Goal: Transaction & Acquisition: Book appointment/travel/reservation

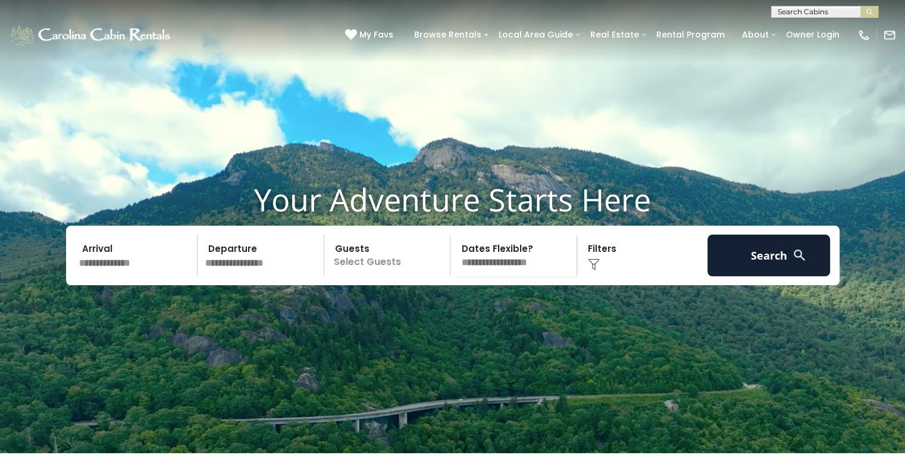
click at [351, 268] on p "Select Guests" at bounding box center [389, 255] width 123 height 42
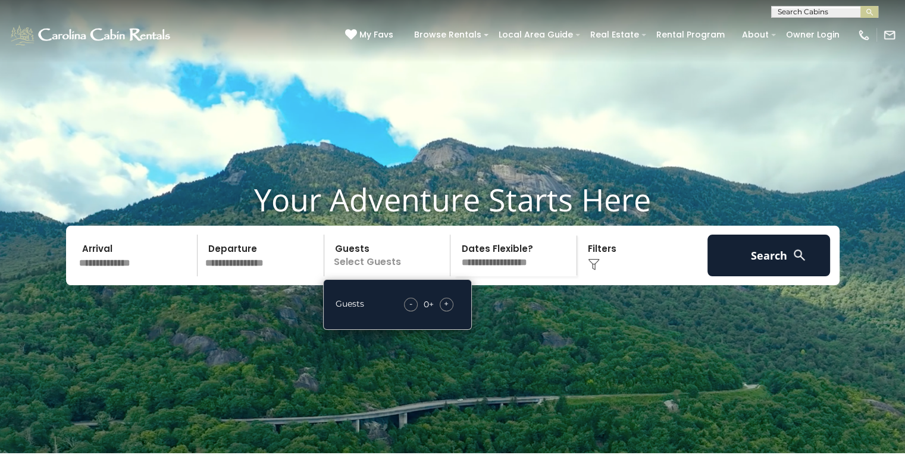
click at [445, 309] on span "+" at bounding box center [446, 304] width 5 height 12
click at [234, 276] on input "text" at bounding box center [262, 255] width 123 height 42
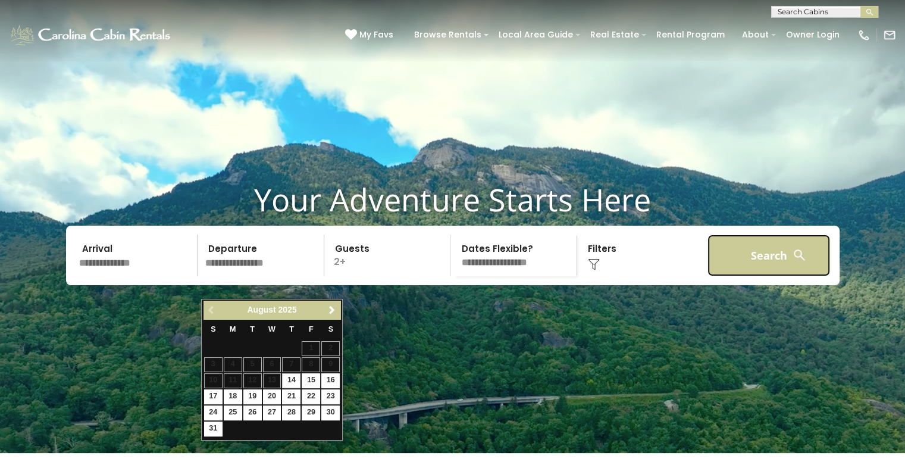
click at [734, 276] on button "Search" at bounding box center [769, 255] width 123 height 42
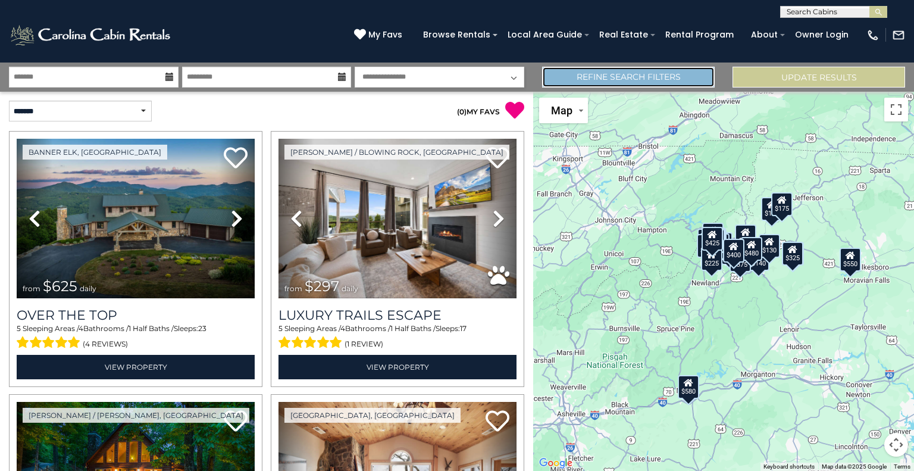
click at [615, 79] on link "Refine Search Filters" at bounding box center [628, 77] width 173 height 21
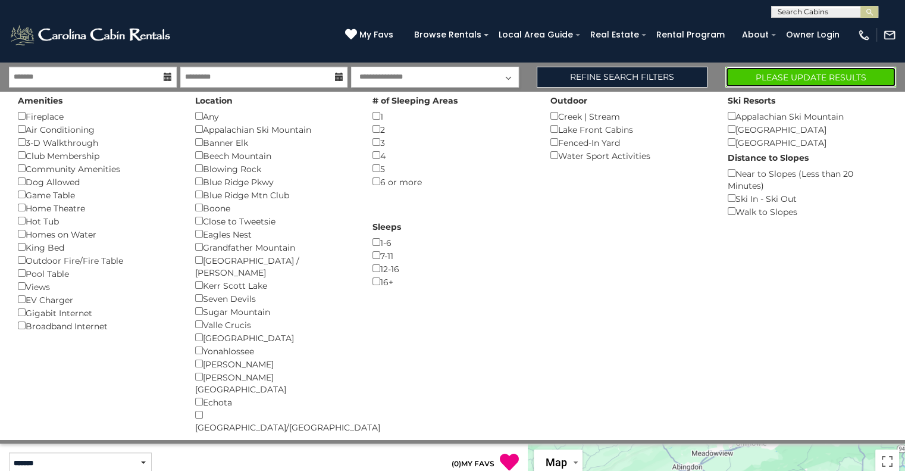
click at [781, 82] on button "Please Update Results" at bounding box center [810, 77] width 171 height 21
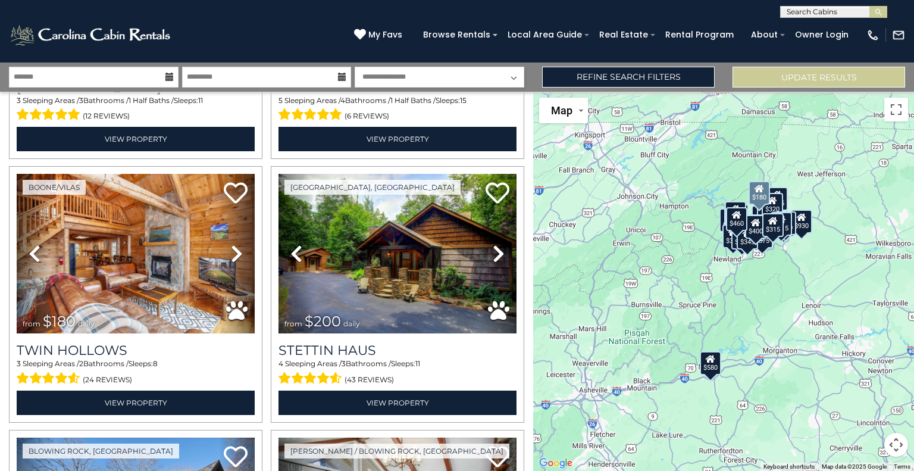
scroll to position [1297, 0]
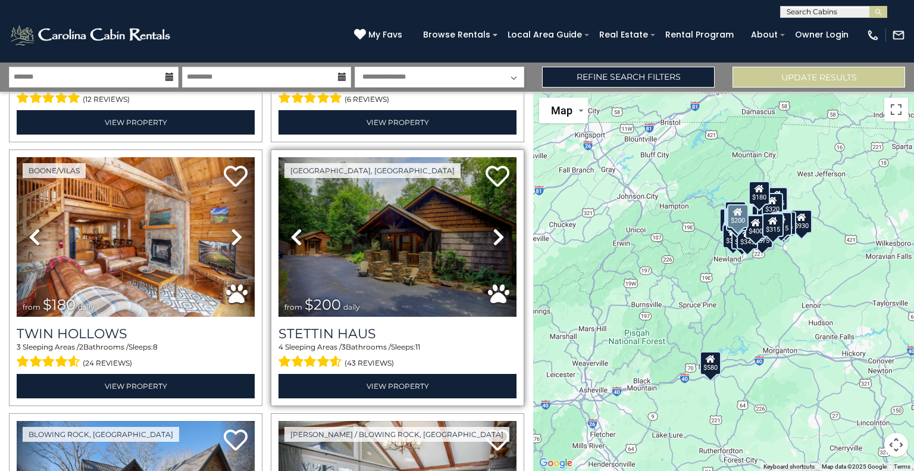
click at [493, 227] on icon at bounding box center [499, 236] width 12 height 19
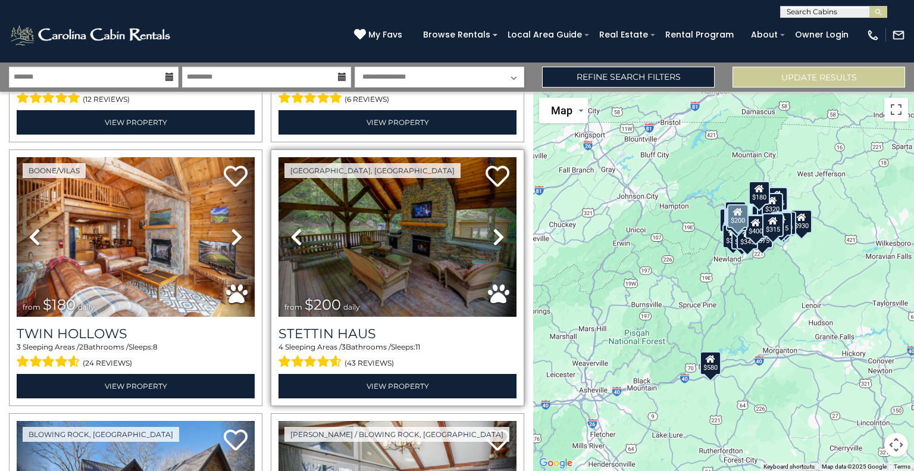
click at [493, 227] on icon at bounding box center [499, 236] width 12 height 19
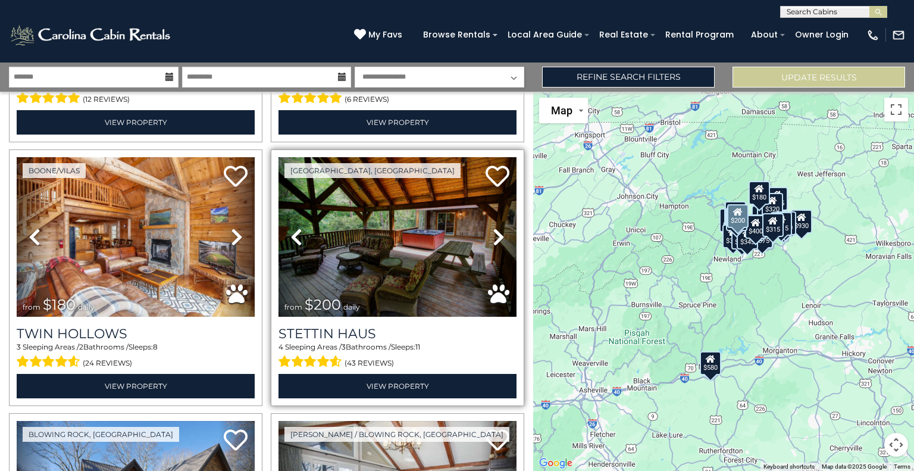
click at [493, 227] on icon at bounding box center [499, 236] width 12 height 19
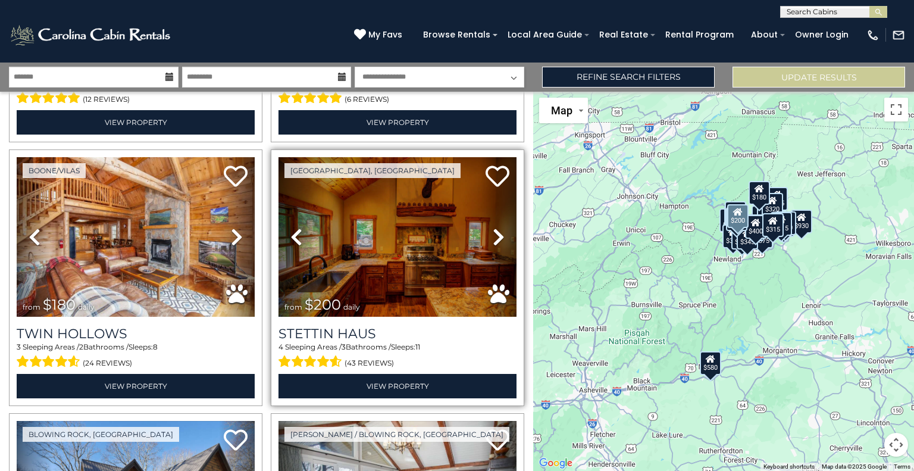
click at [493, 227] on icon at bounding box center [499, 236] width 12 height 19
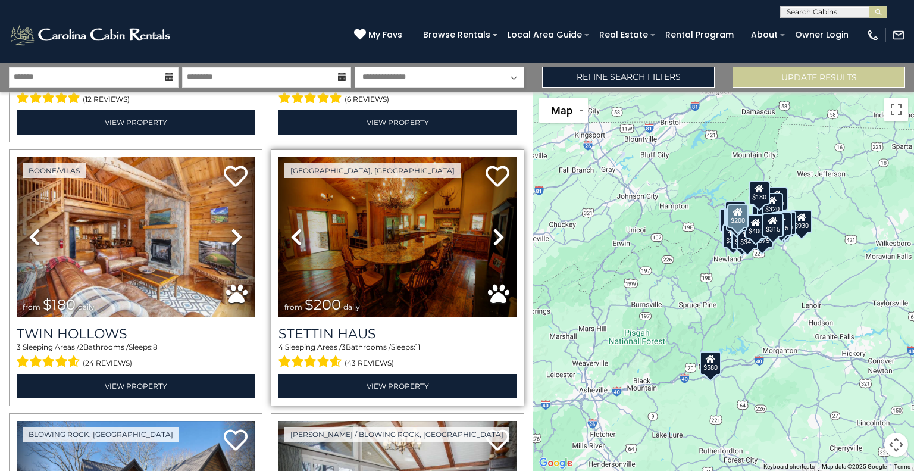
click at [493, 227] on icon at bounding box center [499, 236] width 12 height 19
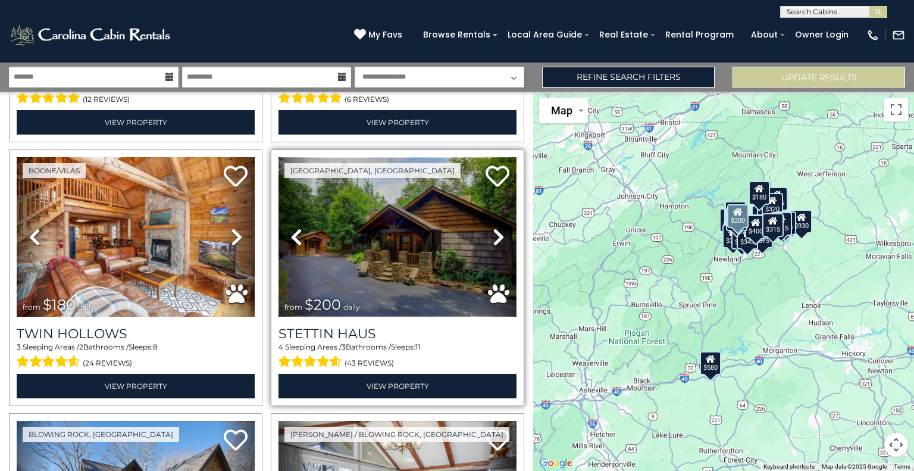
click at [380, 245] on img at bounding box center [398, 236] width 238 height 159
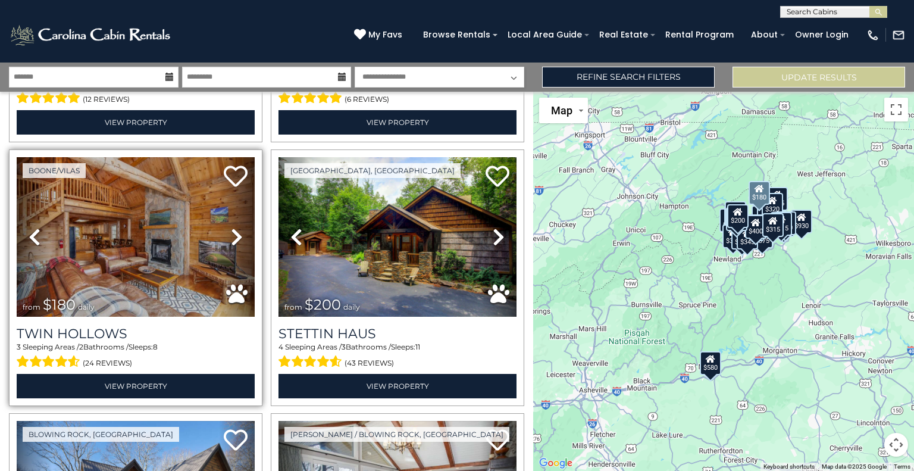
click at [236, 229] on icon at bounding box center [237, 236] width 12 height 19
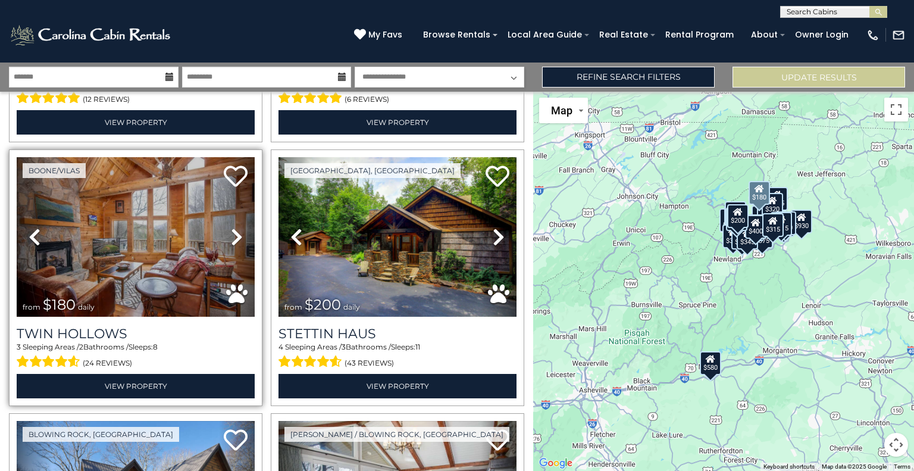
click at [236, 229] on icon at bounding box center [237, 236] width 12 height 19
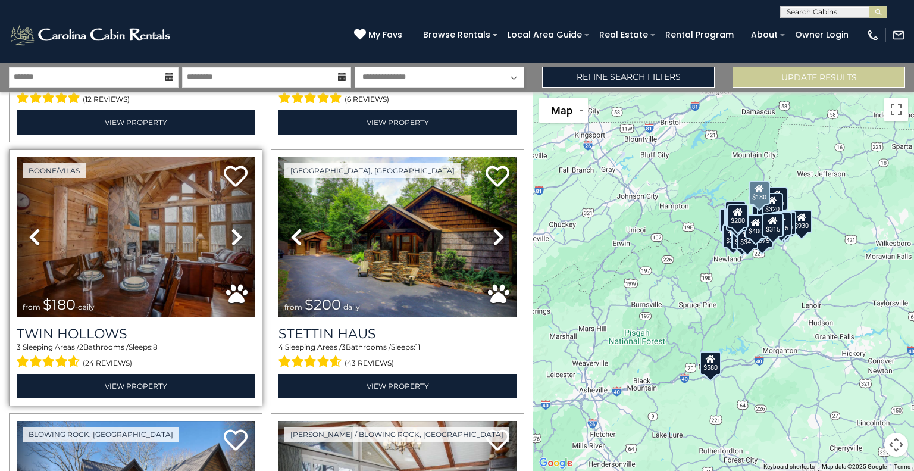
click at [236, 229] on icon at bounding box center [237, 236] width 12 height 19
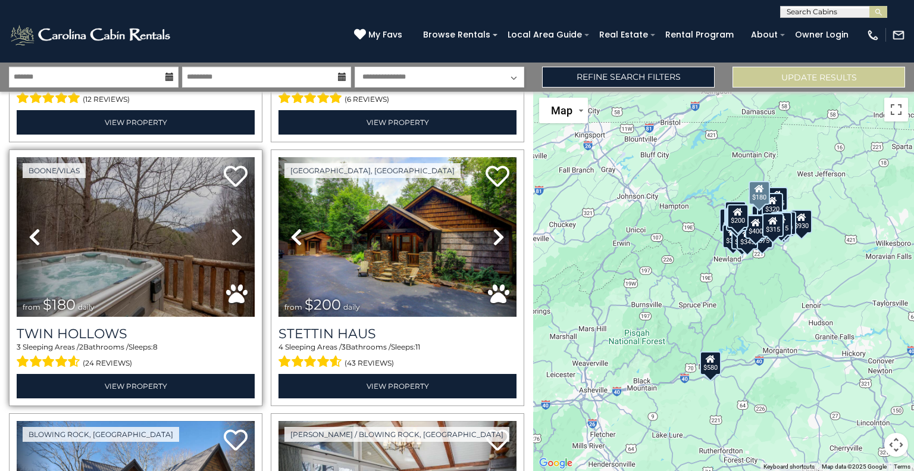
click at [236, 229] on icon at bounding box center [237, 236] width 12 height 19
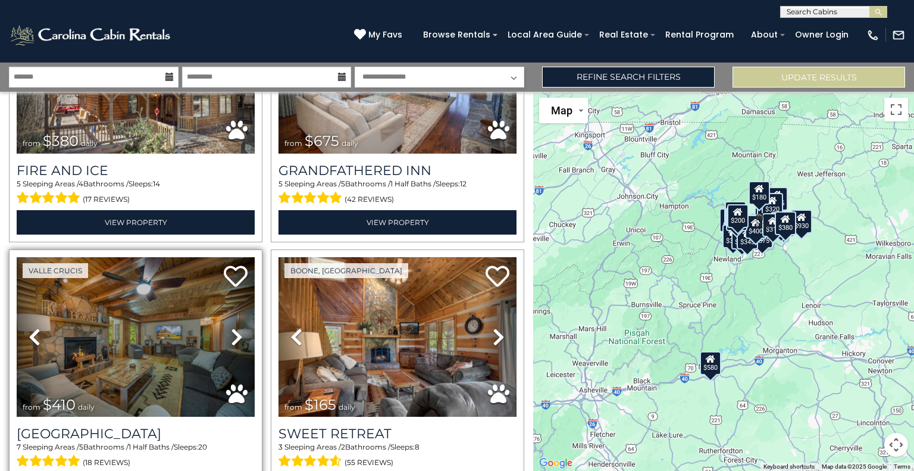
scroll to position [1861, 0]
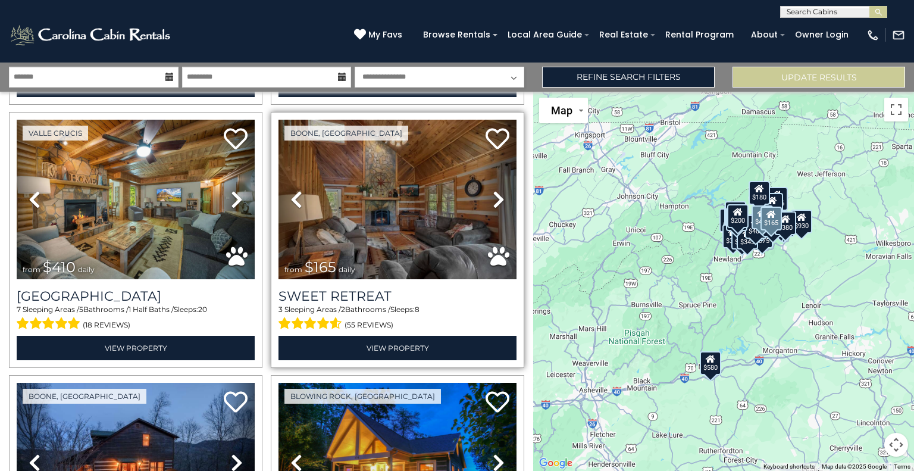
click at [495, 190] on icon at bounding box center [499, 199] width 12 height 19
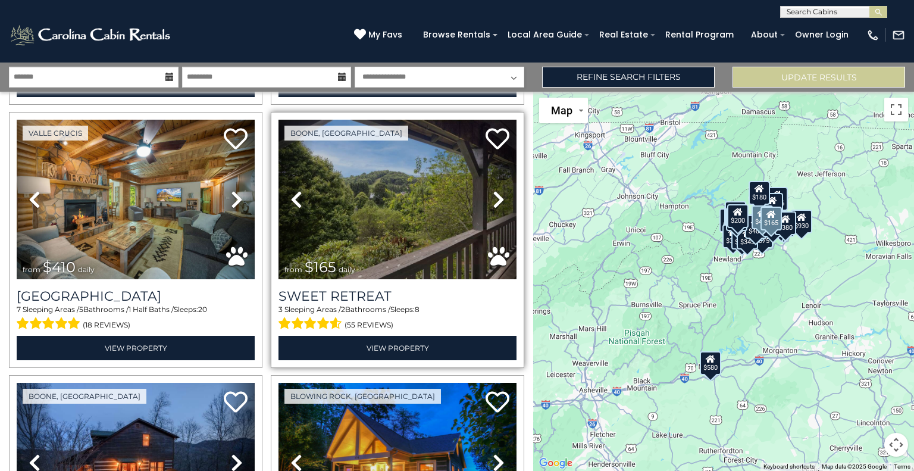
click at [495, 190] on icon at bounding box center [499, 199] width 12 height 19
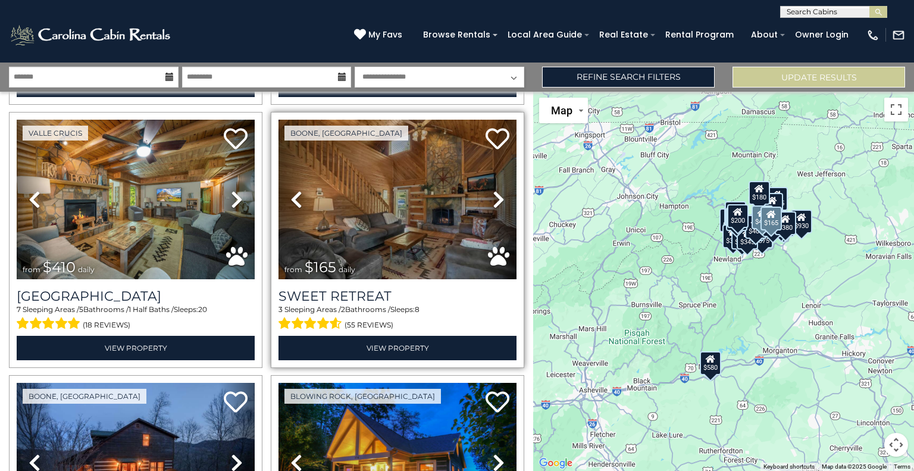
click at [495, 190] on icon at bounding box center [499, 199] width 12 height 19
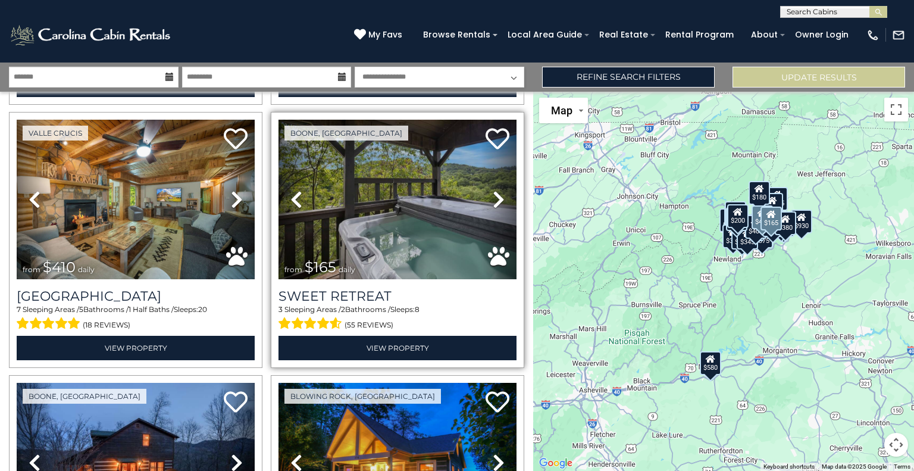
click at [495, 190] on icon at bounding box center [499, 199] width 12 height 19
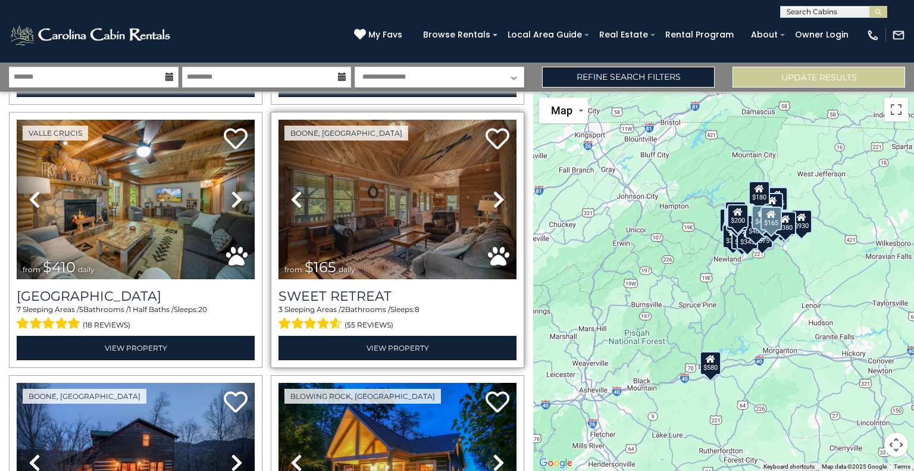
click at [495, 190] on icon at bounding box center [499, 199] width 12 height 19
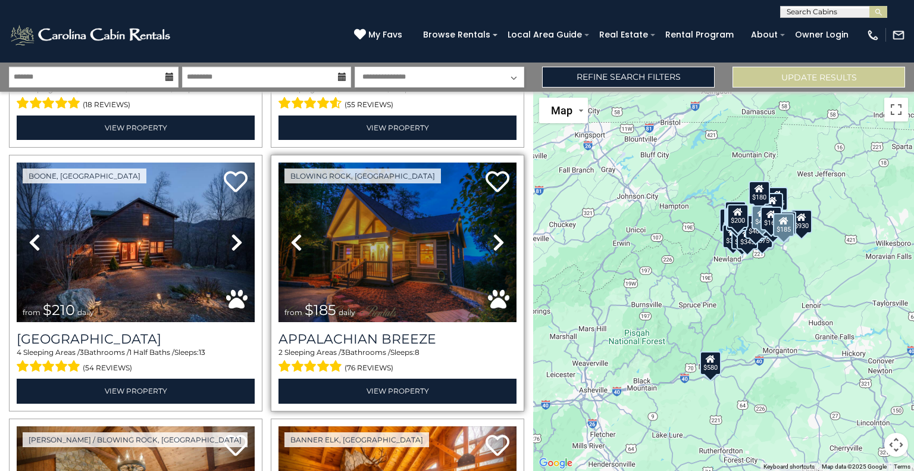
scroll to position [2085, 0]
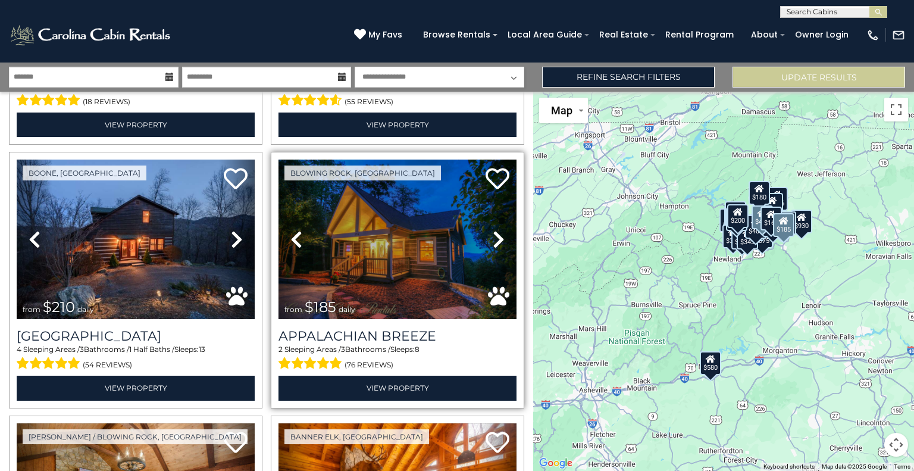
click at [494, 230] on icon at bounding box center [499, 239] width 12 height 19
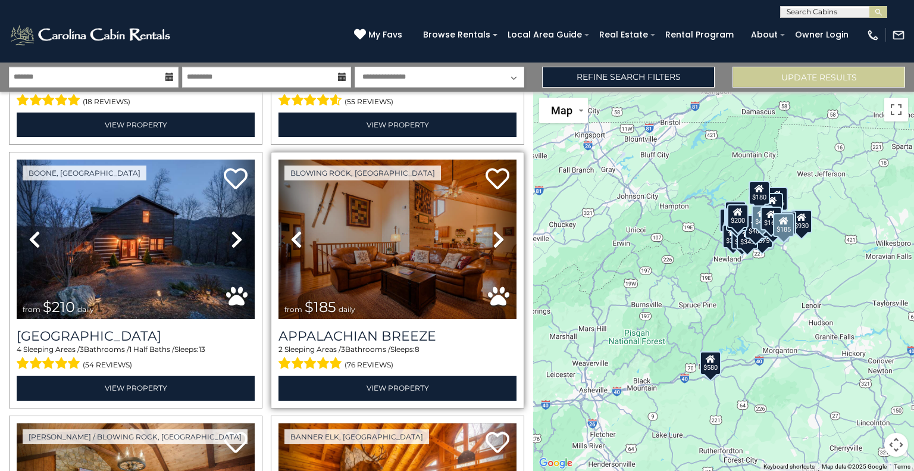
click at [494, 230] on icon at bounding box center [499, 239] width 12 height 19
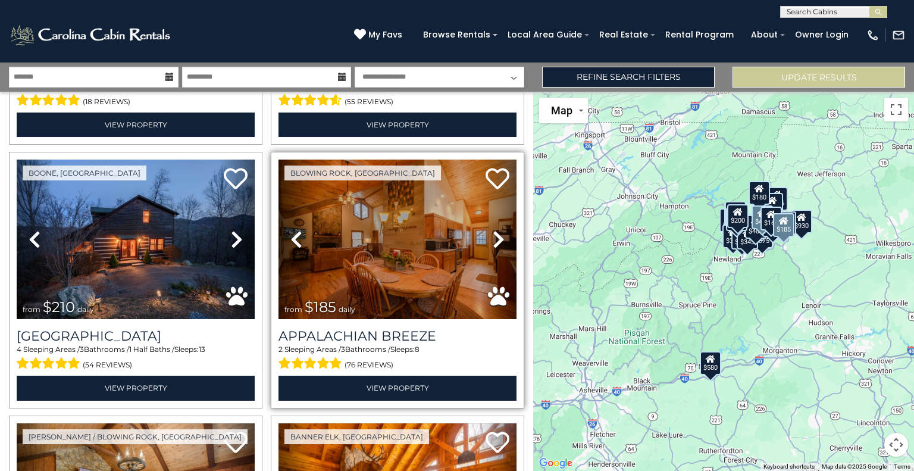
click at [494, 230] on icon at bounding box center [499, 239] width 12 height 19
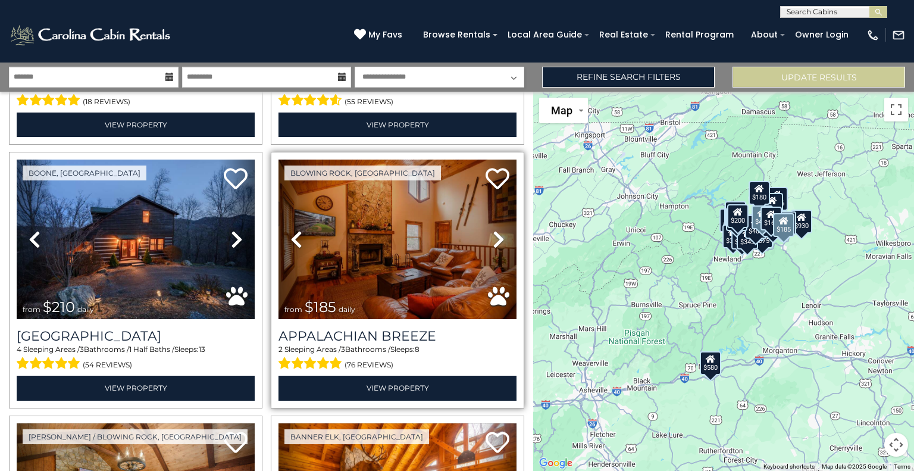
click at [494, 230] on icon at bounding box center [499, 239] width 12 height 19
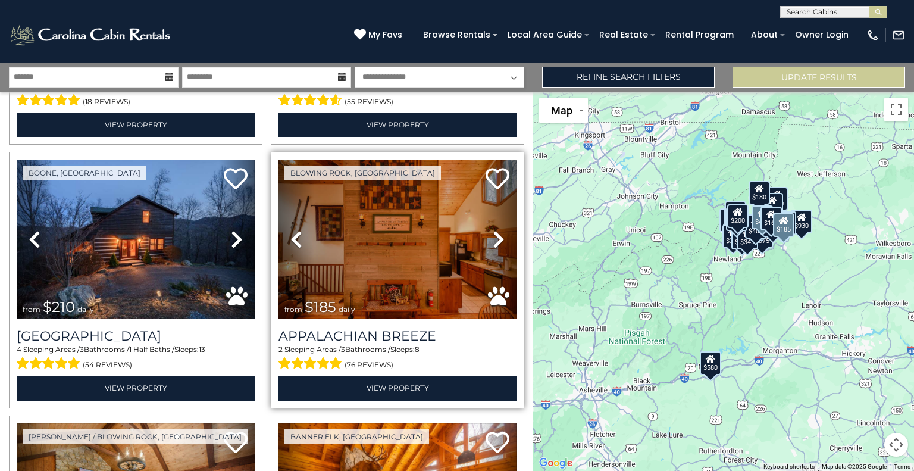
click at [494, 230] on icon at bounding box center [499, 239] width 12 height 19
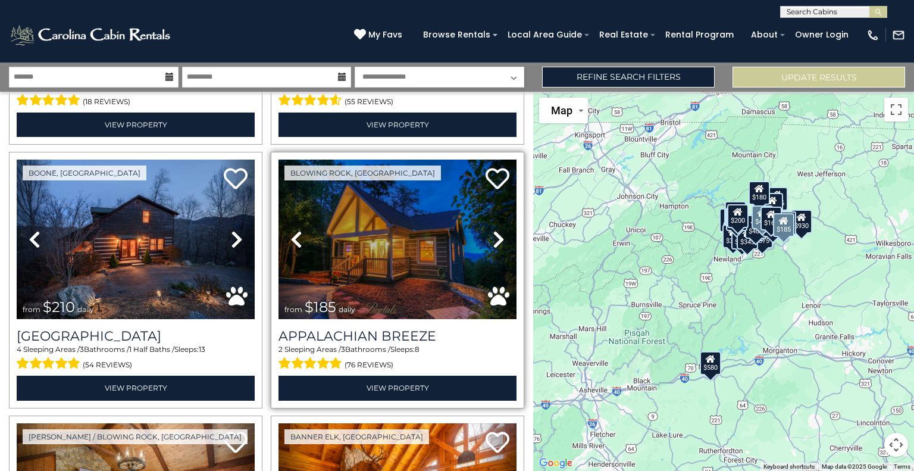
click at [494, 230] on icon at bounding box center [499, 239] width 12 height 19
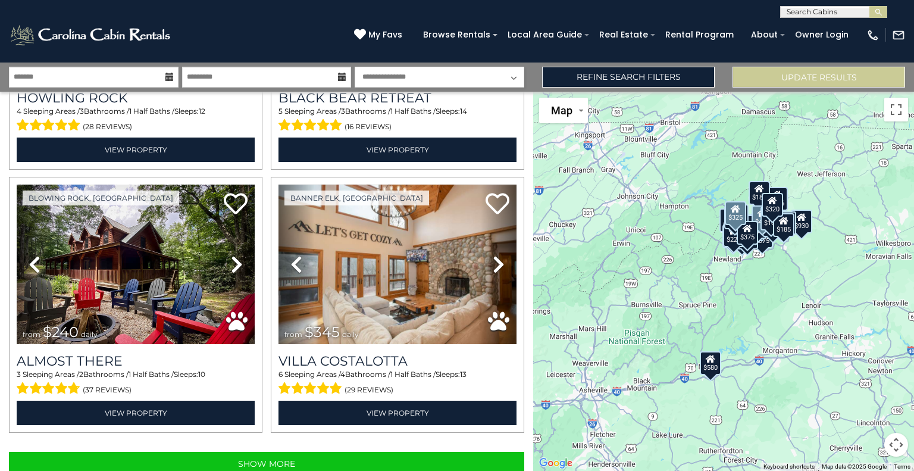
scroll to position [3640, 0]
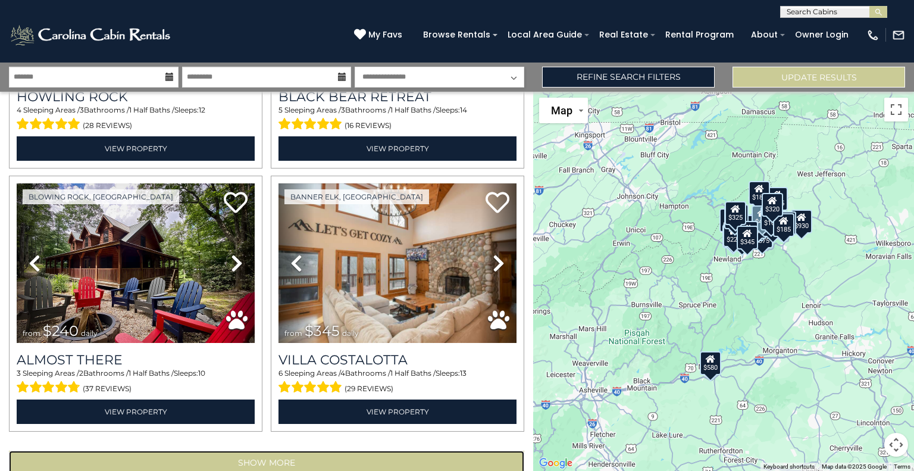
click at [262, 450] on button "Show More" at bounding box center [266, 462] width 515 height 24
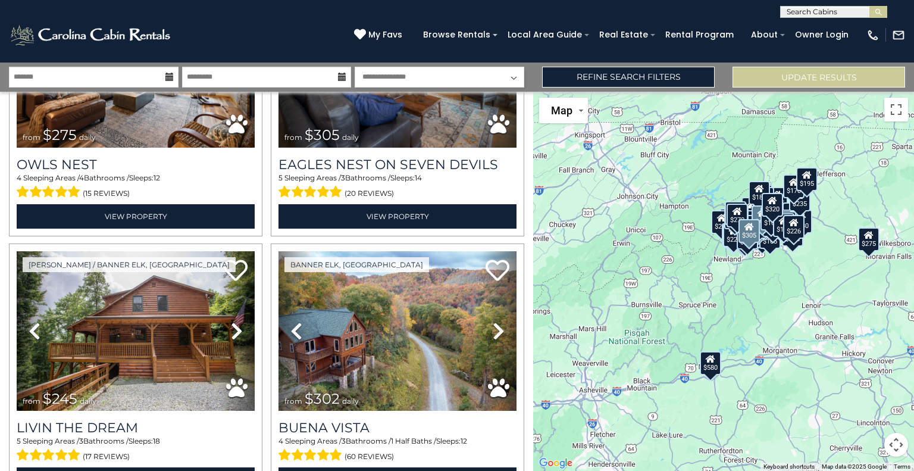
scroll to position [4663, 0]
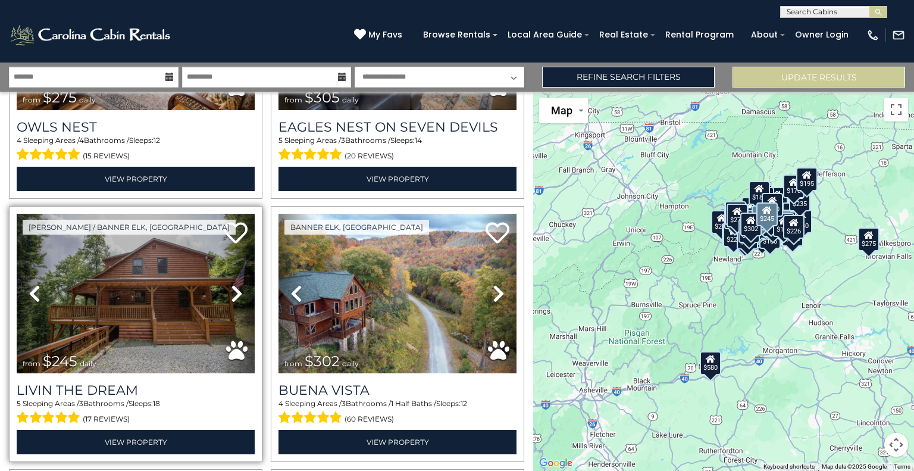
click at [231, 284] on icon at bounding box center [237, 293] width 12 height 19
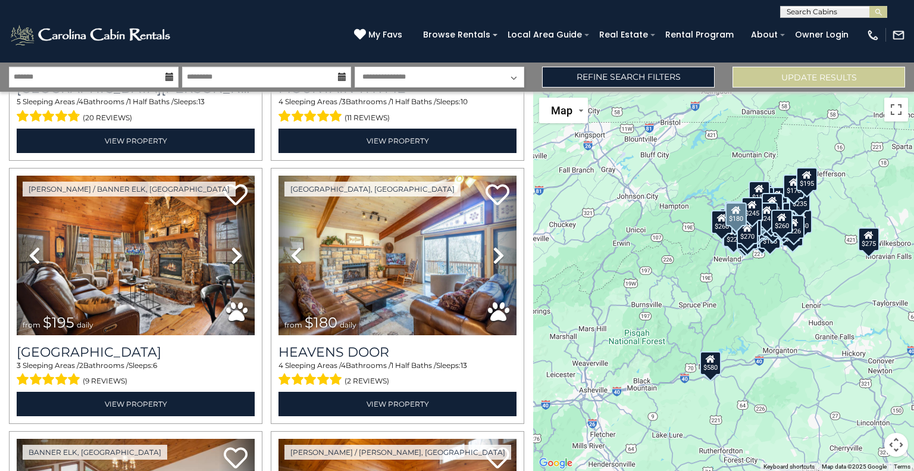
scroll to position [6264, 0]
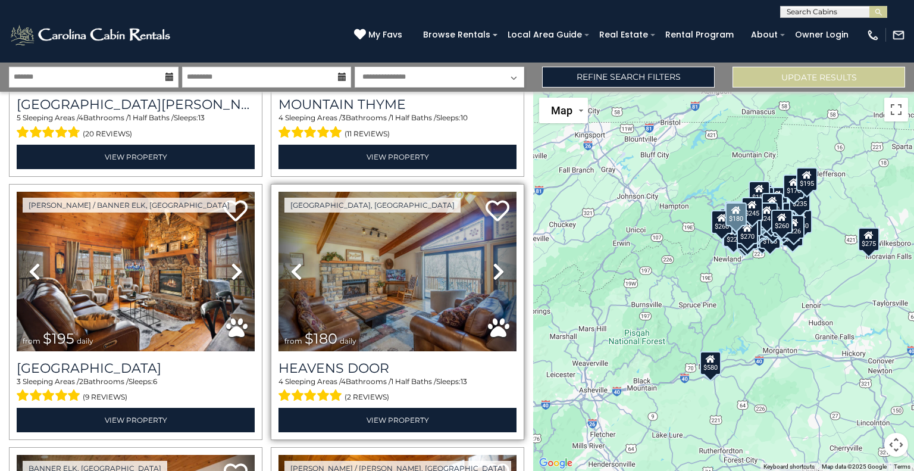
click at [493, 262] on icon at bounding box center [499, 271] width 12 height 19
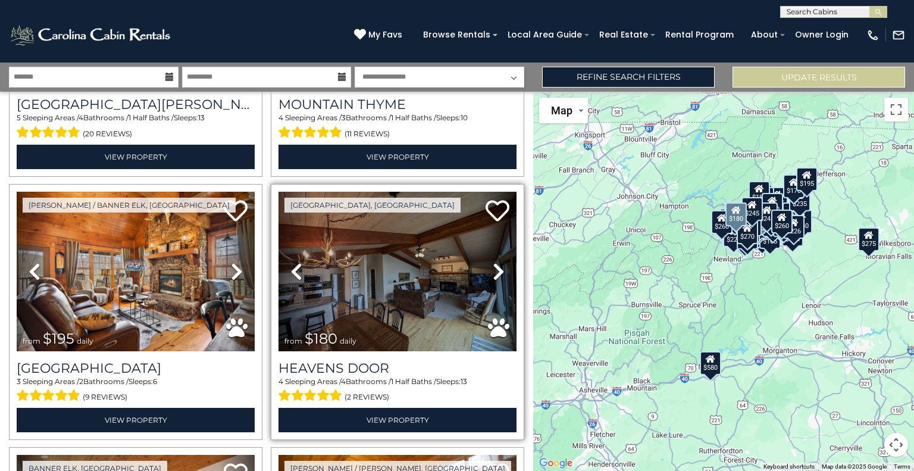
click at [493, 262] on icon at bounding box center [499, 271] width 12 height 19
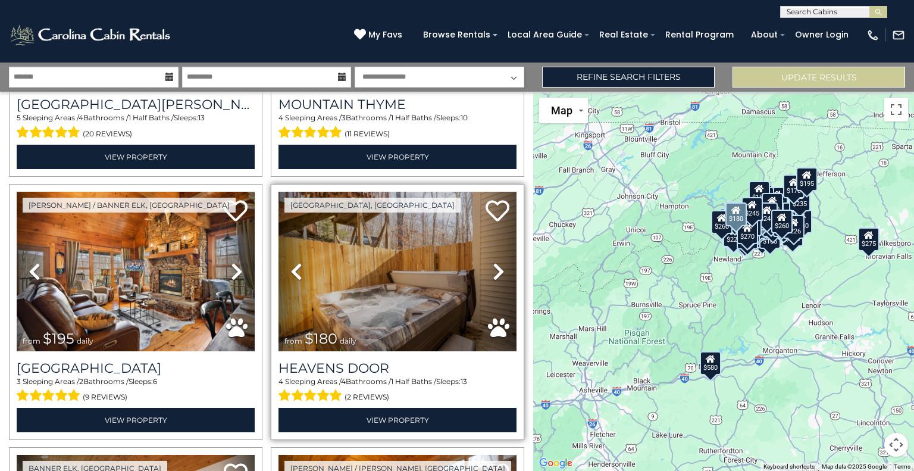
click at [493, 262] on icon at bounding box center [499, 271] width 12 height 19
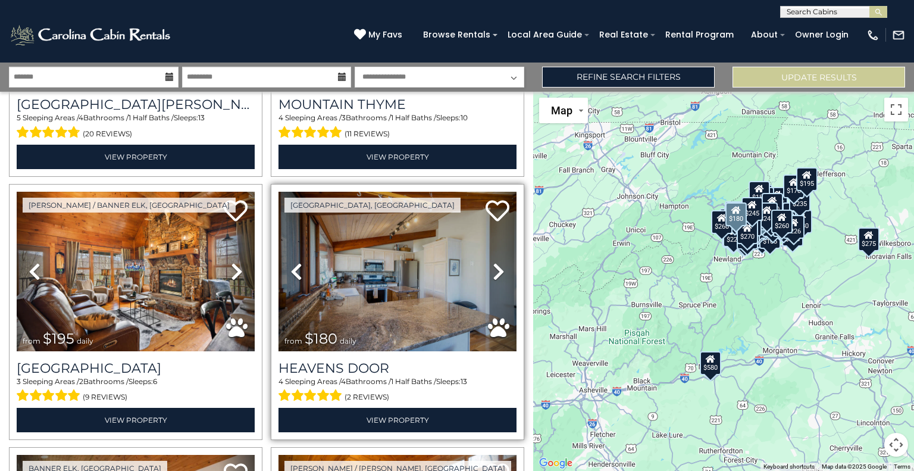
click at [493, 262] on icon at bounding box center [499, 271] width 12 height 19
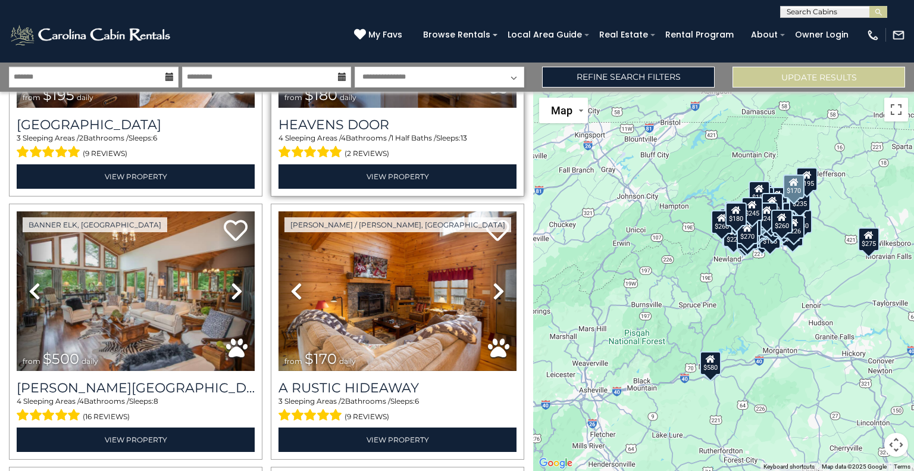
scroll to position [6494, 0]
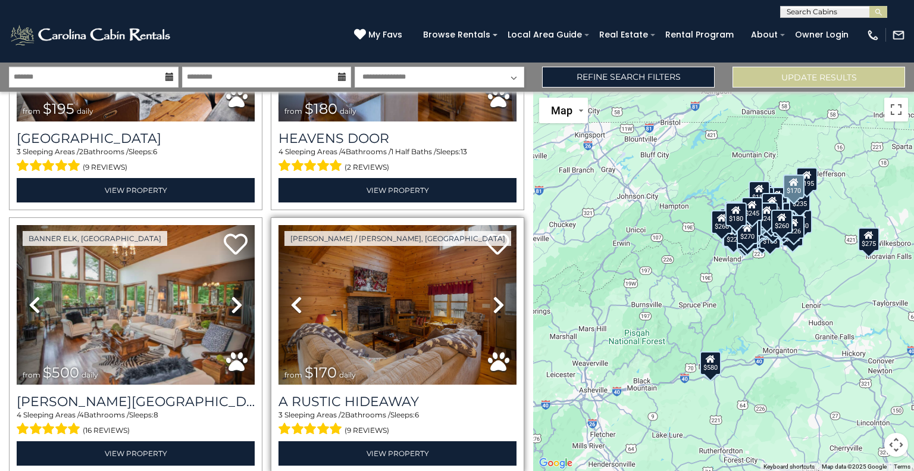
click at [493, 295] on icon at bounding box center [499, 304] width 12 height 19
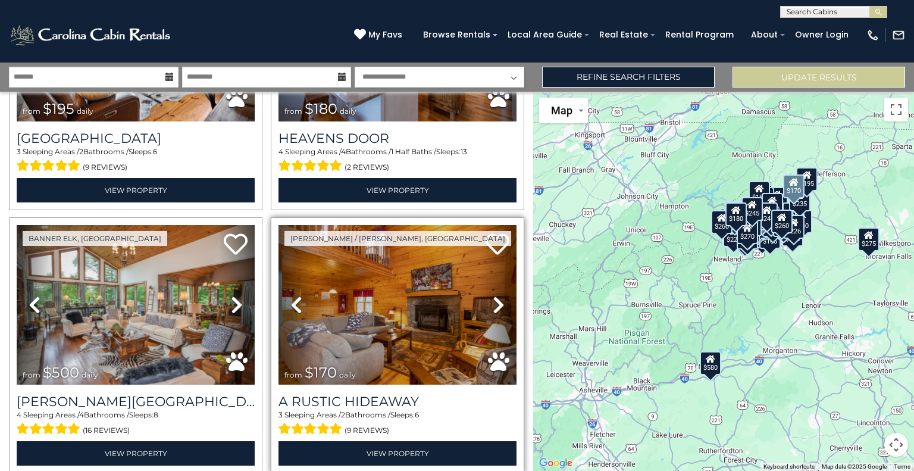
click at [493, 295] on icon at bounding box center [499, 304] width 12 height 19
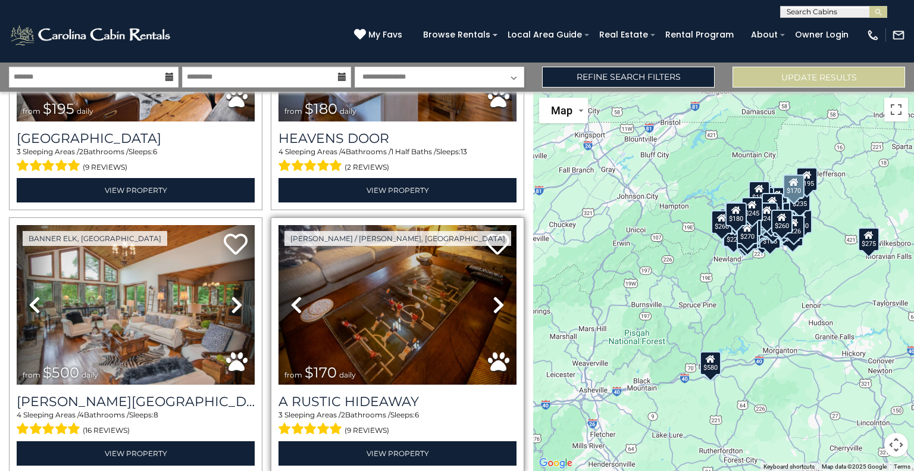
click at [493, 295] on icon at bounding box center [499, 304] width 12 height 19
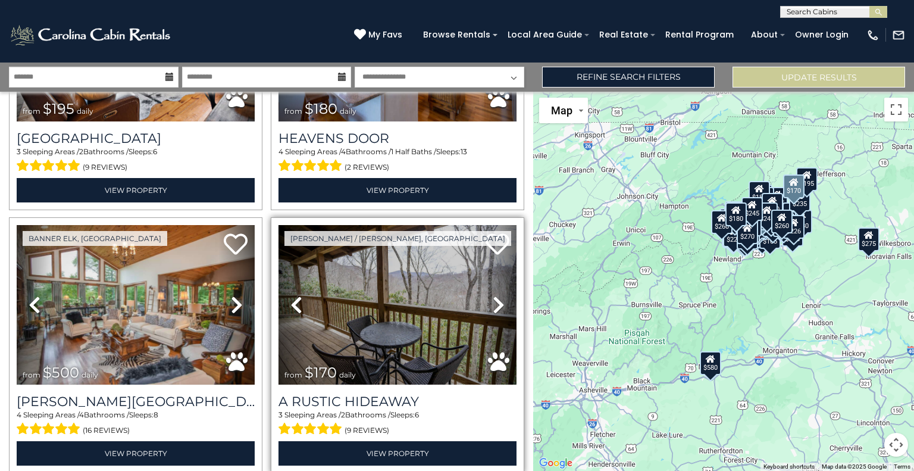
click at [493, 295] on icon at bounding box center [499, 304] width 12 height 19
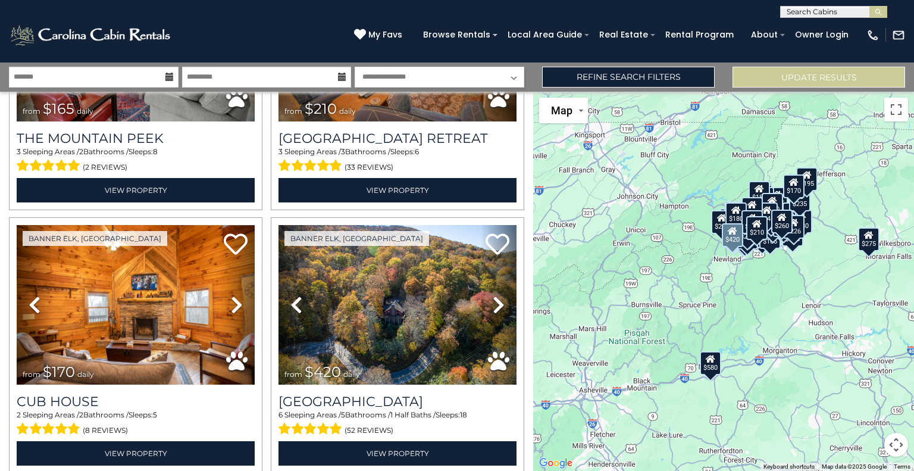
scroll to position [7011, 0]
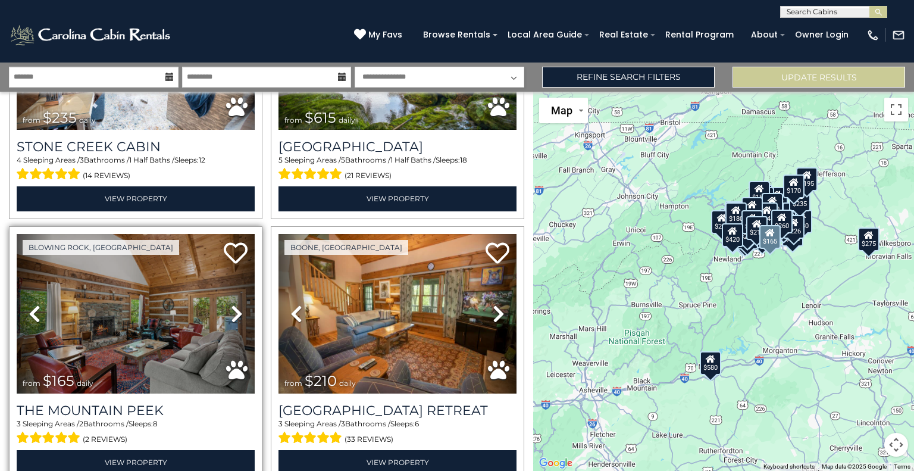
click at [231, 304] on icon at bounding box center [237, 313] width 12 height 19
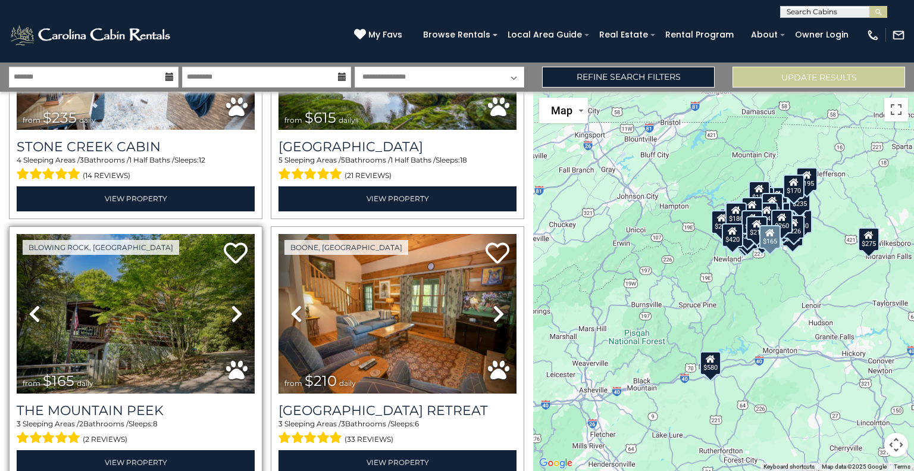
click at [231, 304] on icon at bounding box center [237, 313] width 12 height 19
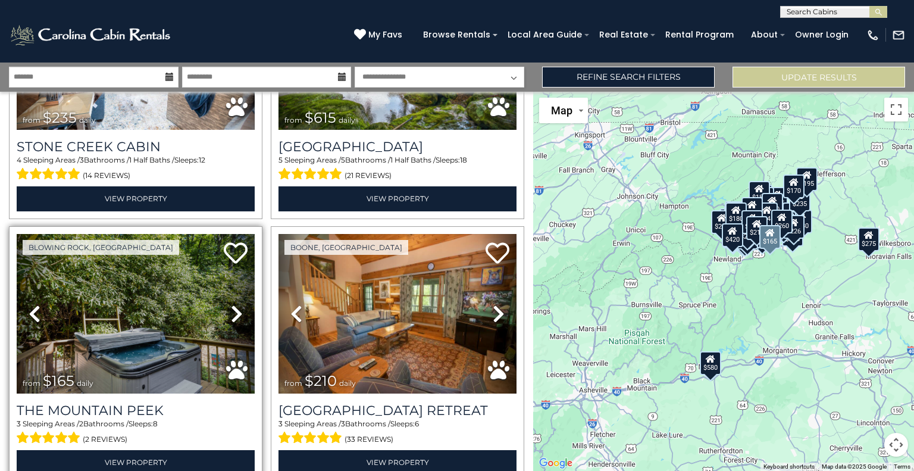
click at [36, 304] on icon at bounding box center [35, 313] width 12 height 19
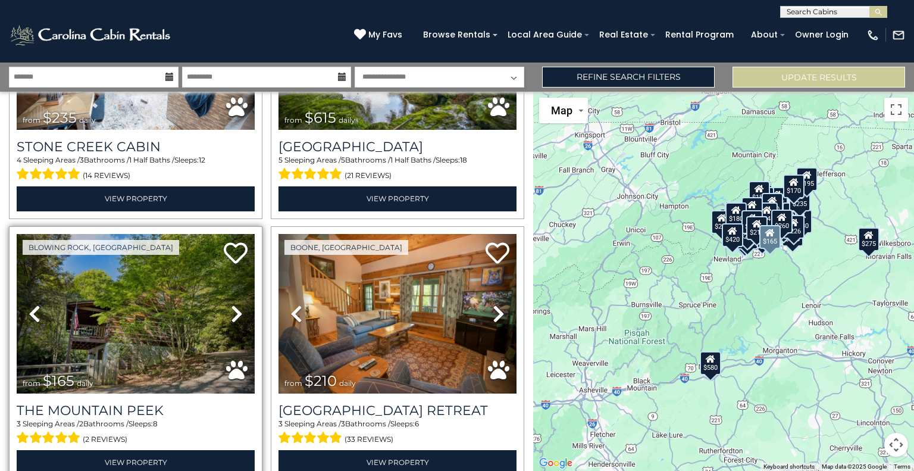
click at [231, 304] on icon at bounding box center [237, 313] width 12 height 19
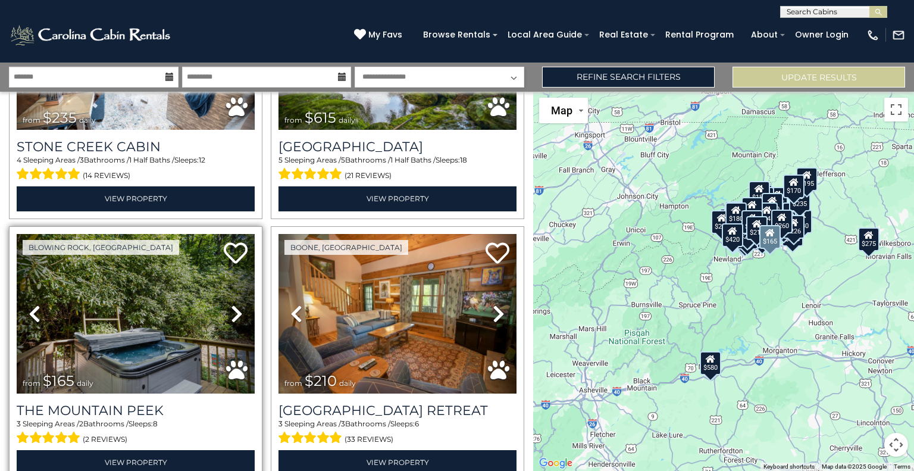
click at [231, 304] on icon at bounding box center [237, 313] width 12 height 19
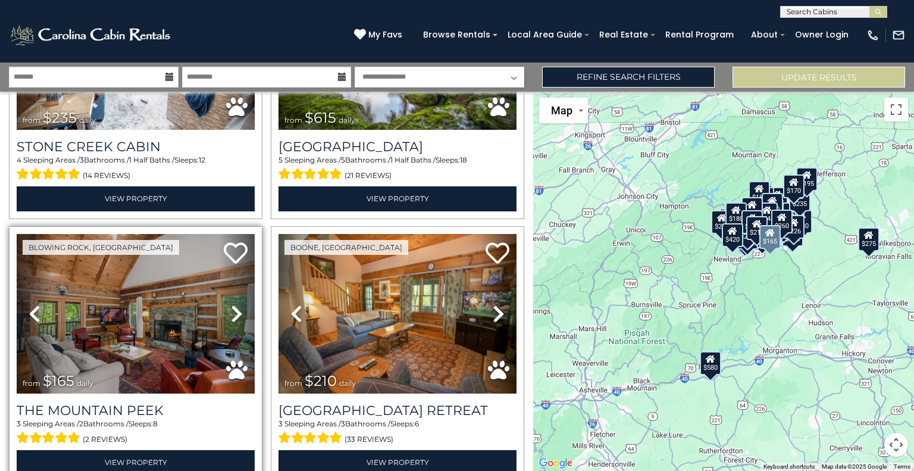
click at [231, 304] on icon at bounding box center [237, 313] width 12 height 19
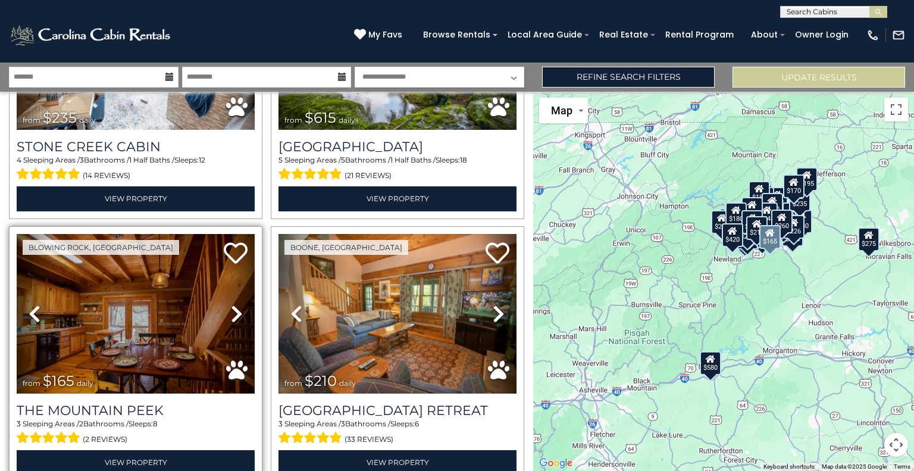
click at [231, 304] on icon at bounding box center [237, 313] width 12 height 19
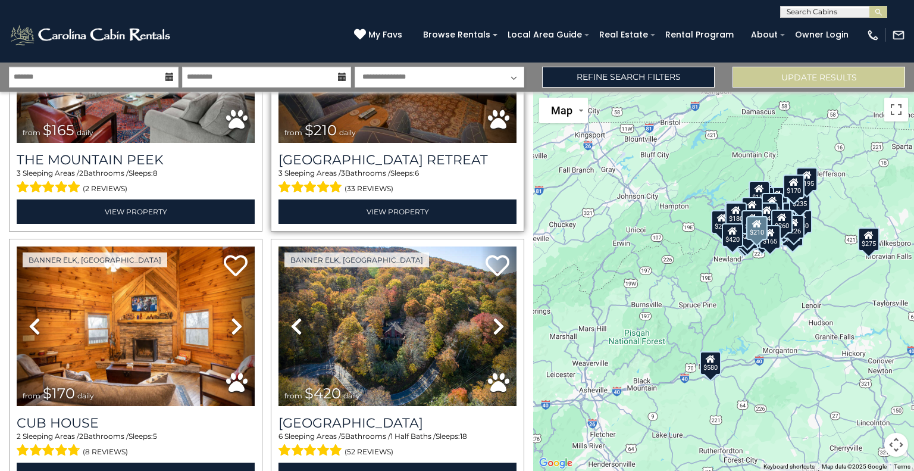
scroll to position [7301, 0]
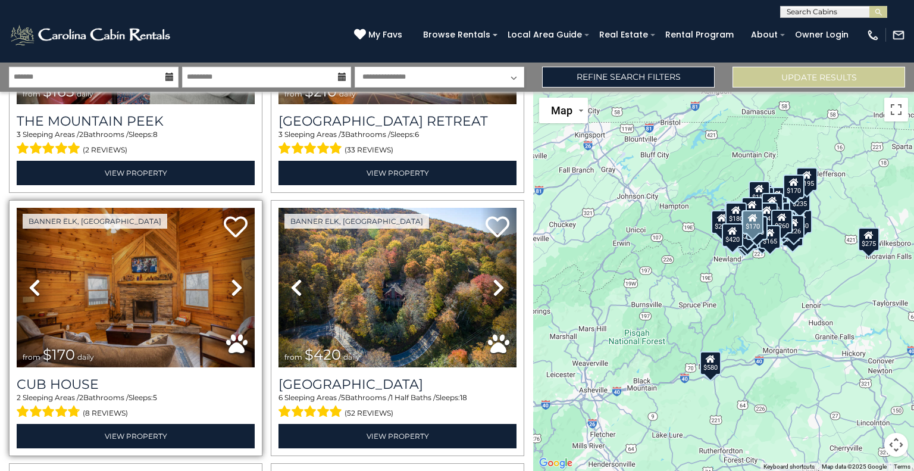
click at [237, 278] on icon at bounding box center [237, 287] width 12 height 19
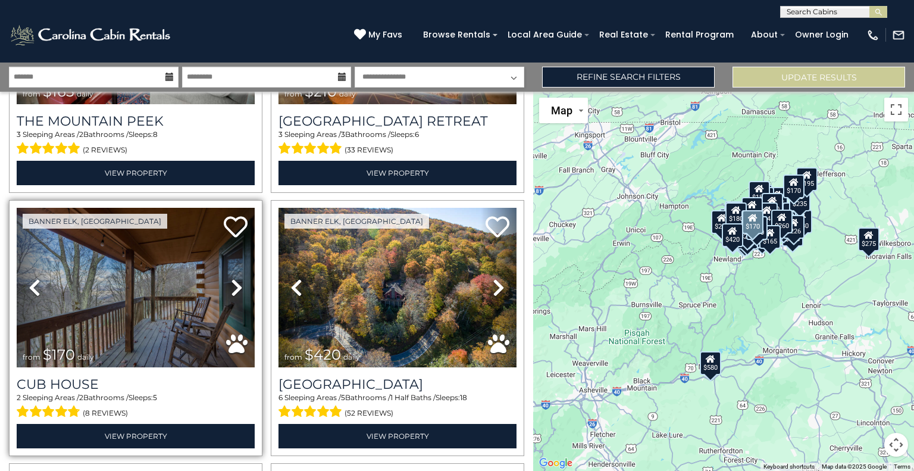
click at [237, 278] on icon at bounding box center [237, 287] width 12 height 19
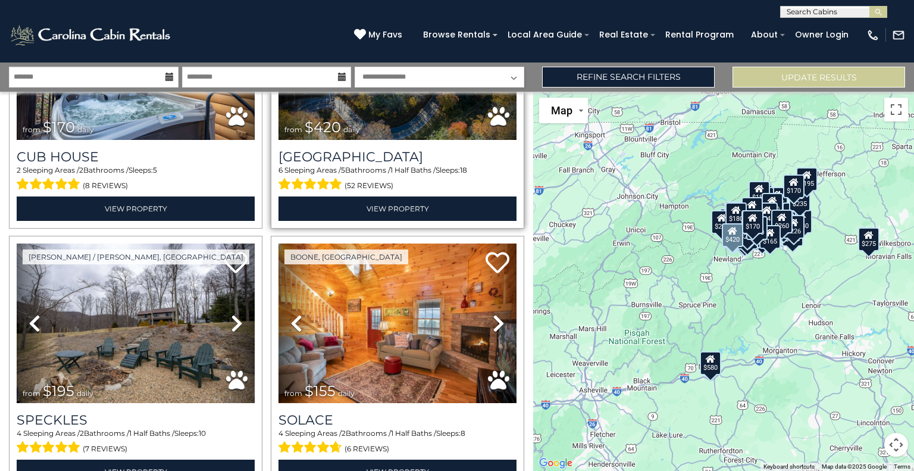
scroll to position [7534, 0]
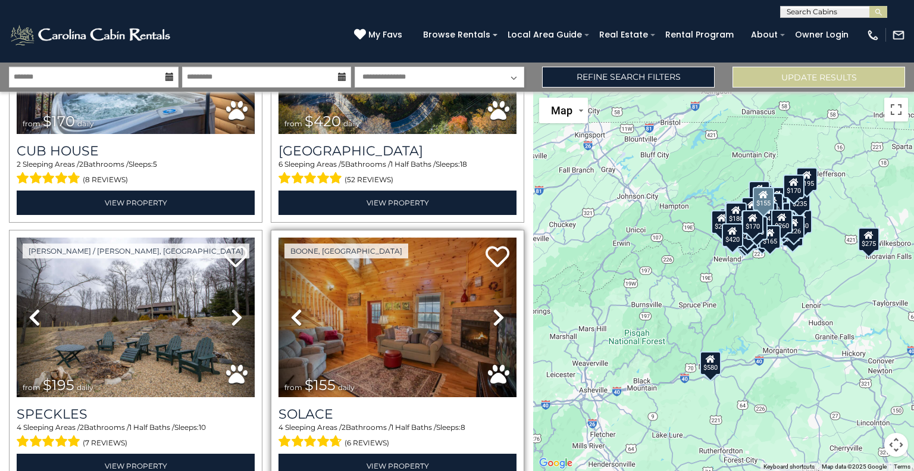
click at [493, 308] on icon at bounding box center [499, 317] width 12 height 19
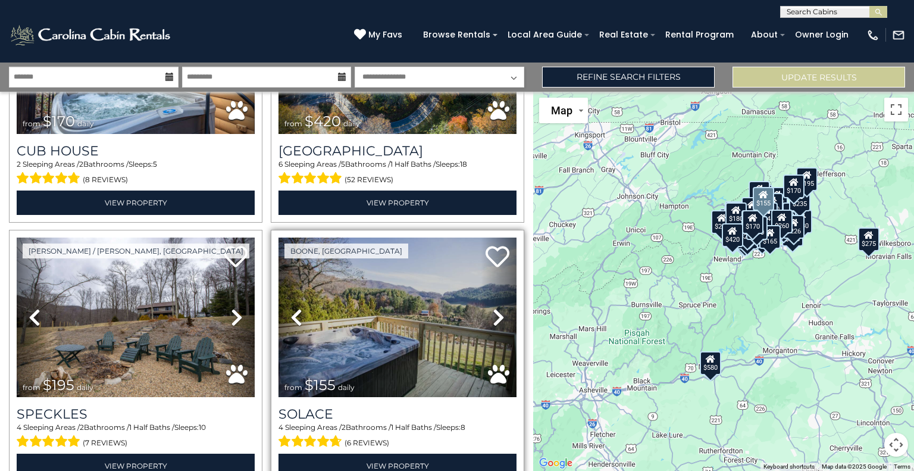
click at [493, 308] on icon at bounding box center [499, 317] width 12 height 19
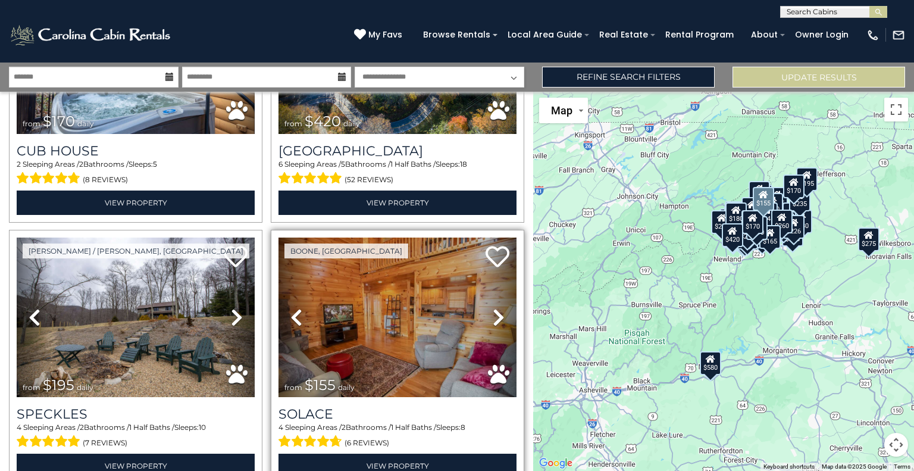
click at [290, 308] on icon at bounding box center [296, 317] width 12 height 19
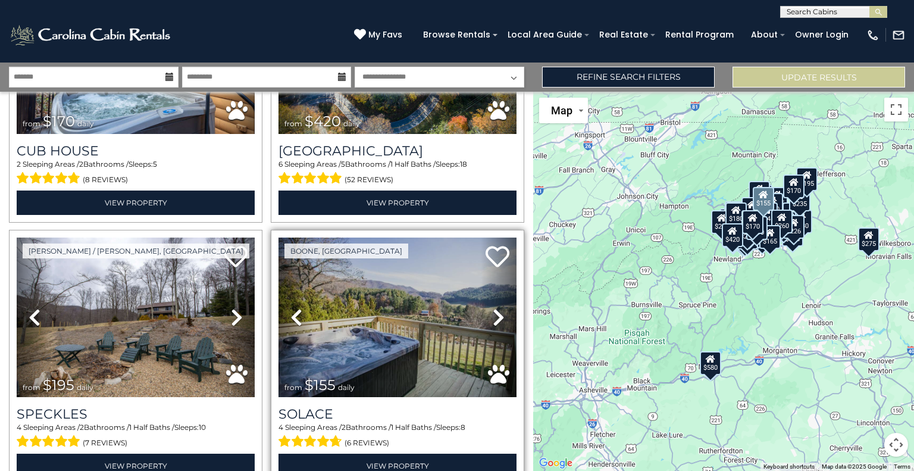
click at [493, 308] on icon at bounding box center [499, 317] width 12 height 19
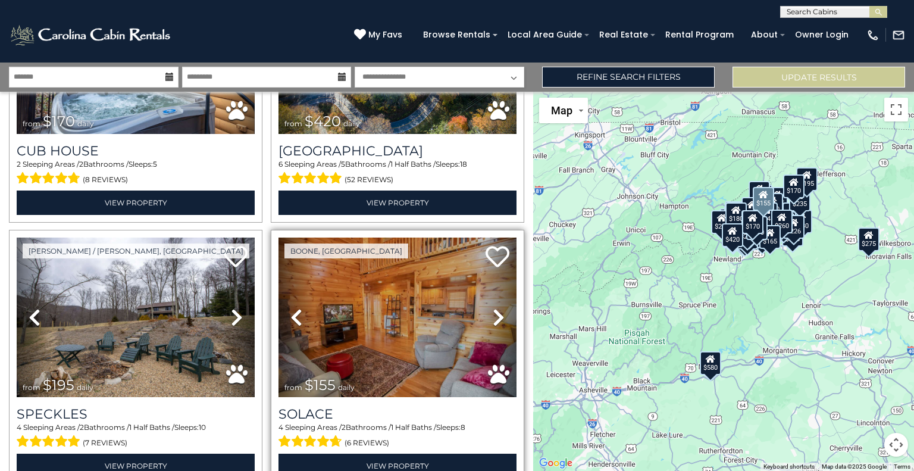
click at [493, 308] on icon at bounding box center [499, 317] width 12 height 19
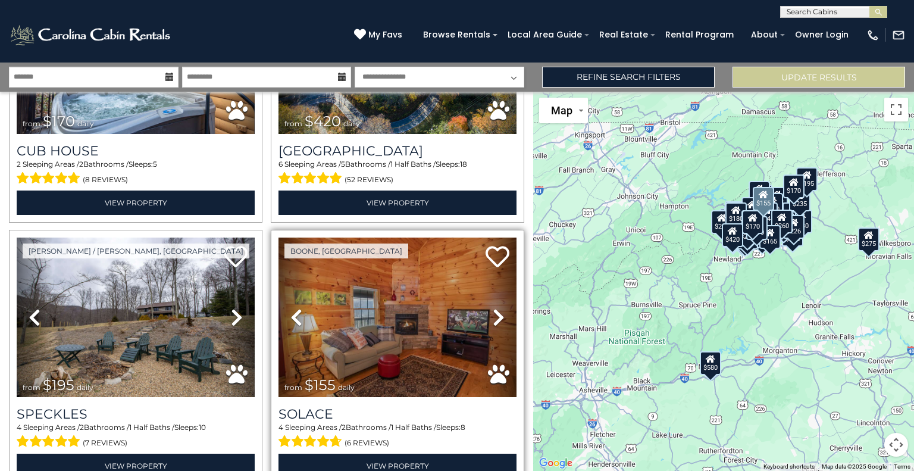
click at [493, 308] on icon at bounding box center [499, 317] width 12 height 19
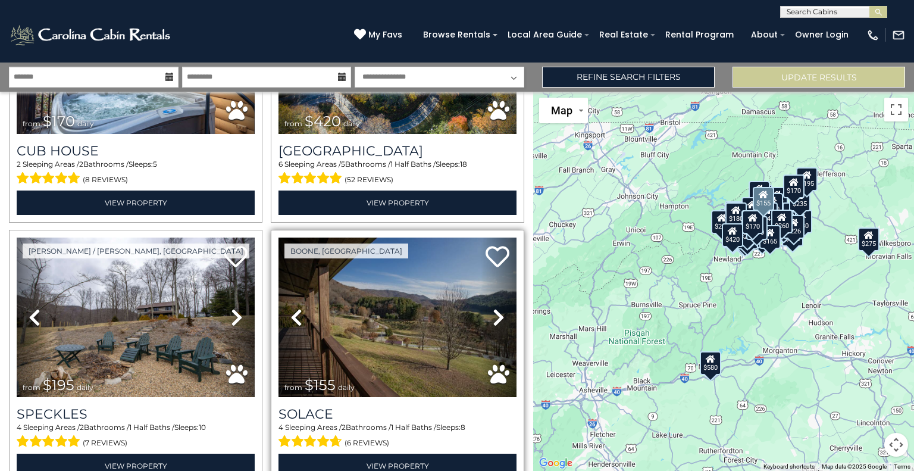
scroll to position [7555, 0]
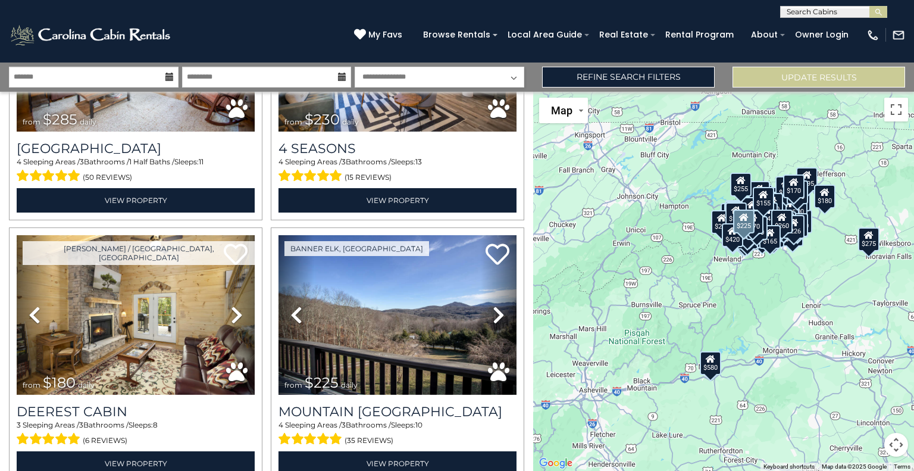
scroll to position [8575, 0]
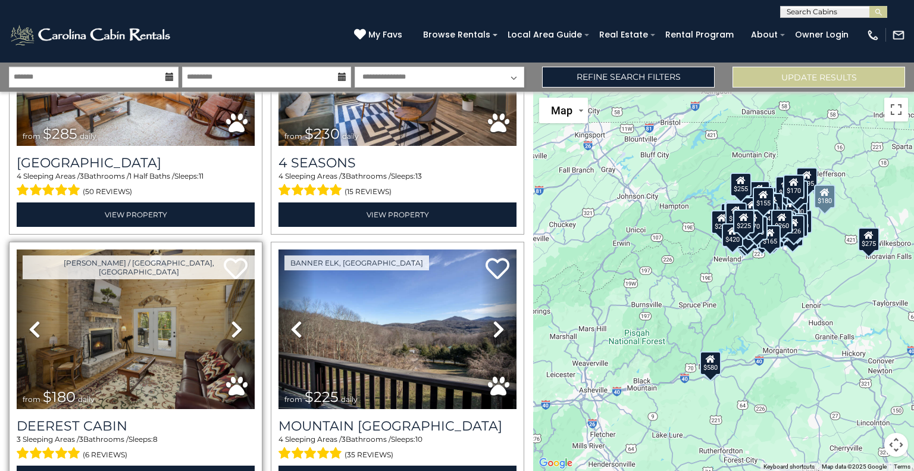
click at [233, 320] on icon at bounding box center [237, 329] width 12 height 19
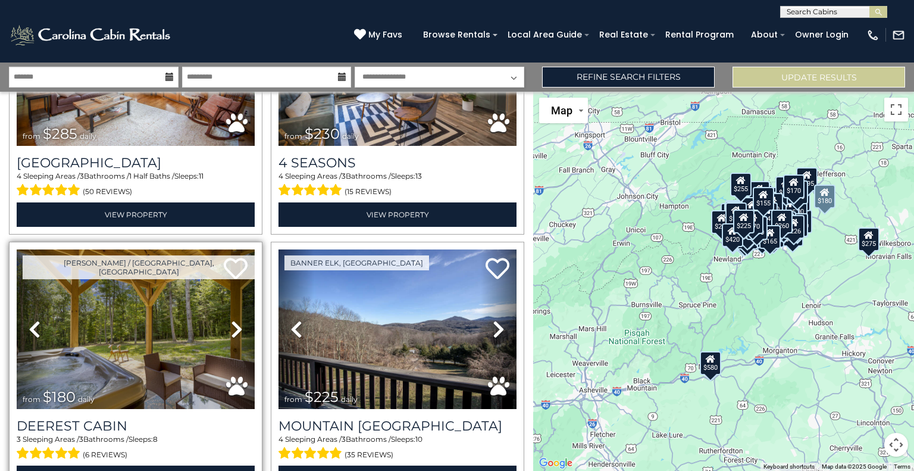
click at [233, 320] on icon at bounding box center [237, 329] width 12 height 19
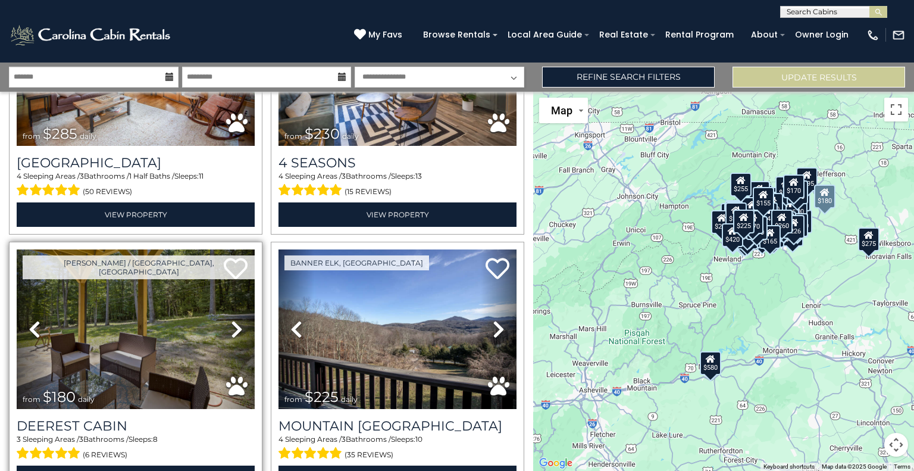
click at [233, 320] on icon at bounding box center [237, 329] width 12 height 19
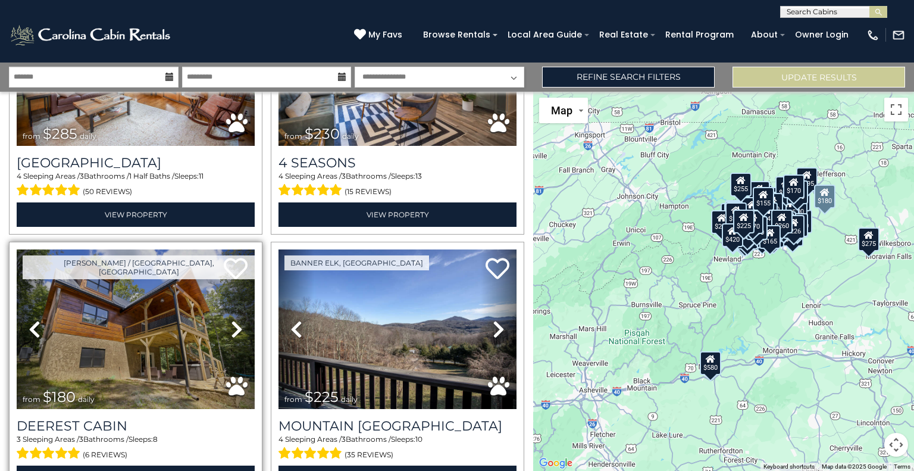
click at [233, 320] on icon at bounding box center [237, 329] width 12 height 19
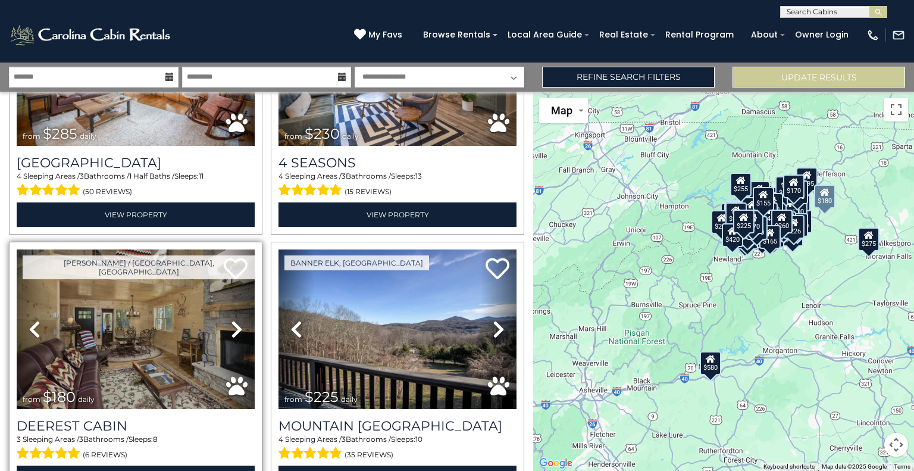
click at [233, 320] on icon at bounding box center [237, 329] width 12 height 19
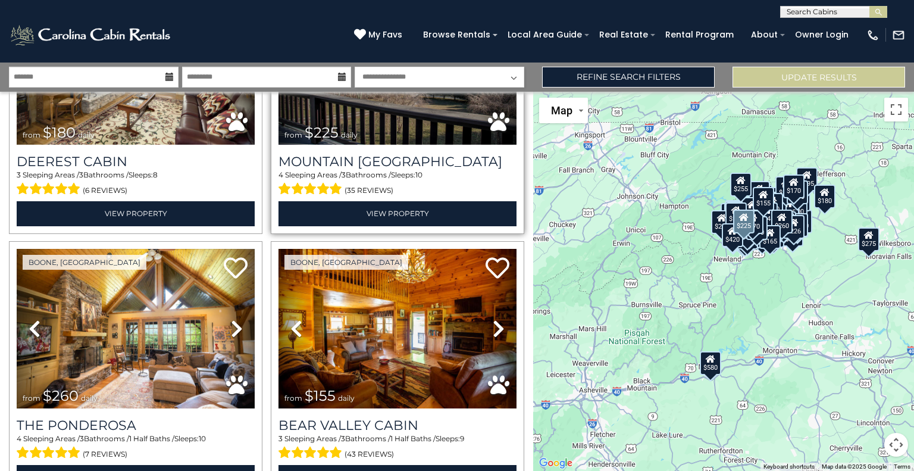
scroll to position [8863, 0]
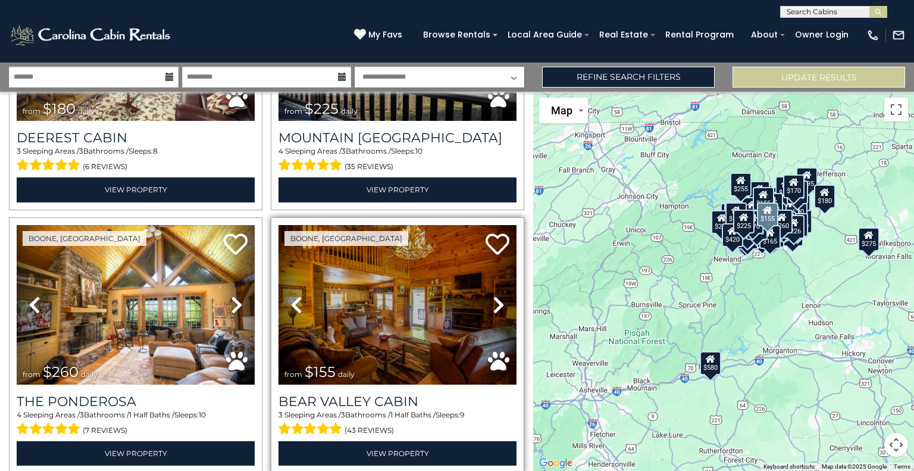
click at [495, 295] on icon at bounding box center [499, 304] width 12 height 19
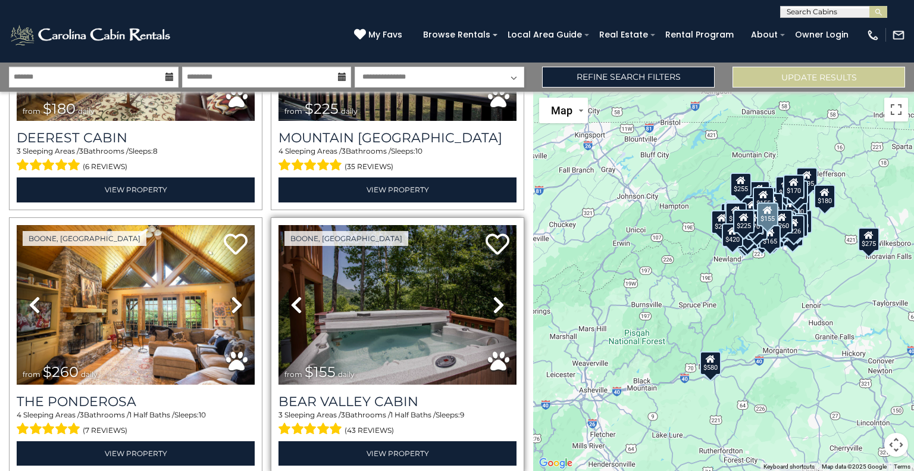
click at [495, 295] on icon at bounding box center [499, 304] width 12 height 19
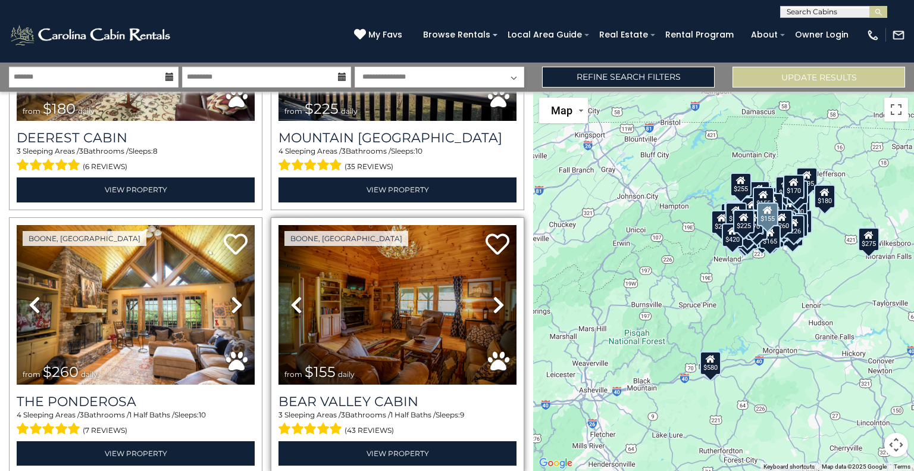
click at [495, 295] on icon at bounding box center [499, 304] width 12 height 19
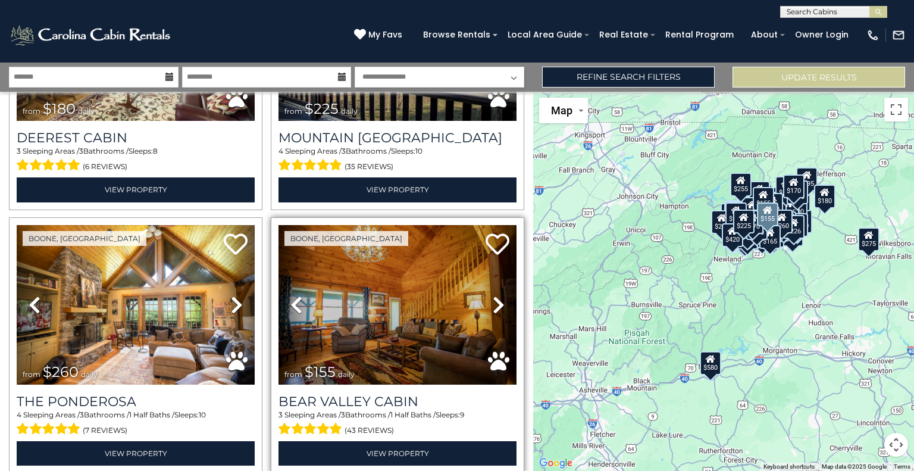
click at [495, 295] on icon at bounding box center [499, 304] width 12 height 19
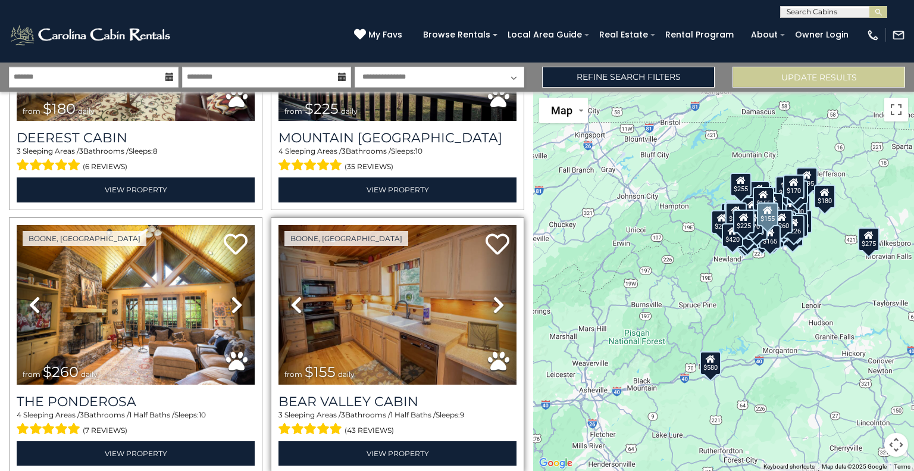
click at [495, 295] on icon at bounding box center [499, 304] width 12 height 19
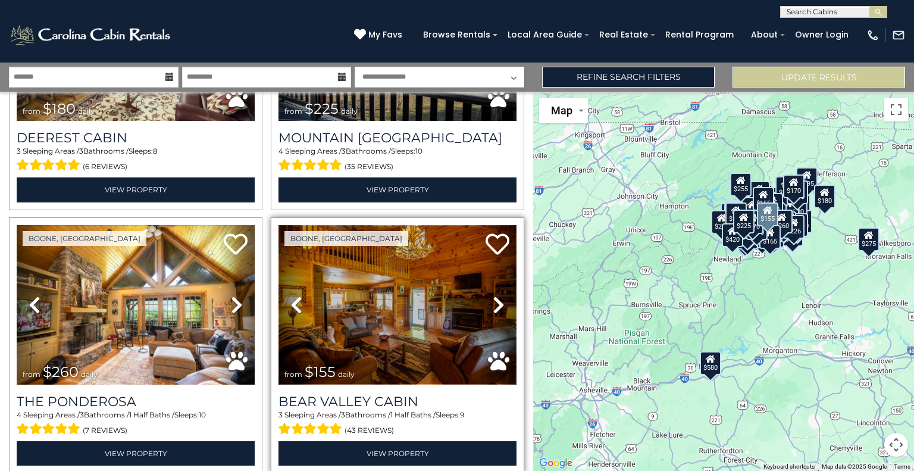
click at [400, 239] on img at bounding box center [398, 304] width 238 height 159
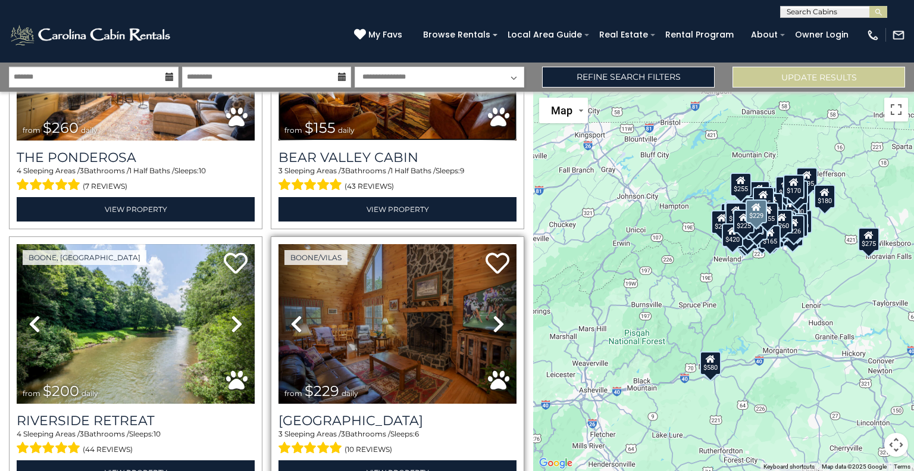
scroll to position [9096, 0]
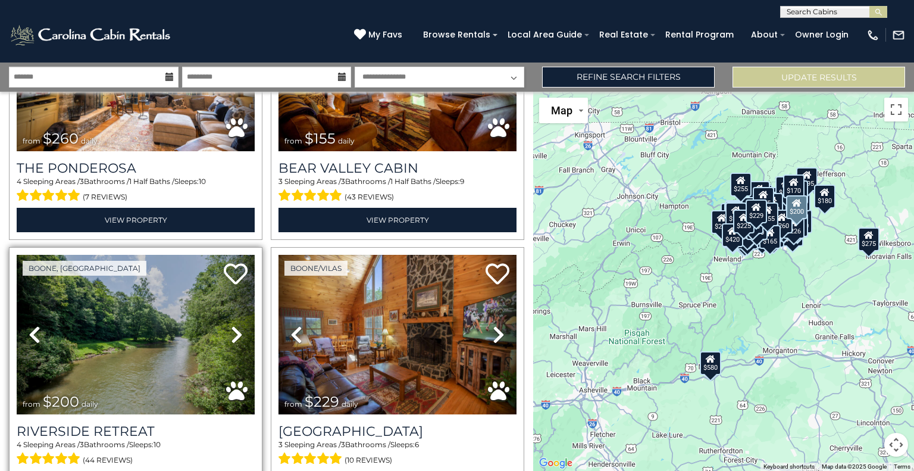
click at [231, 325] on icon at bounding box center [237, 334] width 12 height 19
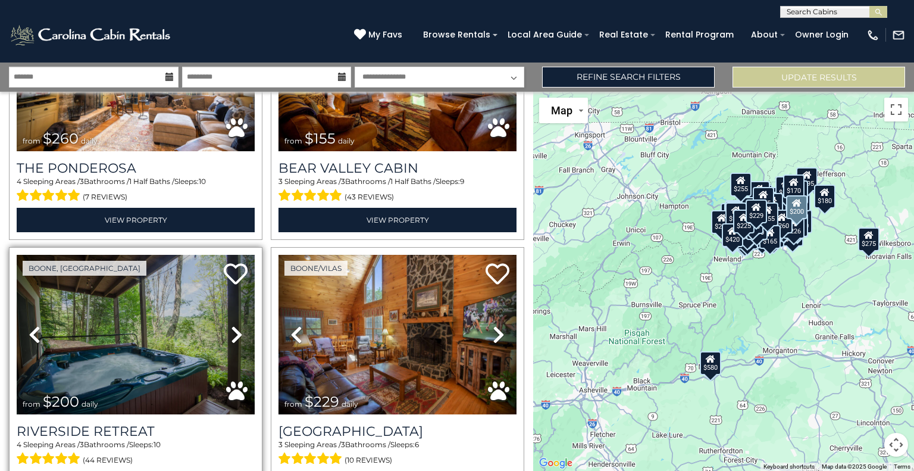
click at [231, 325] on icon at bounding box center [237, 334] width 12 height 19
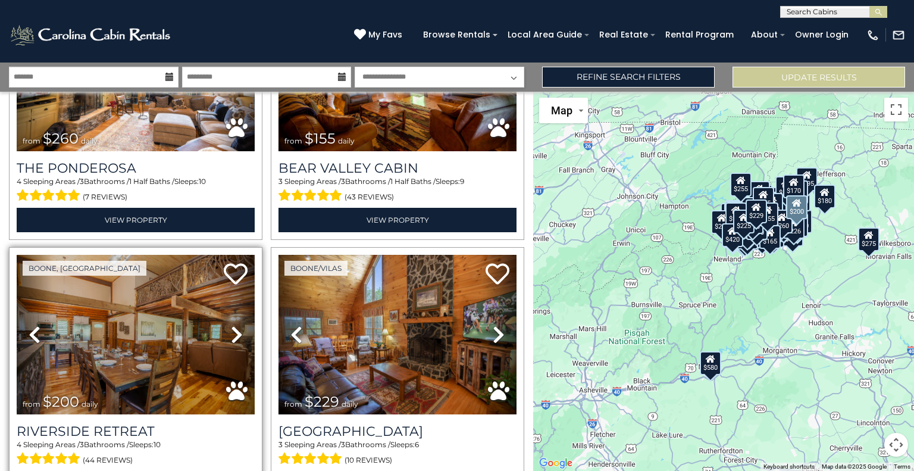
click at [231, 325] on icon at bounding box center [237, 334] width 12 height 19
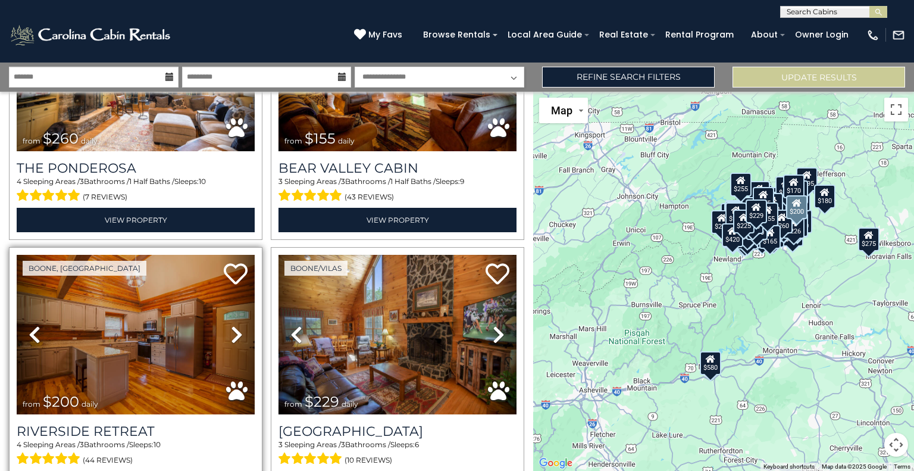
click at [231, 325] on icon at bounding box center [237, 334] width 12 height 19
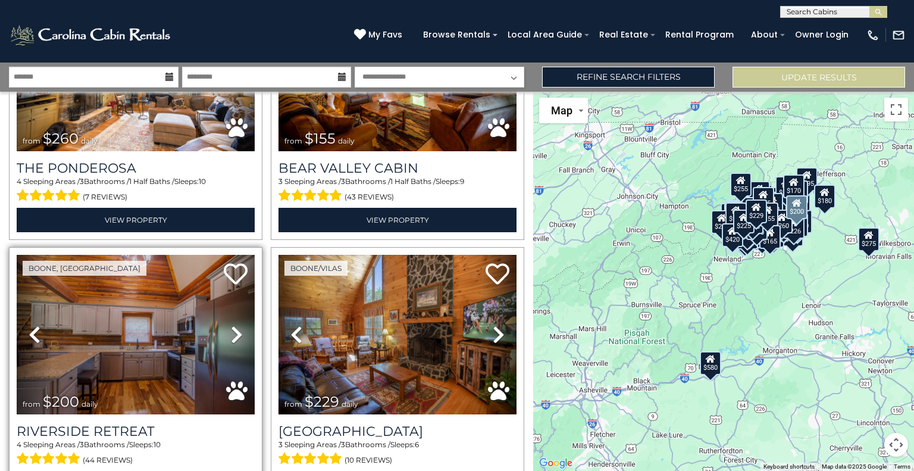
click at [231, 325] on icon at bounding box center [237, 334] width 12 height 19
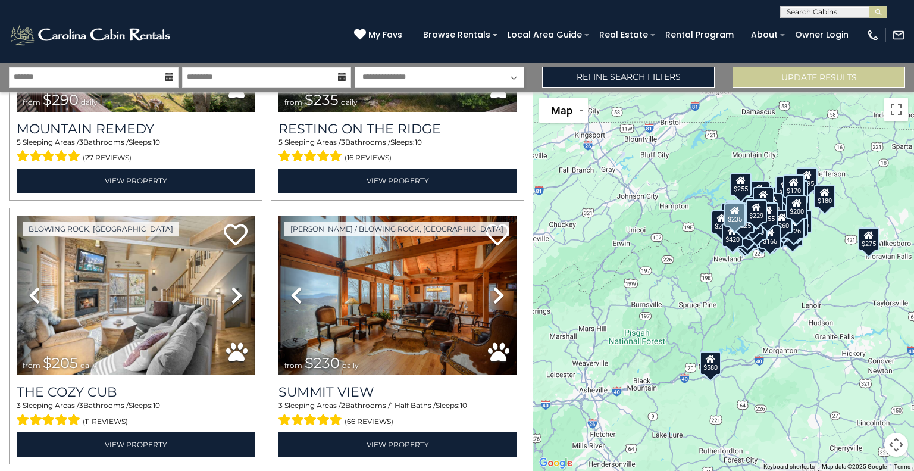
scroll to position [9664, 0]
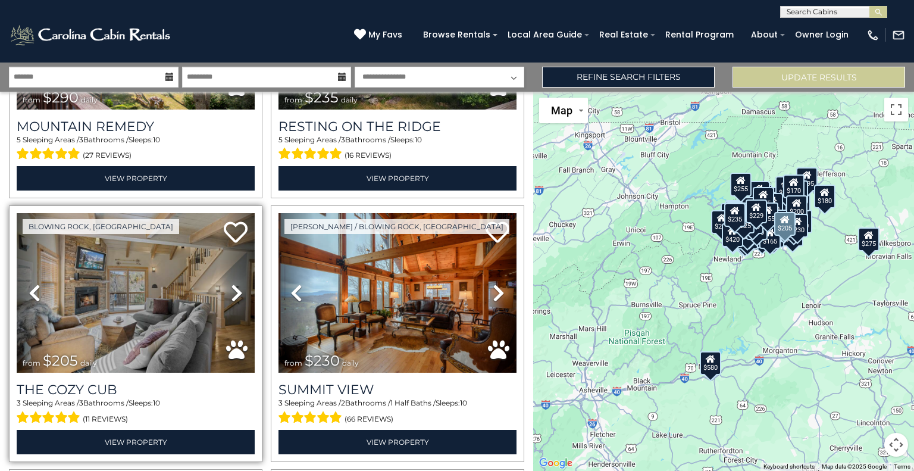
click at [234, 283] on icon at bounding box center [237, 292] width 12 height 19
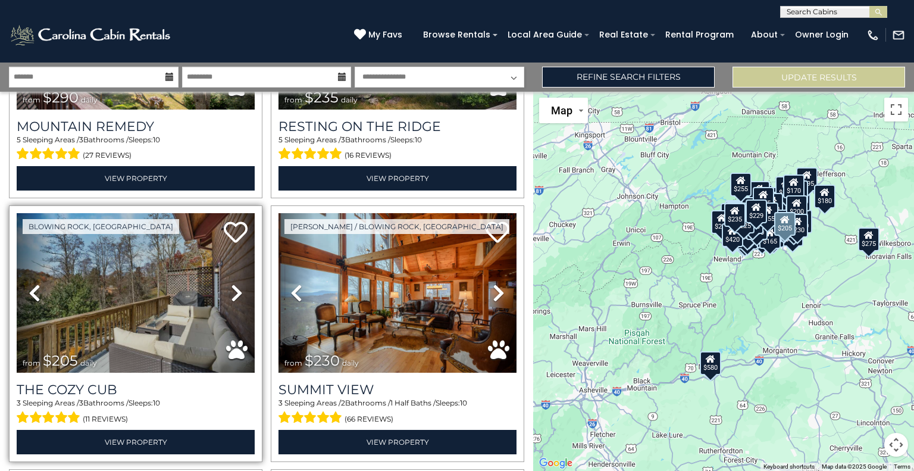
click at [234, 283] on icon at bounding box center [237, 292] width 12 height 19
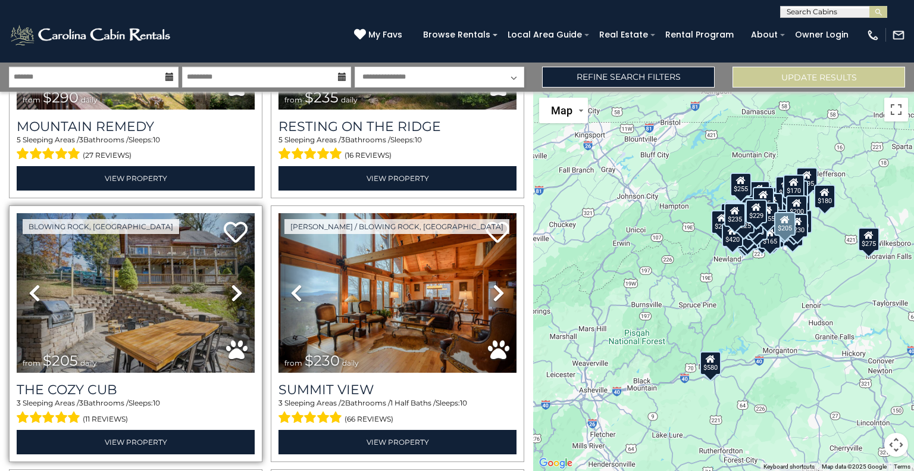
click at [234, 283] on icon at bounding box center [237, 292] width 12 height 19
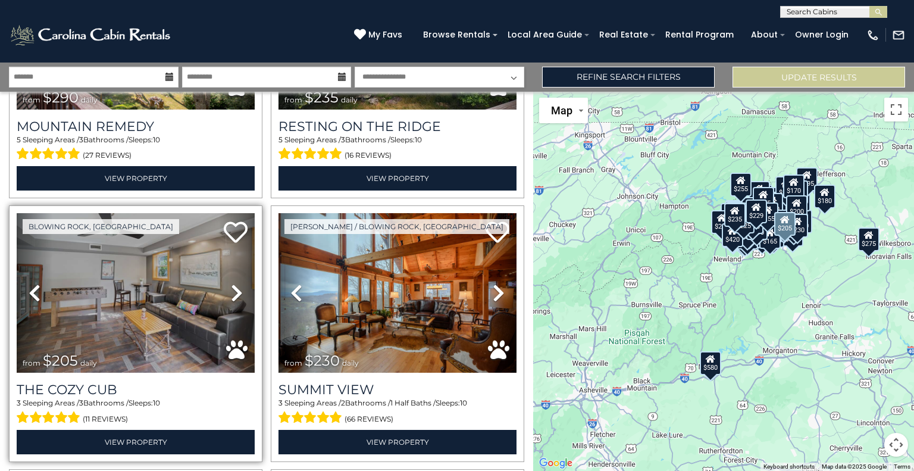
click at [234, 283] on icon at bounding box center [237, 292] width 12 height 19
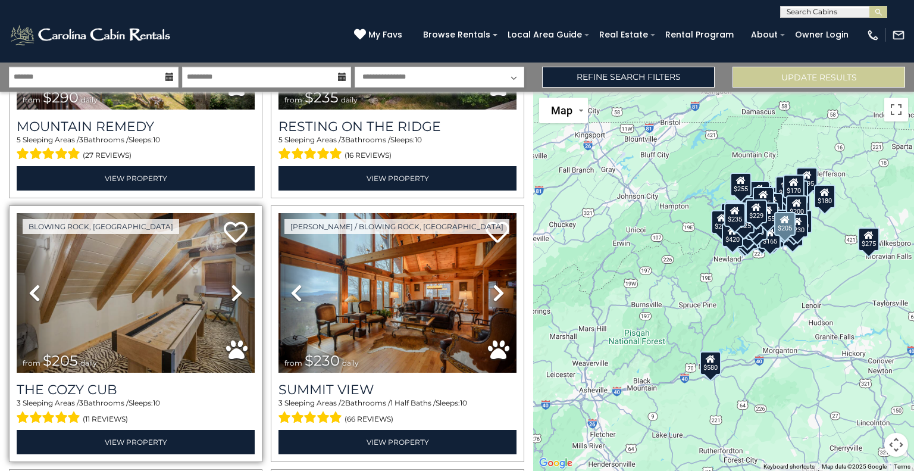
click at [234, 283] on icon at bounding box center [237, 292] width 12 height 19
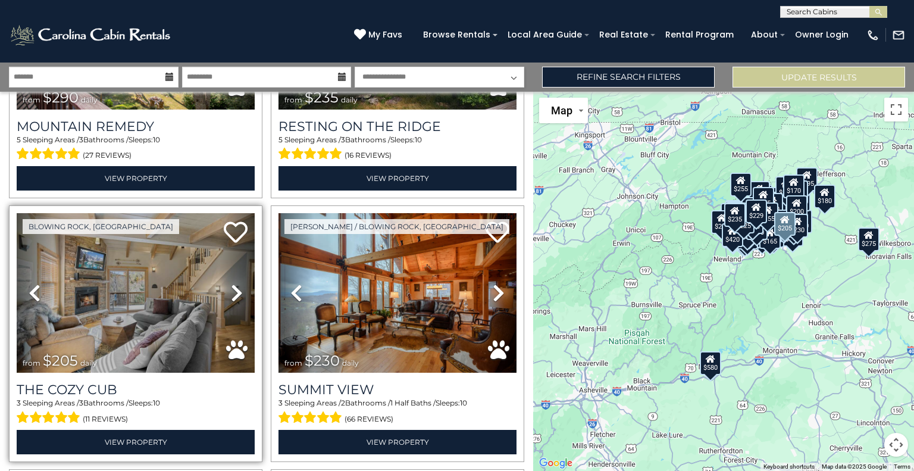
click at [234, 283] on icon at bounding box center [237, 292] width 12 height 19
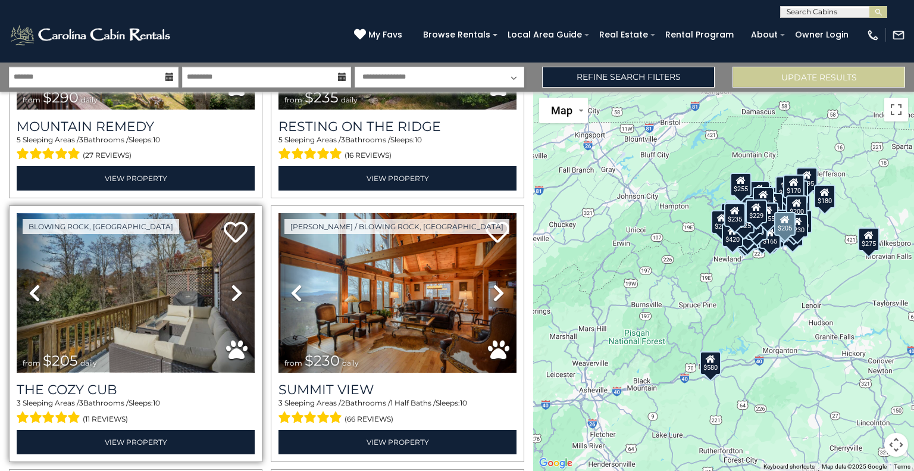
click at [176, 224] on img at bounding box center [136, 292] width 238 height 159
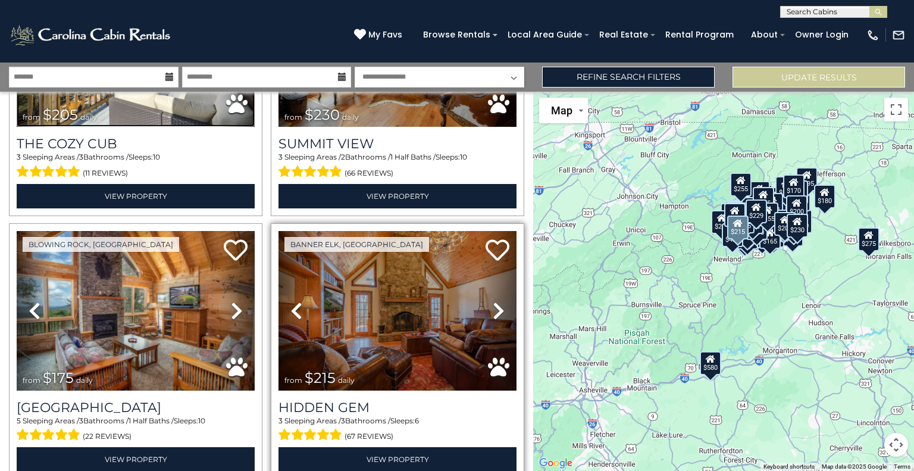
scroll to position [9989, 0]
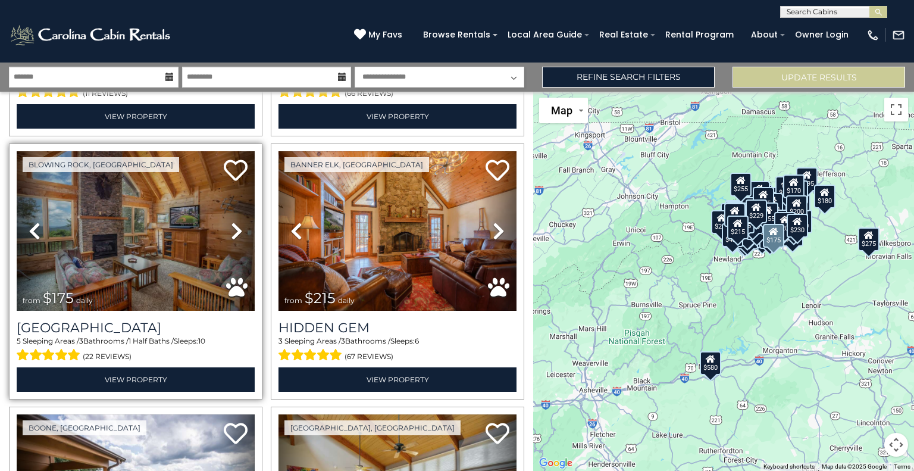
click at [233, 221] on icon at bounding box center [237, 230] width 12 height 19
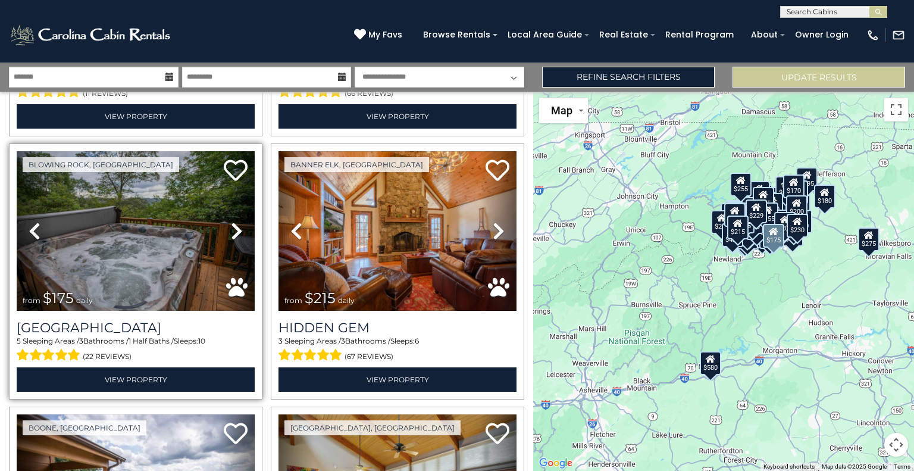
click at [233, 221] on icon at bounding box center [237, 230] width 12 height 19
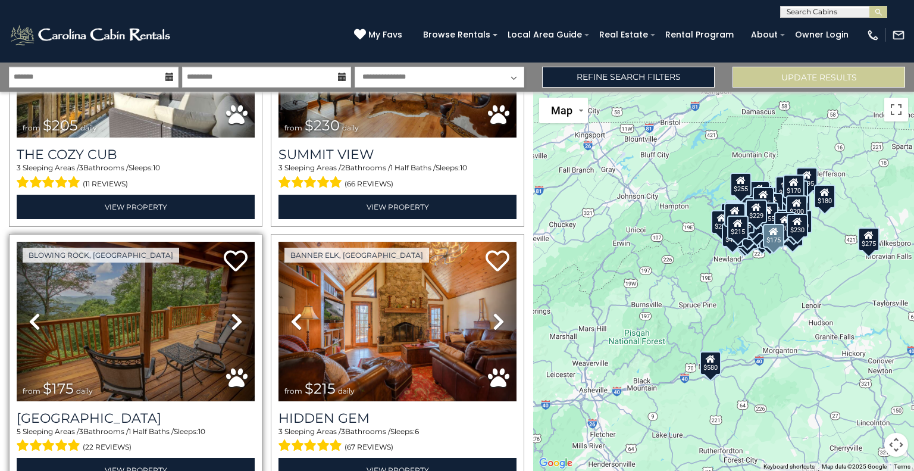
scroll to position [9862, 0]
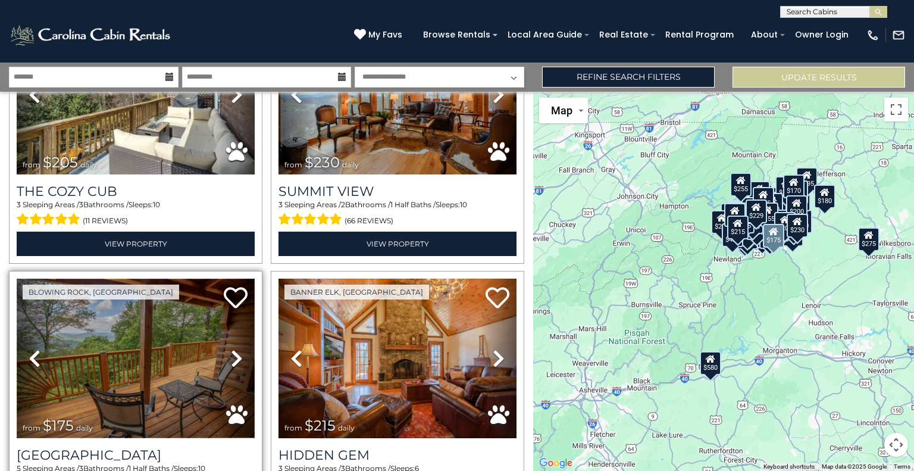
click at [136, 302] on img at bounding box center [136, 358] width 238 height 159
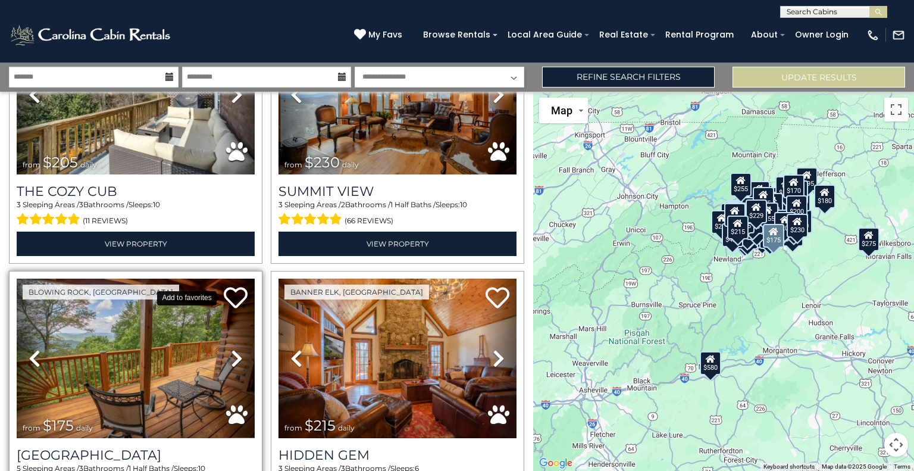
click at [231, 286] on icon at bounding box center [236, 298] width 24 height 24
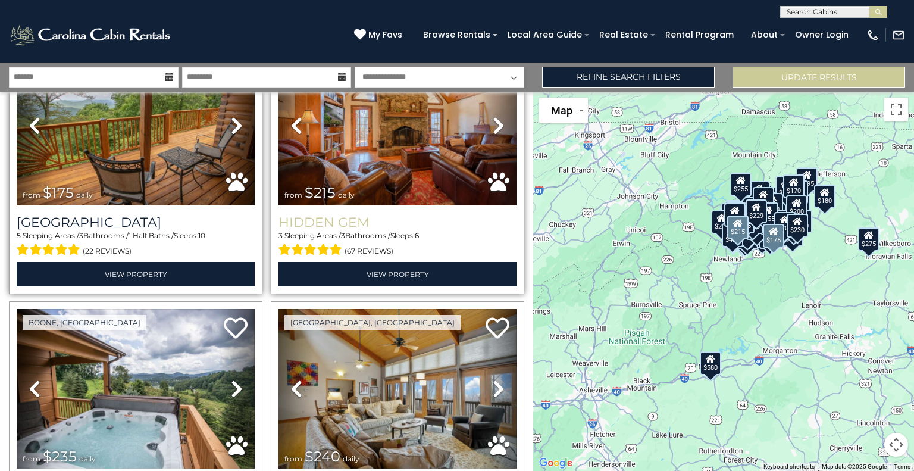
scroll to position [10122, 0]
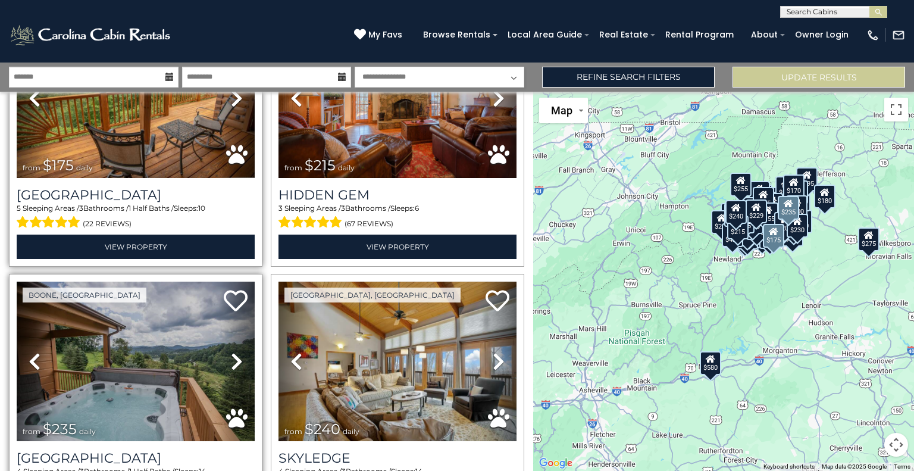
click at [233, 352] on icon at bounding box center [237, 361] width 12 height 19
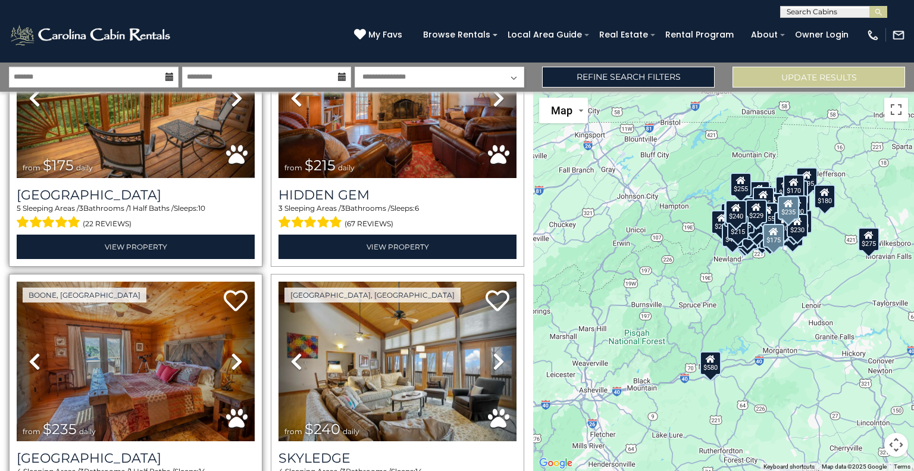
click at [233, 352] on icon at bounding box center [237, 361] width 12 height 19
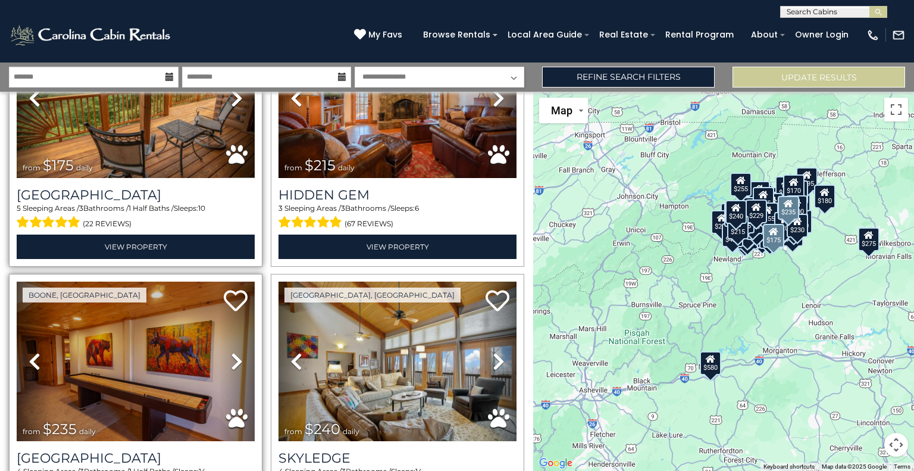
click at [233, 352] on icon at bounding box center [237, 361] width 12 height 19
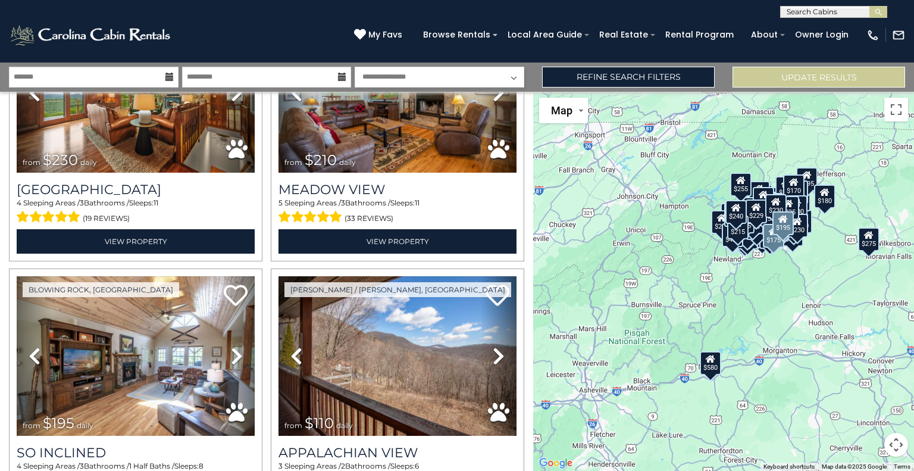
scroll to position [10918, 0]
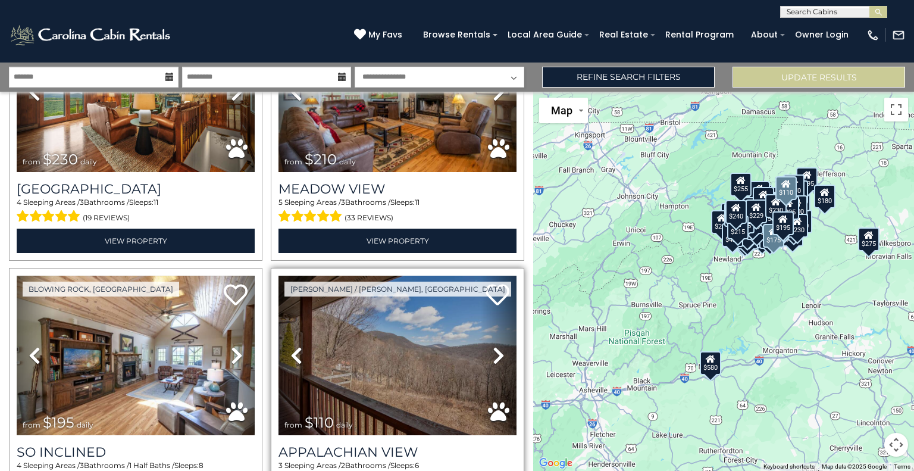
click at [495, 346] on icon at bounding box center [499, 355] width 12 height 19
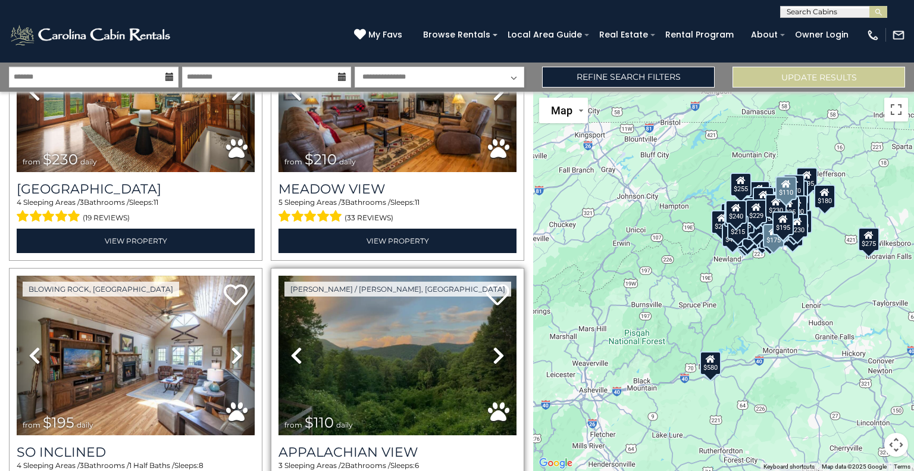
click at [495, 346] on icon at bounding box center [499, 355] width 12 height 19
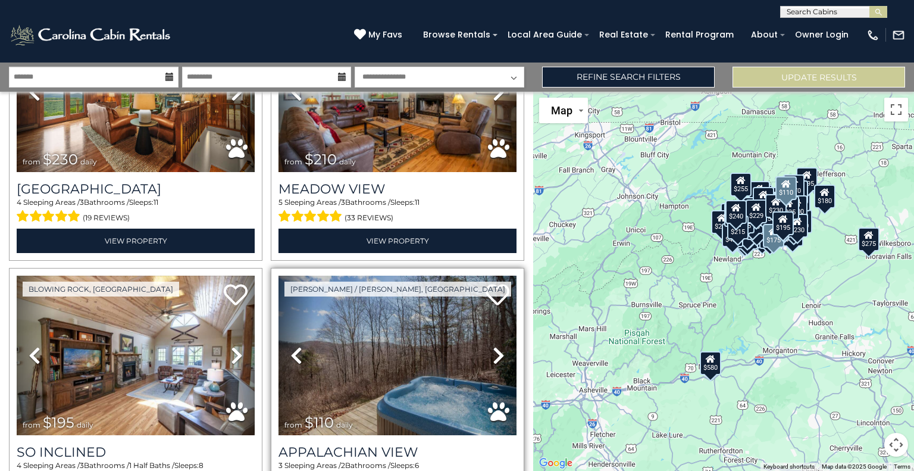
click at [495, 346] on icon at bounding box center [499, 355] width 12 height 19
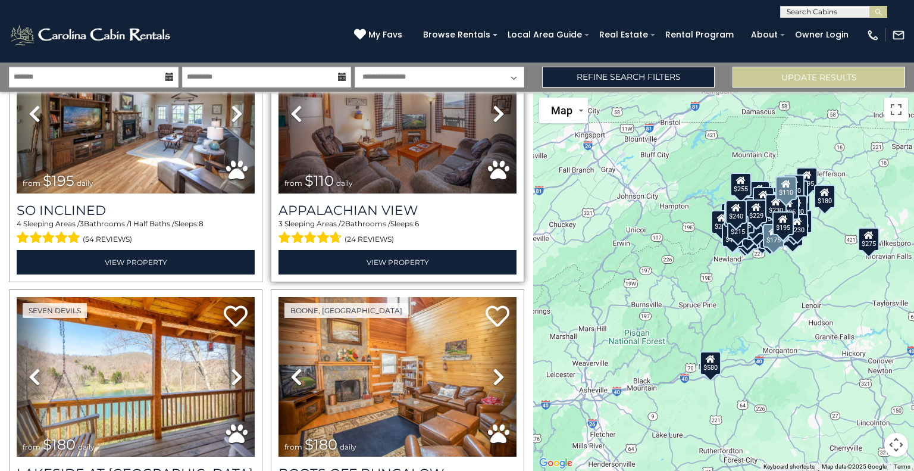
scroll to position [11168, 0]
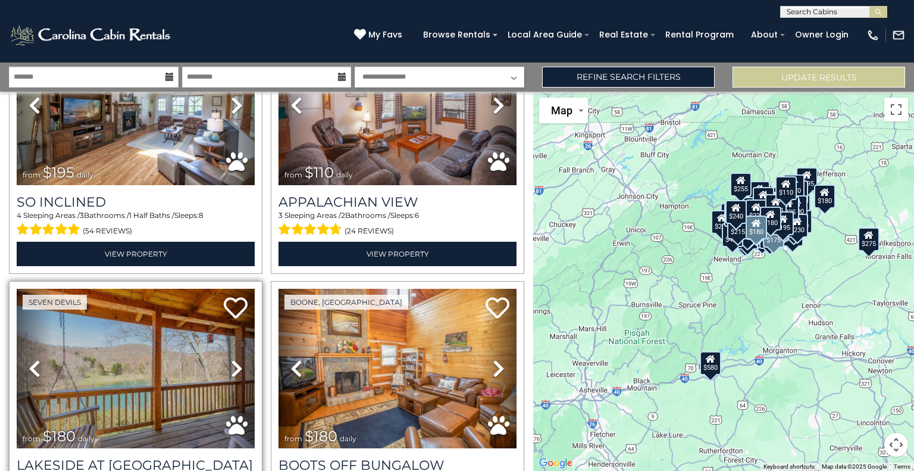
click at [236, 359] on icon at bounding box center [237, 368] width 12 height 19
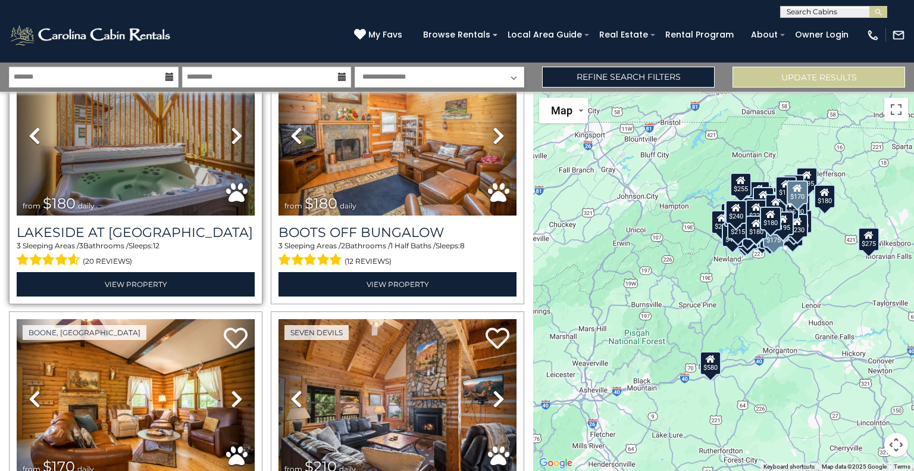
scroll to position [11401, 0]
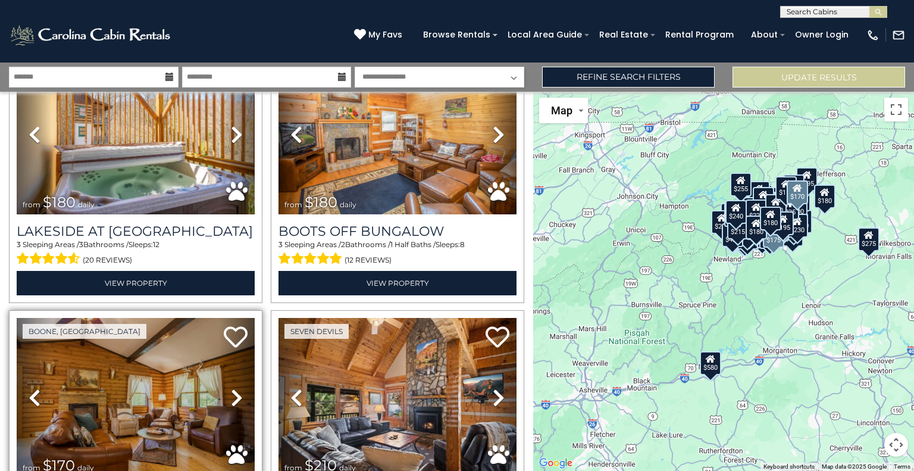
click at [237, 388] on icon at bounding box center [237, 397] width 12 height 19
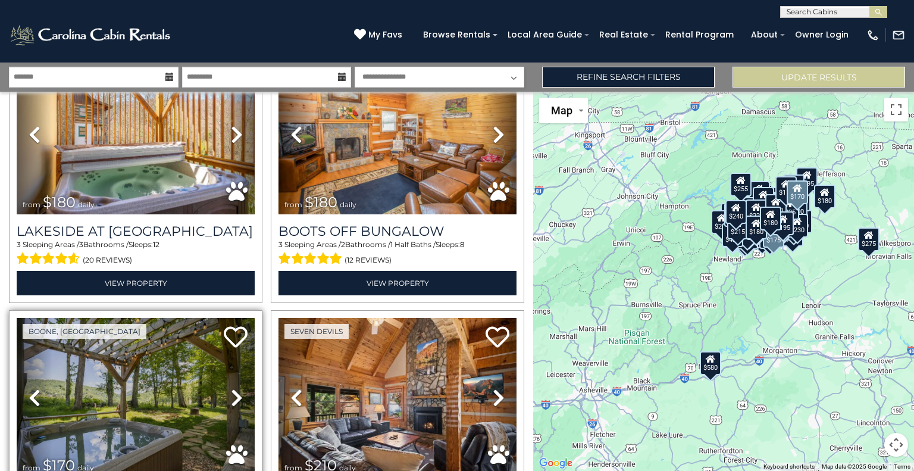
click at [237, 388] on icon at bounding box center [237, 397] width 12 height 19
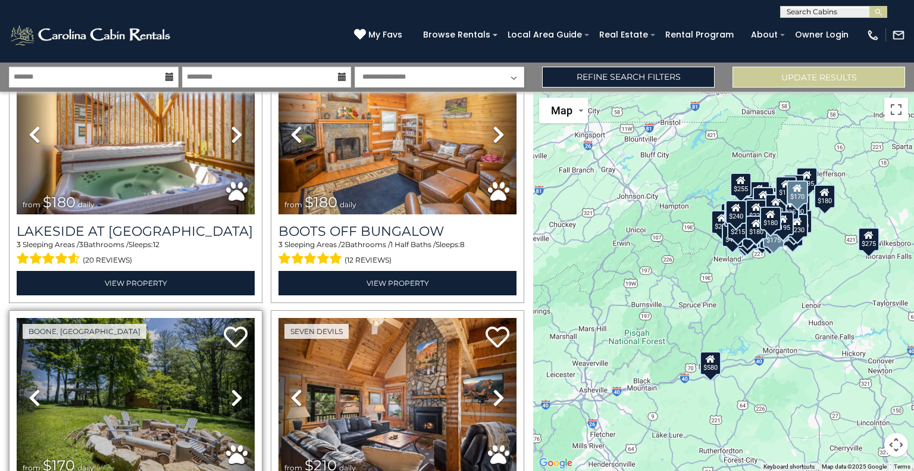
click at [237, 388] on icon at bounding box center [237, 397] width 12 height 19
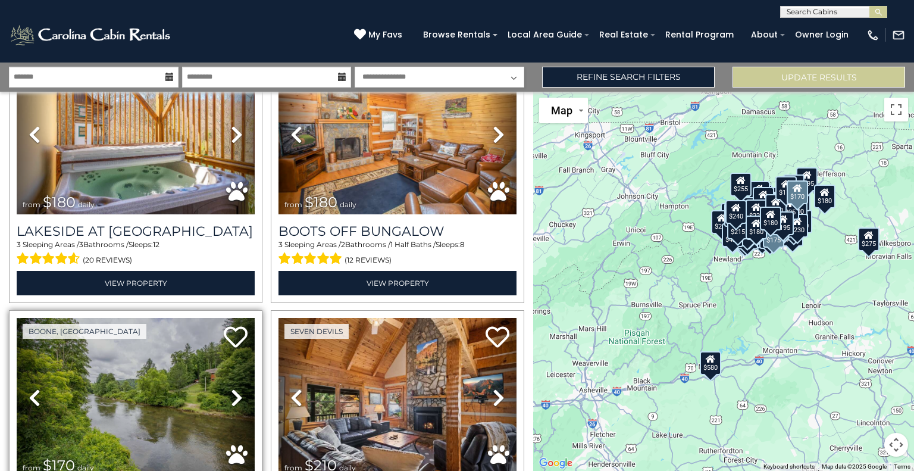
scroll to position [11470, 0]
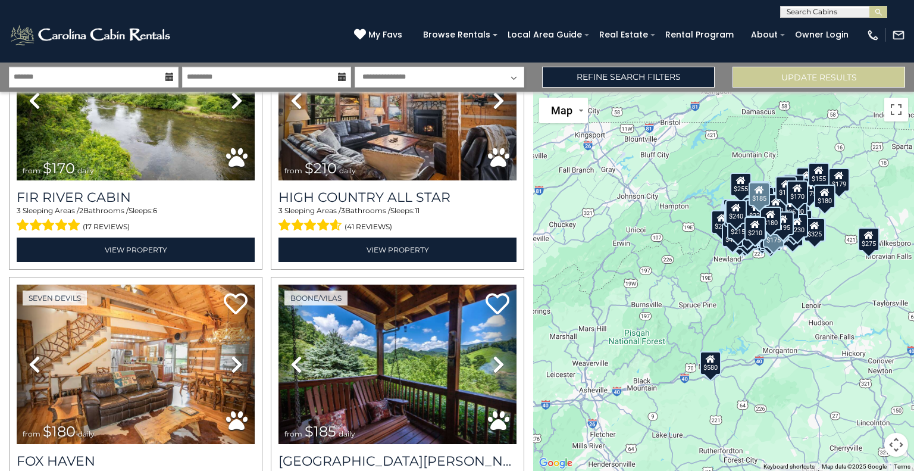
scroll to position [11699, 0]
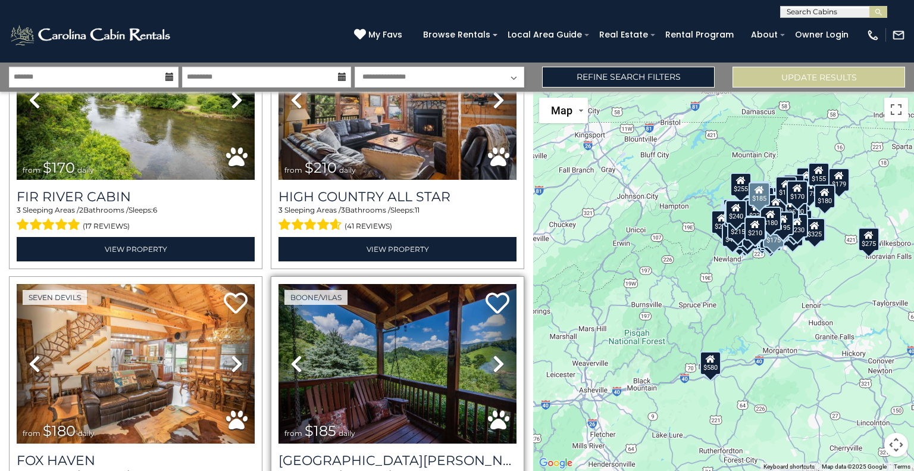
click at [493, 354] on icon at bounding box center [499, 363] width 12 height 19
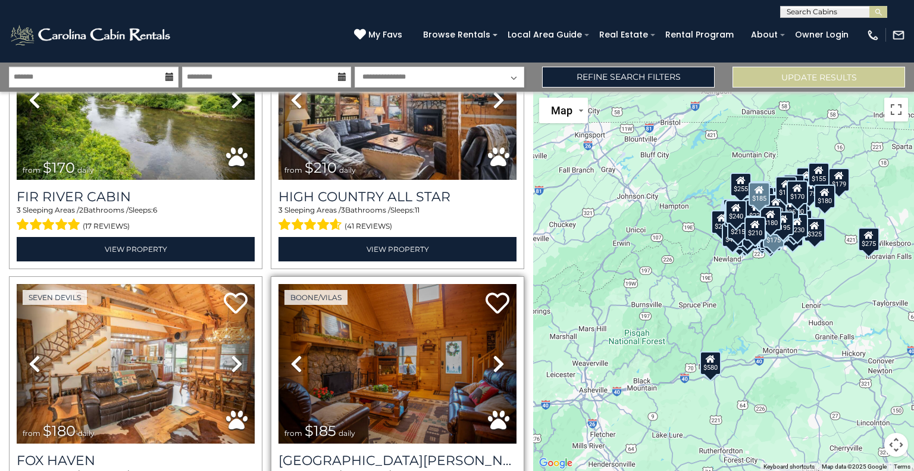
click at [493, 354] on icon at bounding box center [499, 363] width 12 height 19
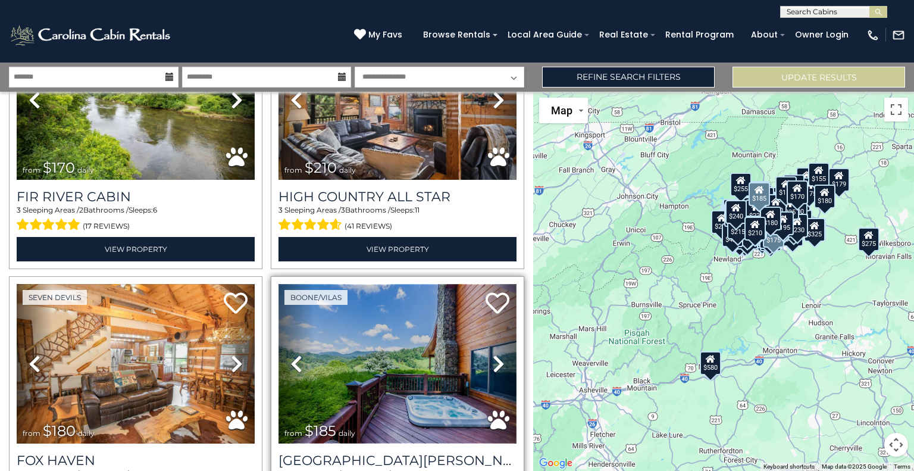
click at [347, 284] on img at bounding box center [398, 363] width 238 height 159
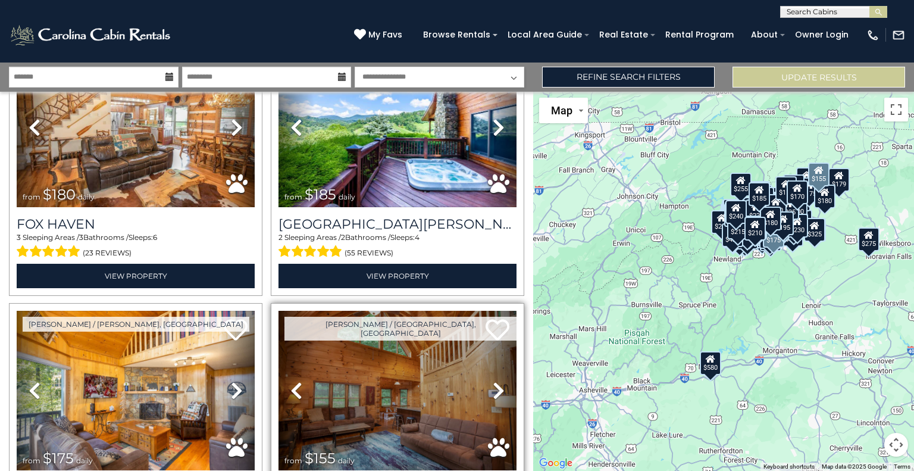
click at [493, 381] on icon at bounding box center [499, 390] width 12 height 19
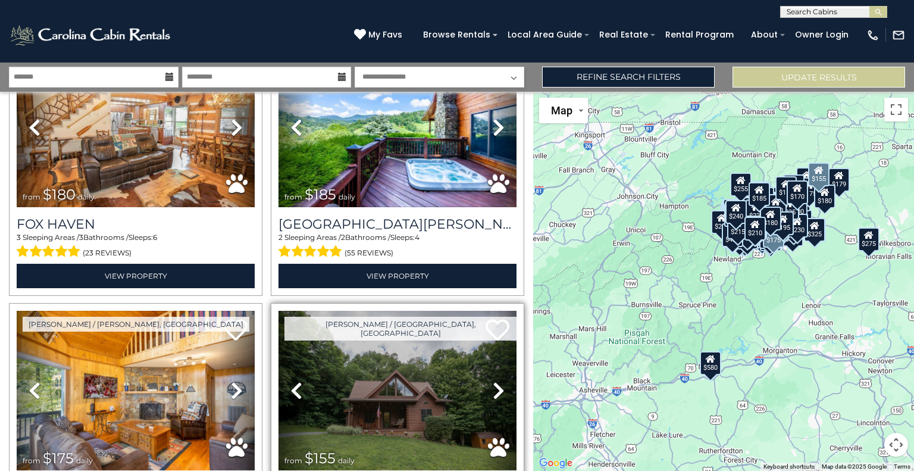
click at [493, 381] on icon at bounding box center [499, 390] width 12 height 19
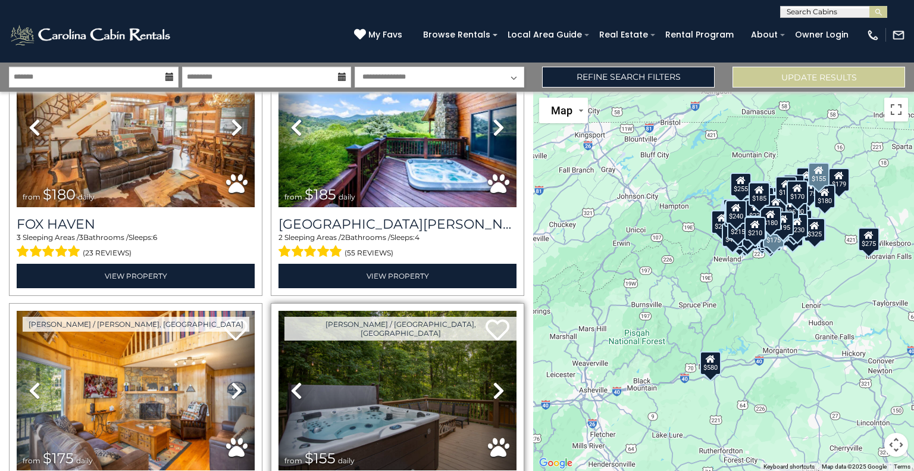
click at [493, 381] on icon at bounding box center [499, 390] width 12 height 19
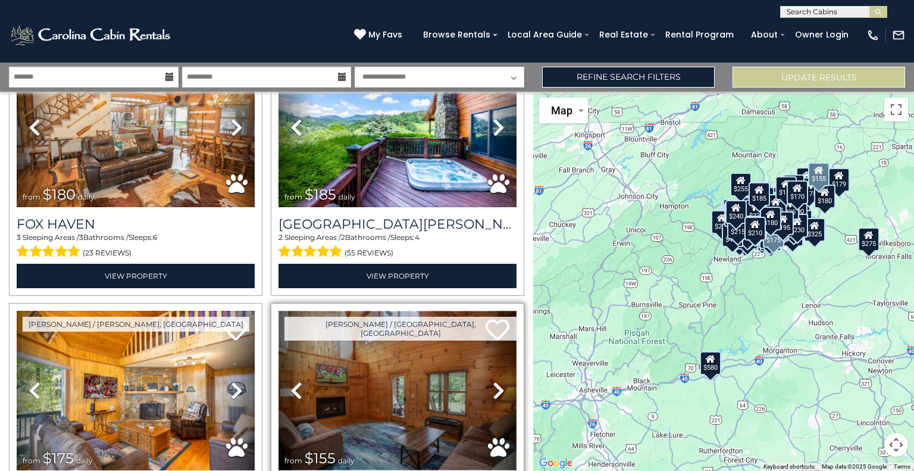
click at [426, 311] on img at bounding box center [398, 390] width 238 height 159
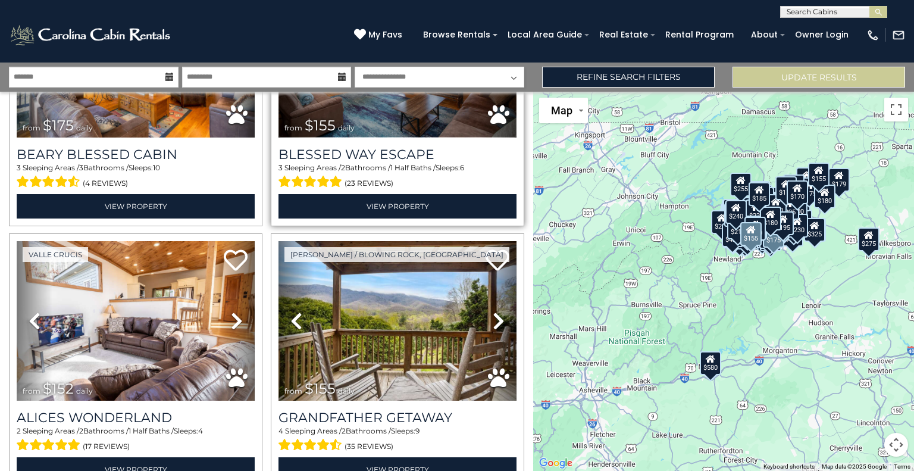
scroll to position [12270, 0]
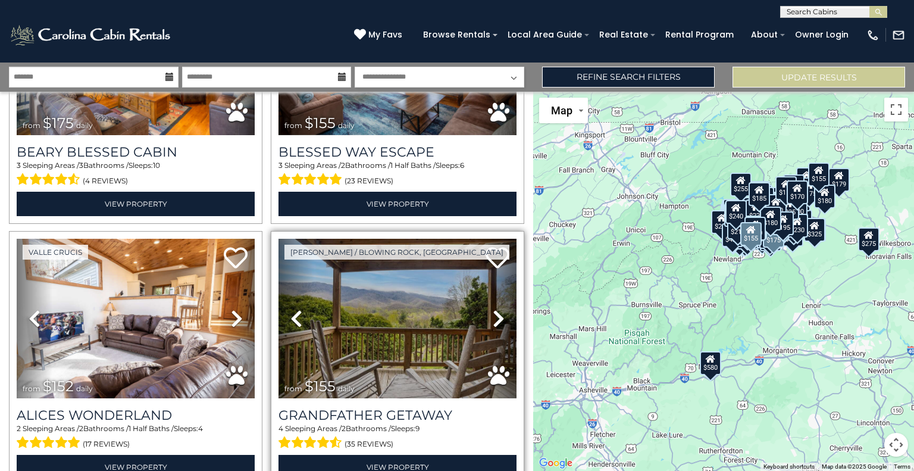
click at [493, 309] on icon at bounding box center [499, 318] width 12 height 19
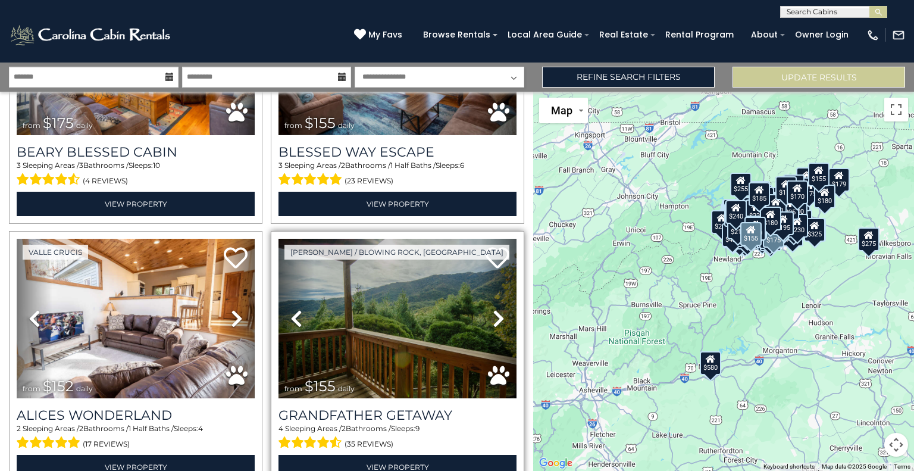
click at [493, 309] on icon at bounding box center [499, 318] width 12 height 19
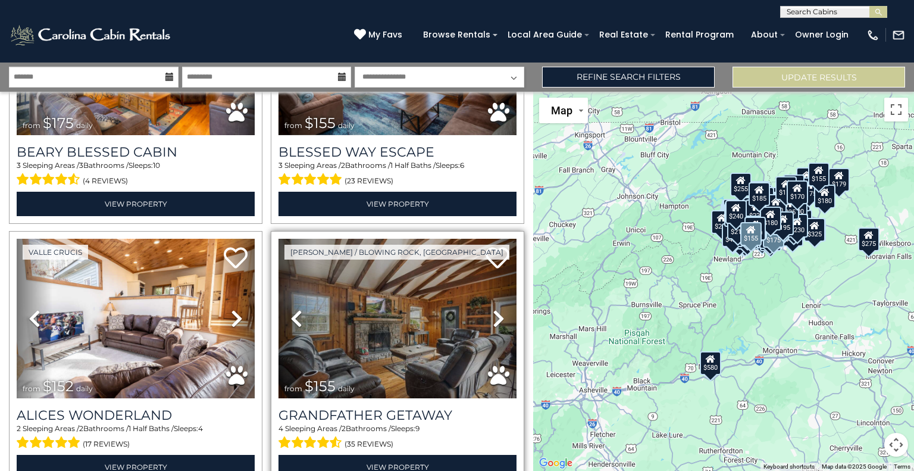
click at [493, 309] on icon at bounding box center [499, 318] width 12 height 19
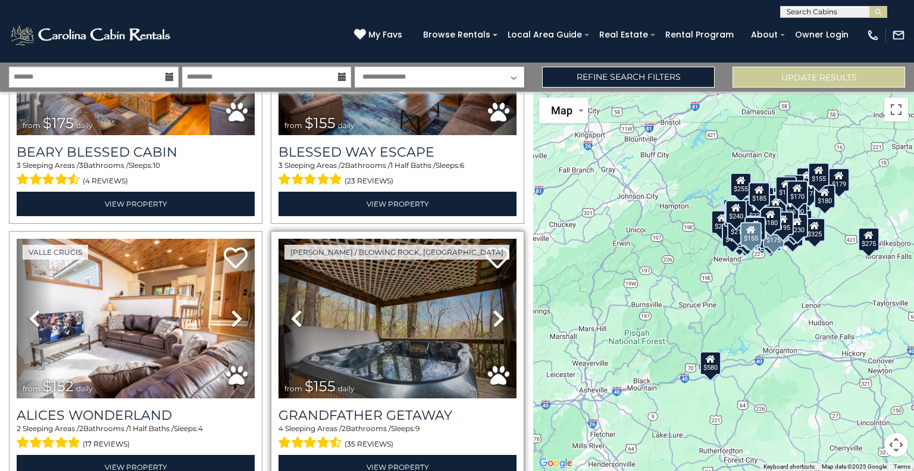
click at [493, 309] on icon at bounding box center [499, 318] width 12 height 19
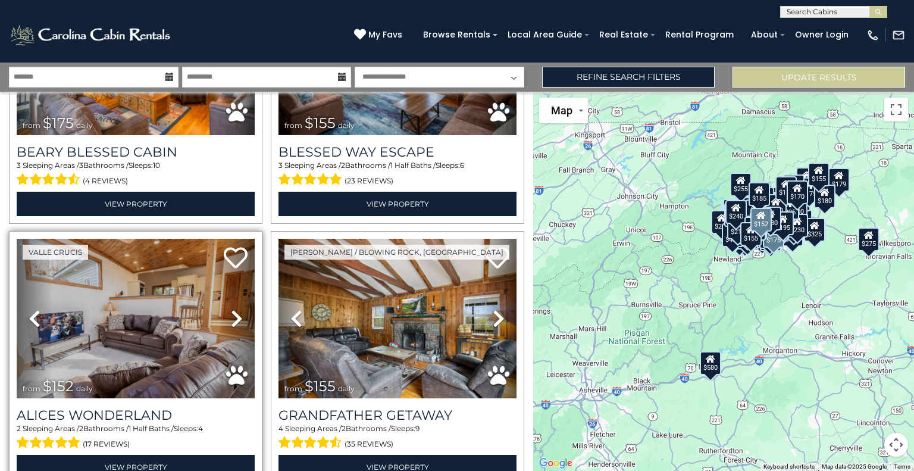
click at [235, 309] on icon at bounding box center [237, 318] width 12 height 19
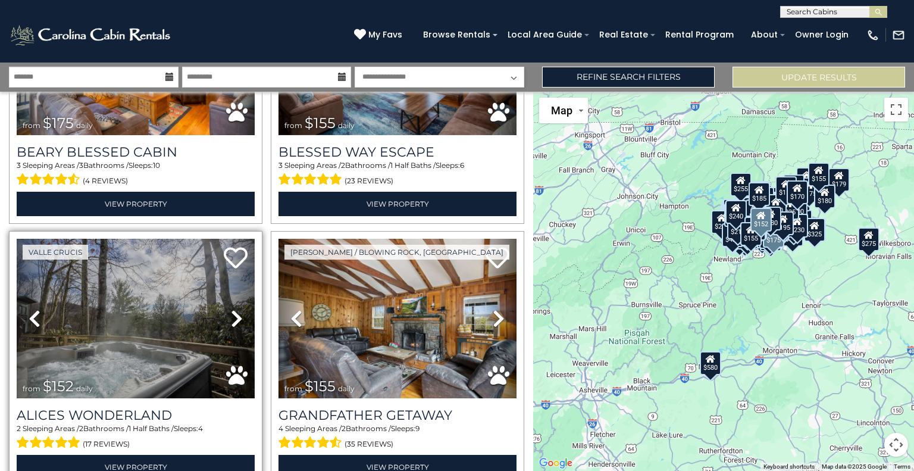
click at [235, 309] on icon at bounding box center [237, 318] width 12 height 19
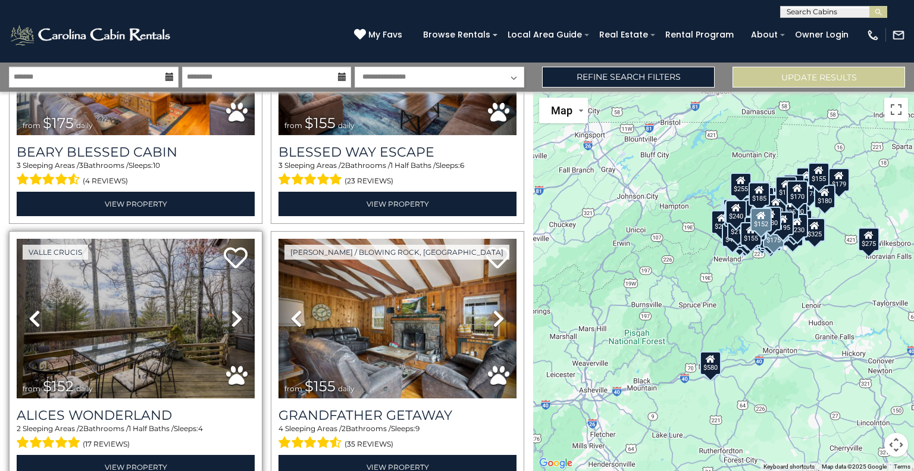
click at [235, 309] on icon at bounding box center [237, 318] width 12 height 19
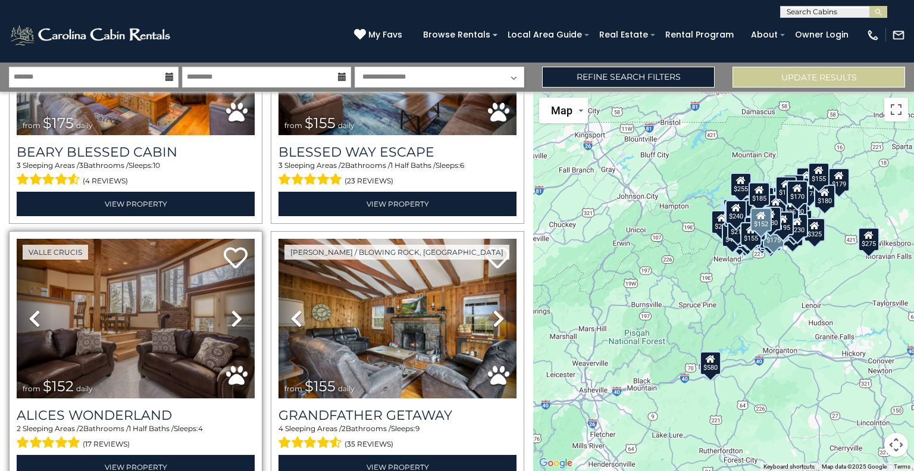
click at [235, 309] on icon at bounding box center [237, 318] width 12 height 19
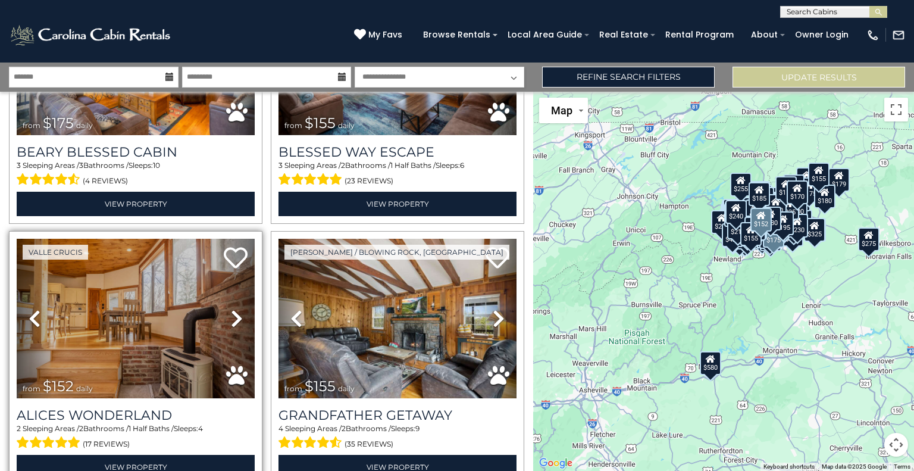
click at [235, 309] on icon at bounding box center [237, 318] width 12 height 19
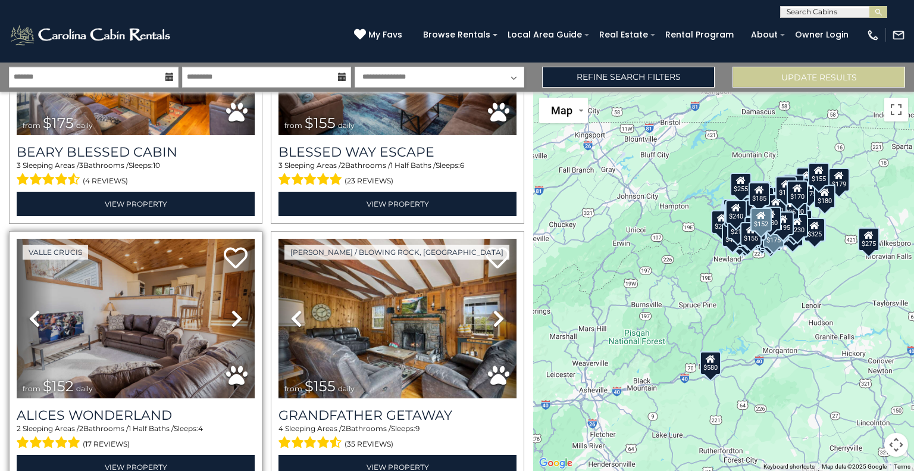
click at [232, 309] on icon at bounding box center [237, 318] width 12 height 19
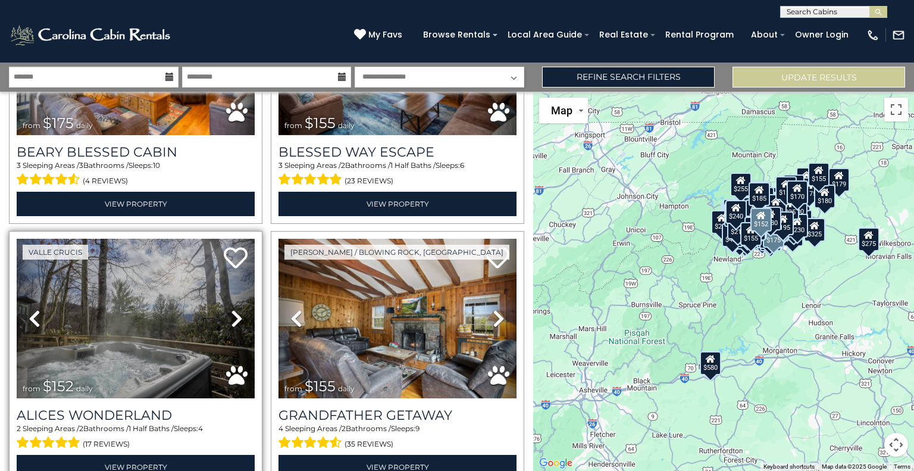
click at [232, 309] on icon at bounding box center [237, 318] width 12 height 19
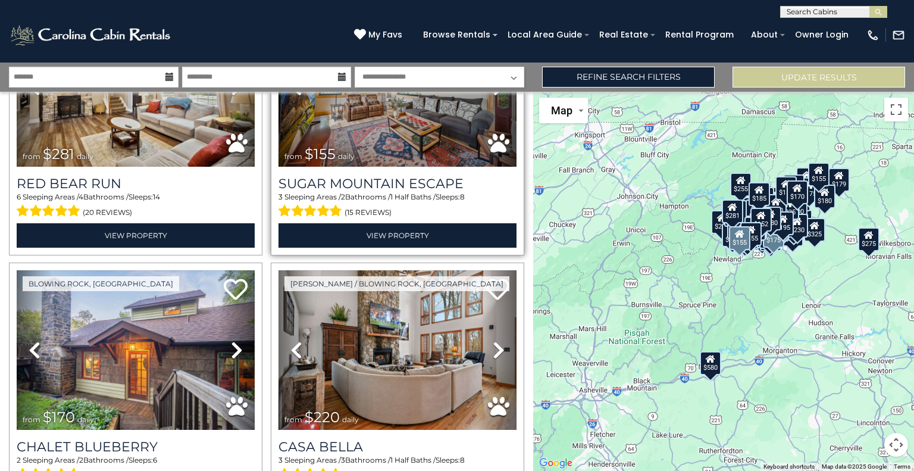
scroll to position [12766, 0]
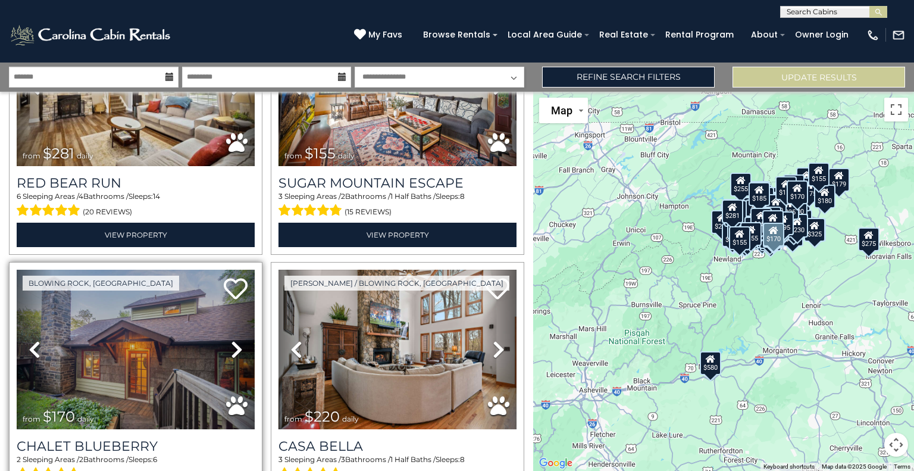
click at [234, 340] on icon at bounding box center [237, 349] width 12 height 19
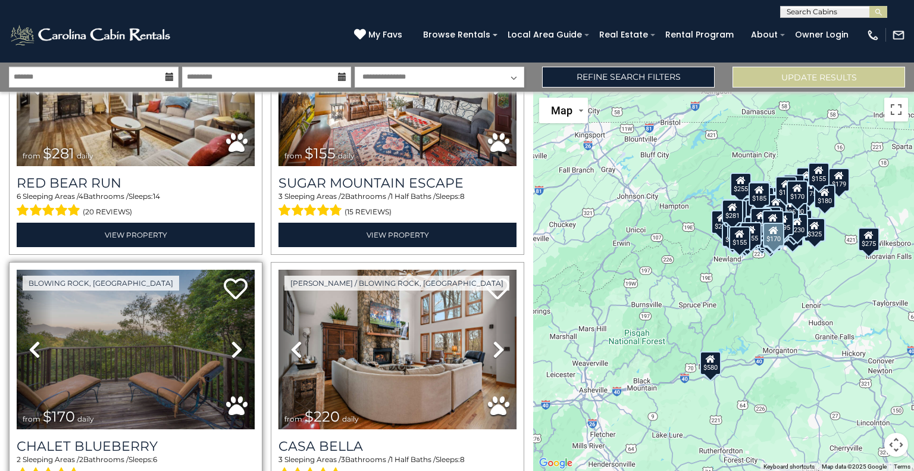
click at [234, 340] on icon at bounding box center [237, 349] width 12 height 19
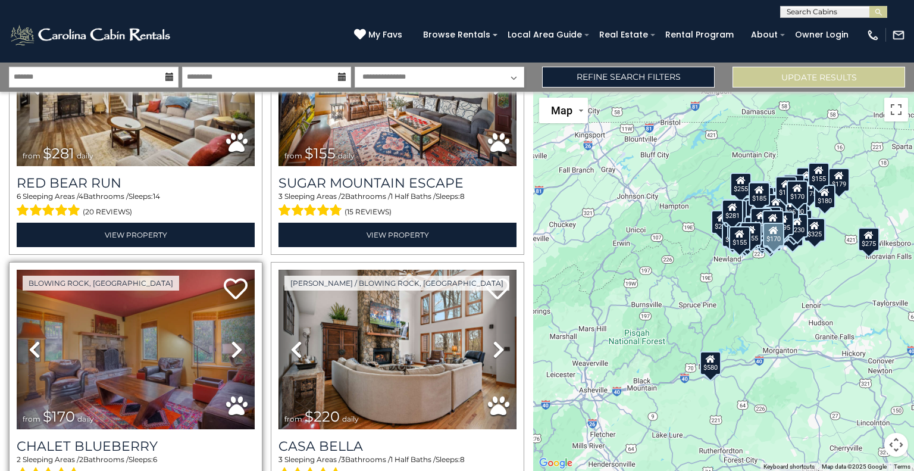
click at [234, 340] on icon at bounding box center [237, 349] width 12 height 19
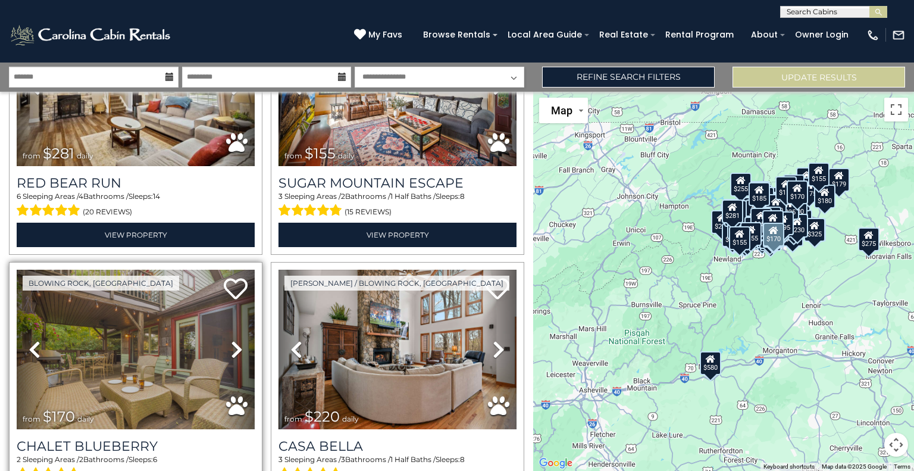
click at [234, 340] on icon at bounding box center [237, 349] width 12 height 19
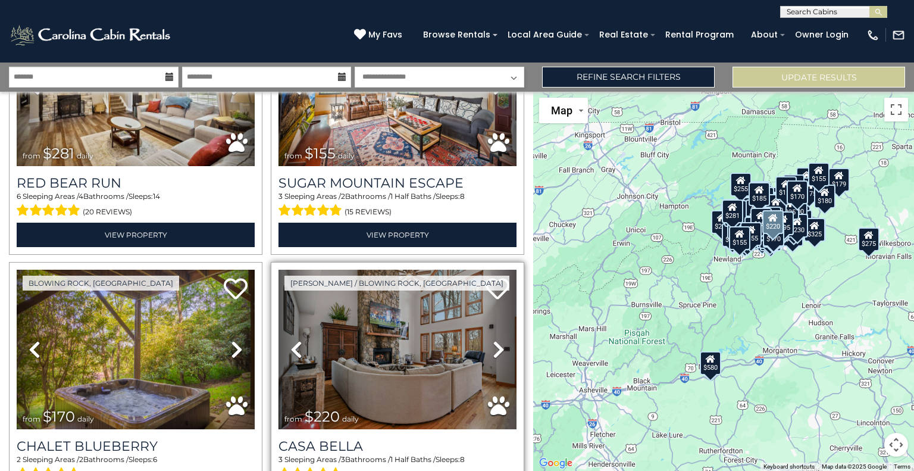
scroll to position [12993, 0]
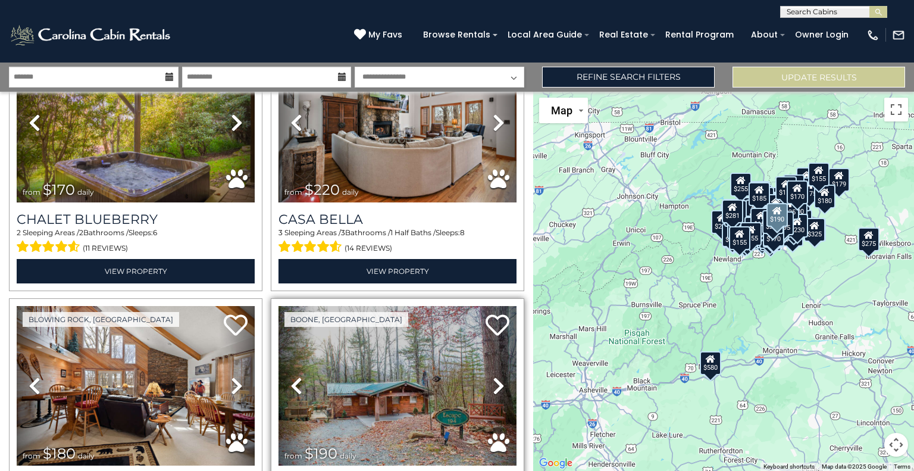
click at [493, 376] on icon at bounding box center [499, 385] width 12 height 19
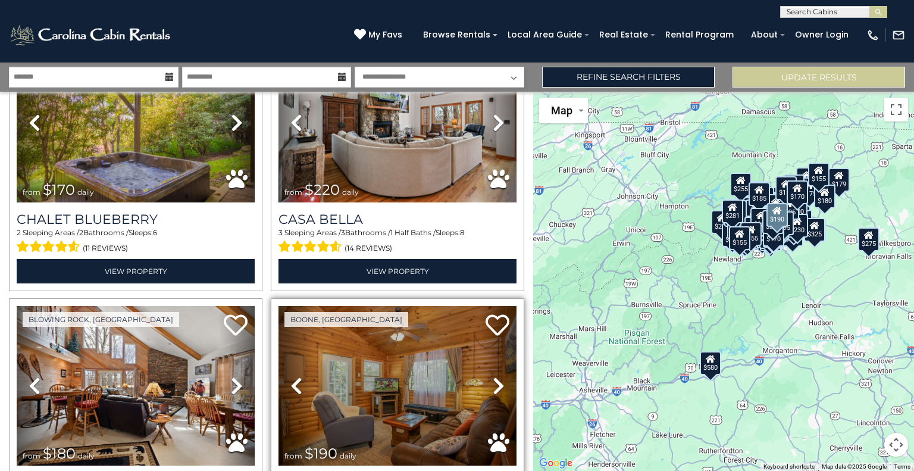
click at [493, 376] on icon at bounding box center [499, 385] width 12 height 19
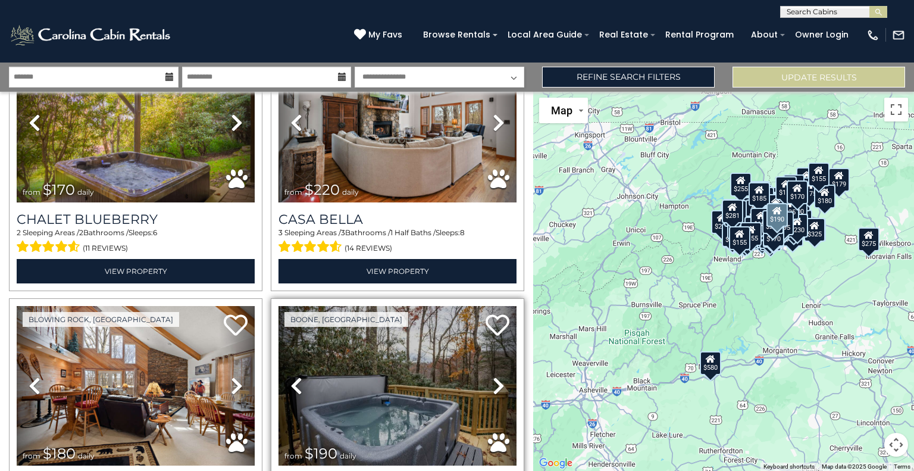
click at [493, 376] on icon at bounding box center [499, 385] width 12 height 19
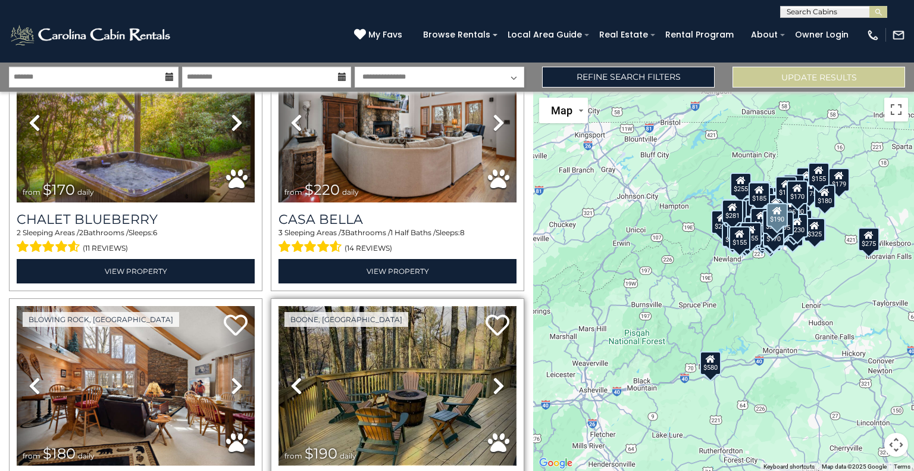
click at [403, 306] on img at bounding box center [398, 385] width 238 height 159
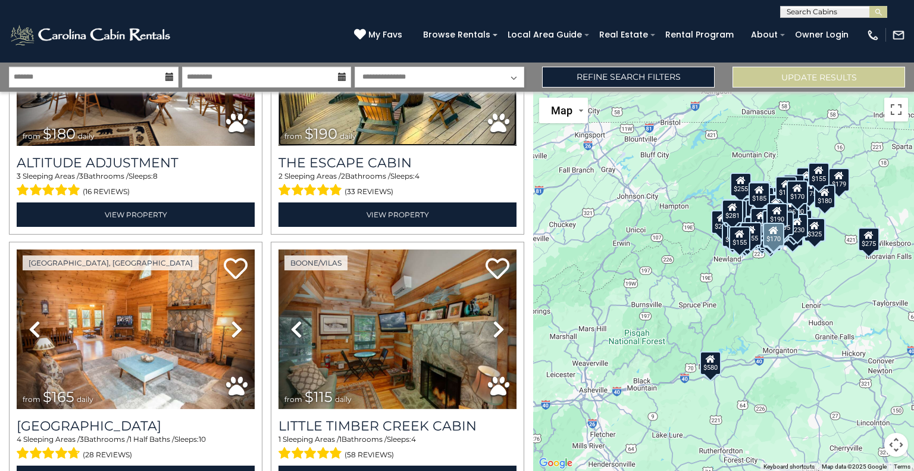
scroll to position [13313, 0]
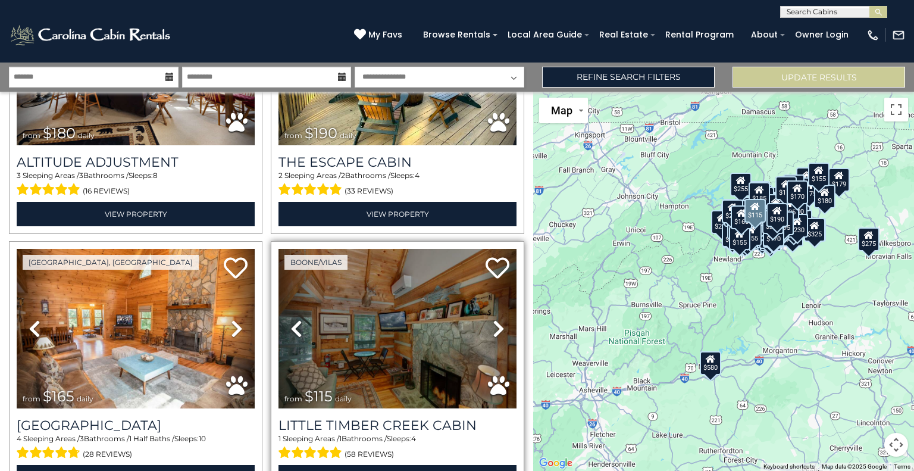
click at [494, 319] on icon at bounding box center [499, 328] width 12 height 19
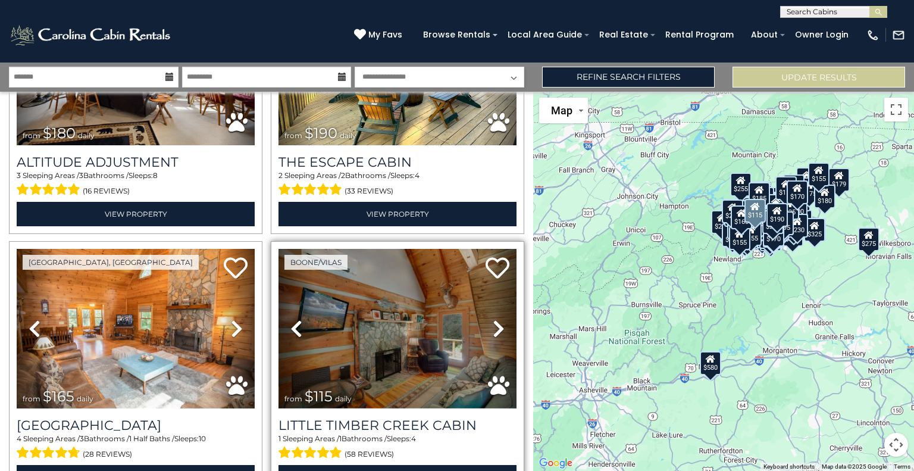
click at [494, 319] on icon at bounding box center [499, 328] width 12 height 19
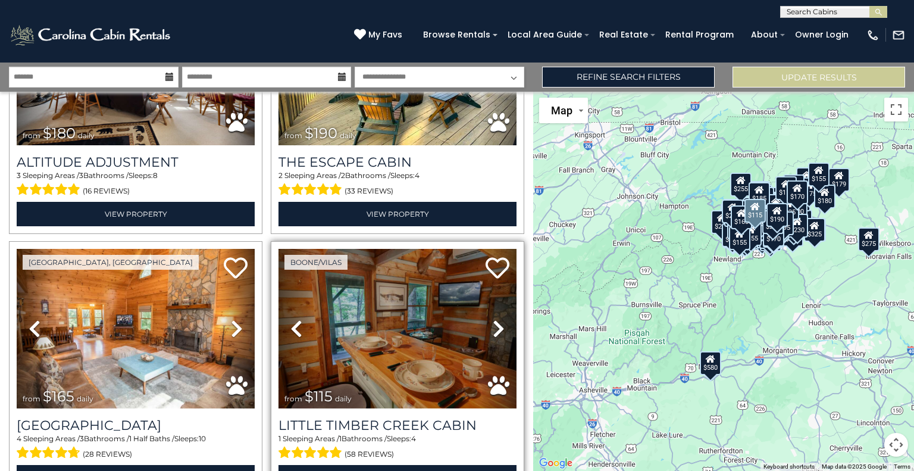
click at [494, 319] on icon at bounding box center [499, 328] width 12 height 19
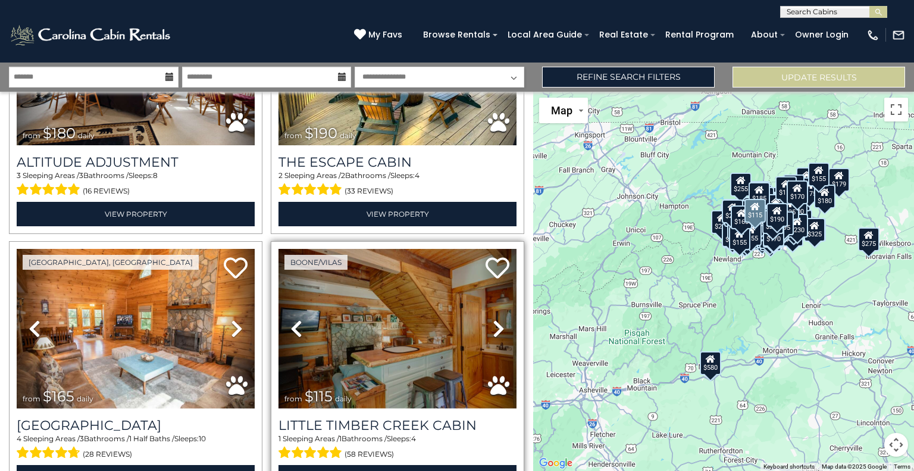
click at [494, 319] on icon at bounding box center [499, 328] width 12 height 19
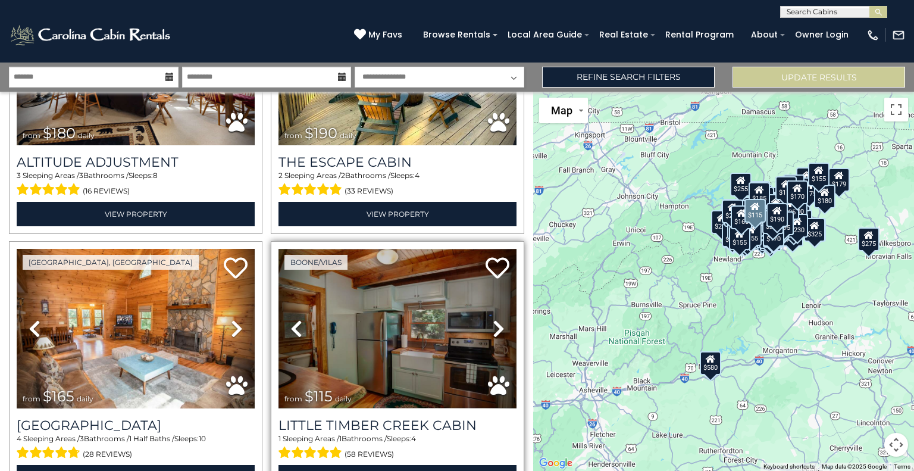
click at [494, 319] on icon at bounding box center [499, 328] width 12 height 19
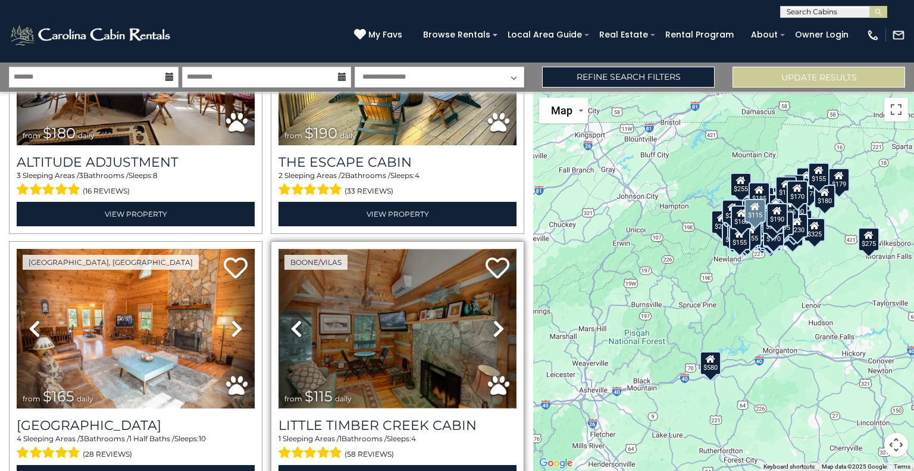
click at [398, 249] on img at bounding box center [398, 328] width 238 height 159
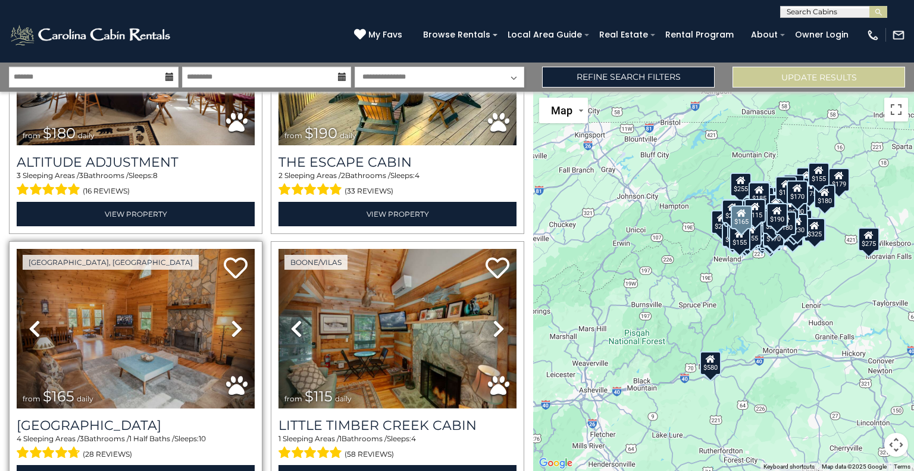
click at [231, 319] on icon at bounding box center [237, 328] width 12 height 19
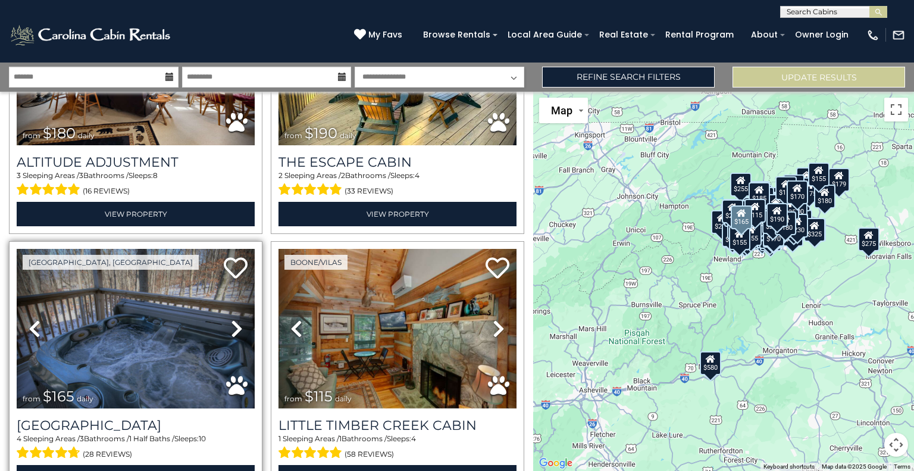
click at [231, 319] on icon at bounding box center [237, 328] width 12 height 19
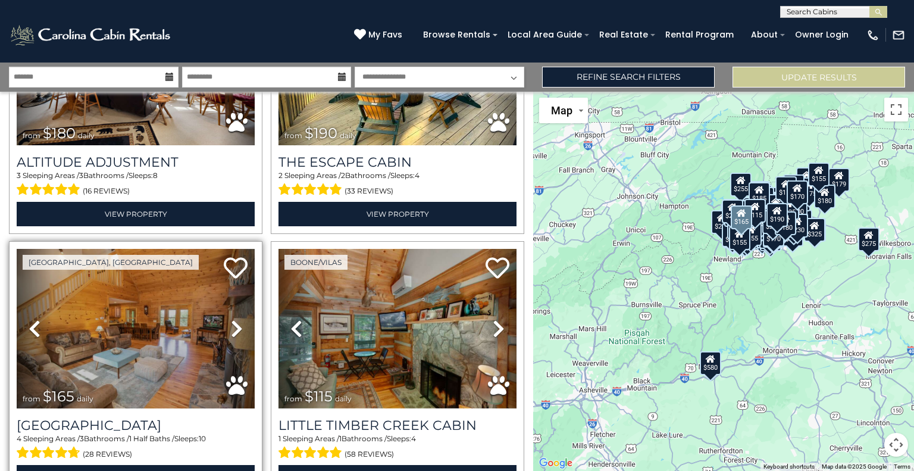
click at [231, 319] on icon at bounding box center [237, 328] width 12 height 19
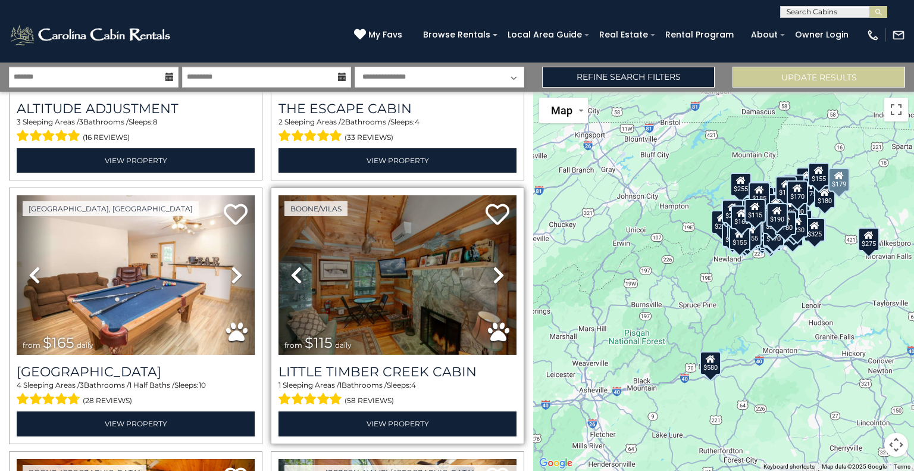
scroll to position [13366, 0]
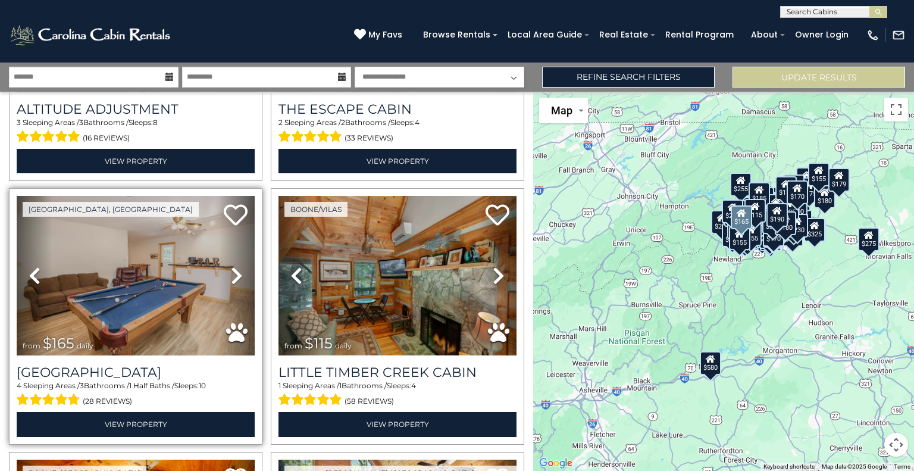
click at [25, 196] on link "Previous" at bounding box center [35, 275] width 36 height 159
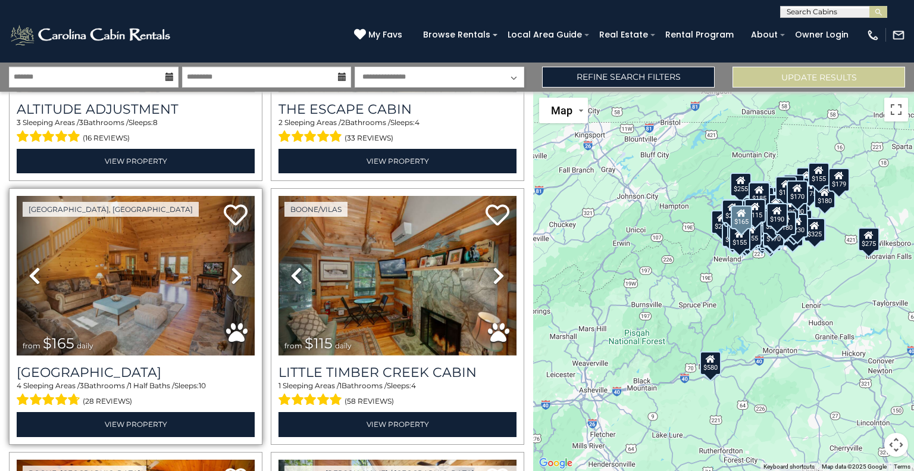
click at [27, 196] on link "Previous" at bounding box center [35, 275] width 36 height 159
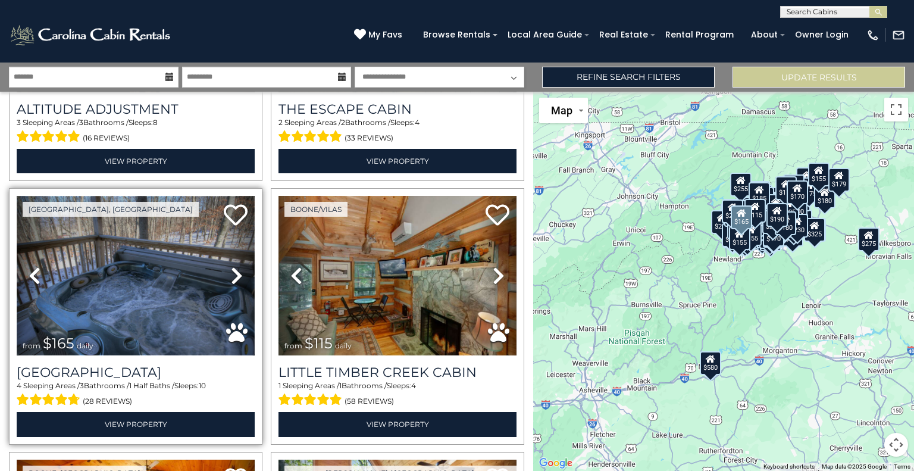
click at [137, 196] on img at bounding box center [136, 275] width 238 height 159
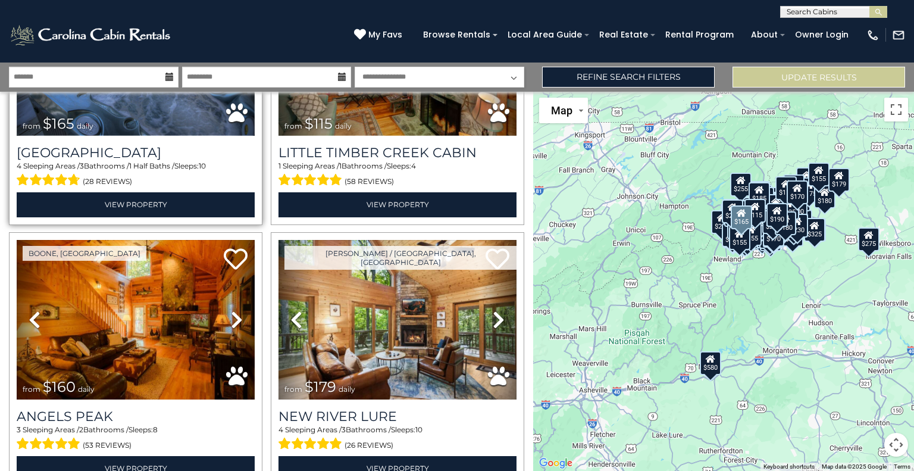
scroll to position [13604, 0]
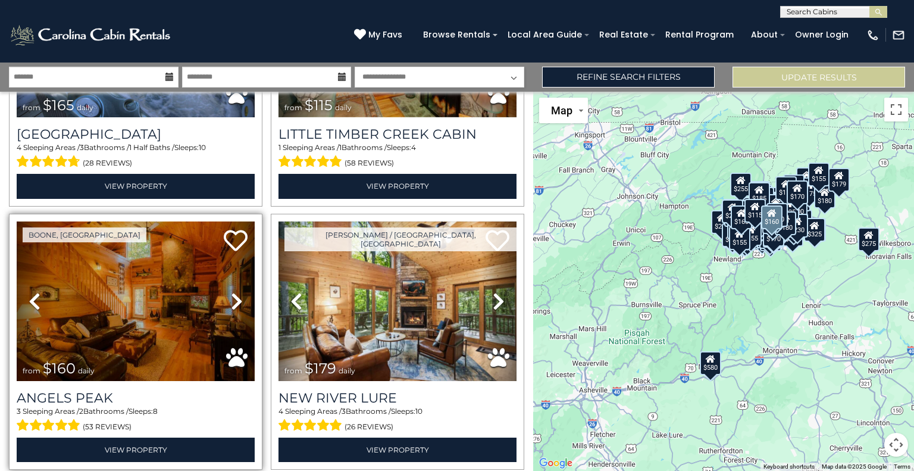
click at [233, 292] on icon at bounding box center [237, 301] width 12 height 19
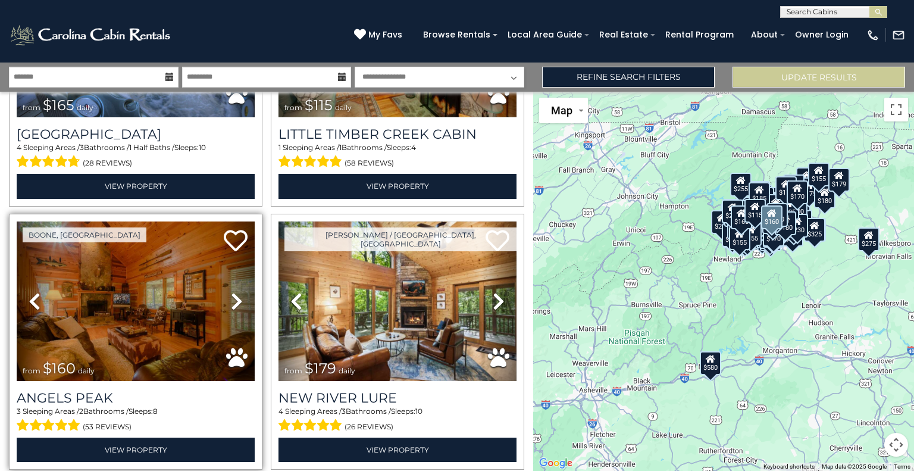
click at [233, 292] on icon at bounding box center [237, 301] width 12 height 19
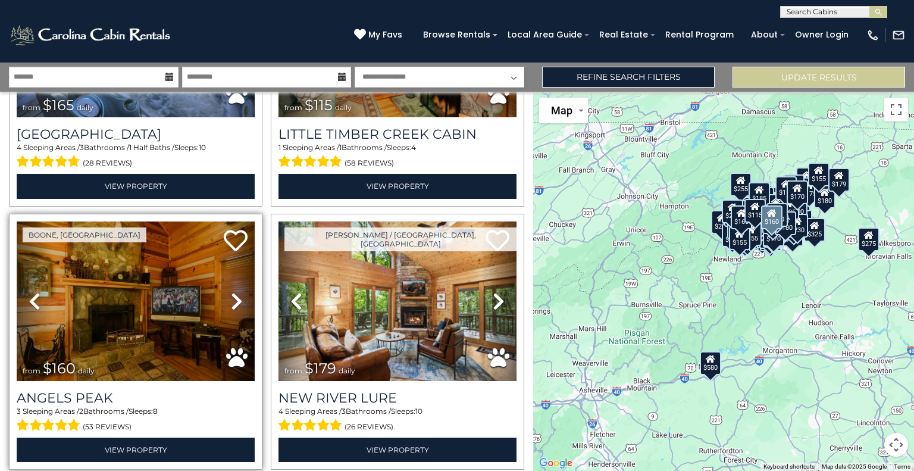
click at [233, 292] on icon at bounding box center [237, 301] width 12 height 19
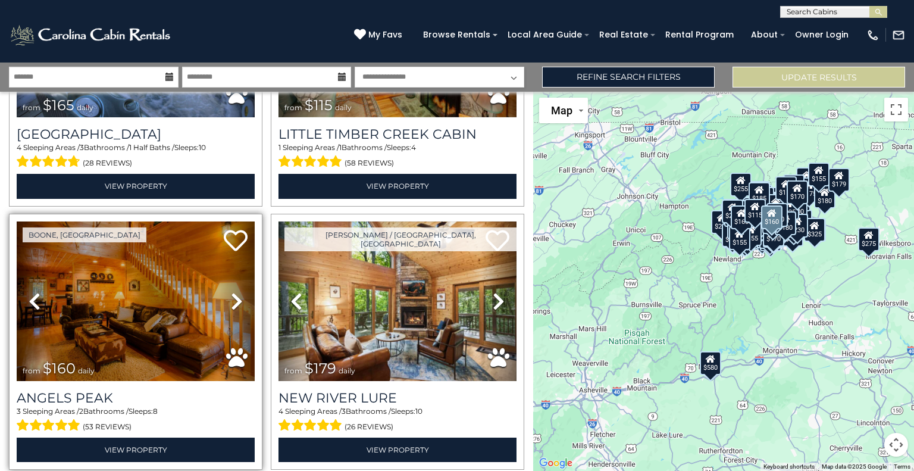
click at [233, 292] on icon at bounding box center [237, 301] width 12 height 19
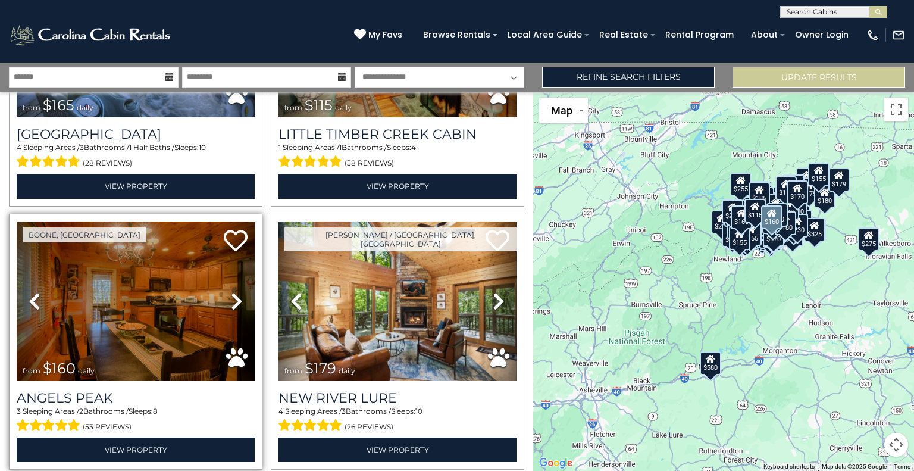
click at [233, 292] on icon at bounding box center [237, 301] width 12 height 19
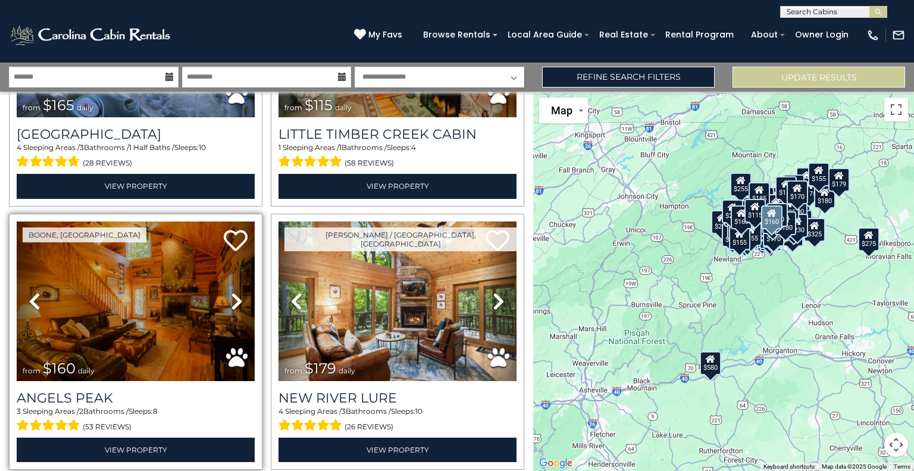
click at [233, 292] on icon at bounding box center [237, 301] width 12 height 19
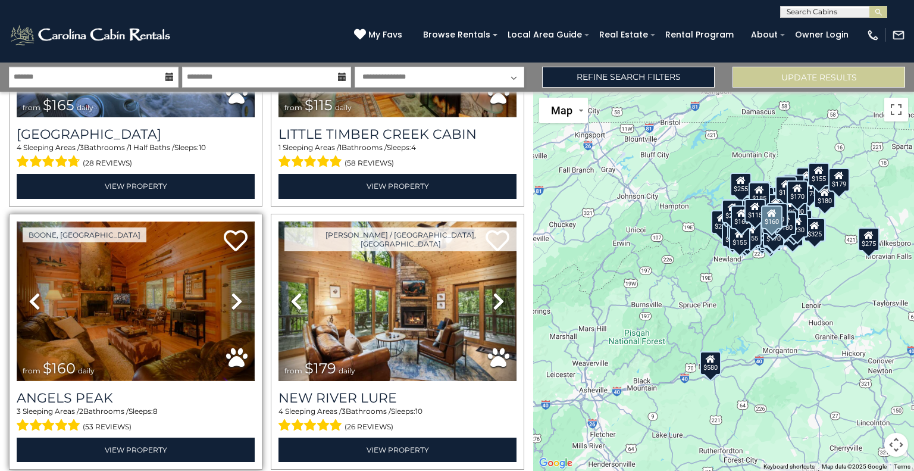
click at [153, 221] on img at bounding box center [136, 300] width 238 height 159
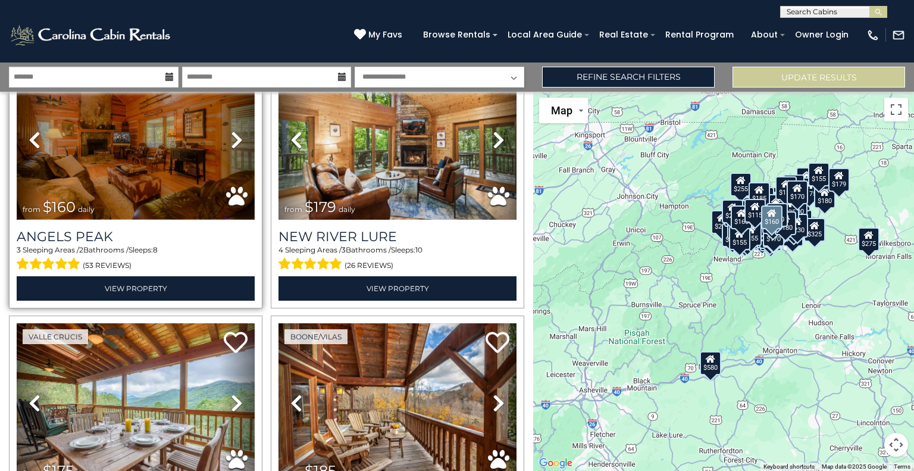
scroll to position [13775, 0]
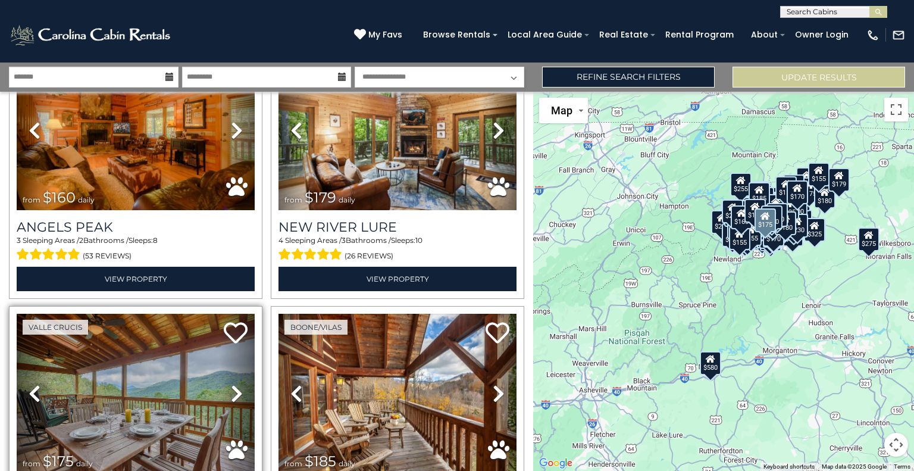
click at [236, 384] on icon at bounding box center [237, 393] width 12 height 19
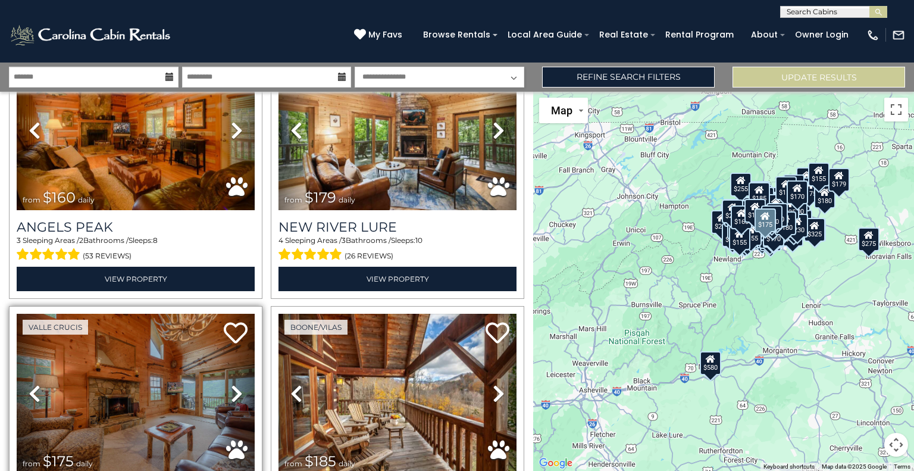
click at [236, 384] on icon at bounding box center [237, 393] width 12 height 19
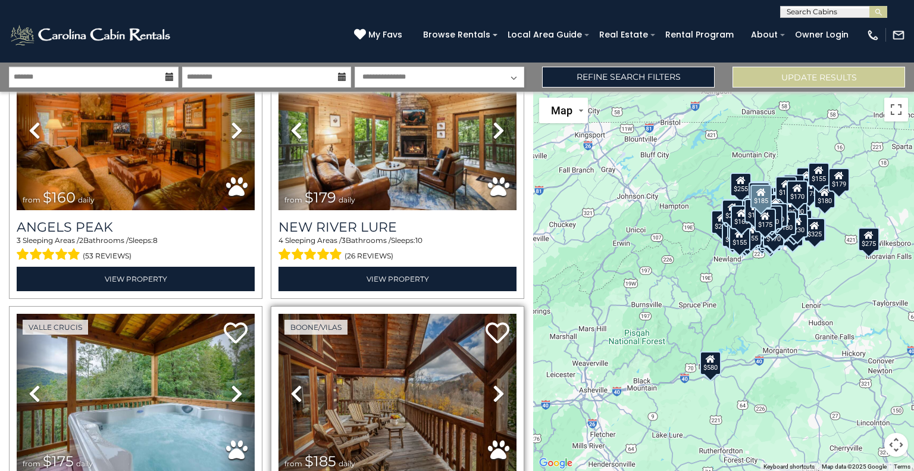
click at [493, 384] on icon at bounding box center [499, 393] width 12 height 19
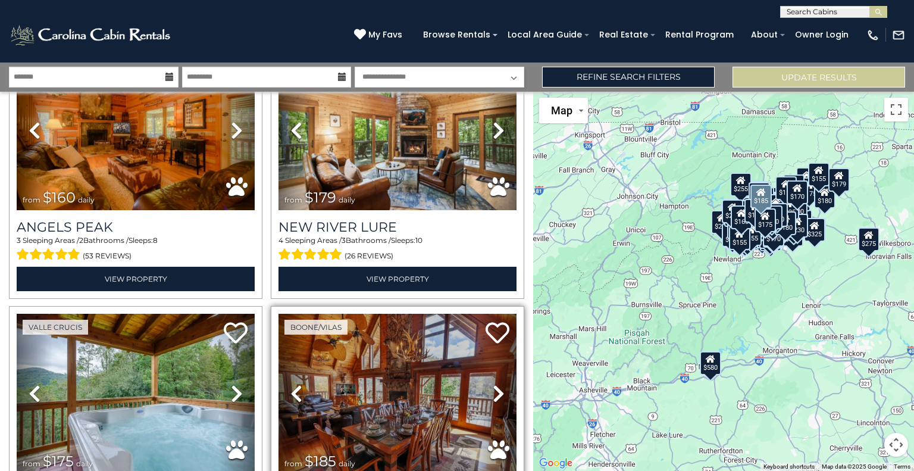
click at [493, 384] on icon at bounding box center [499, 393] width 12 height 19
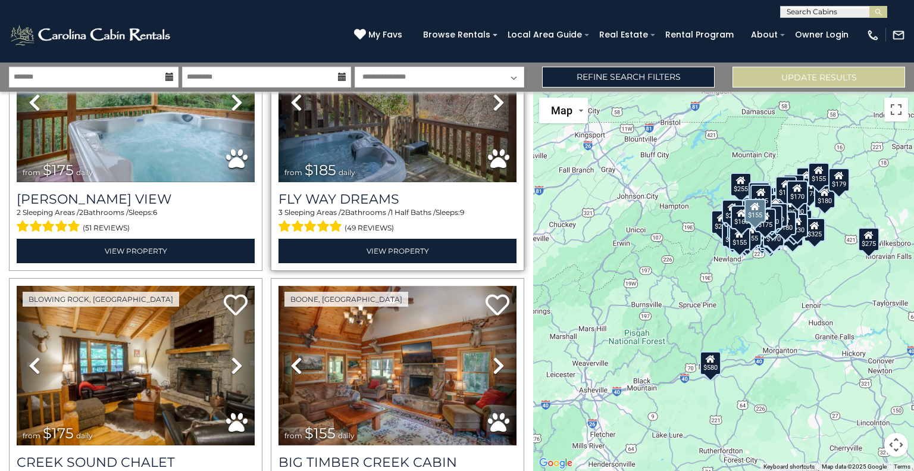
scroll to position [14066, 0]
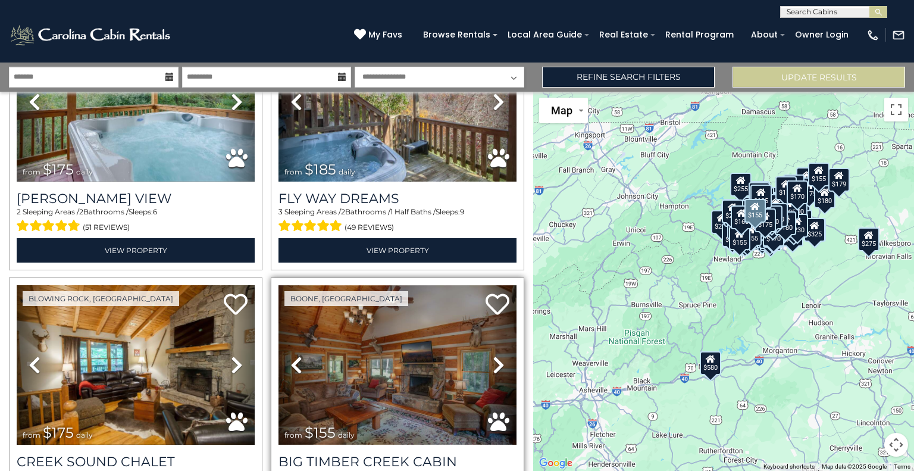
click at [493, 355] on icon at bounding box center [499, 364] width 12 height 19
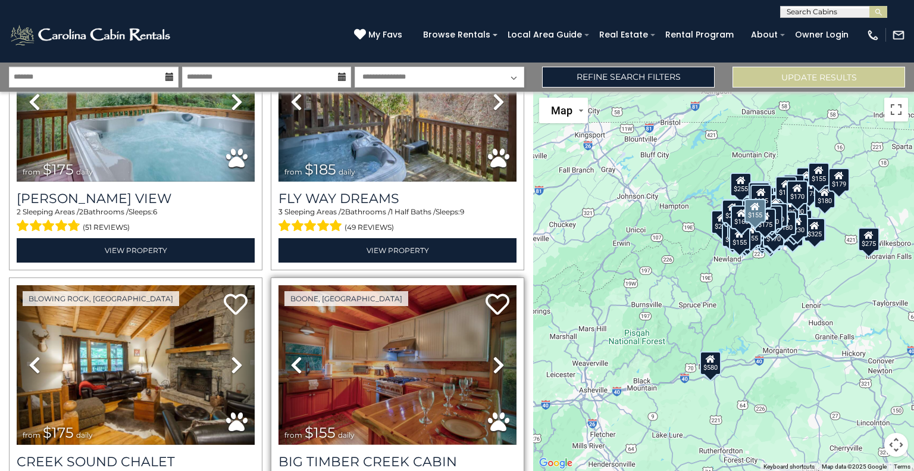
click at [493, 355] on icon at bounding box center [499, 364] width 12 height 19
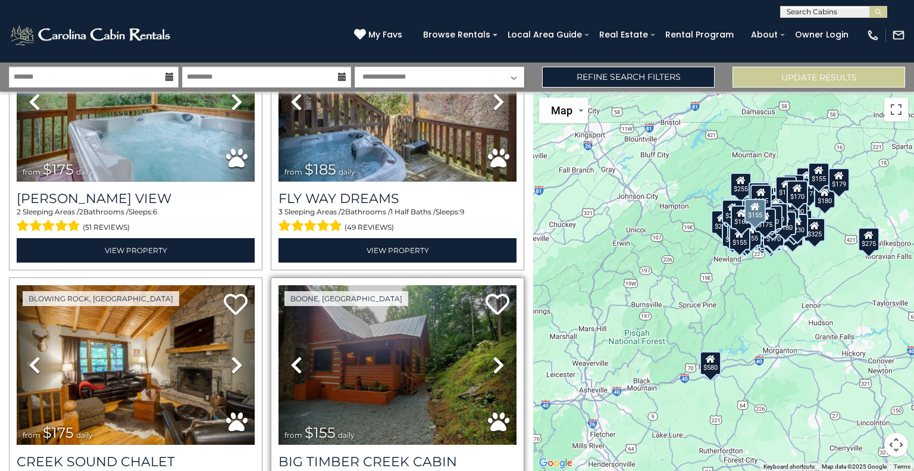
click at [493, 355] on icon at bounding box center [499, 364] width 12 height 19
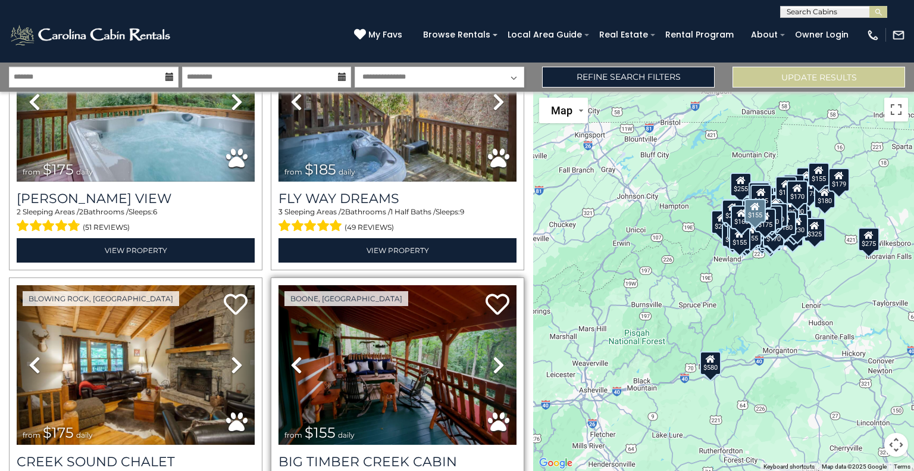
click at [493, 355] on icon at bounding box center [499, 364] width 12 height 19
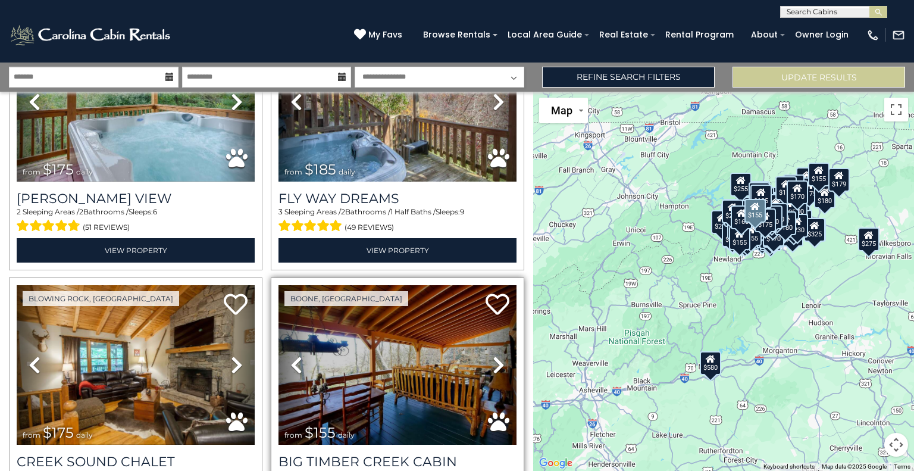
click at [493, 355] on icon at bounding box center [499, 364] width 12 height 19
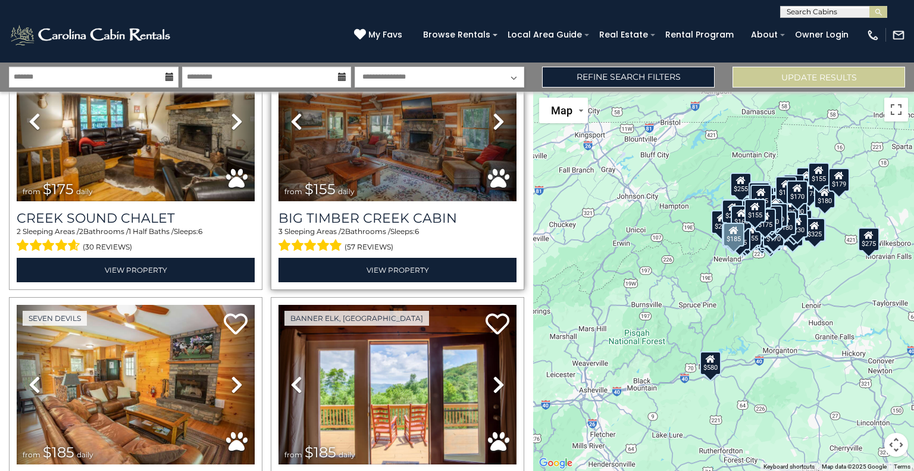
scroll to position [14309, 0]
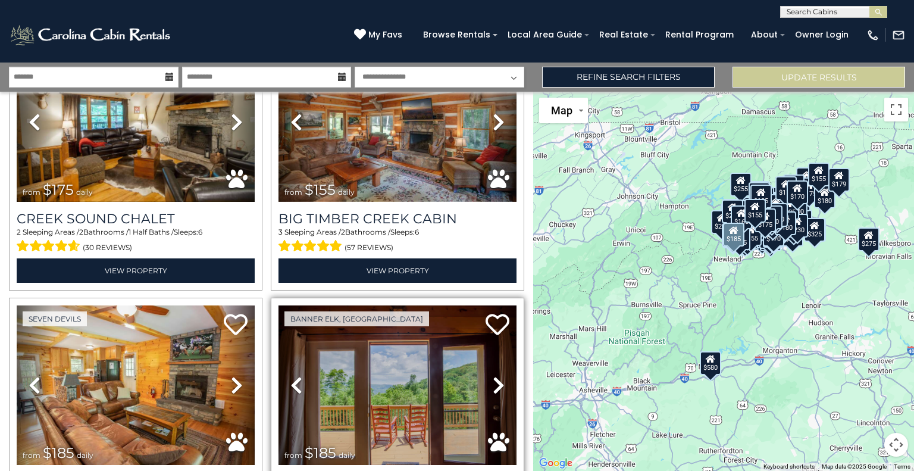
click at [493, 376] on icon at bounding box center [499, 385] width 12 height 19
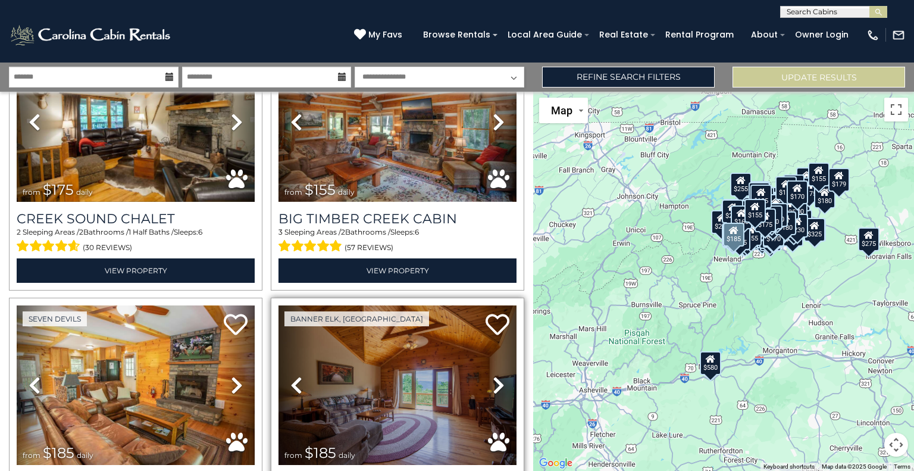
click at [493, 376] on icon at bounding box center [499, 385] width 12 height 19
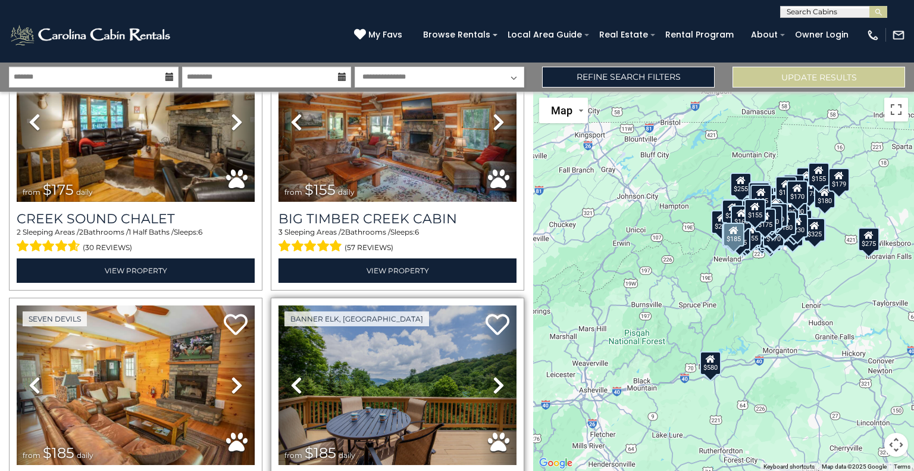
click at [493, 376] on icon at bounding box center [499, 385] width 12 height 19
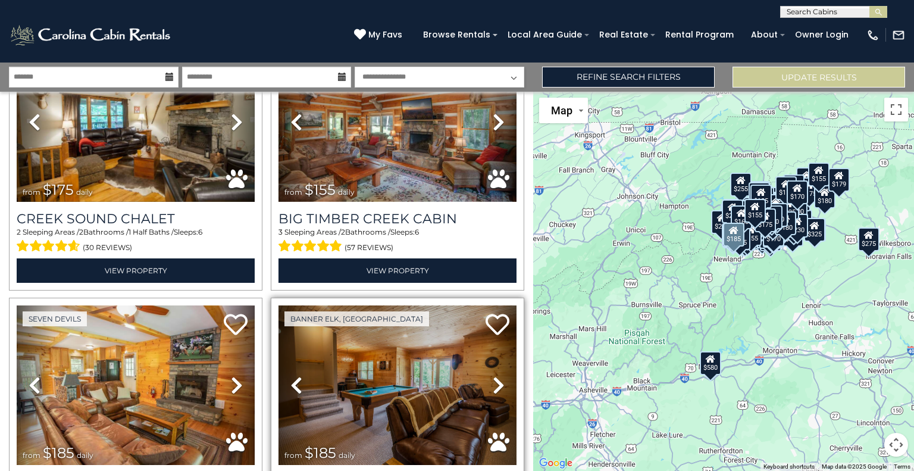
click at [493, 376] on icon at bounding box center [499, 385] width 12 height 19
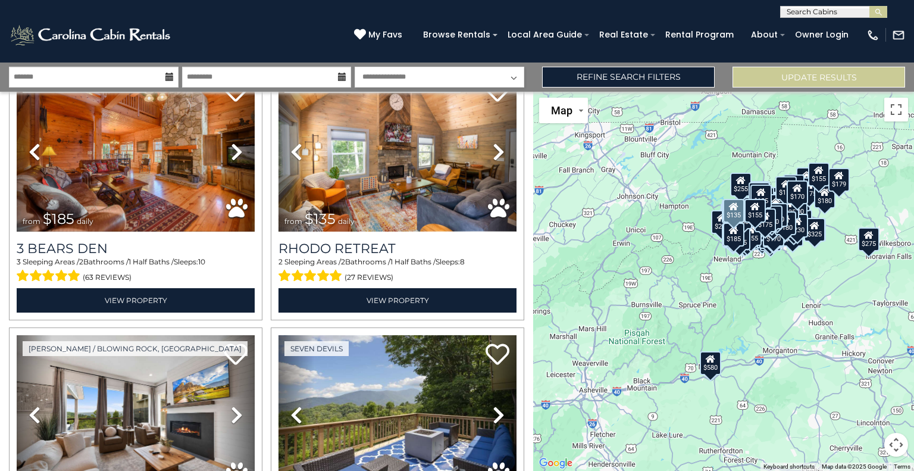
scroll to position [14810, 0]
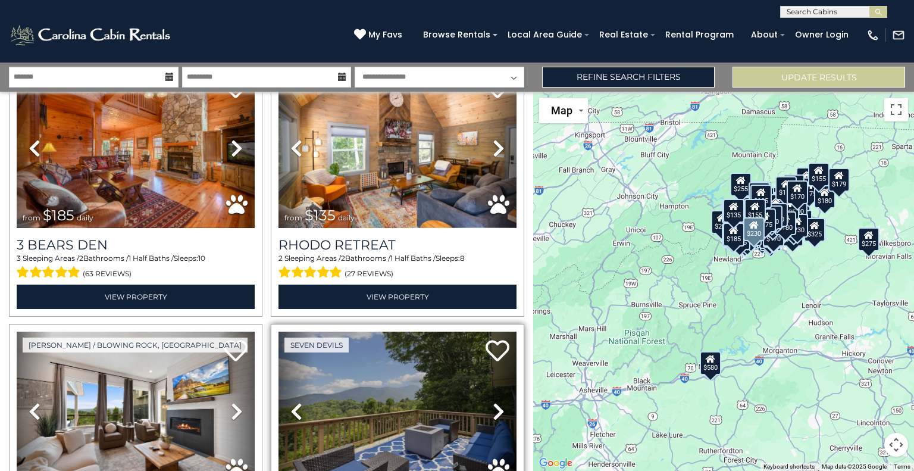
click at [493, 402] on icon at bounding box center [499, 411] width 12 height 19
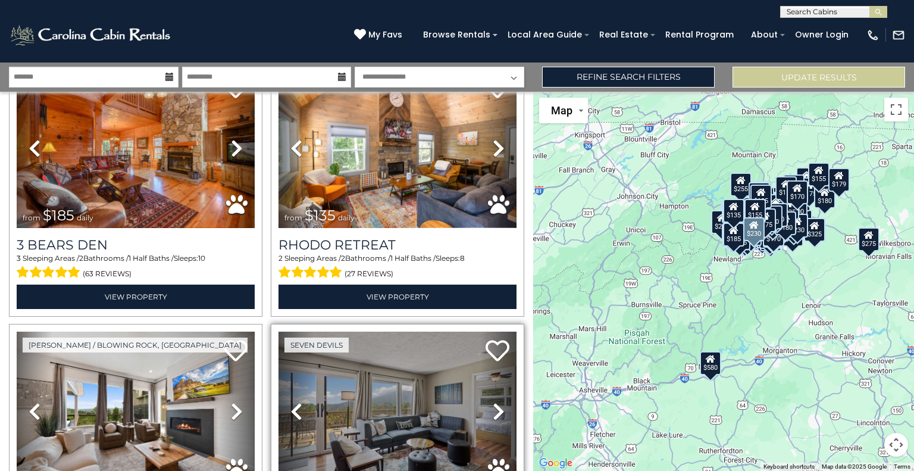
click at [493, 402] on icon at bounding box center [499, 411] width 12 height 19
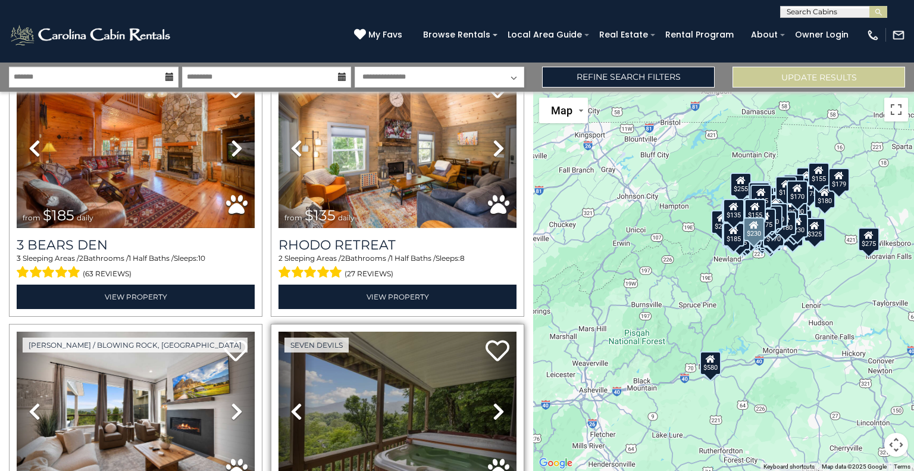
click at [493, 402] on icon at bounding box center [499, 411] width 12 height 19
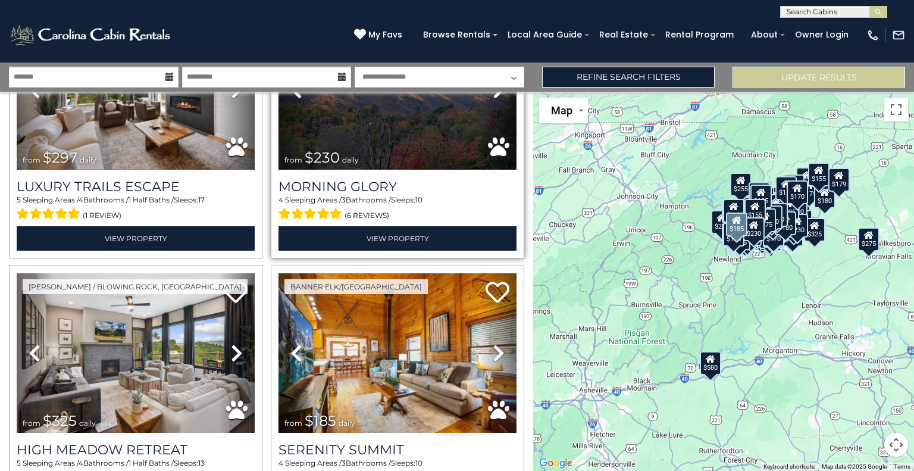
scroll to position [15131, 0]
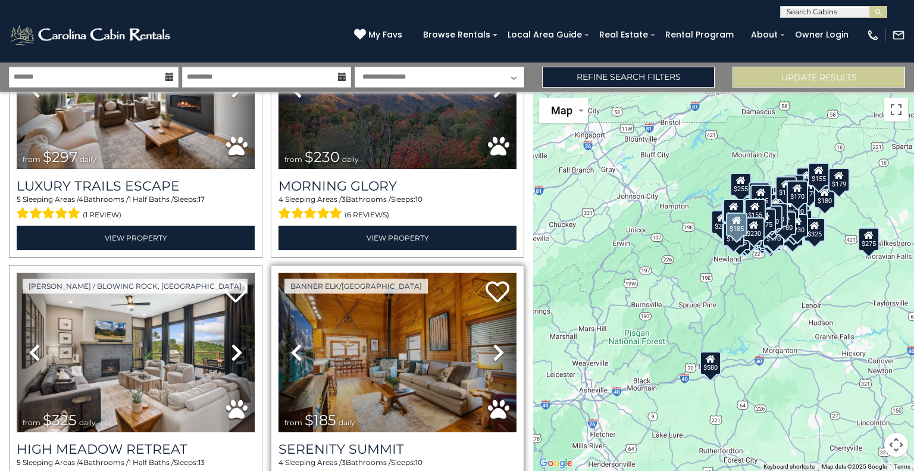
click at [493, 343] on icon at bounding box center [499, 352] width 12 height 19
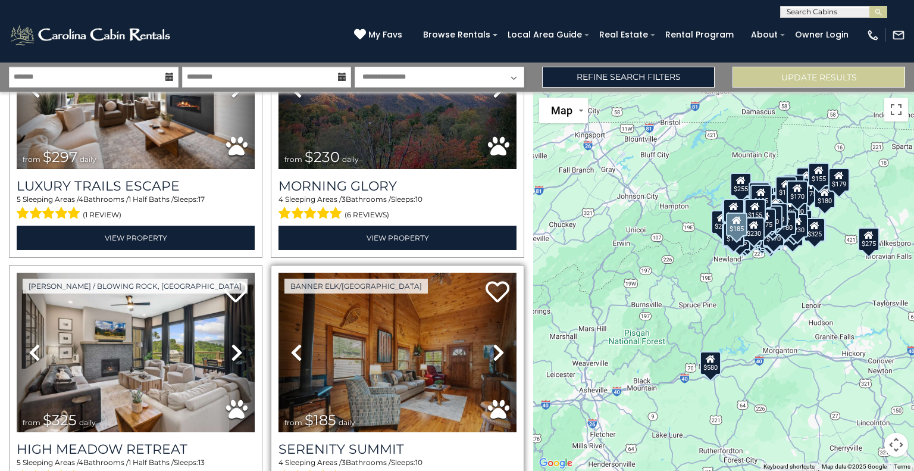
click at [493, 343] on icon at bounding box center [499, 352] width 12 height 19
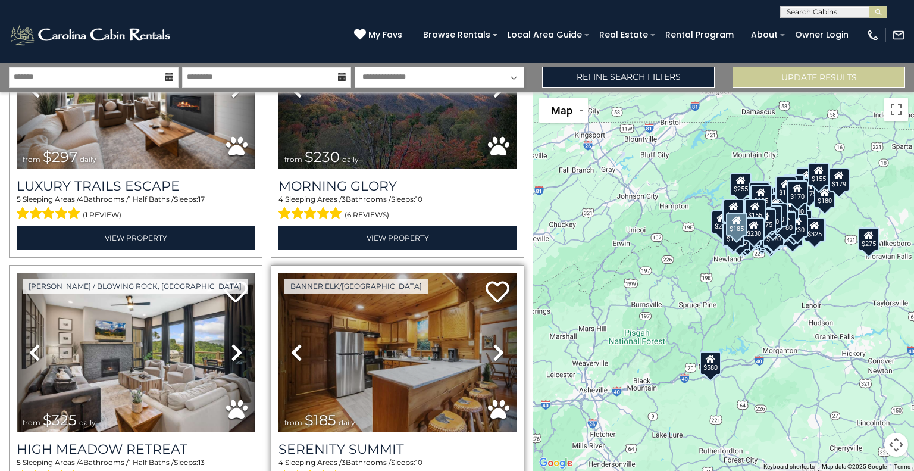
scroll to position [15386, 0]
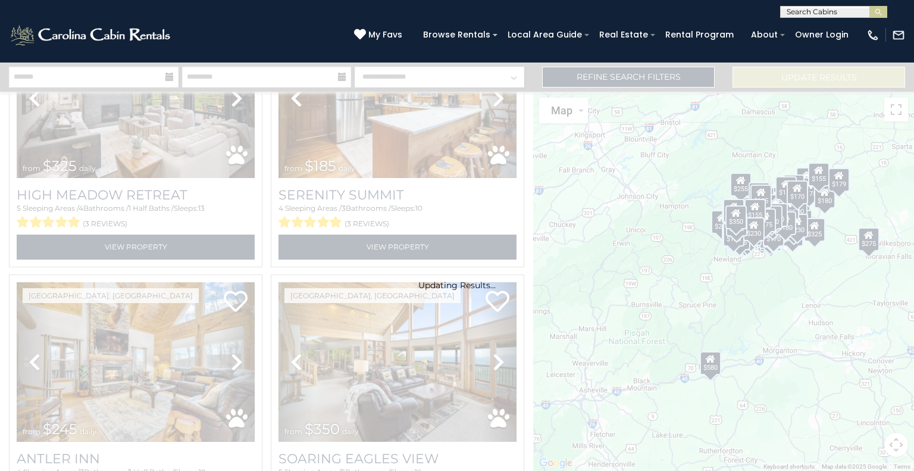
scroll to position [15368, 0]
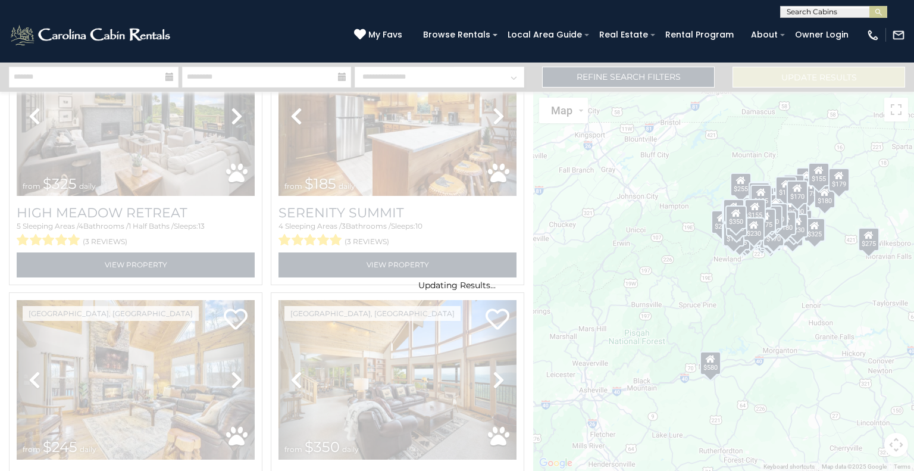
click at [267, 425] on div "Updating Results..." at bounding box center [457, 266] width 914 height 408
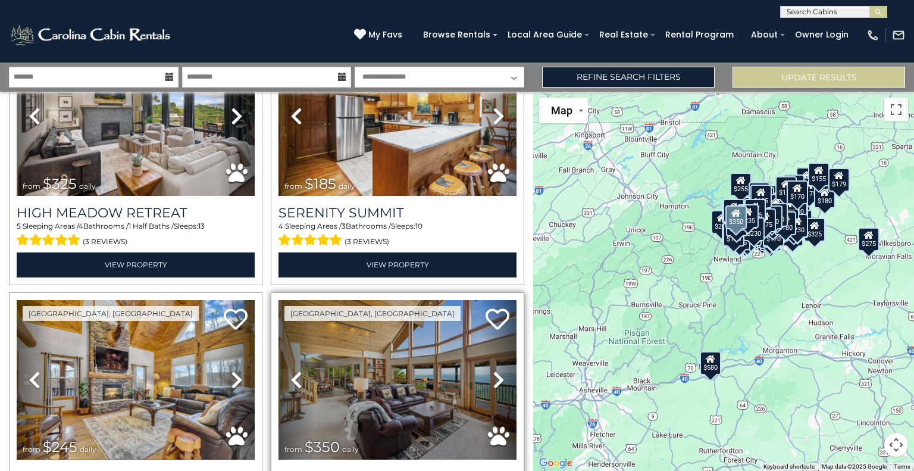
click at [493, 370] on icon at bounding box center [499, 379] width 12 height 19
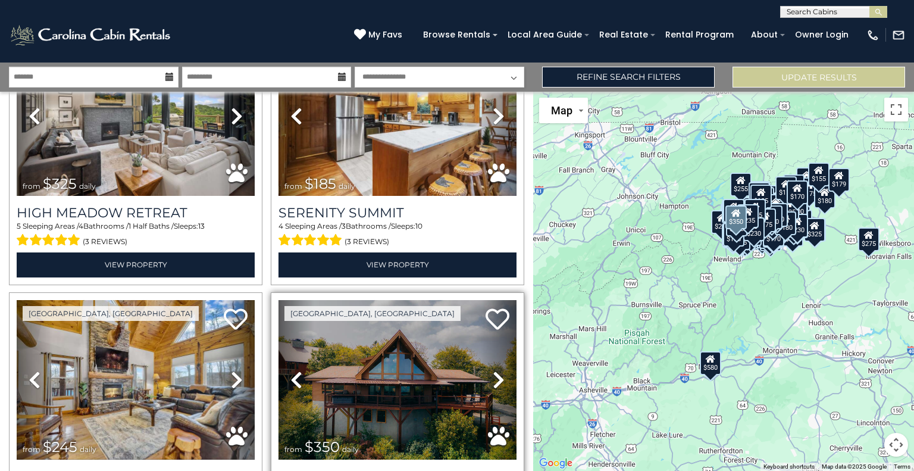
click at [299, 300] on link "Previous" at bounding box center [297, 379] width 36 height 159
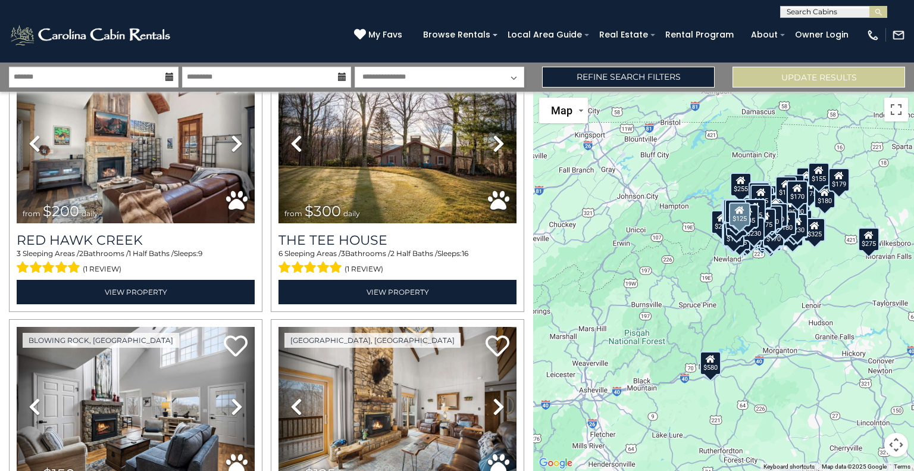
scroll to position [16134, 0]
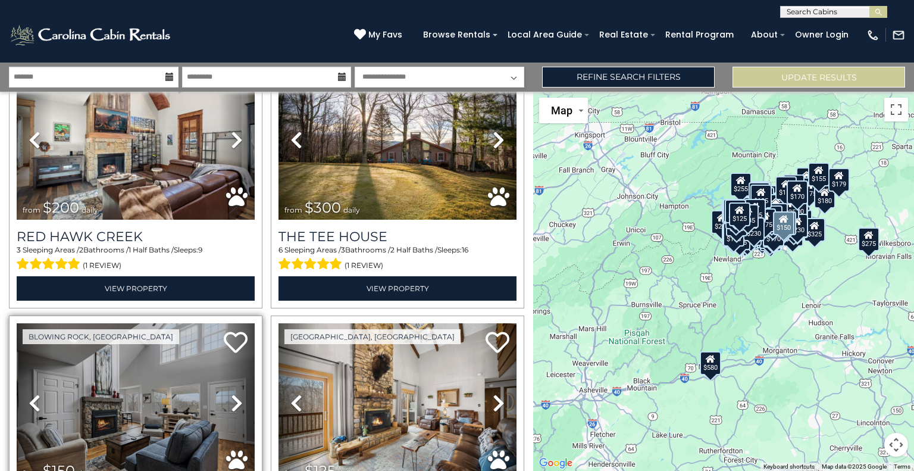
click at [231, 393] on icon at bounding box center [237, 402] width 12 height 19
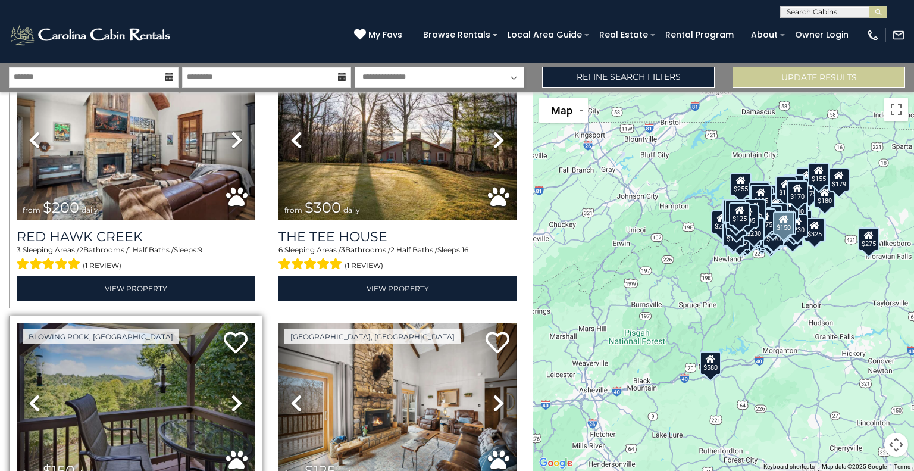
click at [231, 393] on icon at bounding box center [237, 402] width 12 height 19
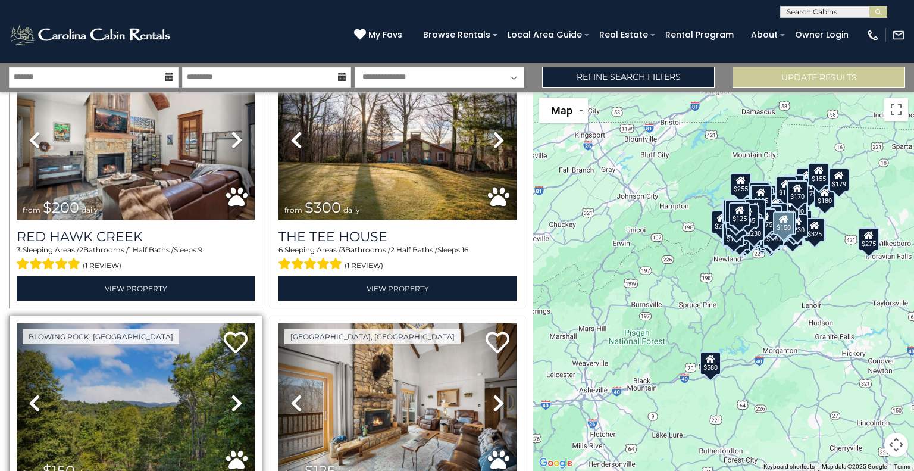
click at [231, 393] on icon at bounding box center [237, 402] width 12 height 19
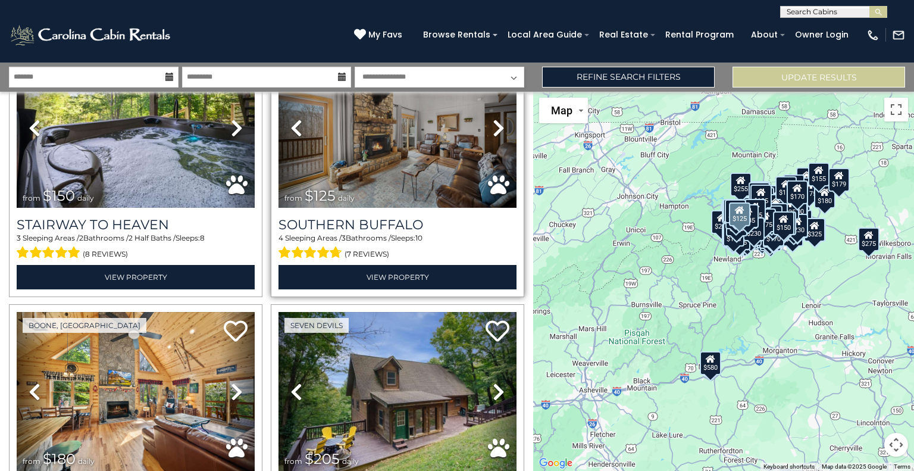
scroll to position [16104, 0]
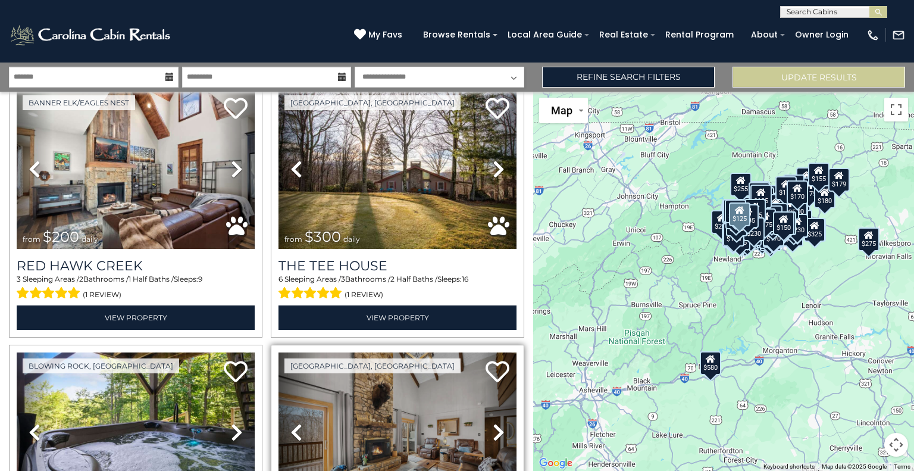
click at [495, 423] on icon at bounding box center [499, 432] width 12 height 19
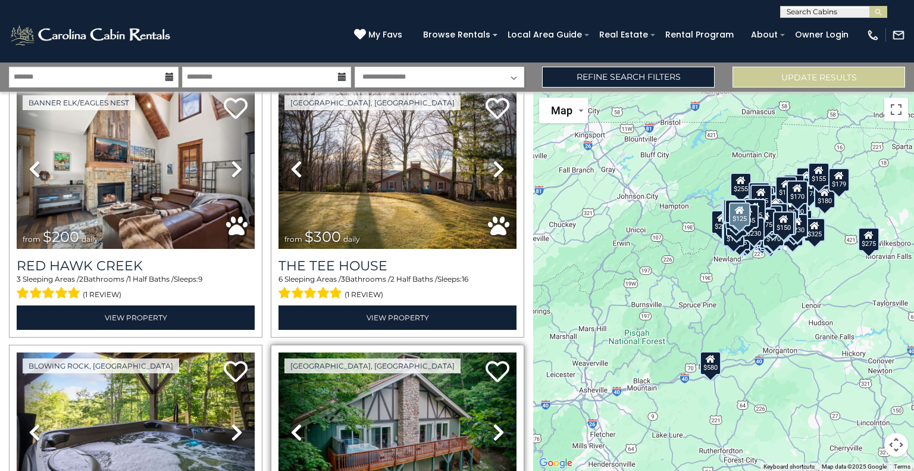
click at [495, 423] on icon at bounding box center [499, 432] width 12 height 19
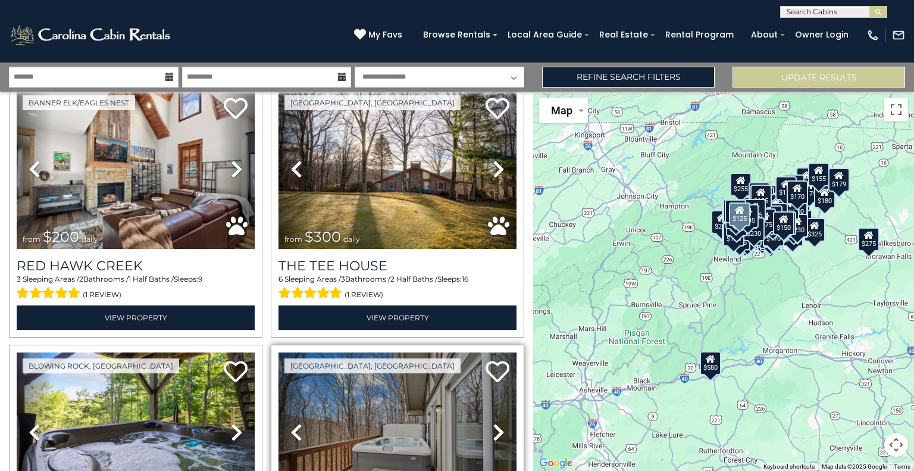
click at [495, 423] on icon at bounding box center [499, 432] width 12 height 19
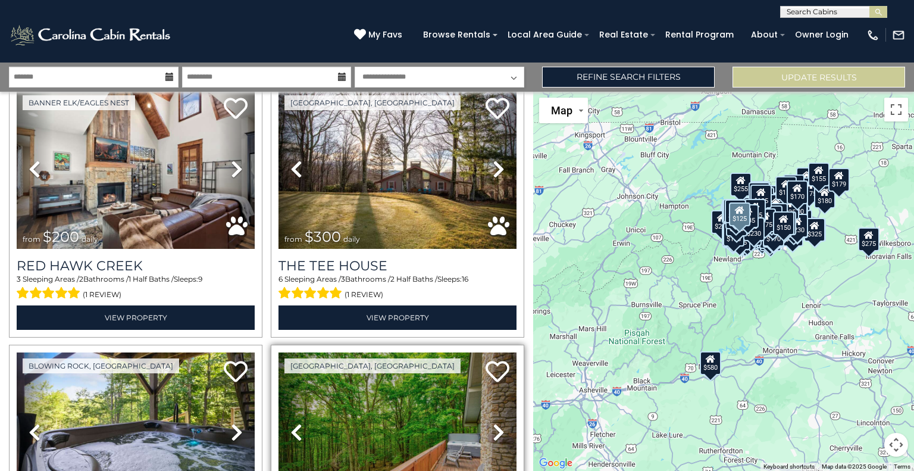
click at [495, 423] on icon at bounding box center [499, 432] width 12 height 19
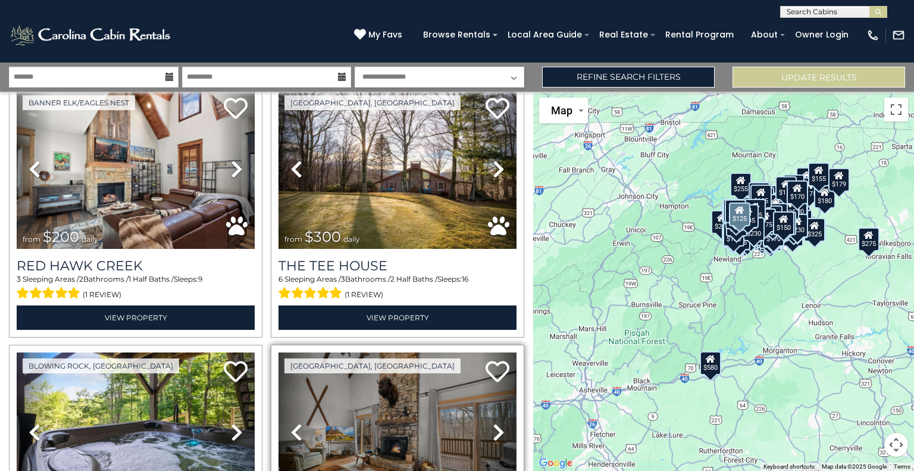
click at [495, 423] on icon at bounding box center [499, 432] width 12 height 19
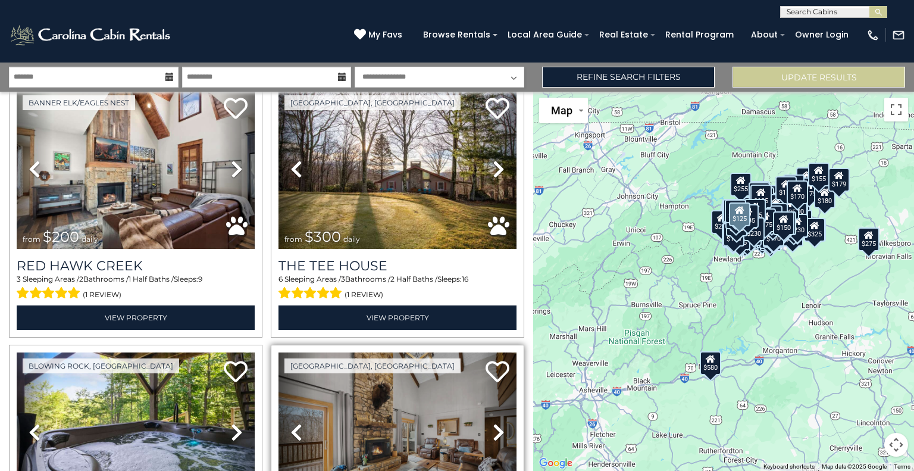
click at [495, 423] on icon at bounding box center [499, 432] width 12 height 19
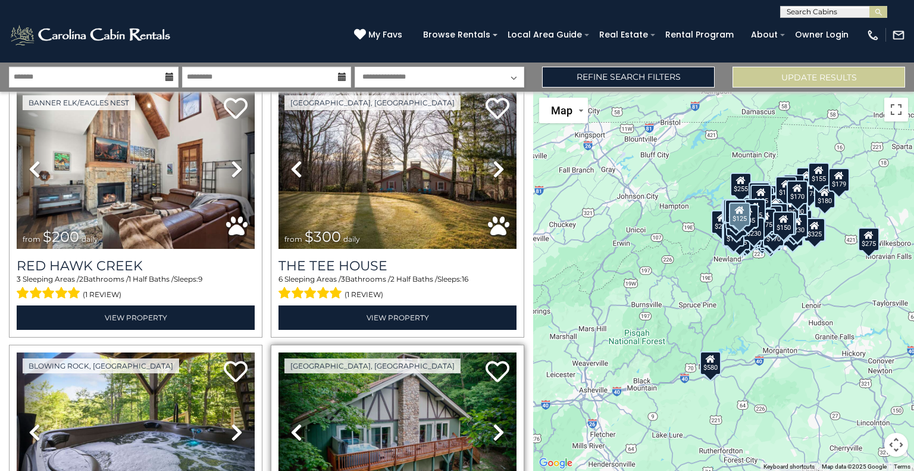
click at [495, 423] on icon at bounding box center [499, 432] width 12 height 19
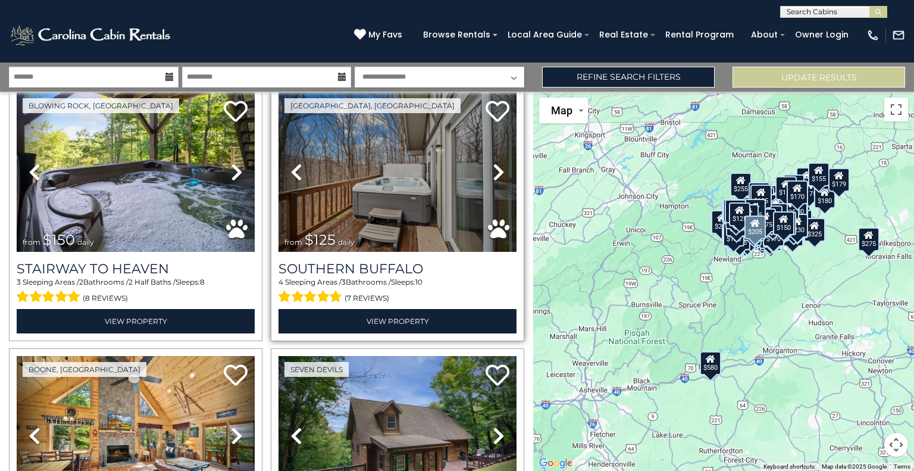
scroll to position [16365, 0]
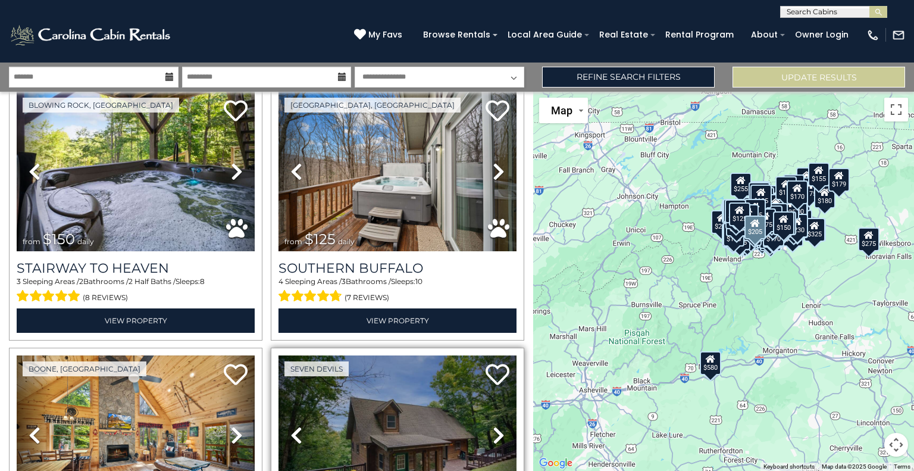
click at [493, 425] on icon at bounding box center [499, 434] width 12 height 19
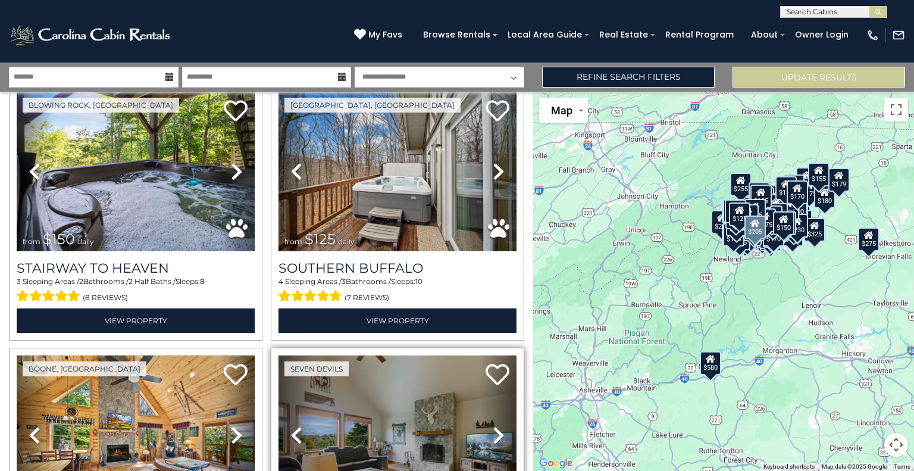
click at [493, 425] on icon at bounding box center [499, 434] width 12 height 19
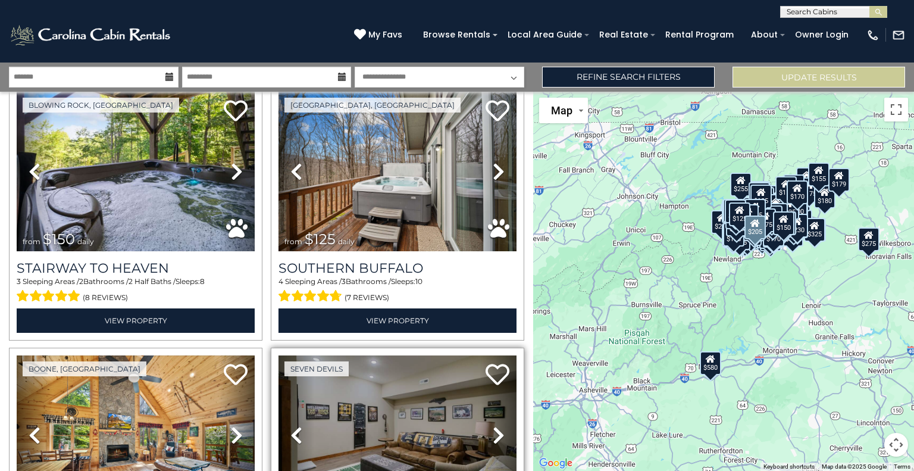
click at [493, 425] on icon at bounding box center [499, 434] width 12 height 19
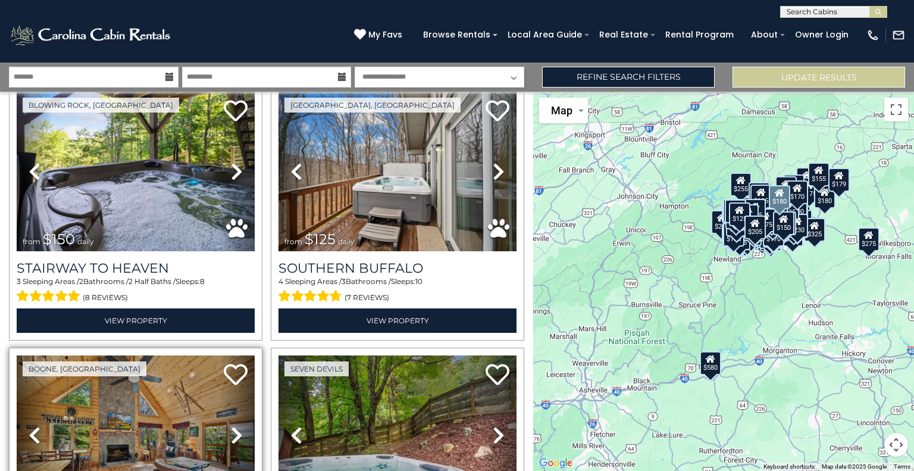
click at [232, 425] on icon at bounding box center [237, 434] width 12 height 19
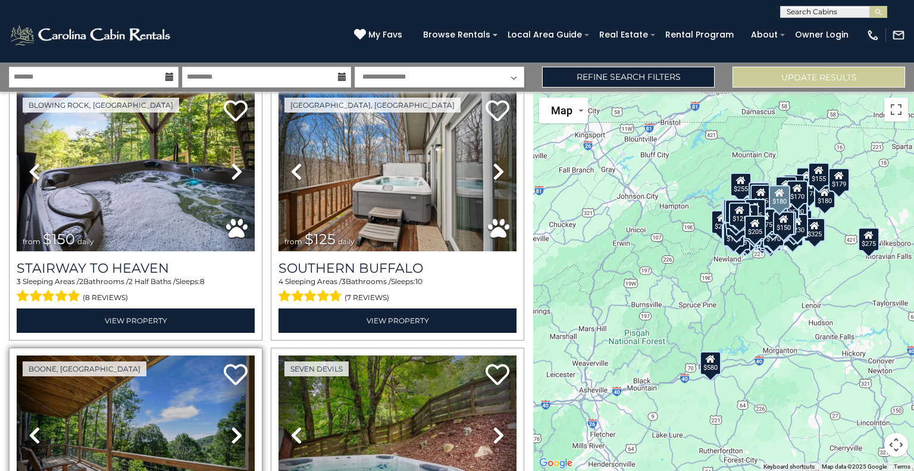
click at [232, 425] on icon at bounding box center [237, 434] width 12 height 19
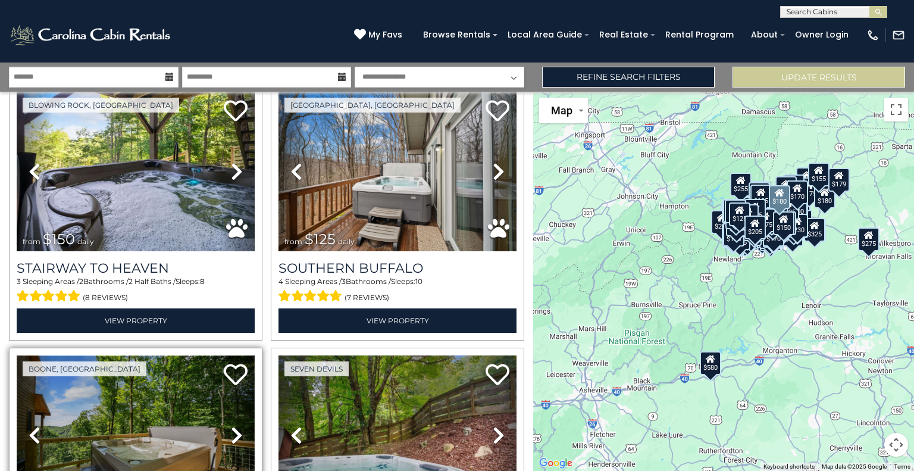
click at [107, 355] on img at bounding box center [136, 434] width 238 height 159
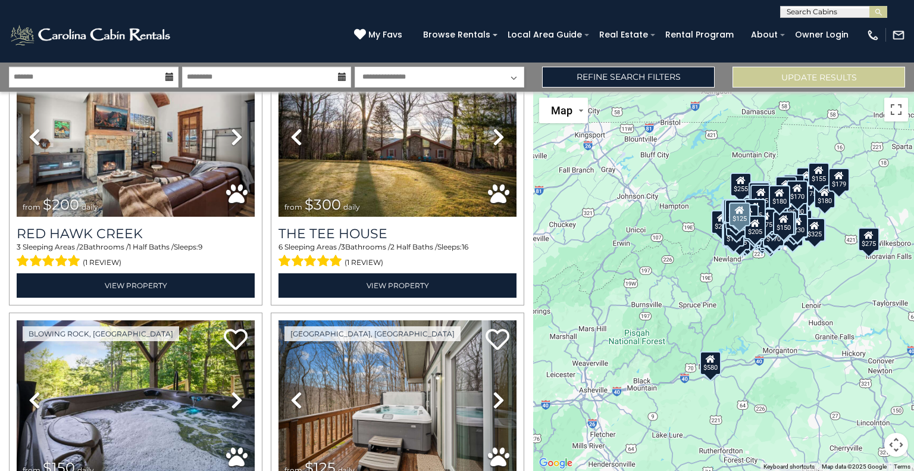
scroll to position [16132, 0]
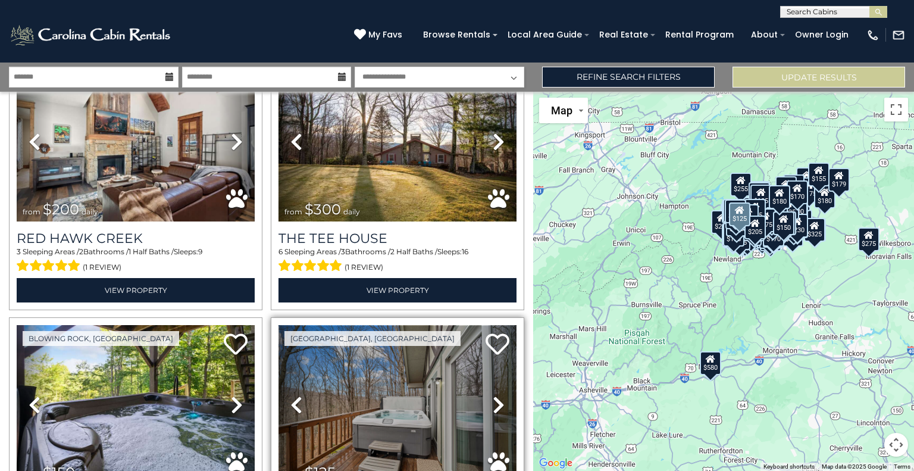
click at [331, 325] on img at bounding box center [398, 404] width 238 height 159
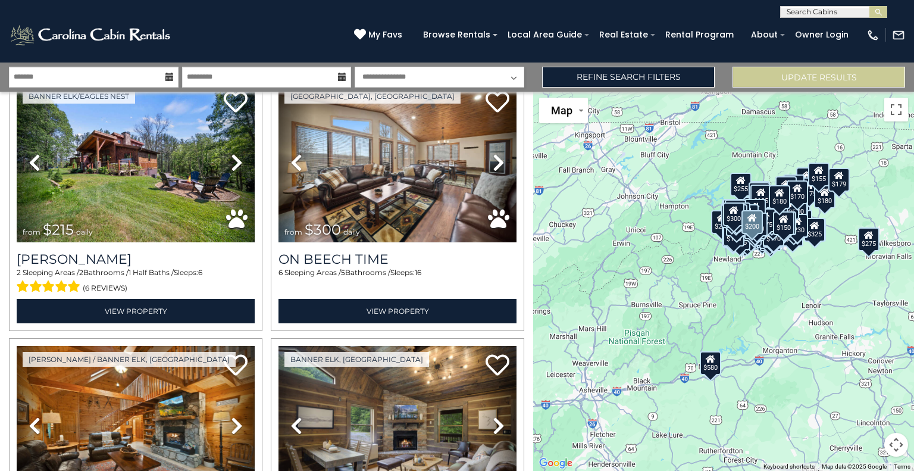
scroll to position [17428, 0]
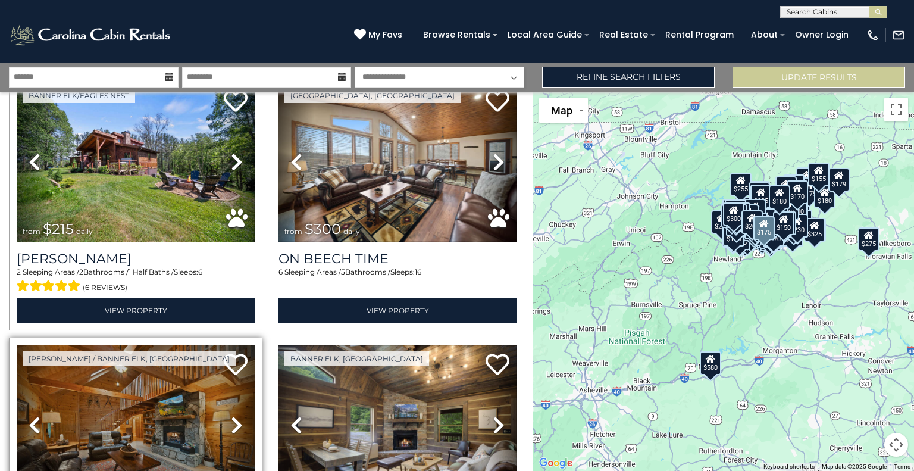
click at [234, 415] on icon at bounding box center [237, 424] width 12 height 19
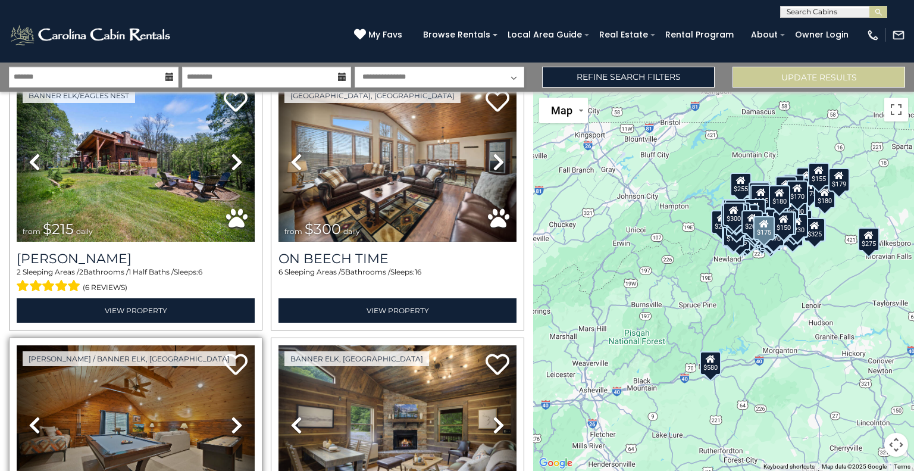
click at [234, 415] on icon at bounding box center [237, 424] width 12 height 19
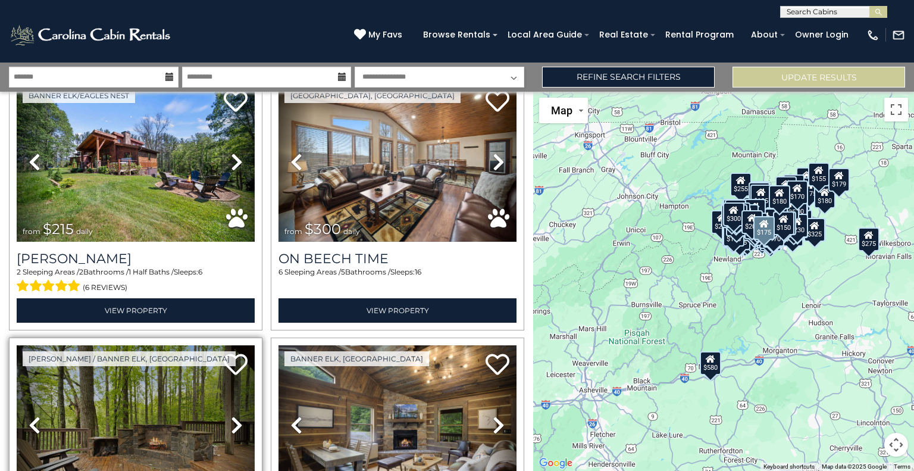
click at [234, 415] on icon at bounding box center [237, 424] width 12 height 19
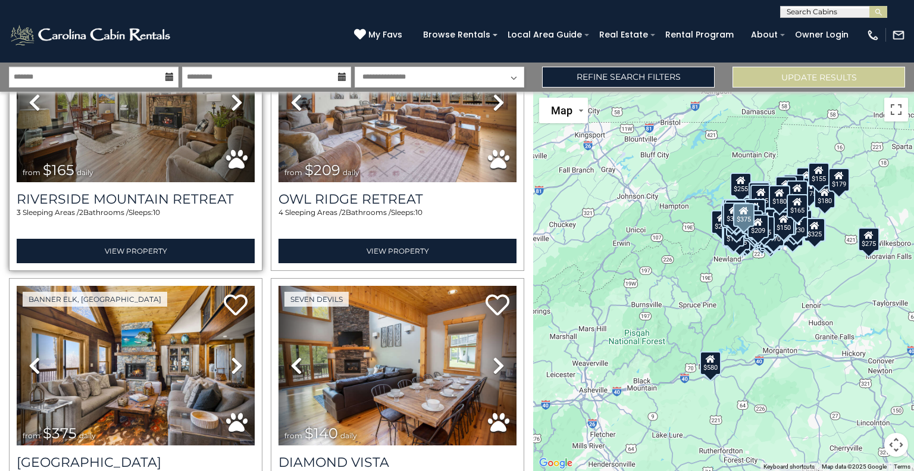
scroll to position [17991, 0]
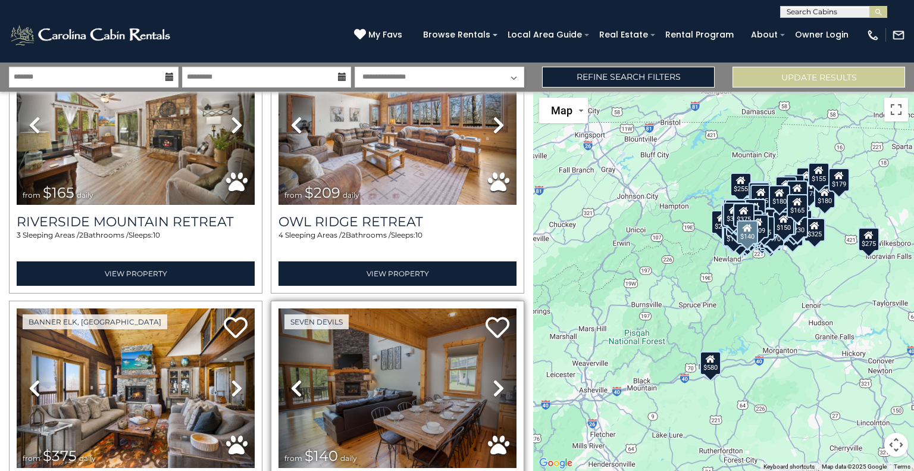
click at [493, 378] on icon at bounding box center [499, 387] width 12 height 19
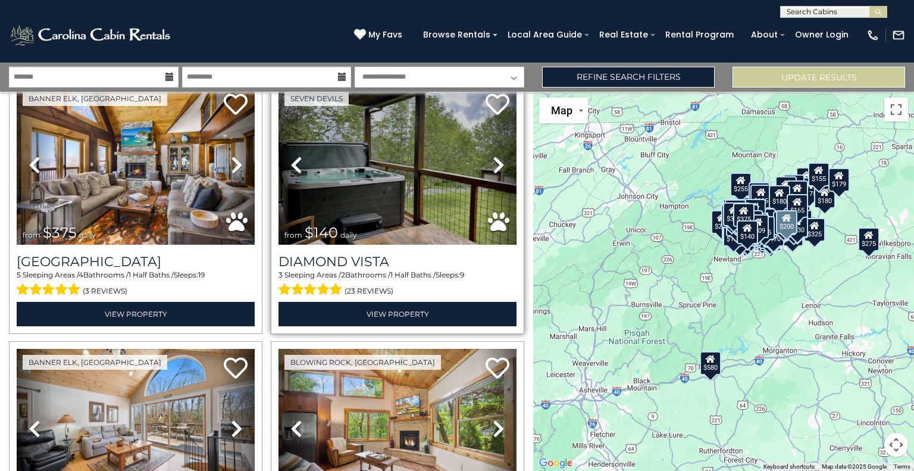
scroll to position [18213, 0]
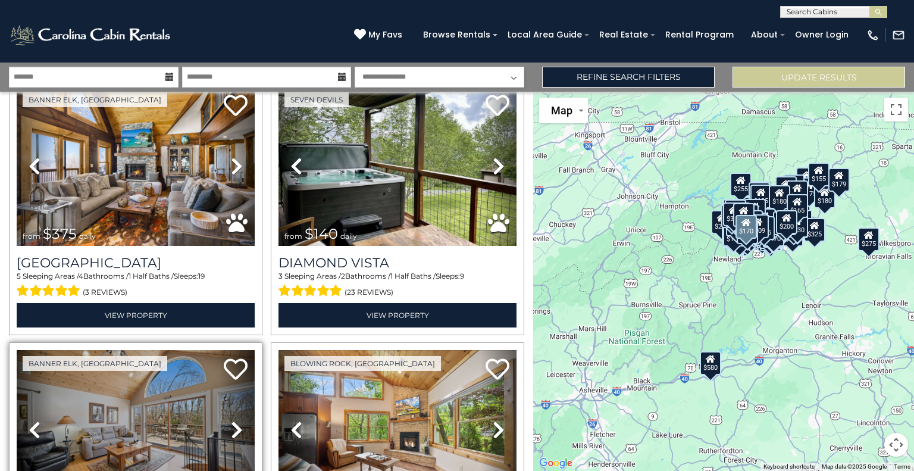
click at [240, 350] on link "Next" at bounding box center [237, 429] width 36 height 159
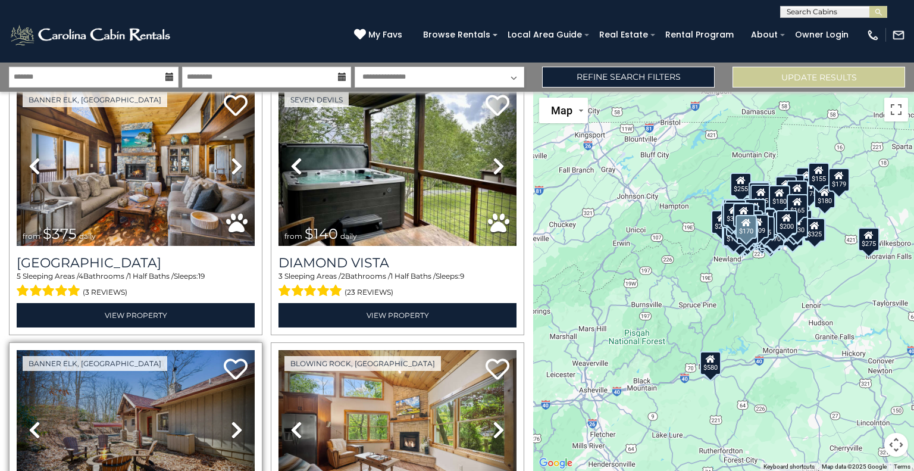
click at [236, 420] on icon at bounding box center [237, 429] width 12 height 19
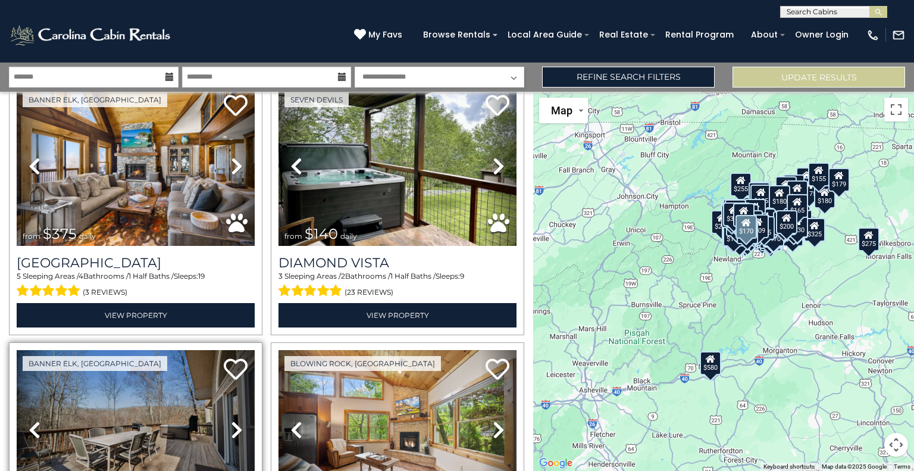
click at [236, 420] on icon at bounding box center [237, 429] width 12 height 19
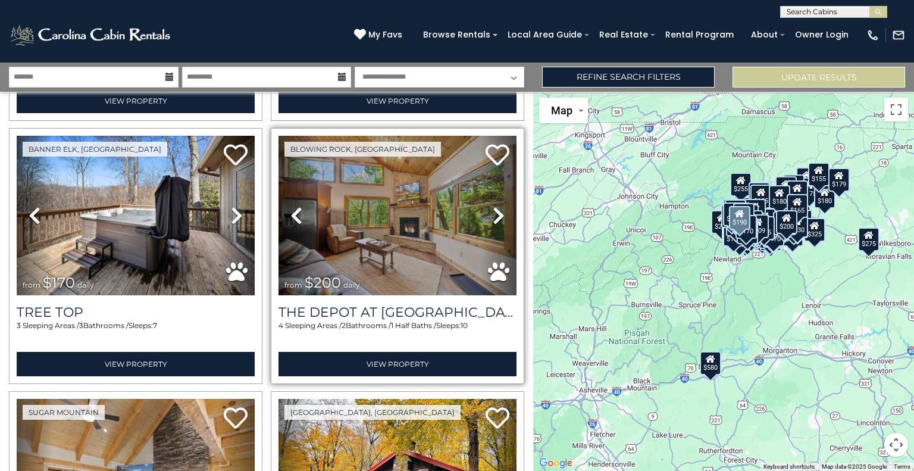
scroll to position [18475, 0]
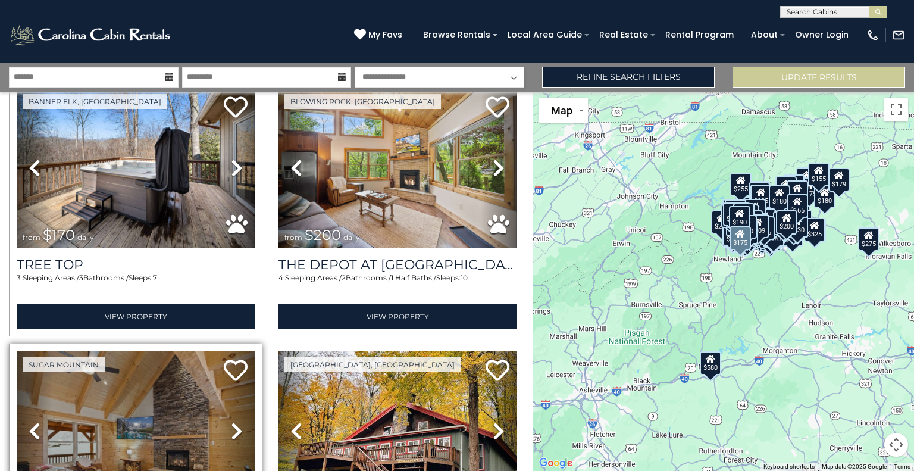
click at [231, 421] on icon at bounding box center [237, 430] width 12 height 19
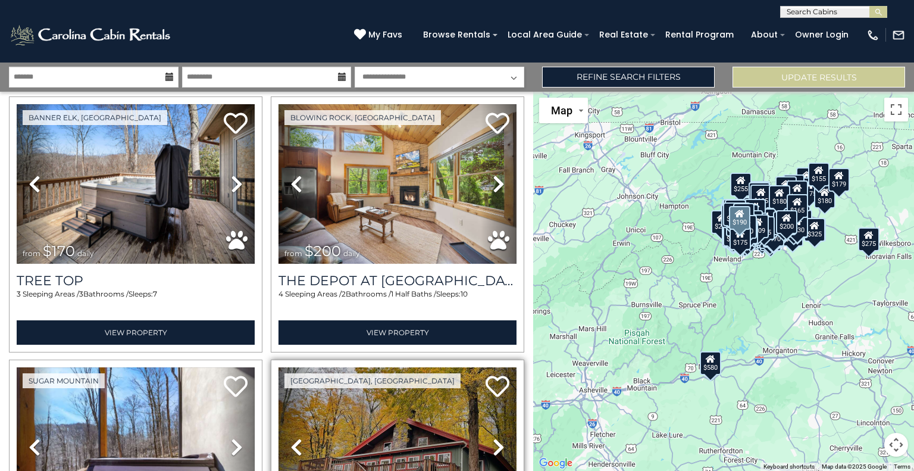
scroll to position [18457, 0]
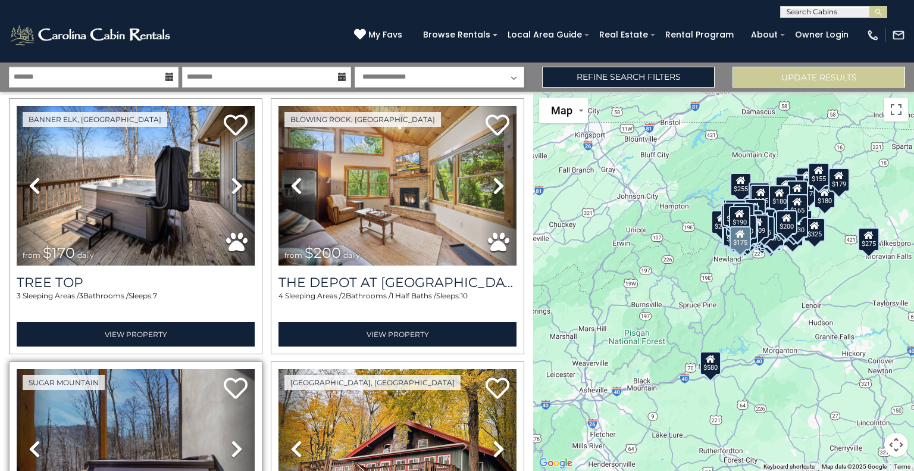
click at [237, 439] on icon at bounding box center [237, 448] width 12 height 19
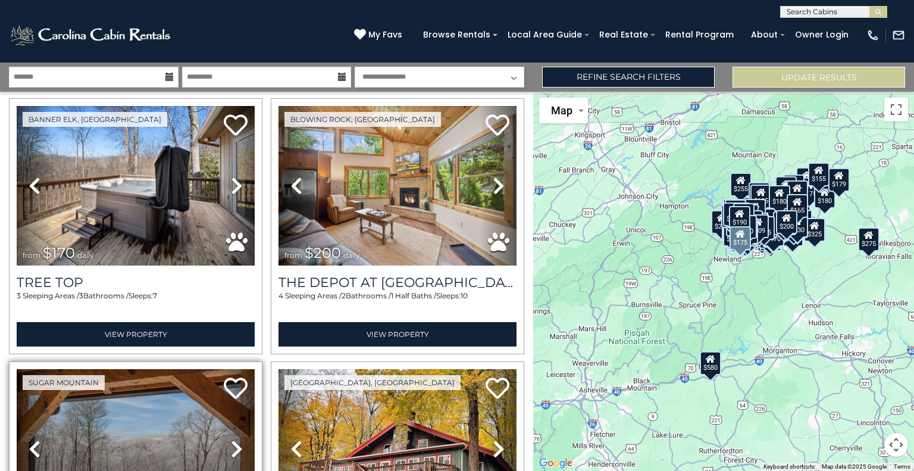
click at [237, 439] on icon at bounding box center [237, 448] width 12 height 19
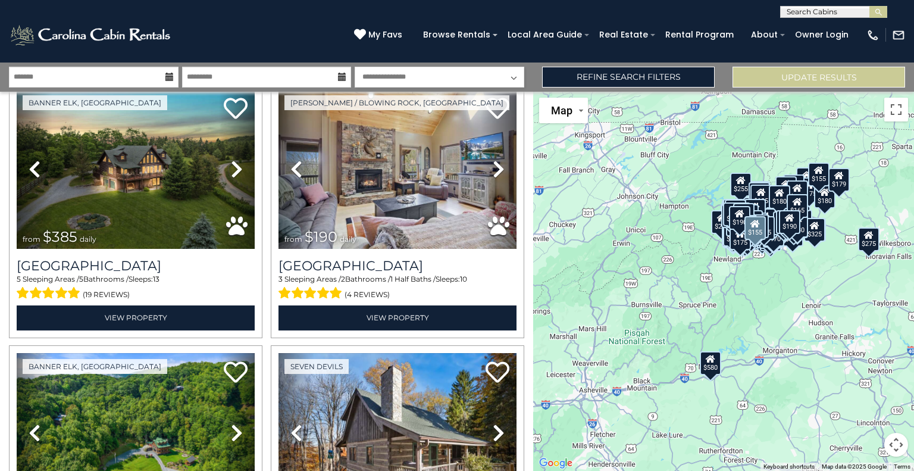
scroll to position [19003, 0]
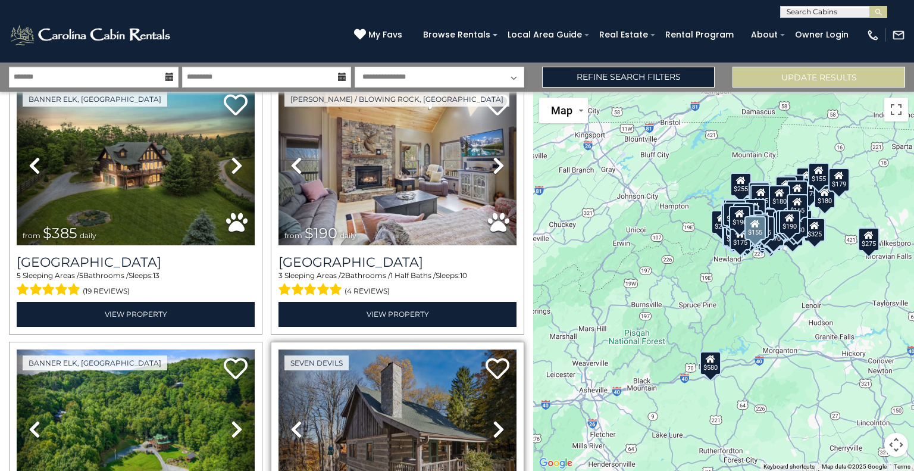
click at [497, 420] on icon at bounding box center [499, 429] width 12 height 19
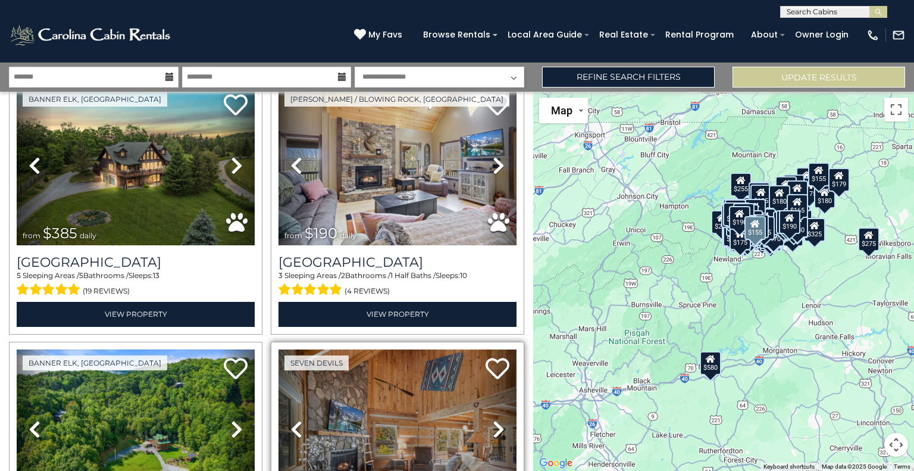
click at [497, 420] on icon at bounding box center [499, 429] width 12 height 19
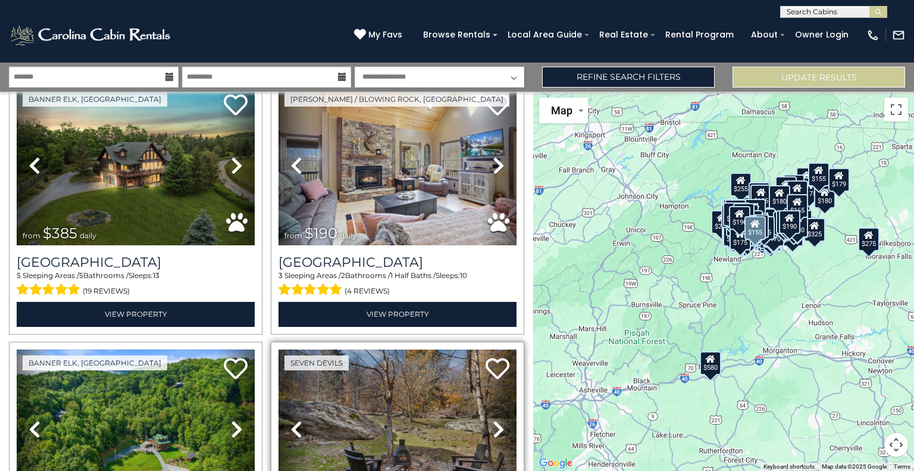
click at [497, 420] on icon at bounding box center [499, 429] width 12 height 19
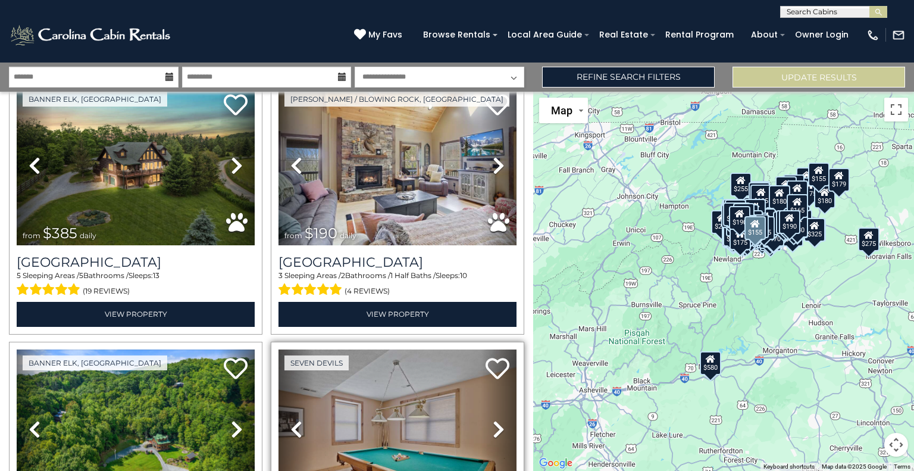
click at [497, 420] on icon at bounding box center [499, 429] width 12 height 19
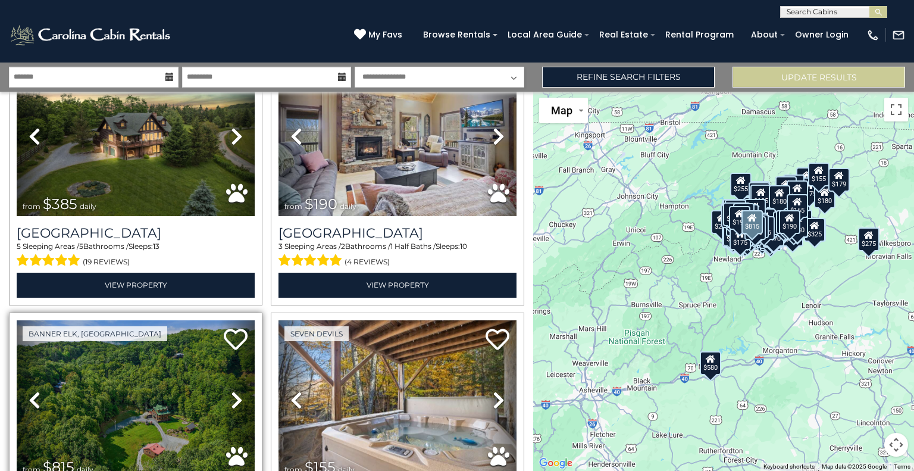
scroll to position [19031, 0]
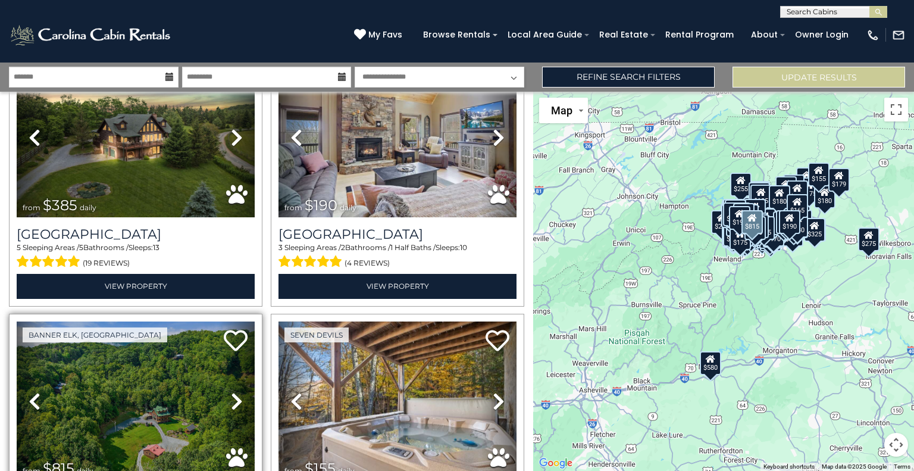
click at [233, 392] on icon at bounding box center [237, 401] width 12 height 19
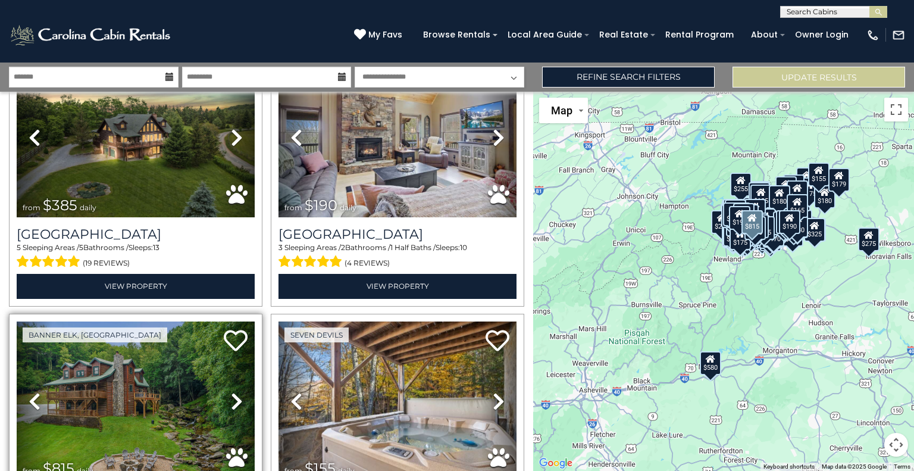
click at [34, 392] on icon at bounding box center [35, 401] width 12 height 19
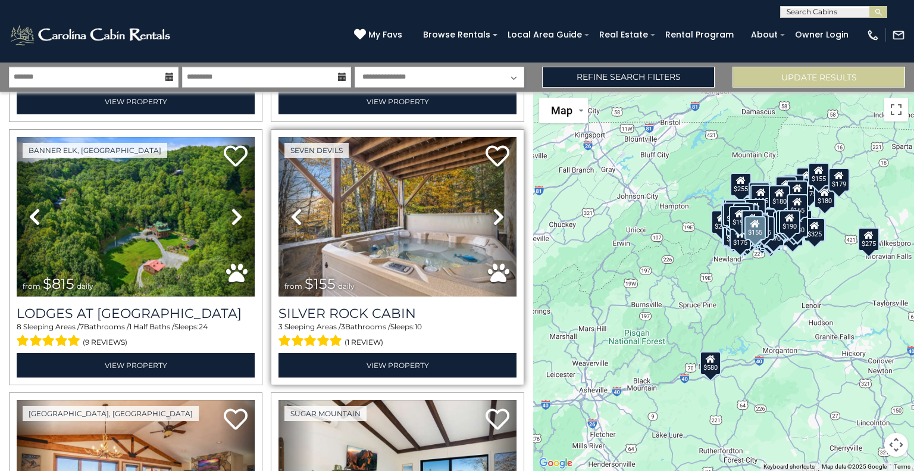
scroll to position [19300, 0]
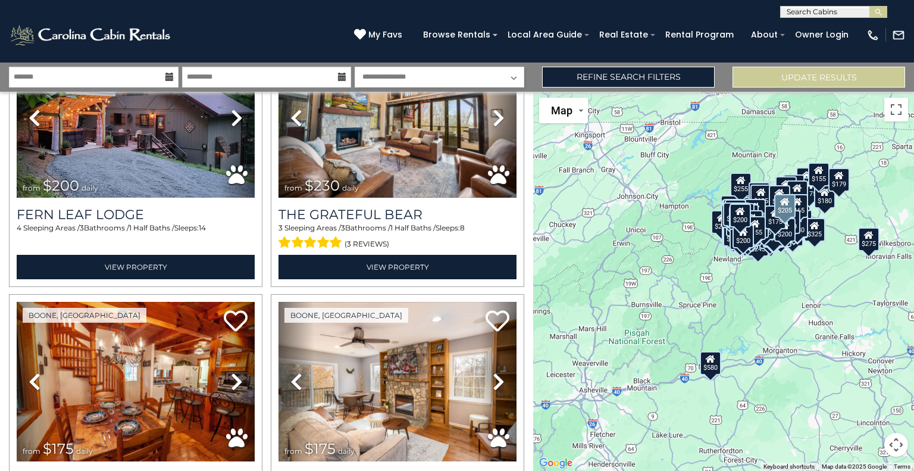
scroll to position [20074, 0]
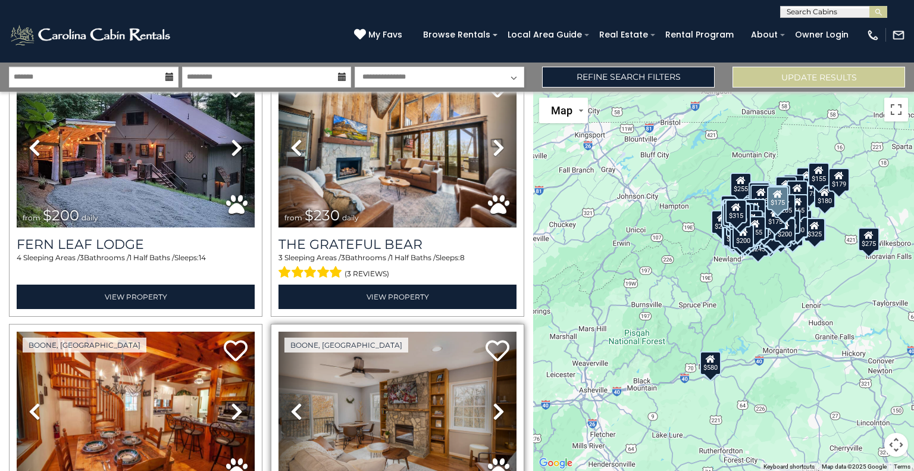
click at [493, 402] on icon at bounding box center [499, 411] width 12 height 19
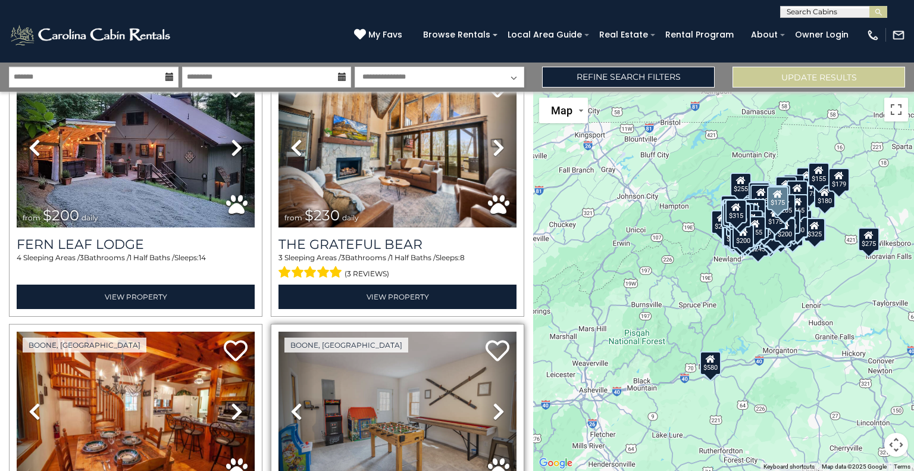
click at [493, 402] on icon at bounding box center [499, 411] width 12 height 19
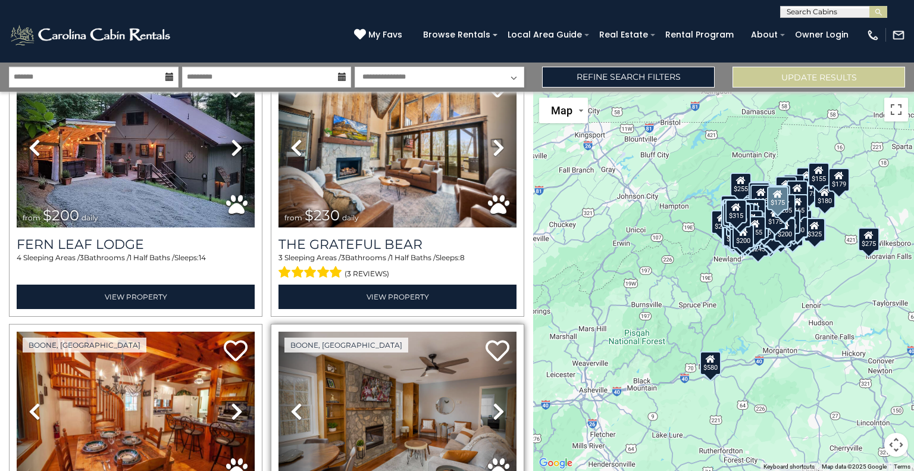
click at [493, 402] on icon at bounding box center [499, 411] width 12 height 19
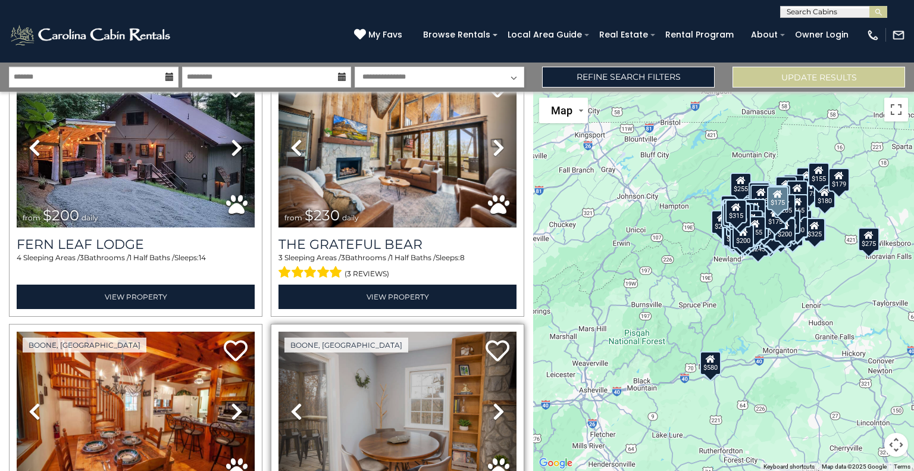
click at [493, 402] on icon at bounding box center [499, 411] width 12 height 19
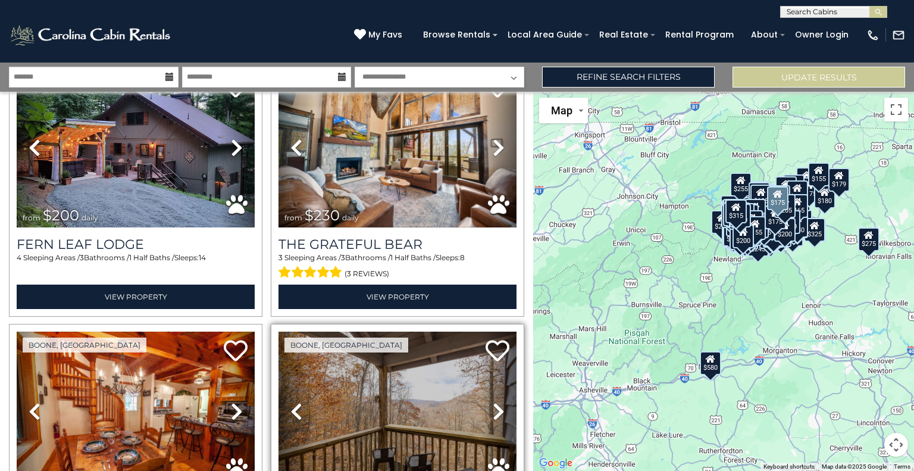
click at [493, 402] on icon at bounding box center [499, 411] width 12 height 19
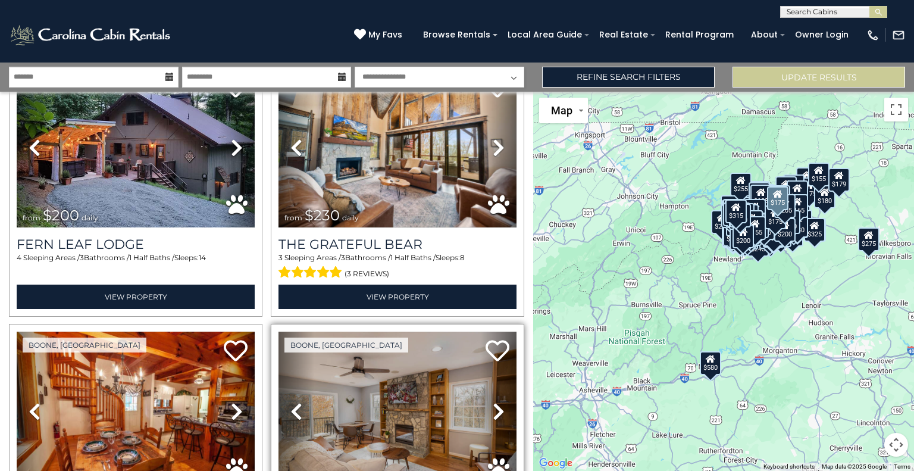
click at [493, 402] on icon at bounding box center [499, 411] width 12 height 19
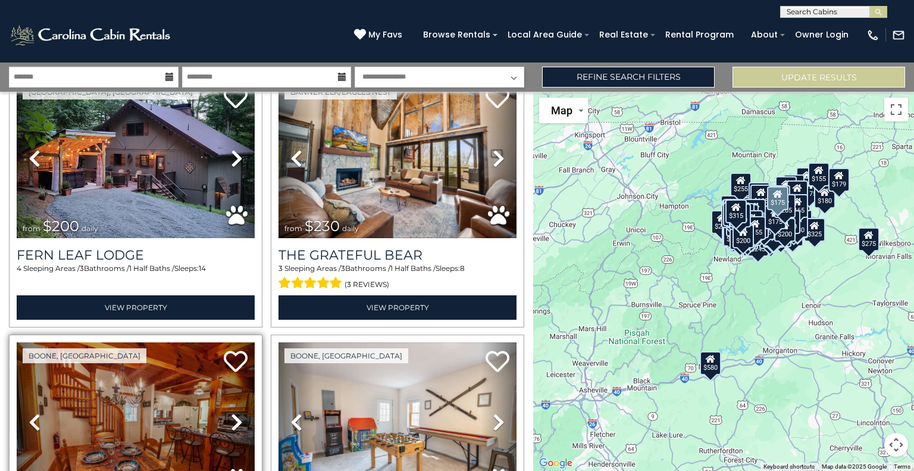
scroll to position [20063, 0]
click at [234, 412] on icon at bounding box center [237, 421] width 12 height 19
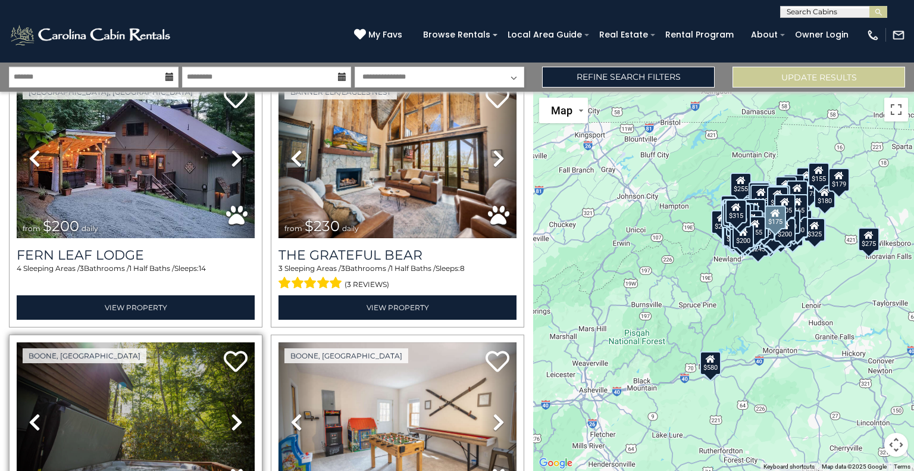
click at [234, 412] on icon at bounding box center [237, 421] width 12 height 19
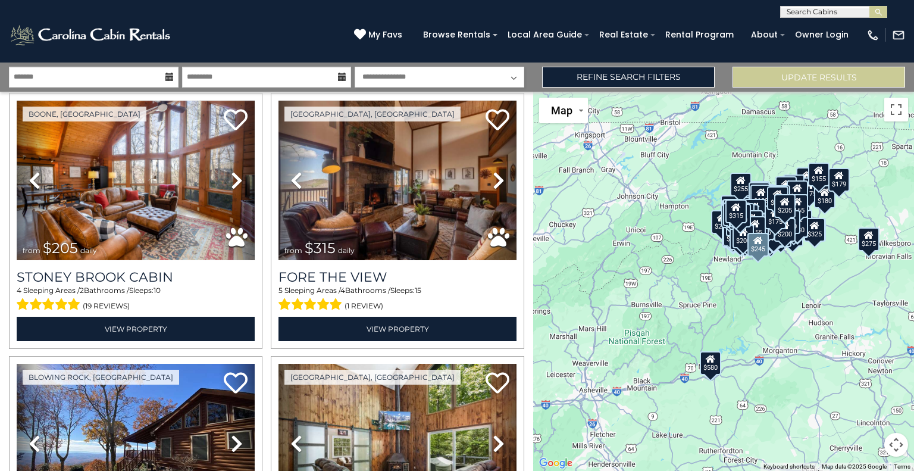
scroll to position [20566, 0]
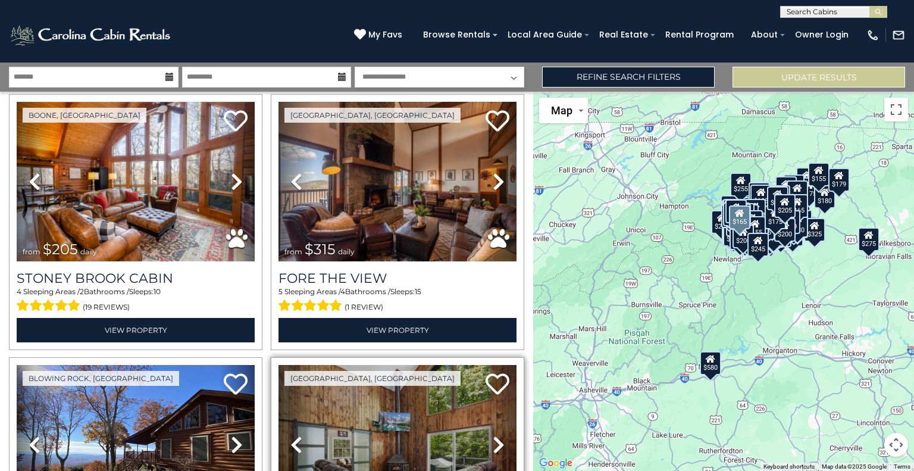
click at [493, 435] on icon at bounding box center [499, 444] width 12 height 19
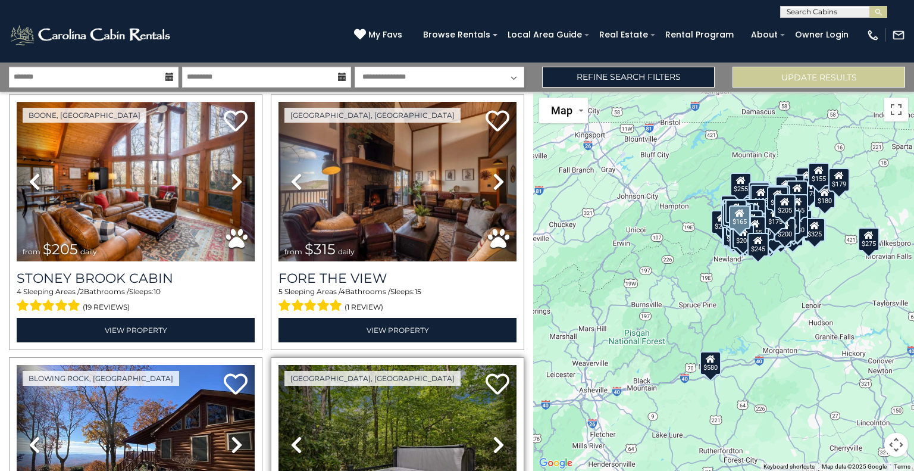
click at [493, 435] on icon at bounding box center [499, 444] width 12 height 19
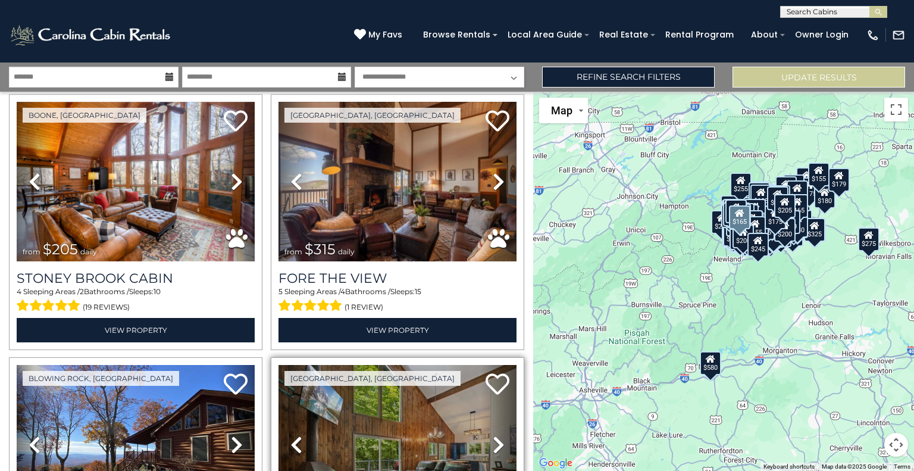
click at [290, 435] on icon at bounding box center [296, 444] width 12 height 19
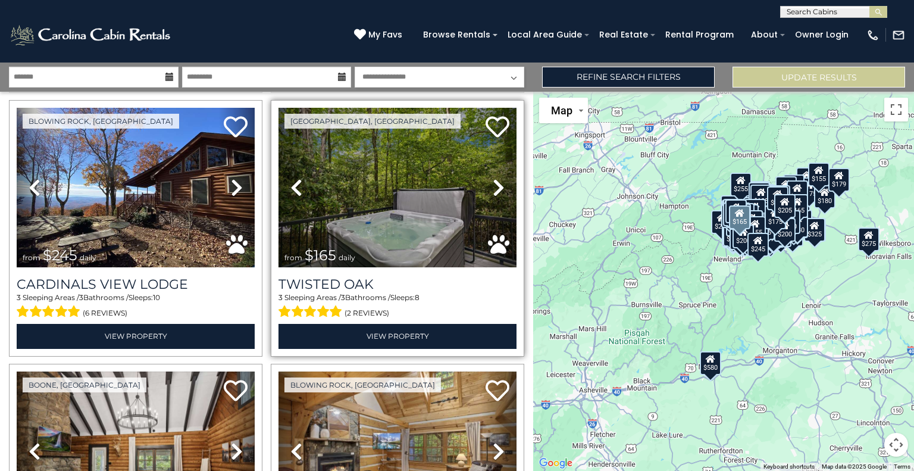
scroll to position [20833, 0]
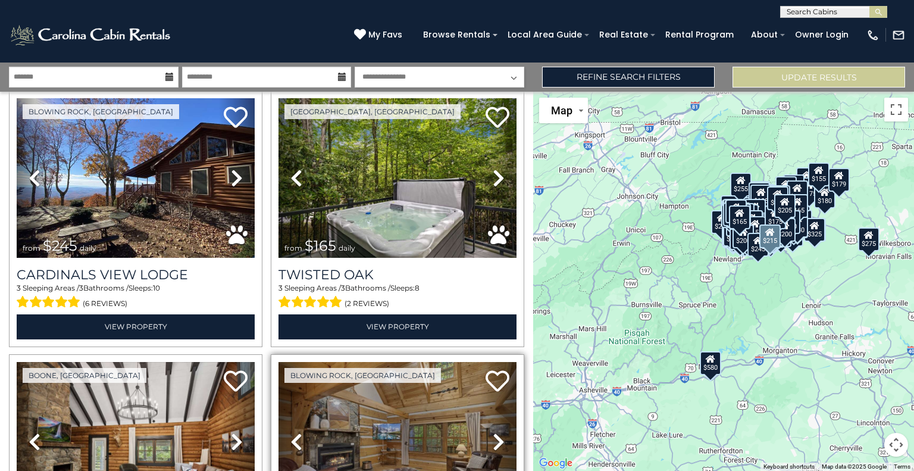
click at [500, 362] on link "Next" at bounding box center [499, 441] width 36 height 159
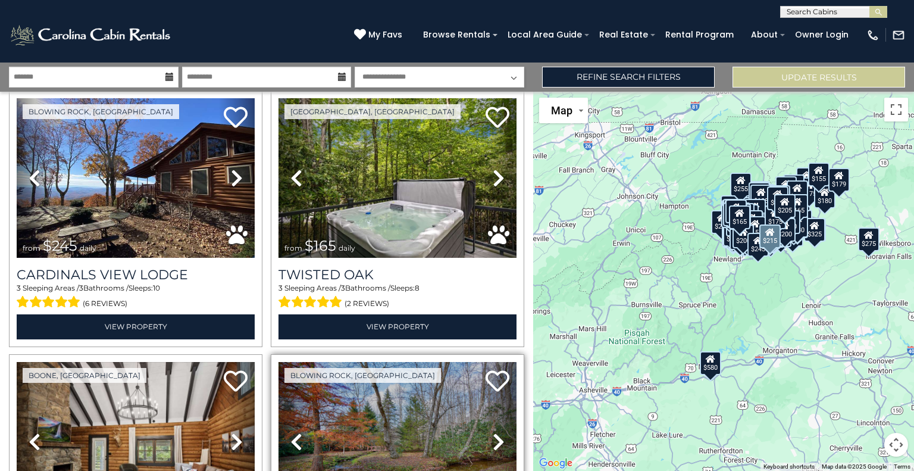
click at [493, 432] on icon at bounding box center [499, 441] width 12 height 19
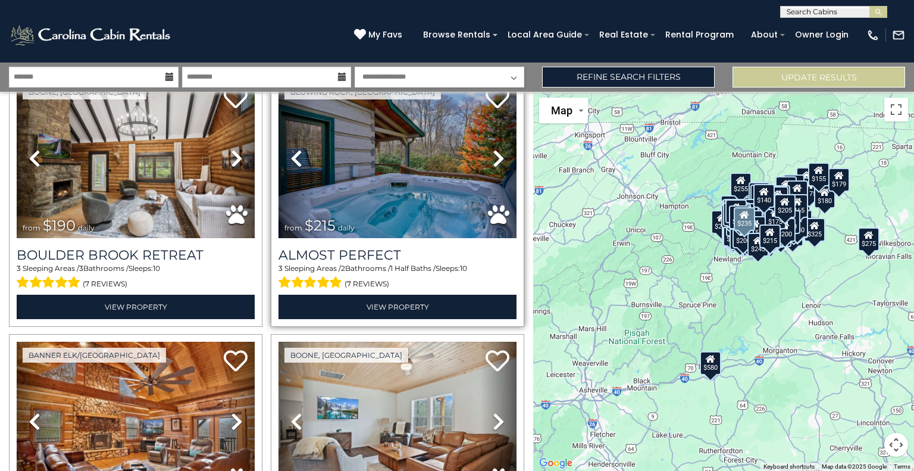
scroll to position [21114, 0]
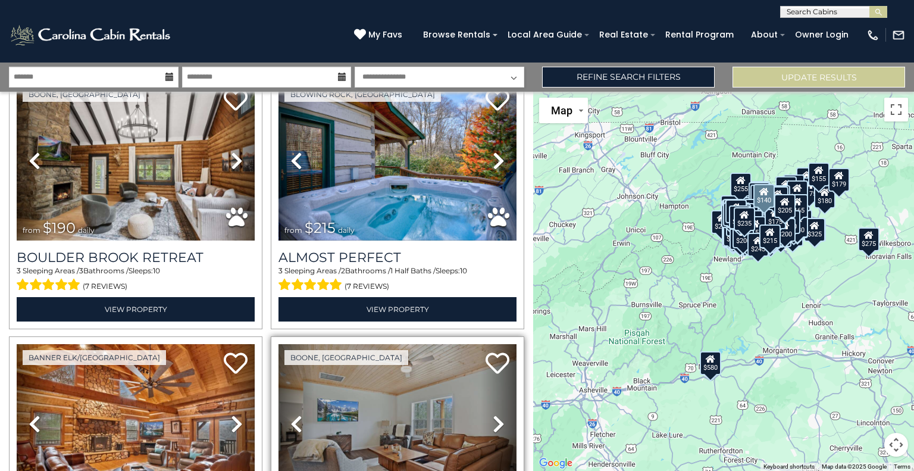
click at [493, 414] on icon at bounding box center [499, 423] width 12 height 19
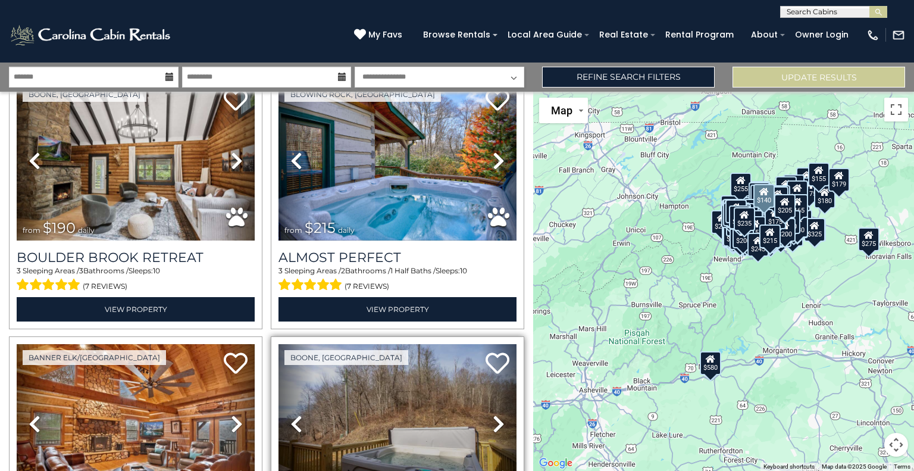
click at [493, 414] on icon at bounding box center [499, 423] width 12 height 19
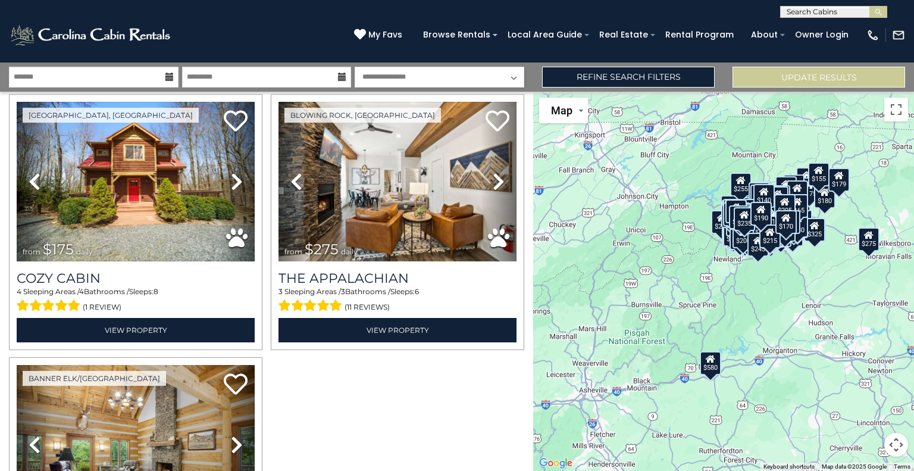
scroll to position [22132, 0]
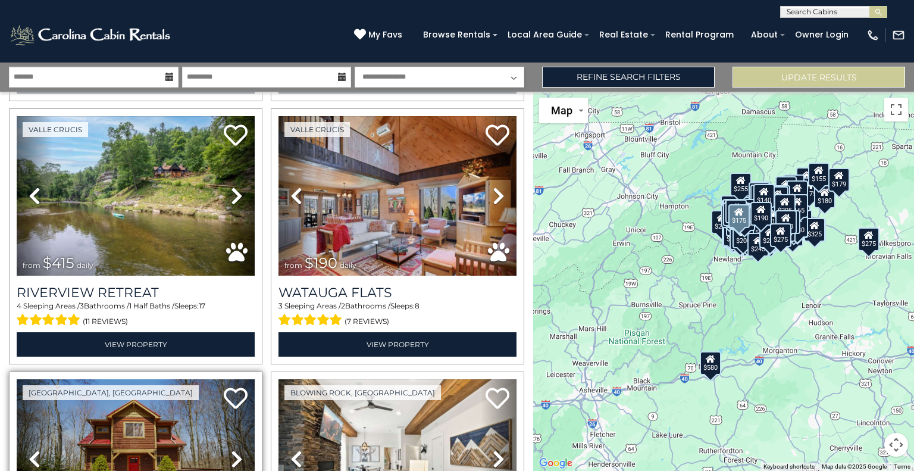
click at [231, 449] on icon at bounding box center [237, 458] width 12 height 19
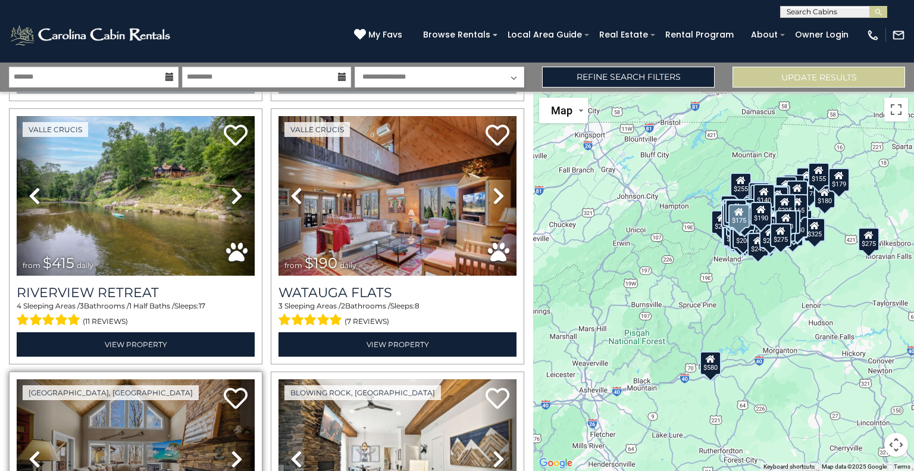
click at [231, 449] on icon at bounding box center [237, 458] width 12 height 19
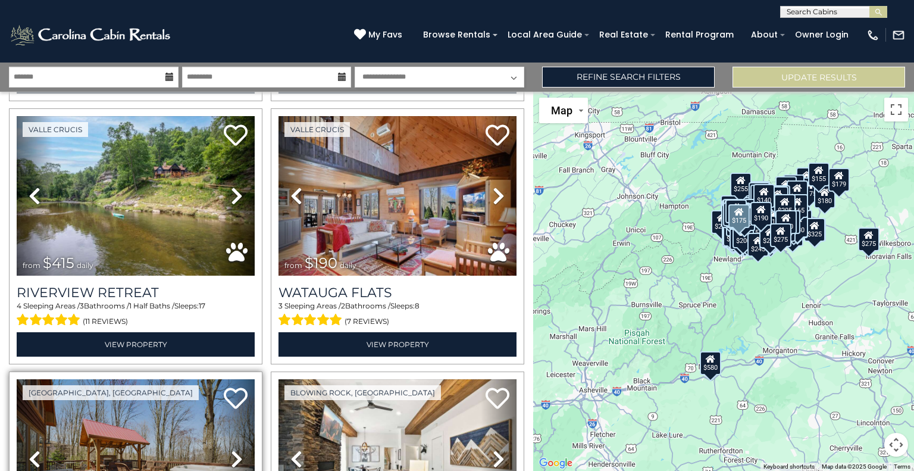
click at [231, 449] on icon at bounding box center [237, 458] width 12 height 19
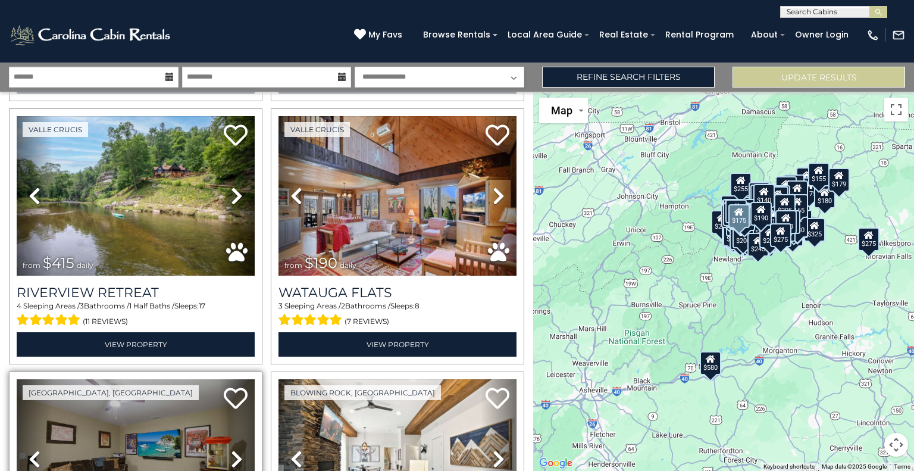
click at [32, 379] on link "Previous" at bounding box center [35, 458] width 36 height 159
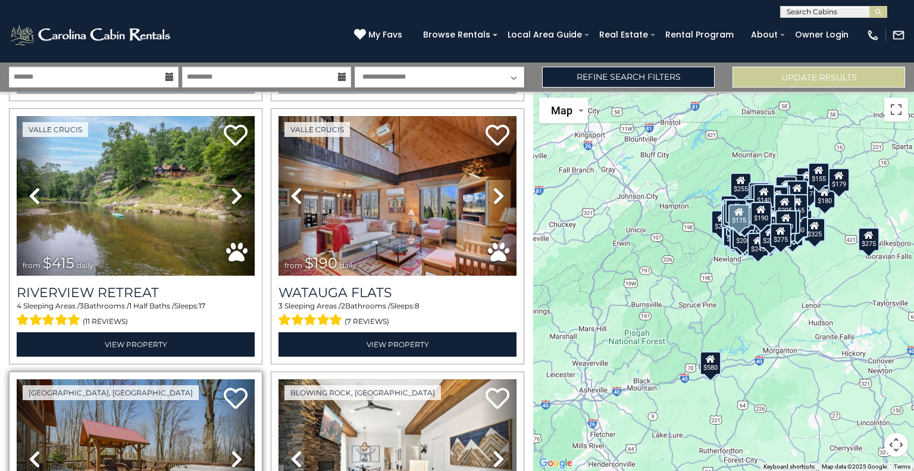
click at [240, 379] on link "Next" at bounding box center [237, 458] width 36 height 159
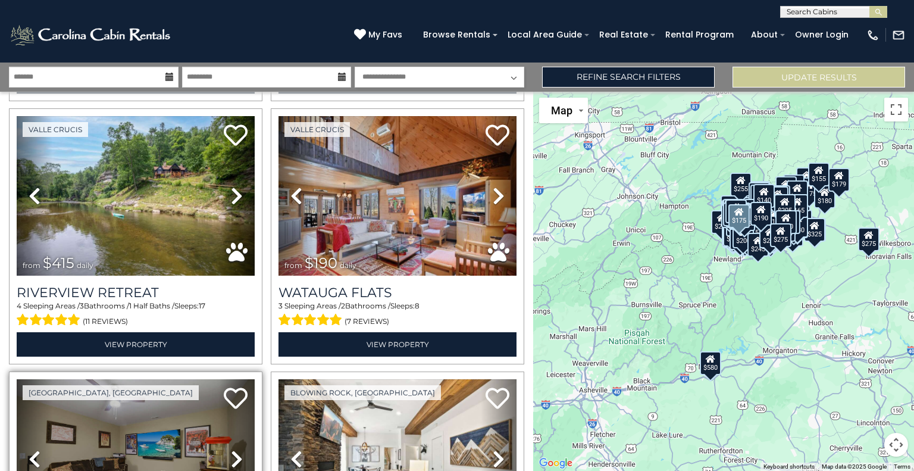
click at [236, 449] on icon at bounding box center [237, 458] width 12 height 19
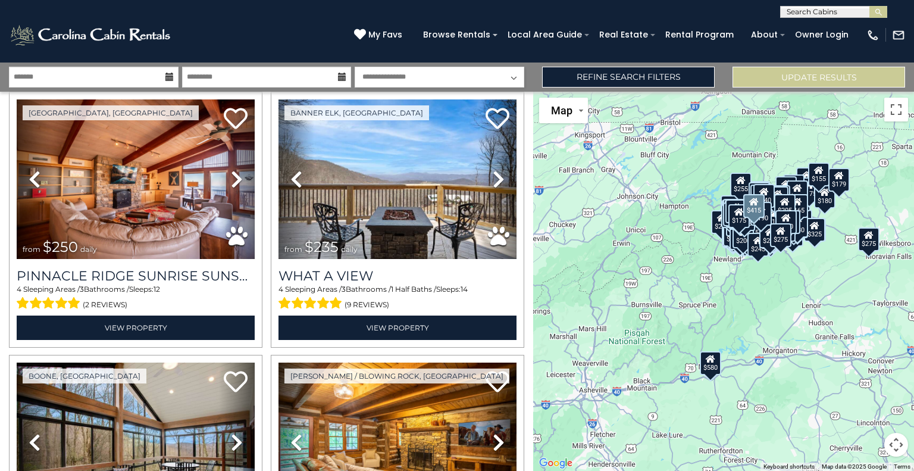
scroll to position [21872, 0]
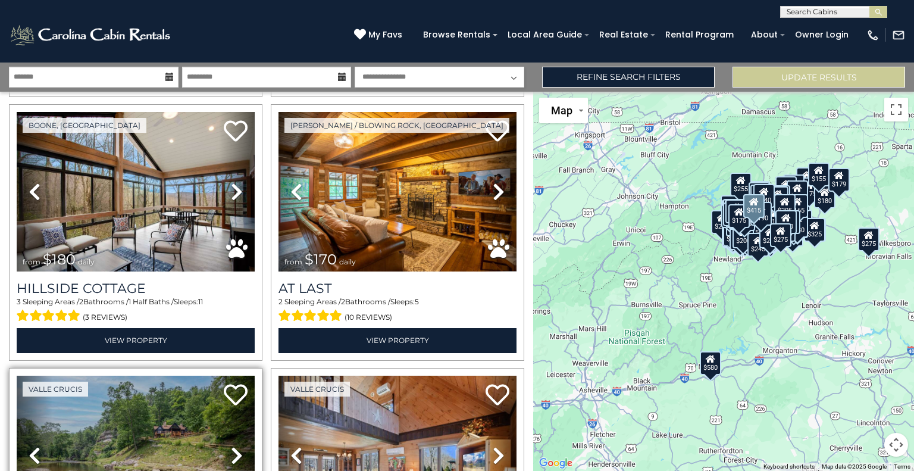
click at [235, 446] on icon at bounding box center [237, 455] width 12 height 19
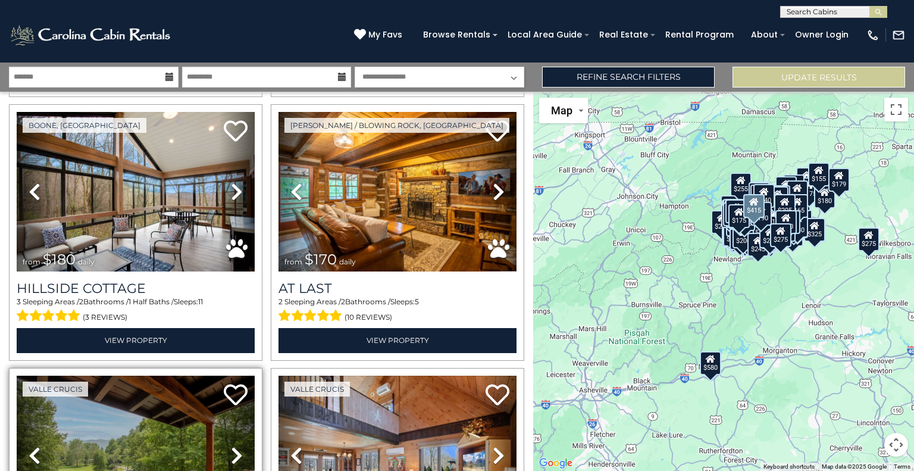
click at [235, 446] on icon at bounding box center [237, 455] width 12 height 19
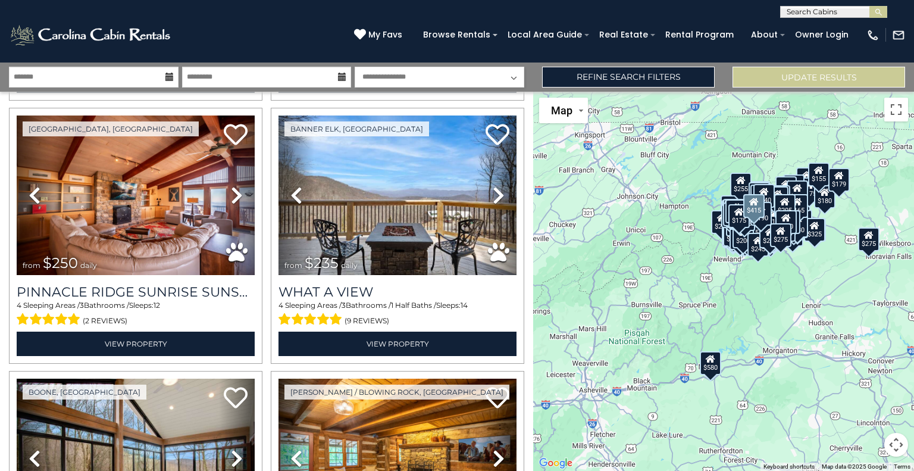
scroll to position [21604, 0]
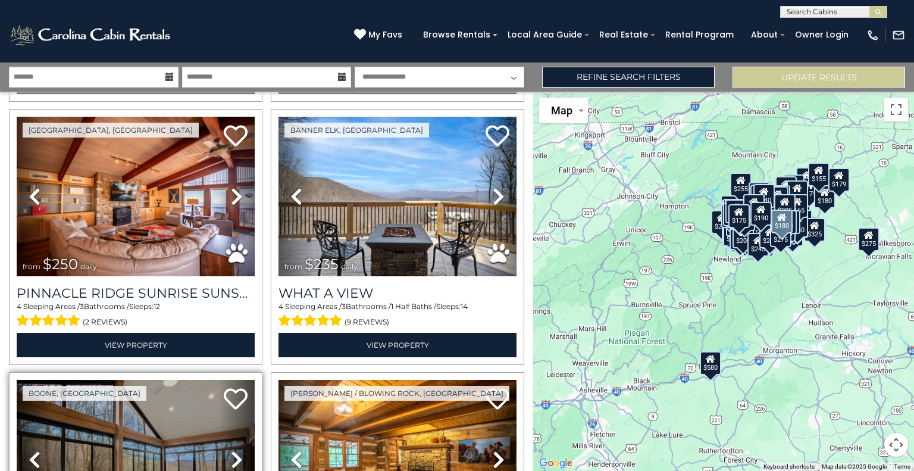
click at [231, 450] on icon at bounding box center [237, 459] width 12 height 19
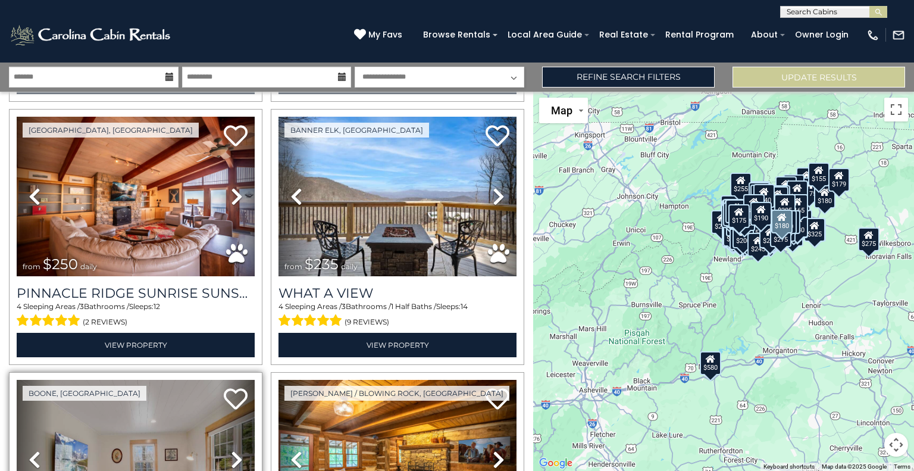
click at [231, 450] on icon at bounding box center [237, 459] width 12 height 19
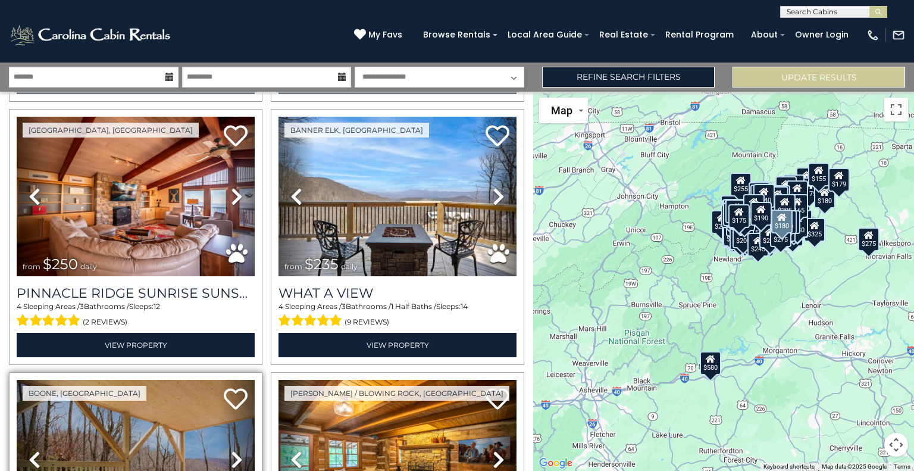
click at [231, 450] on icon at bounding box center [237, 459] width 12 height 19
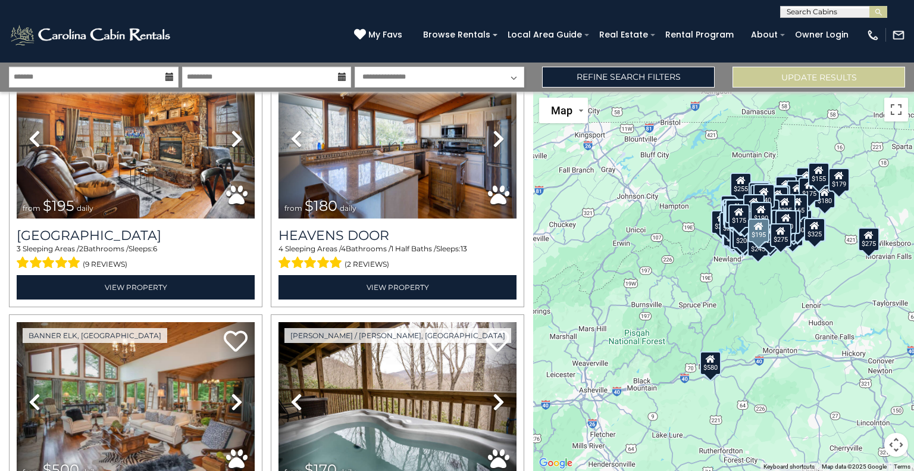
scroll to position [6127, 0]
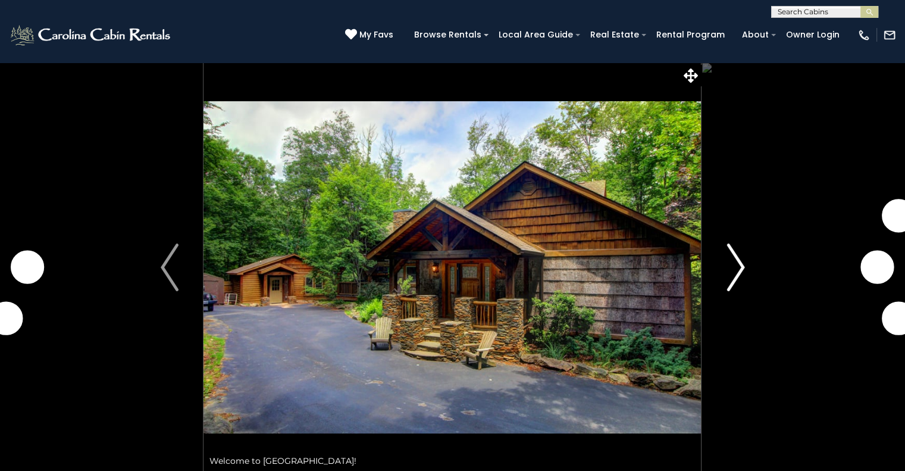
click at [734, 283] on img "Next" at bounding box center [736, 267] width 18 height 48
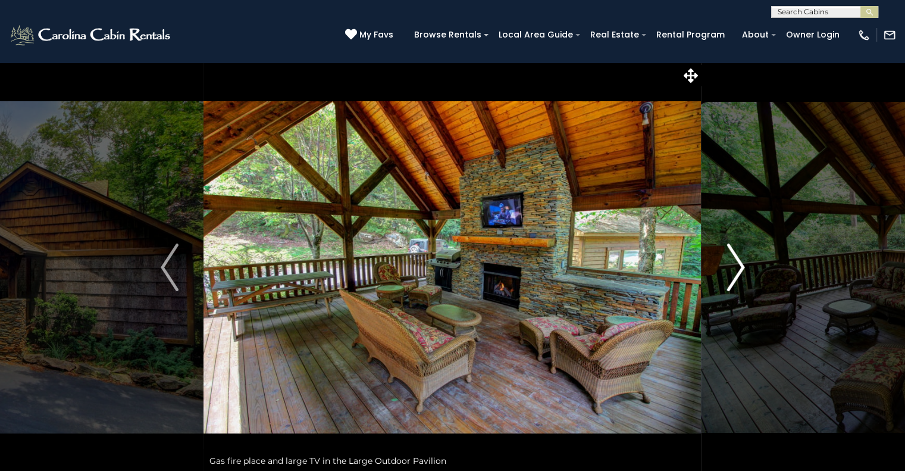
click at [734, 282] on img "Next" at bounding box center [736, 267] width 18 height 48
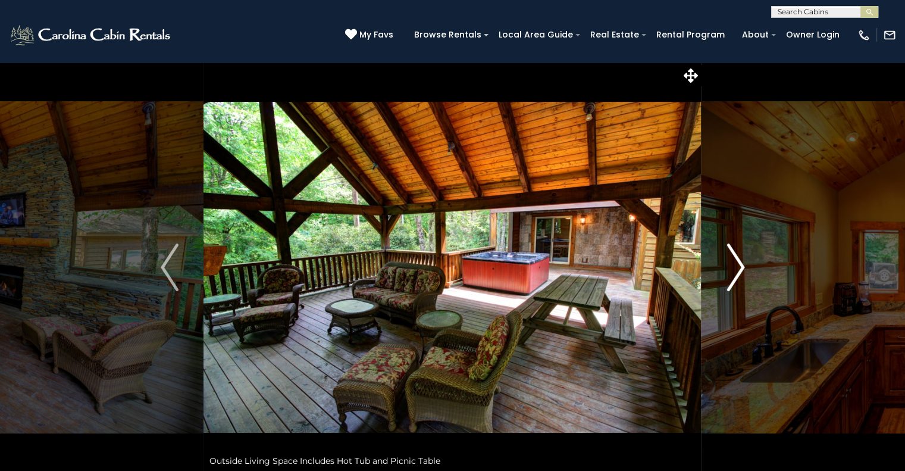
click at [734, 282] on img "Next" at bounding box center [736, 267] width 18 height 48
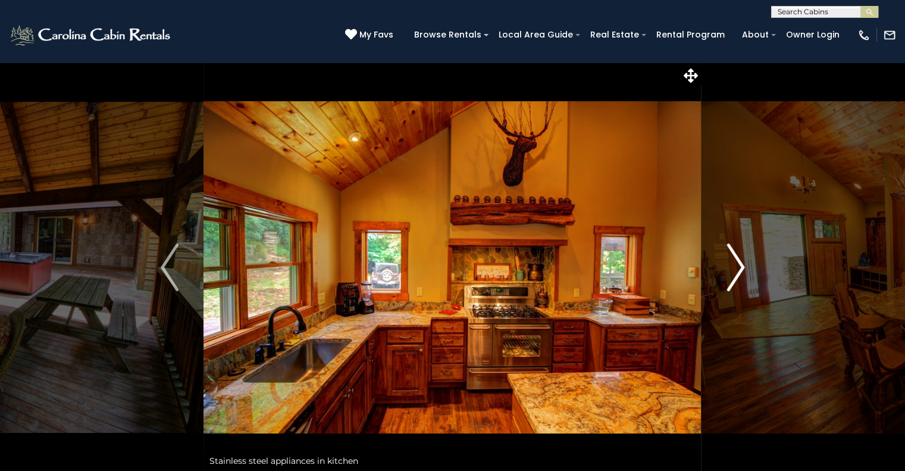
click at [734, 282] on img "Next" at bounding box center [736, 267] width 18 height 48
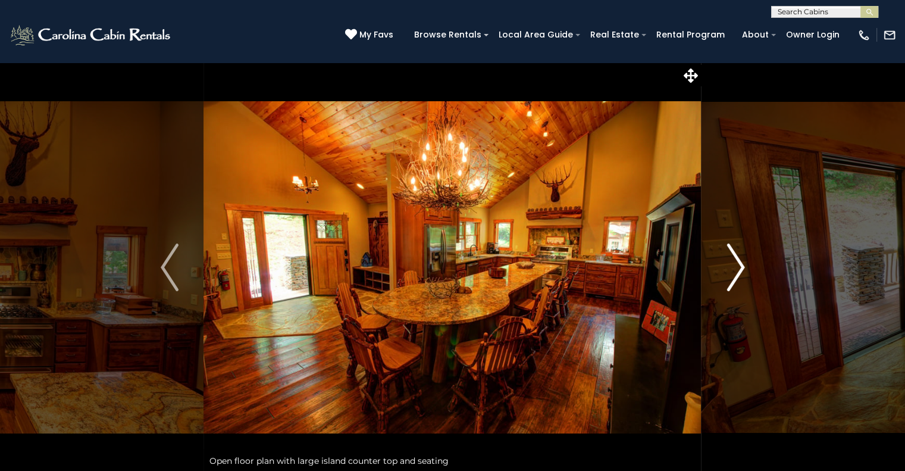
click at [734, 282] on img "Next" at bounding box center [736, 267] width 18 height 48
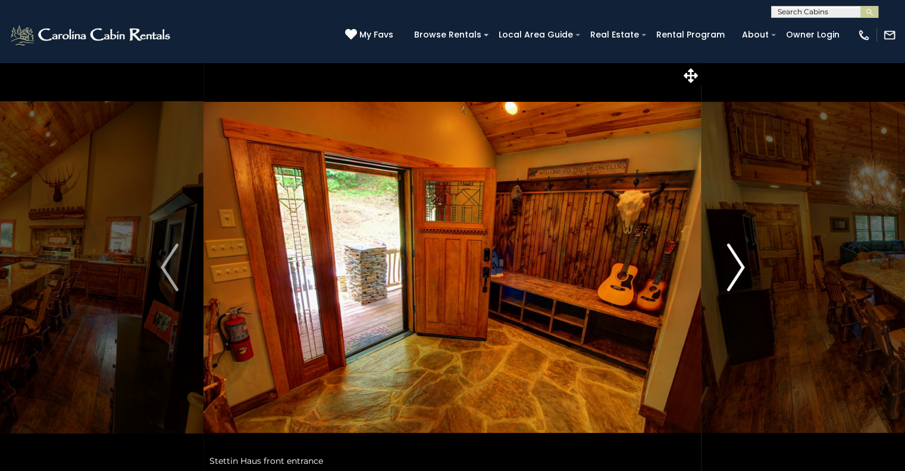
click at [734, 282] on img "Next" at bounding box center [736, 267] width 18 height 48
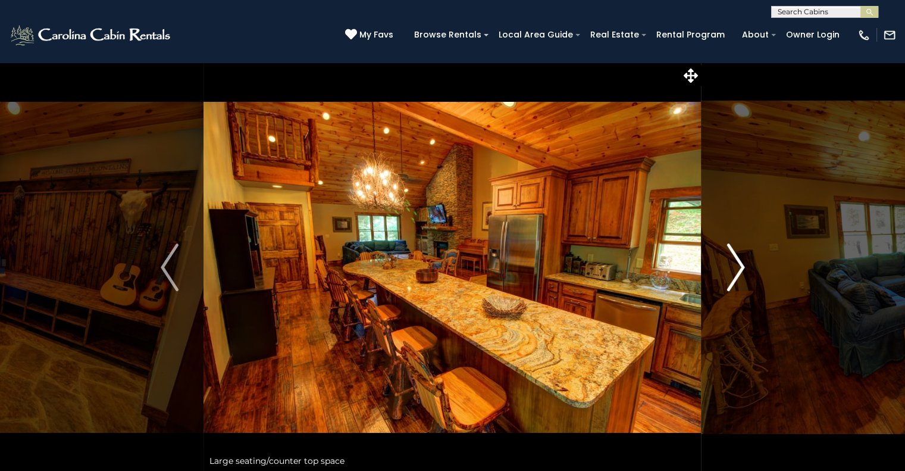
click at [734, 282] on img "Next" at bounding box center [736, 267] width 18 height 48
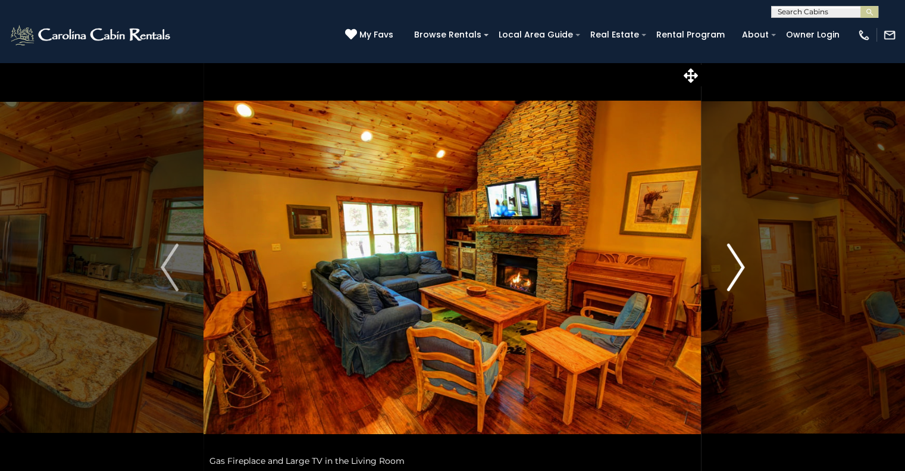
click at [734, 282] on img "Next" at bounding box center [736, 267] width 18 height 48
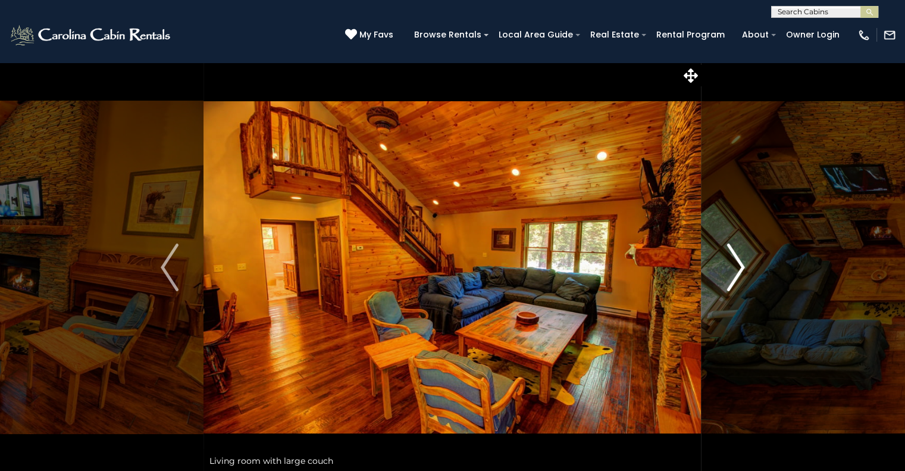
click at [734, 282] on img "Next" at bounding box center [736, 267] width 18 height 48
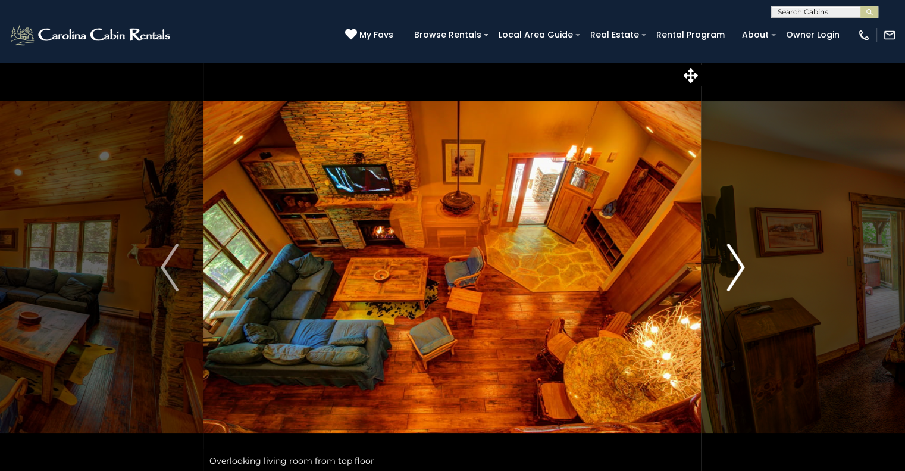
click at [734, 282] on img "Next" at bounding box center [736, 267] width 18 height 48
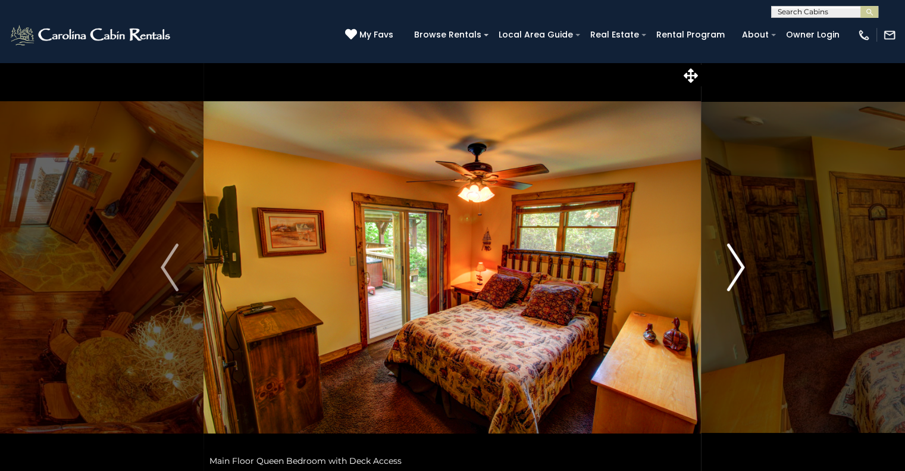
click at [734, 282] on img "Next" at bounding box center [736, 267] width 18 height 48
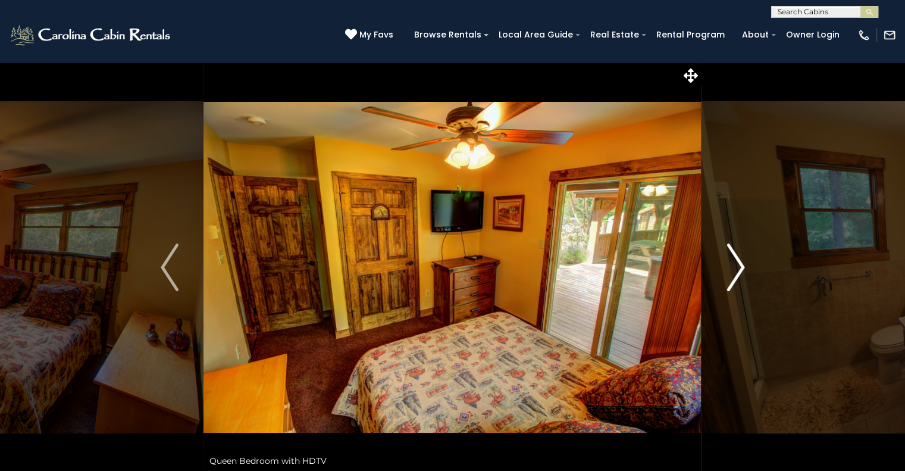
click at [734, 282] on img "Next" at bounding box center [736, 267] width 18 height 48
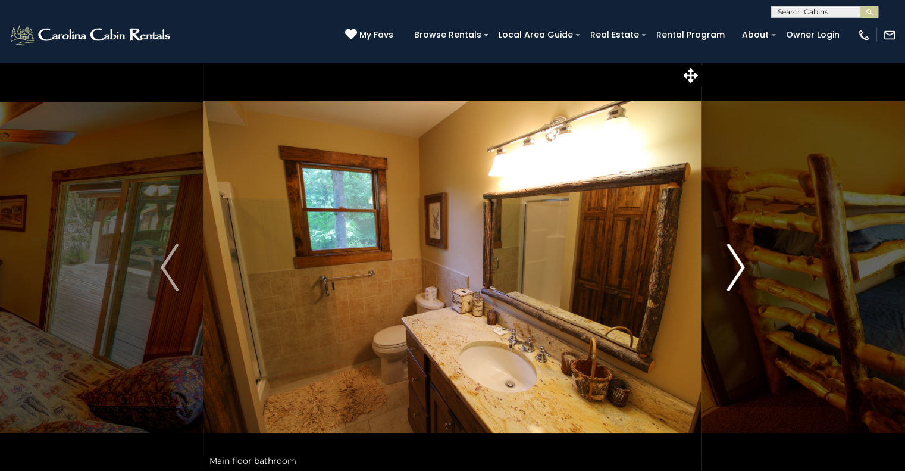
click at [734, 282] on img "Next" at bounding box center [736, 267] width 18 height 48
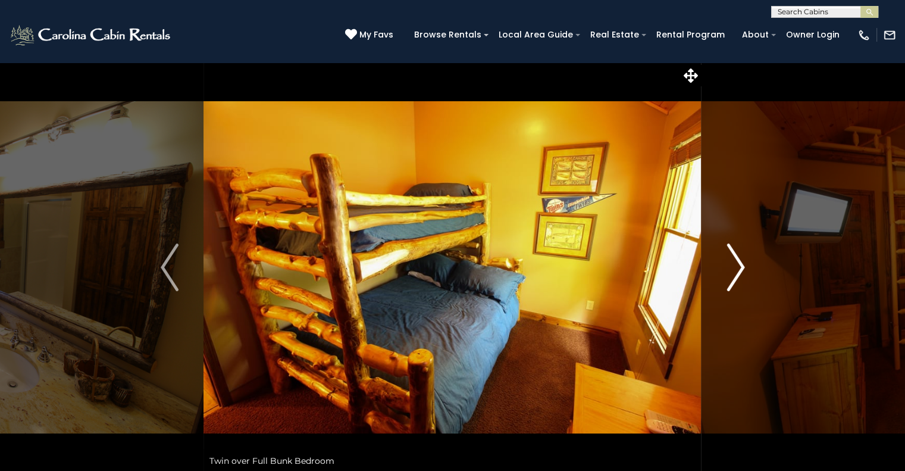
click at [734, 282] on img "Next" at bounding box center [736, 267] width 18 height 48
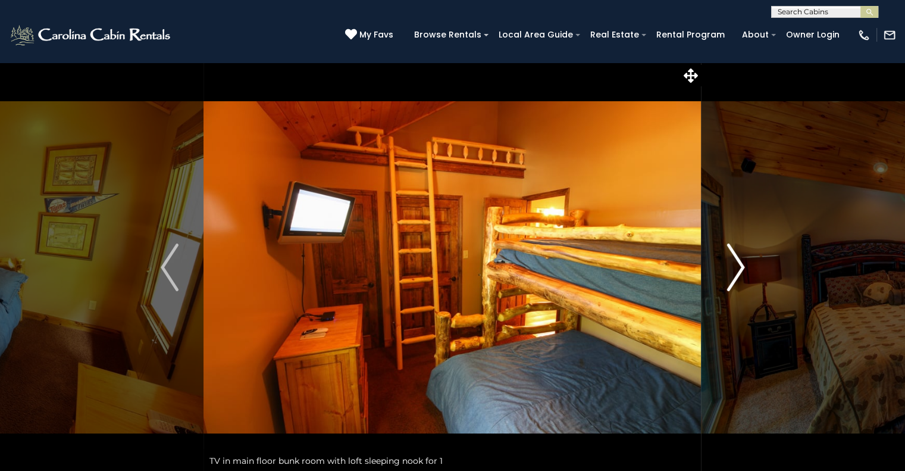
click at [734, 282] on img "Next" at bounding box center [736, 267] width 18 height 48
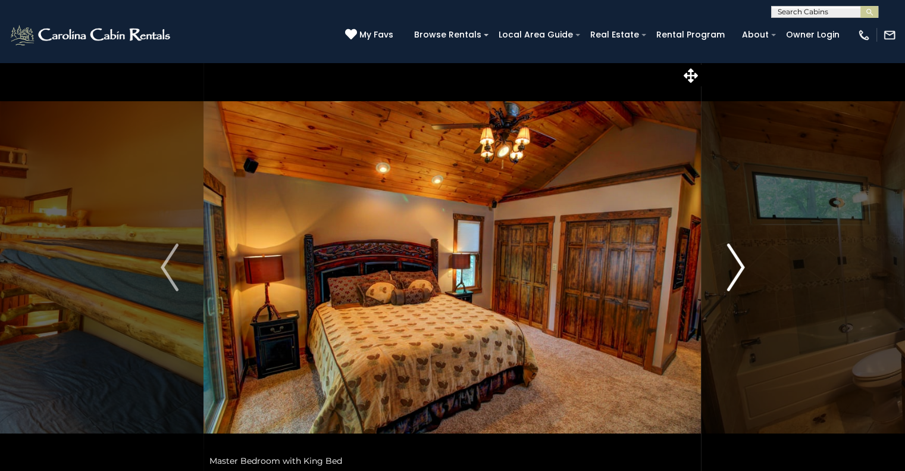
click at [734, 282] on img "Next" at bounding box center [736, 267] width 18 height 48
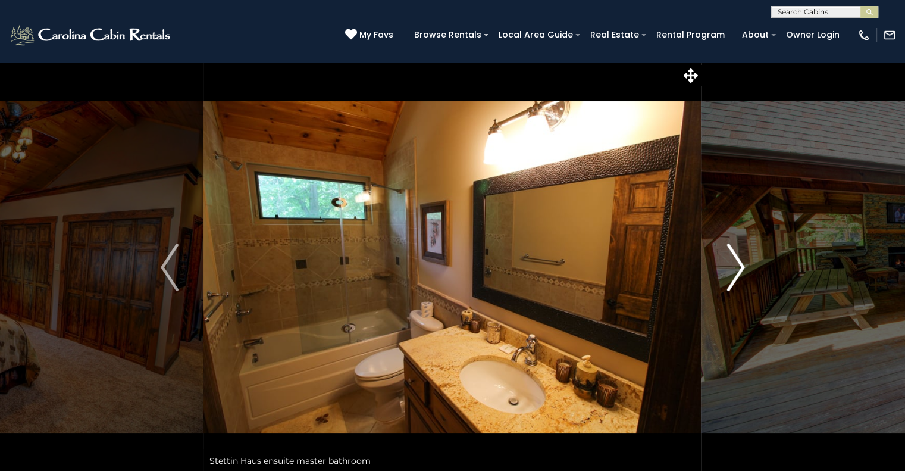
click at [734, 282] on img "Next" at bounding box center [736, 267] width 18 height 48
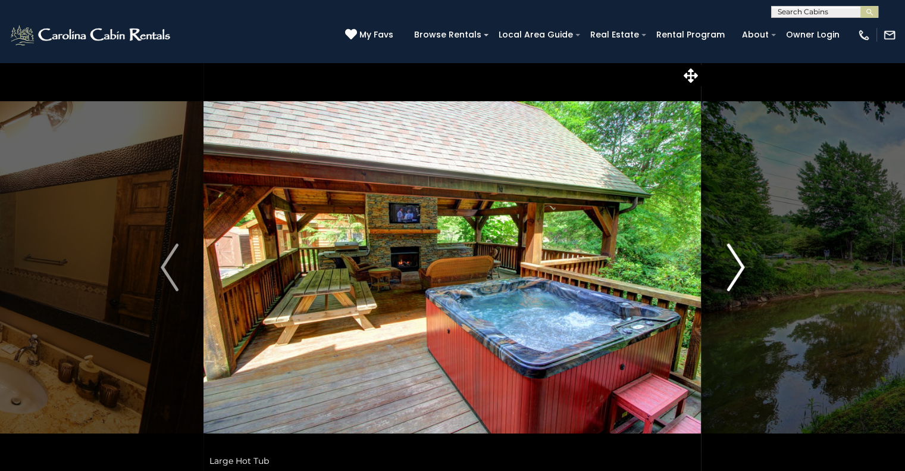
click at [734, 282] on img "Next" at bounding box center [736, 267] width 18 height 48
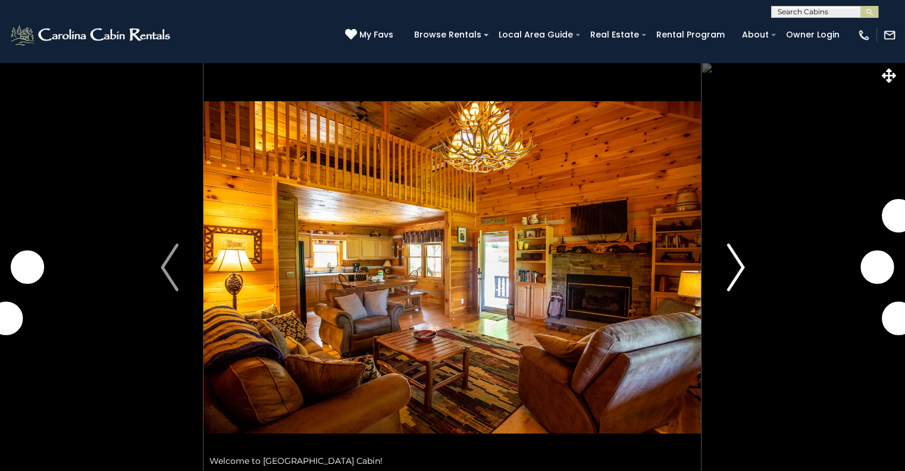
click at [736, 277] on img "Next" at bounding box center [736, 267] width 18 height 48
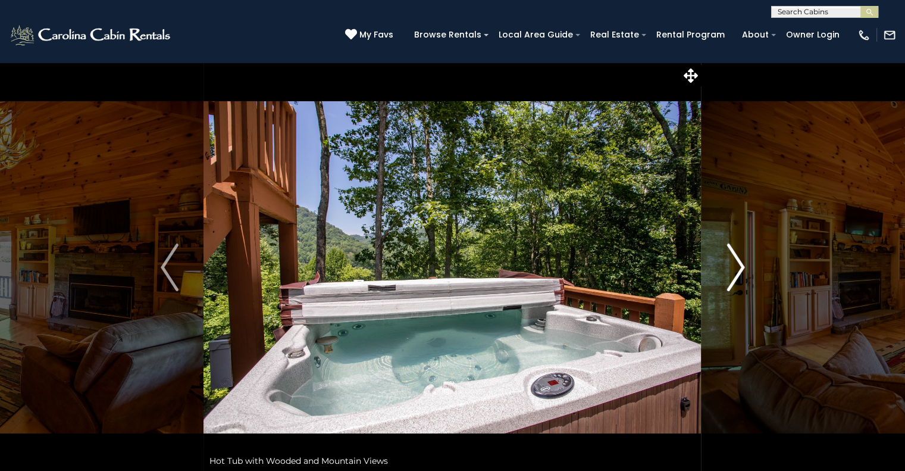
click at [736, 264] on img "Next" at bounding box center [736, 267] width 18 height 48
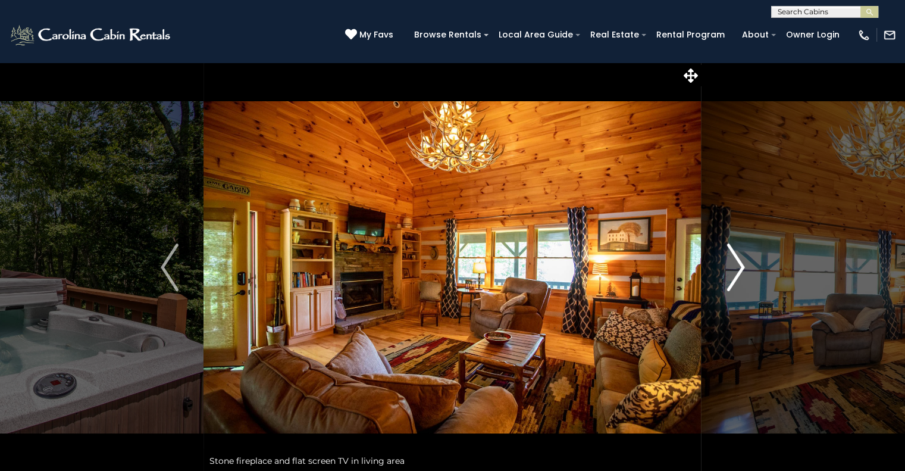
click at [736, 264] on img "Next" at bounding box center [736, 267] width 18 height 48
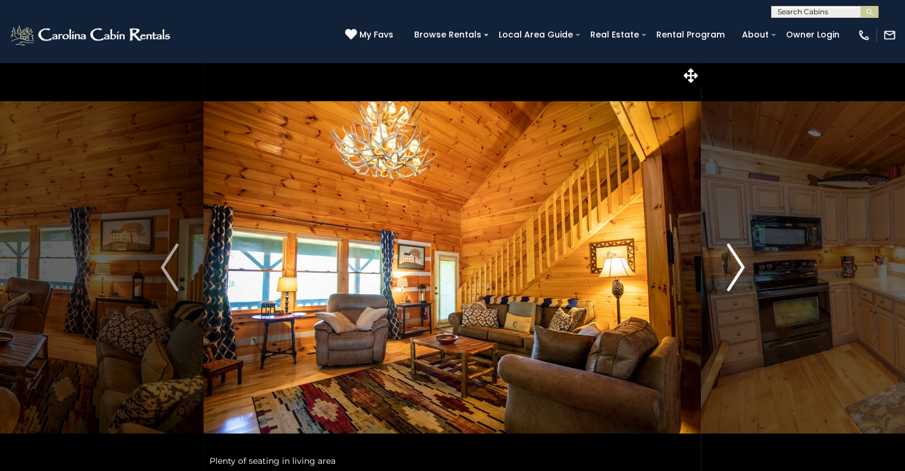
click at [736, 264] on img "Next" at bounding box center [736, 267] width 18 height 48
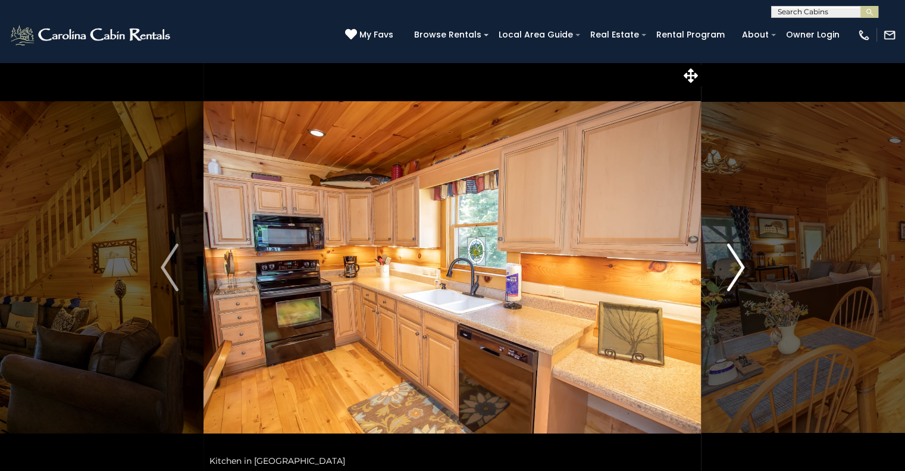
click at [736, 264] on img "Next" at bounding box center [736, 267] width 18 height 48
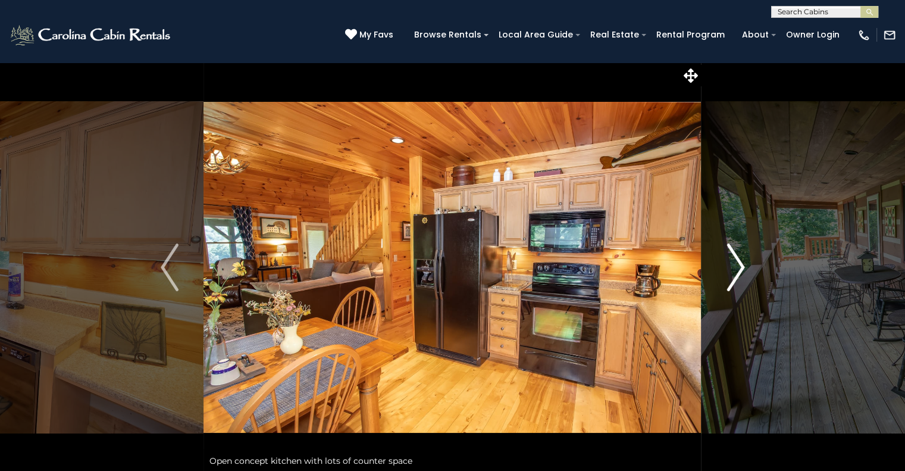
click at [736, 264] on img "Next" at bounding box center [736, 267] width 18 height 48
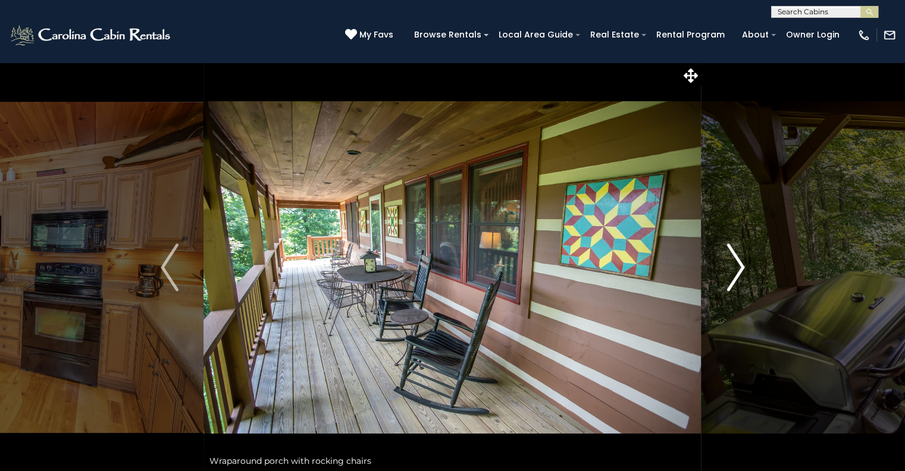
click at [736, 264] on img "Next" at bounding box center [736, 267] width 18 height 48
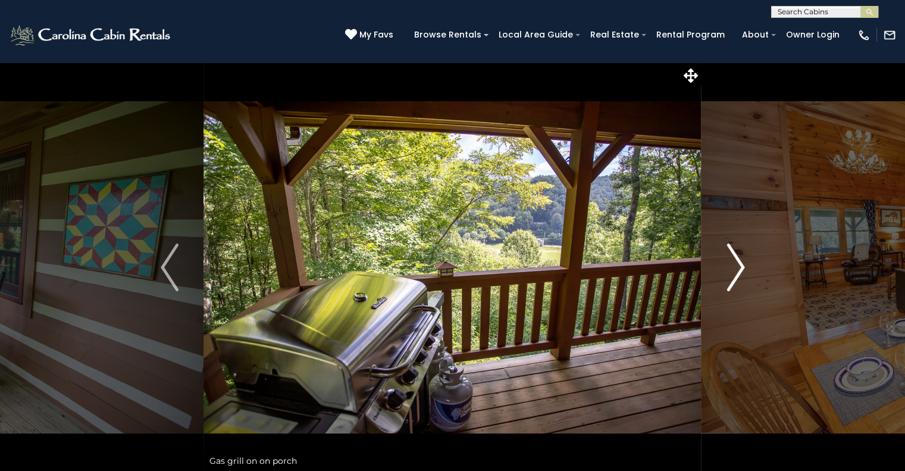
click at [736, 264] on img "Next" at bounding box center [736, 267] width 18 height 48
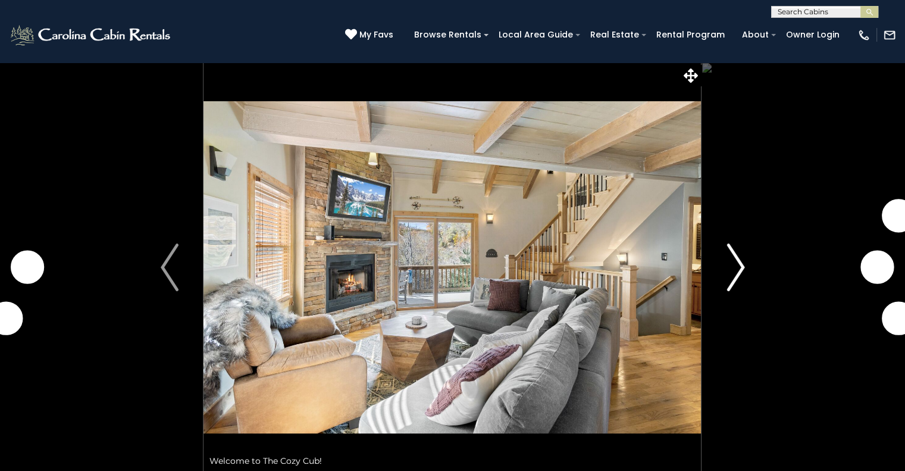
click at [734, 277] on img "Next" at bounding box center [736, 267] width 18 height 48
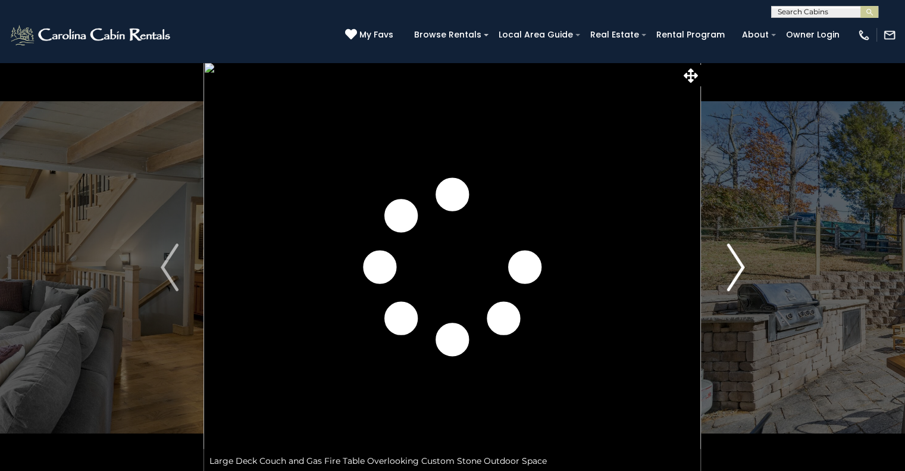
click at [734, 277] on img "Next" at bounding box center [736, 267] width 18 height 48
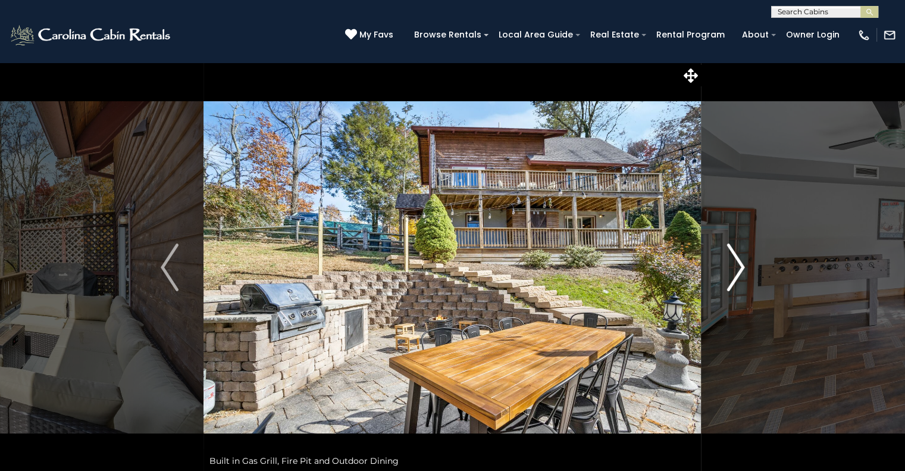
click at [734, 277] on img "Next" at bounding box center [736, 267] width 18 height 48
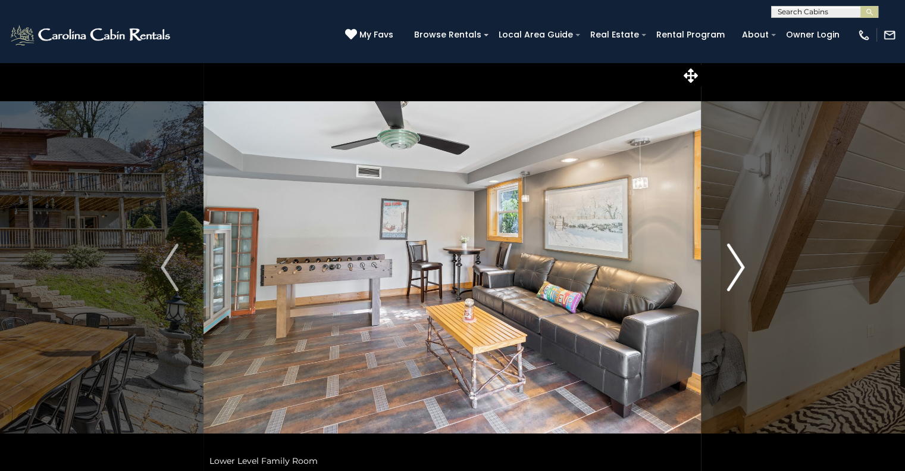
click at [734, 277] on img "Next" at bounding box center [736, 267] width 18 height 48
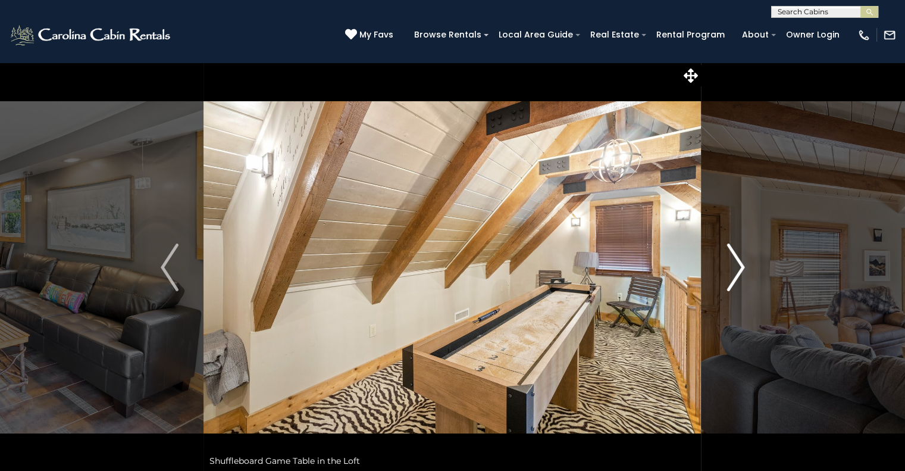
click at [734, 277] on img "Next" at bounding box center [736, 267] width 18 height 48
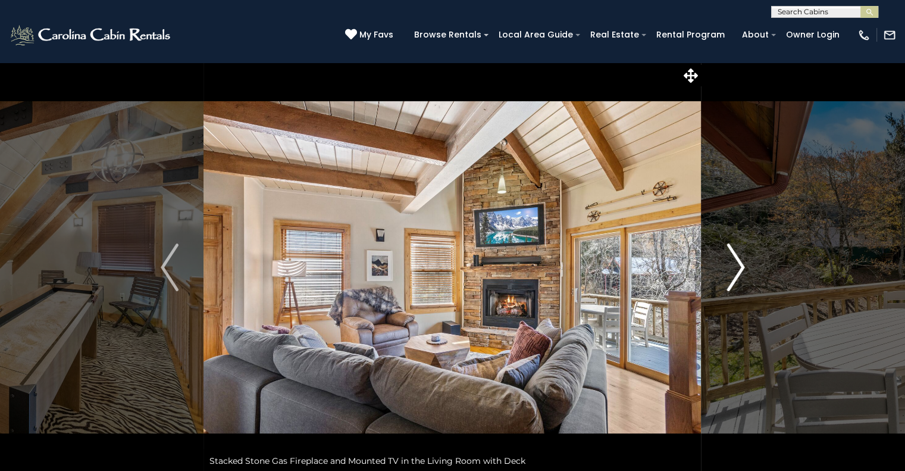
click at [734, 277] on img "Next" at bounding box center [736, 267] width 18 height 48
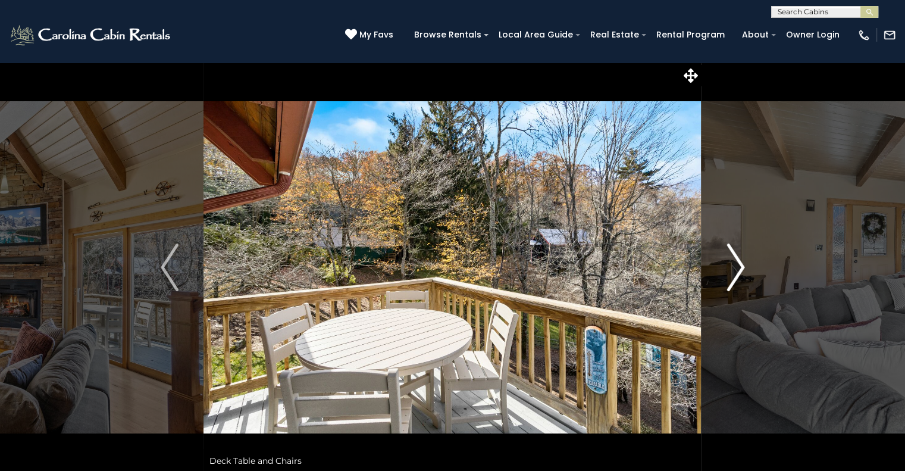
click at [734, 277] on img "Next" at bounding box center [736, 267] width 18 height 48
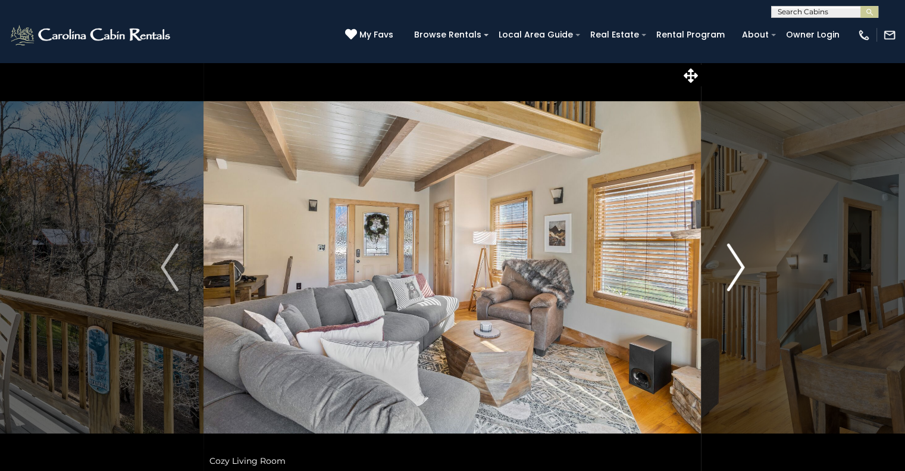
click at [734, 277] on img "Next" at bounding box center [736, 267] width 18 height 48
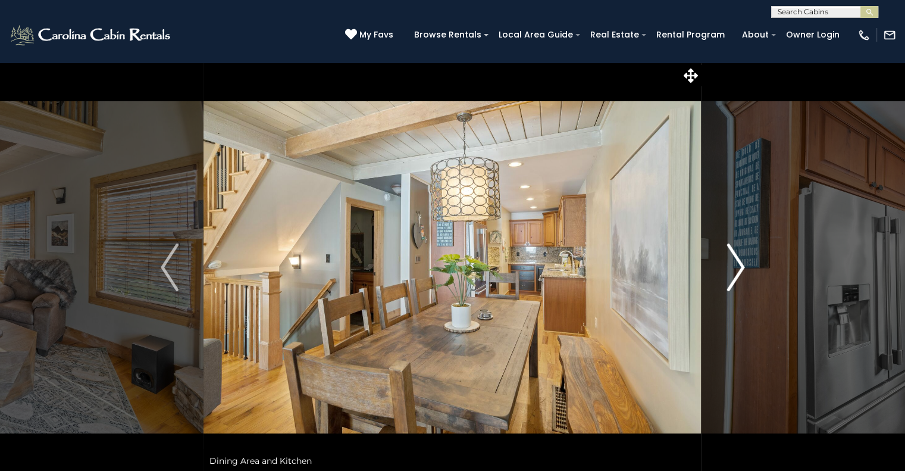
click at [734, 277] on img "Next" at bounding box center [736, 267] width 18 height 48
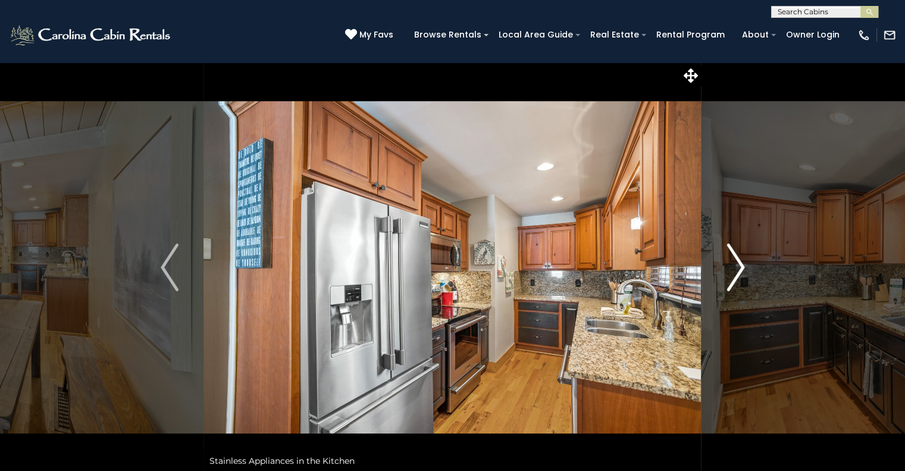
click at [734, 277] on img "Next" at bounding box center [736, 267] width 18 height 48
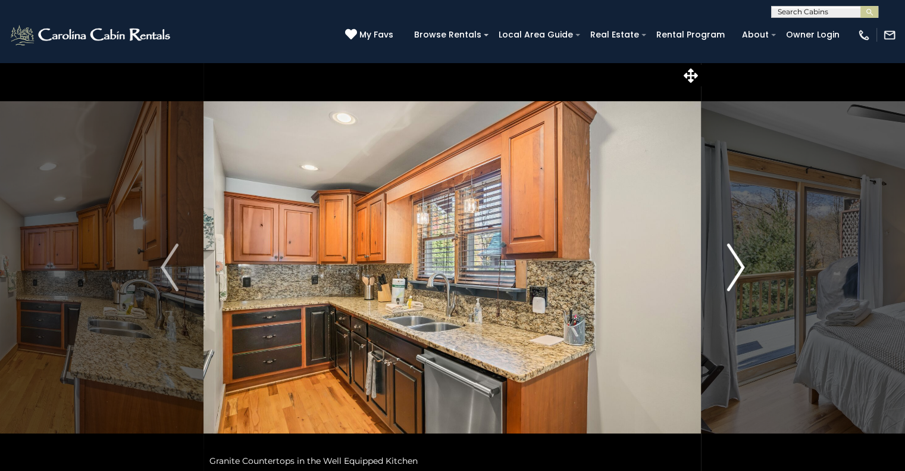
click at [734, 277] on img "Next" at bounding box center [736, 267] width 18 height 48
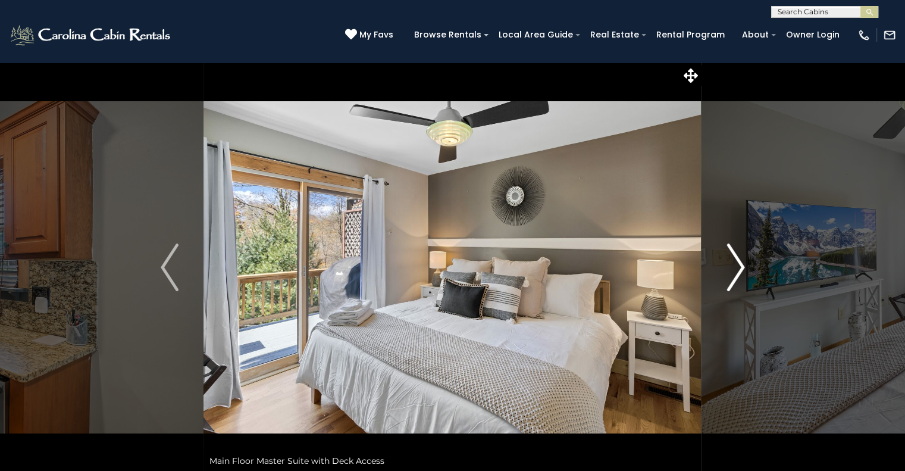
click at [734, 277] on img "Next" at bounding box center [736, 267] width 18 height 48
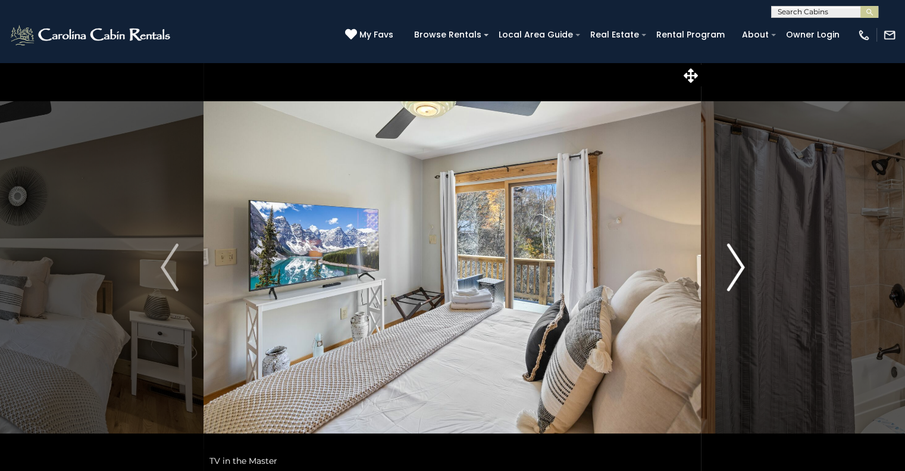
click at [734, 277] on img "Next" at bounding box center [736, 267] width 18 height 48
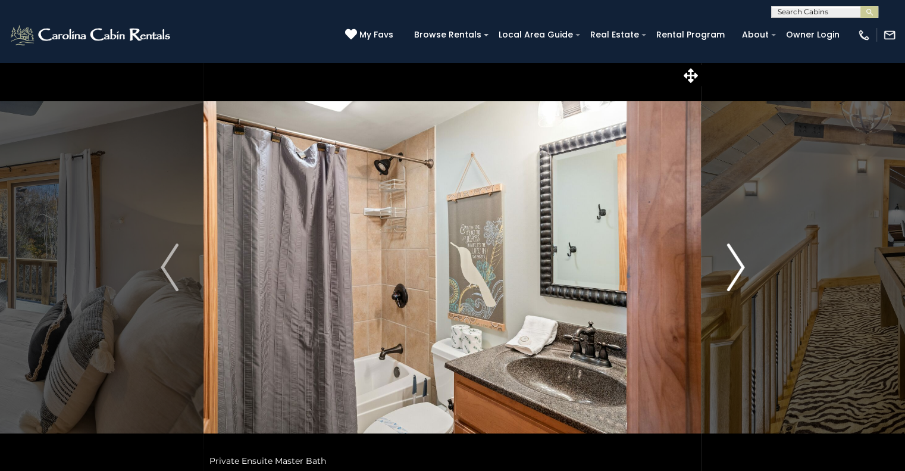
click at [734, 277] on img "Next" at bounding box center [736, 267] width 18 height 48
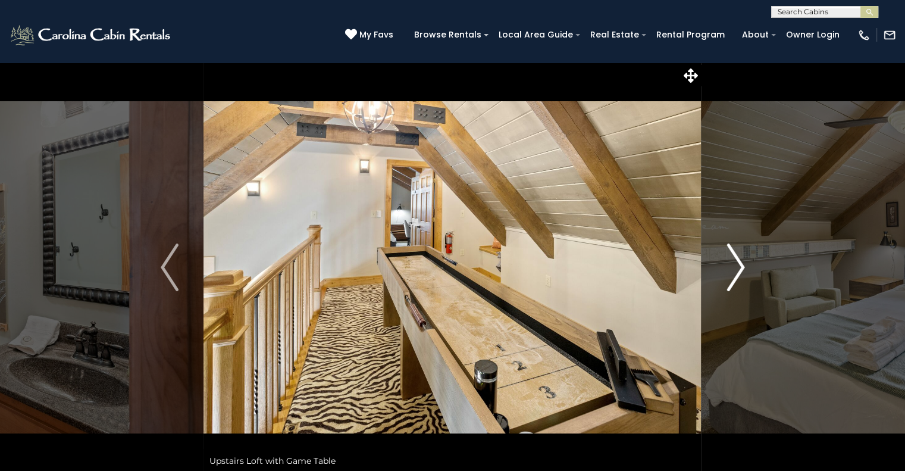
click at [734, 277] on img "Next" at bounding box center [736, 267] width 18 height 48
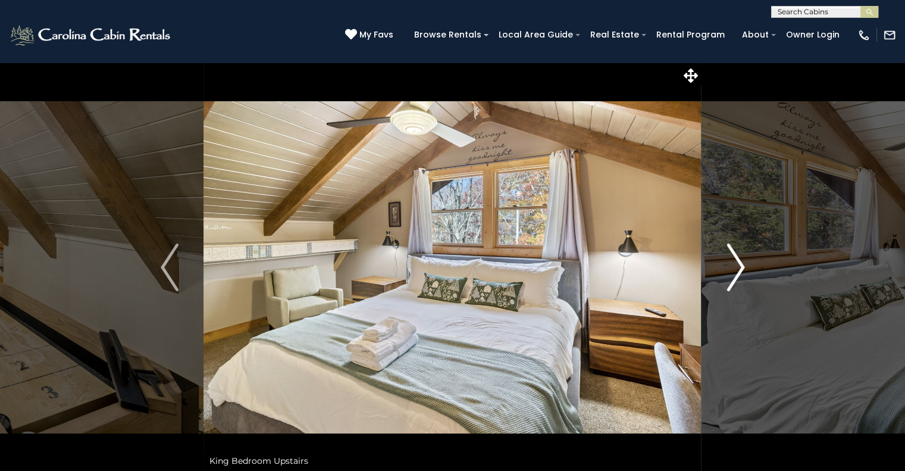
click at [734, 277] on img "Next" at bounding box center [736, 267] width 18 height 48
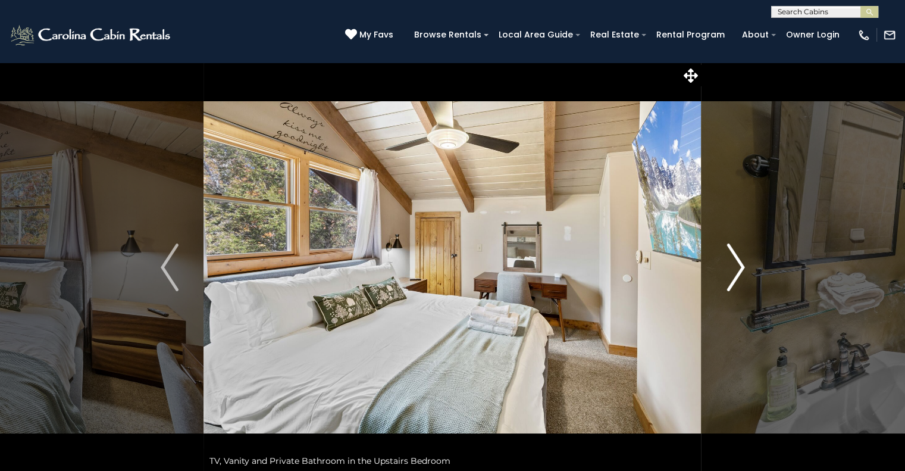
click at [734, 277] on img "Next" at bounding box center [736, 267] width 18 height 48
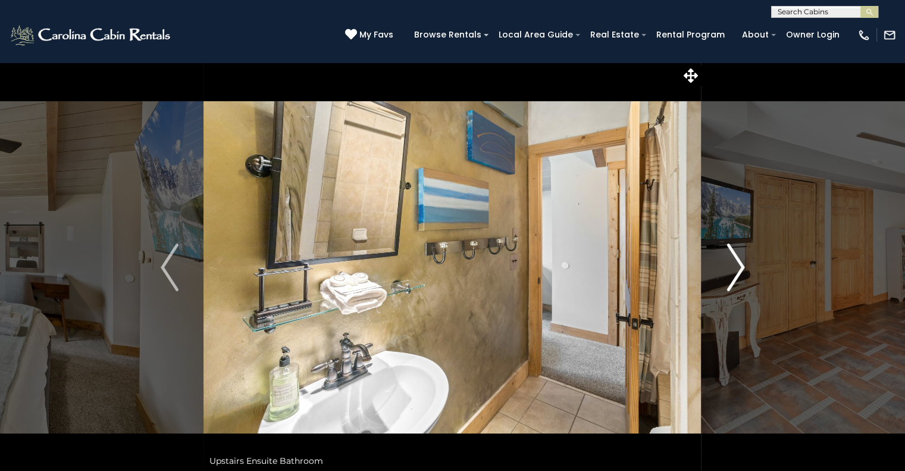
click at [734, 277] on img "Next" at bounding box center [736, 267] width 18 height 48
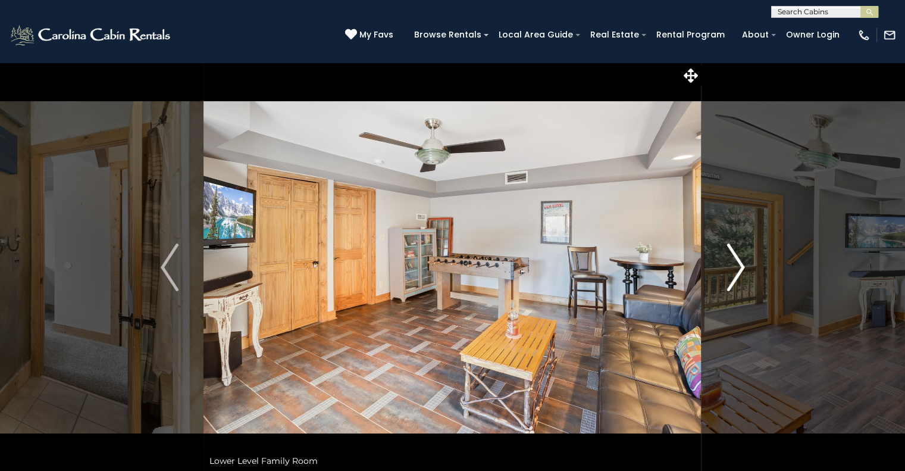
click at [734, 277] on img "Next" at bounding box center [736, 267] width 18 height 48
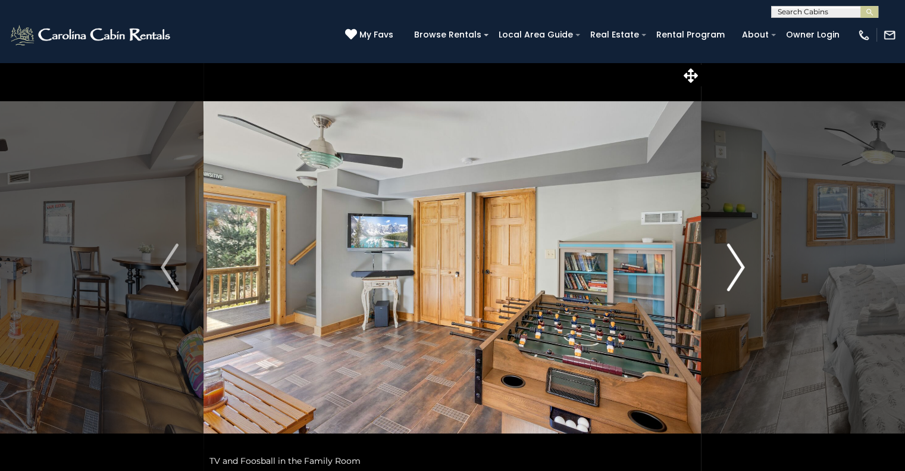
click at [734, 277] on img "Next" at bounding box center [736, 267] width 18 height 48
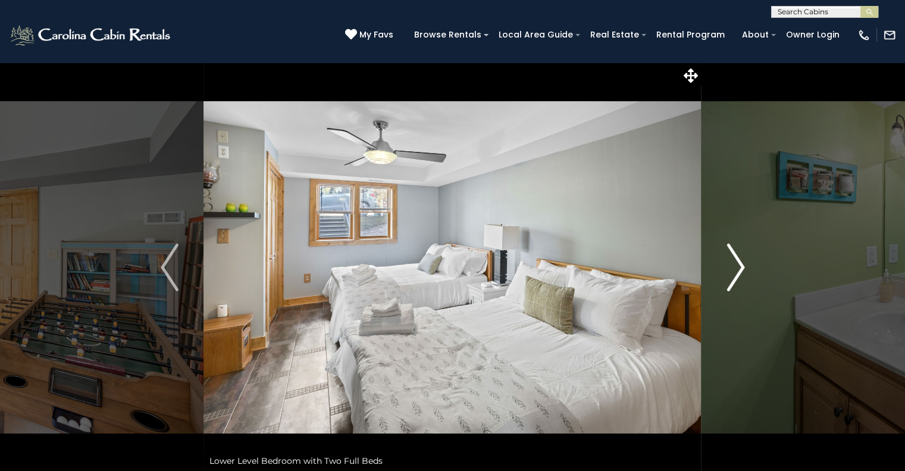
click at [734, 277] on img "Next" at bounding box center [736, 267] width 18 height 48
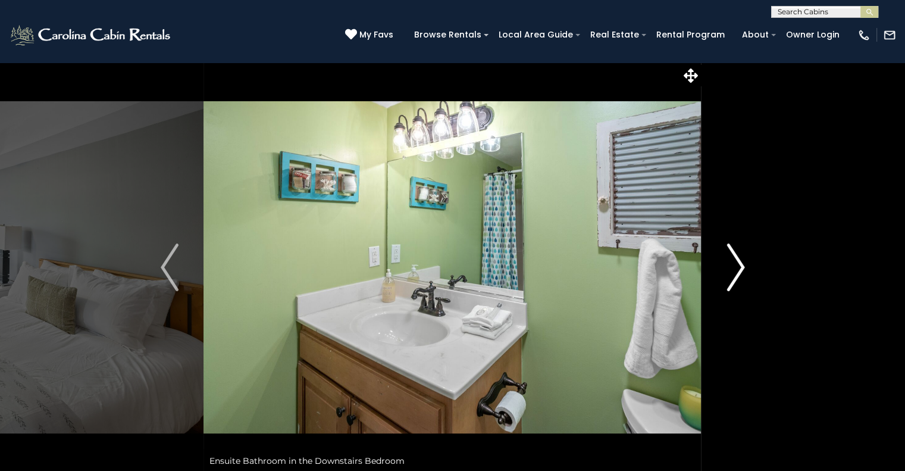
click at [734, 277] on img "Next" at bounding box center [736, 267] width 18 height 48
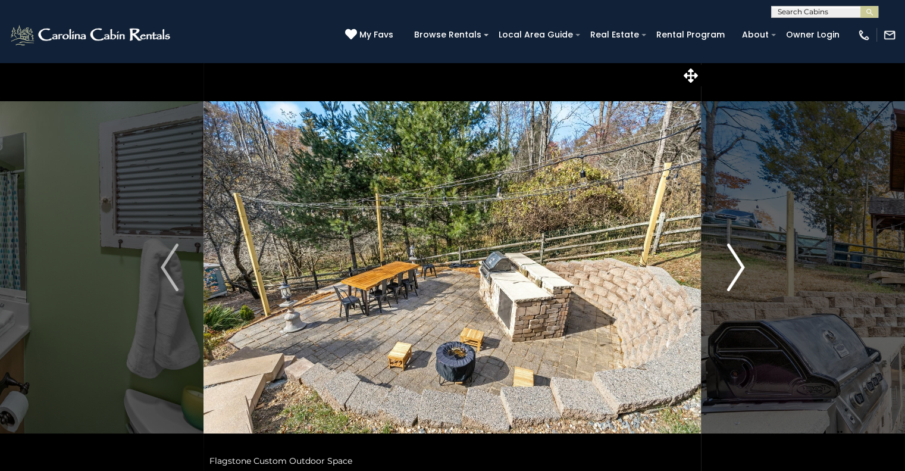
click at [734, 277] on img "Next" at bounding box center [736, 267] width 18 height 48
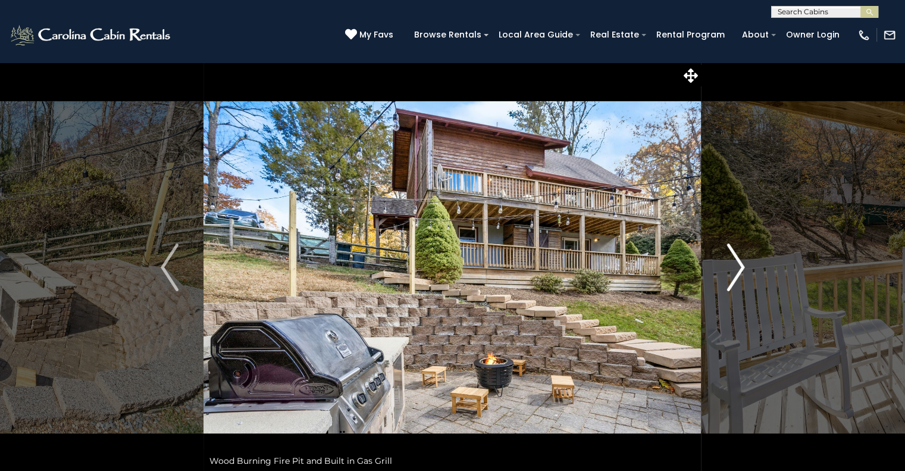
click at [734, 277] on img "Next" at bounding box center [736, 267] width 18 height 48
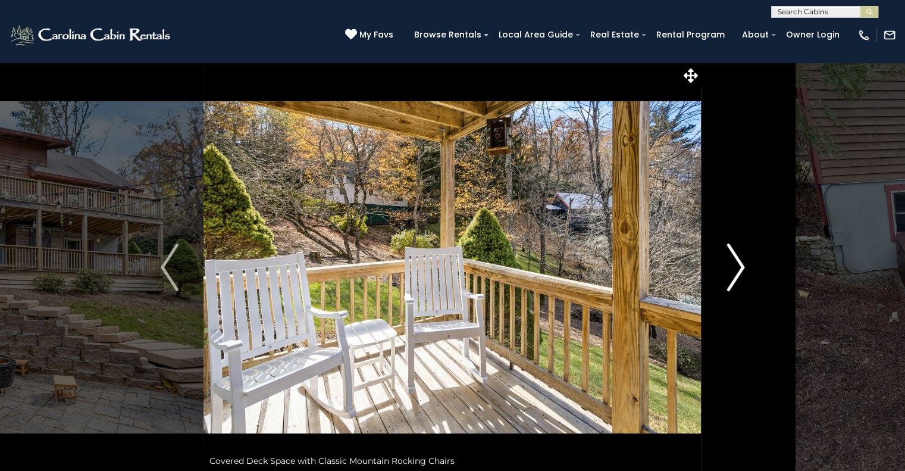
click at [734, 277] on img "Next" at bounding box center [736, 267] width 18 height 48
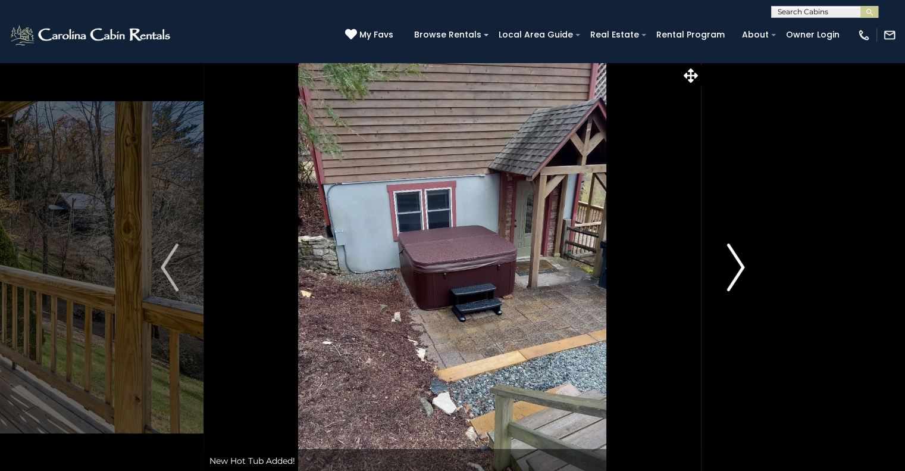
click at [734, 277] on img "Next" at bounding box center [736, 267] width 18 height 48
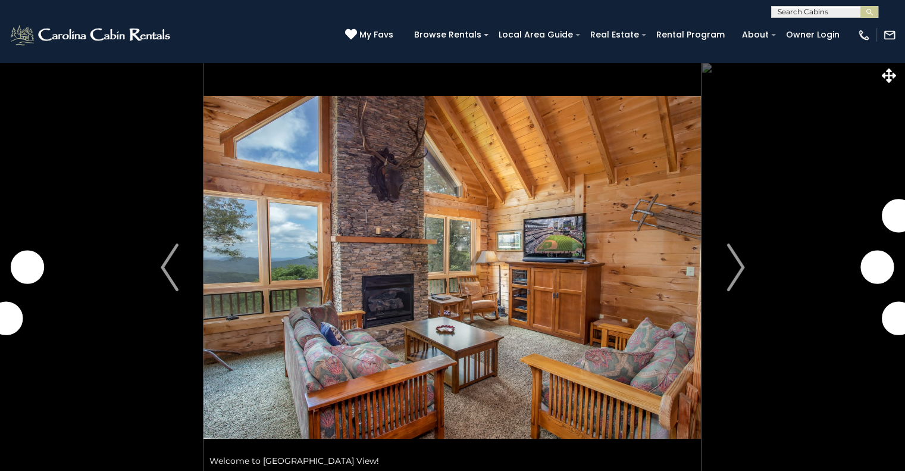
click at [733, 266] on img "Next" at bounding box center [736, 267] width 18 height 48
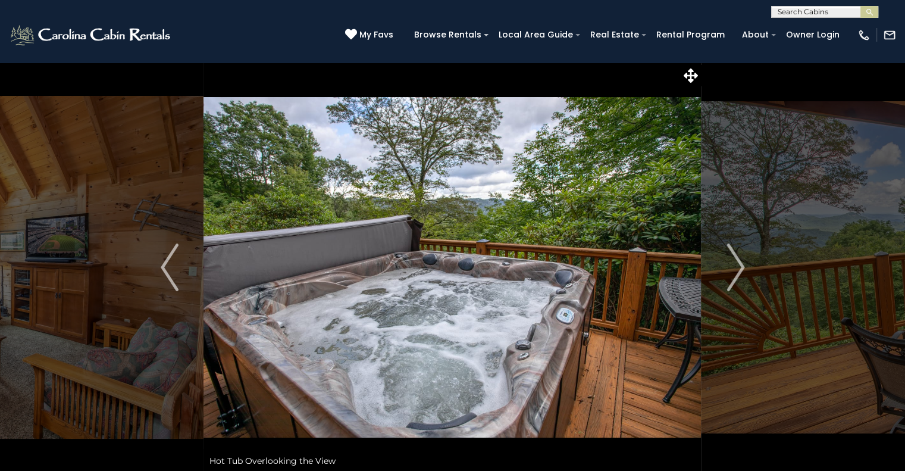
click at [733, 266] on img "Next" at bounding box center [736, 267] width 18 height 48
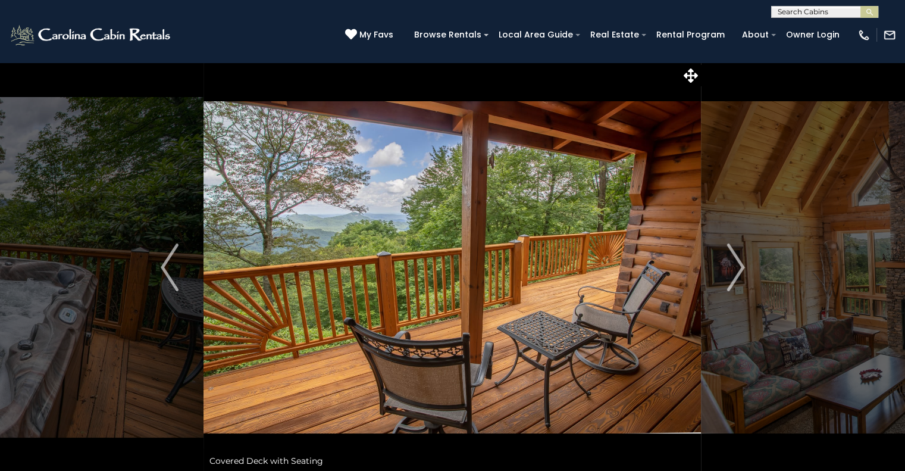
click at [733, 266] on img "Next" at bounding box center [736, 267] width 18 height 48
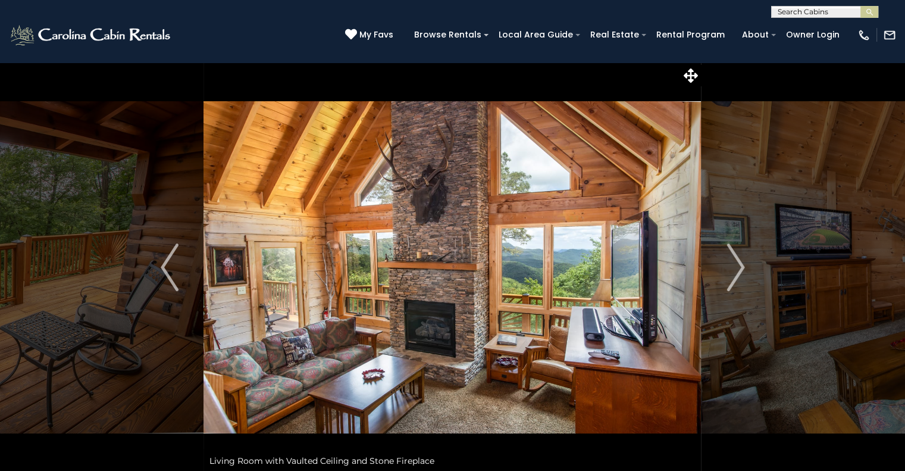
click at [733, 266] on img "Next" at bounding box center [736, 267] width 18 height 48
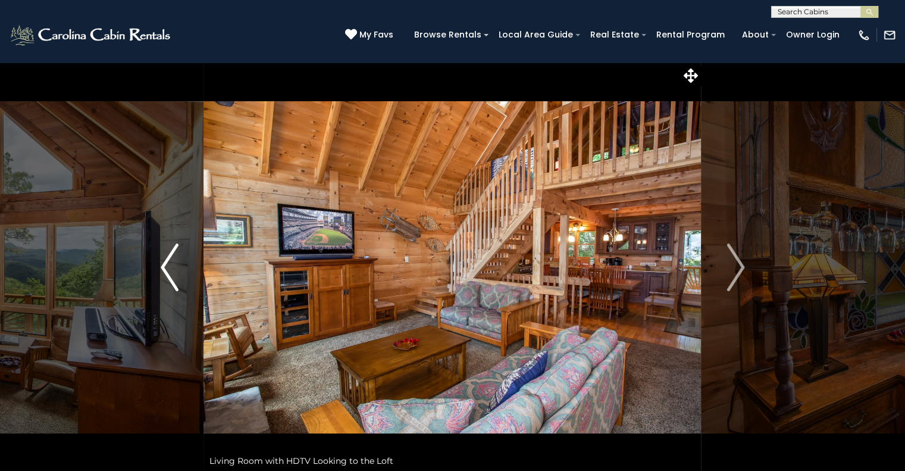
click at [165, 246] on img "Previous" at bounding box center [170, 267] width 18 height 48
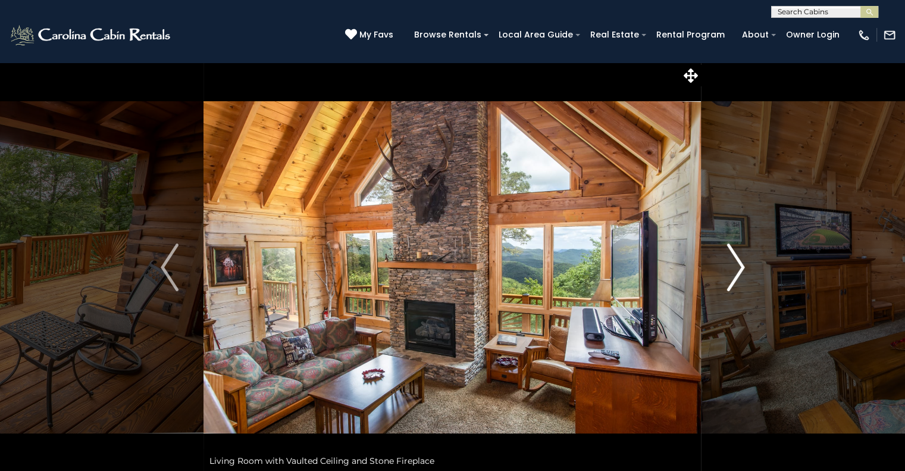
click at [732, 272] on img "Next" at bounding box center [736, 267] width 18 height 48
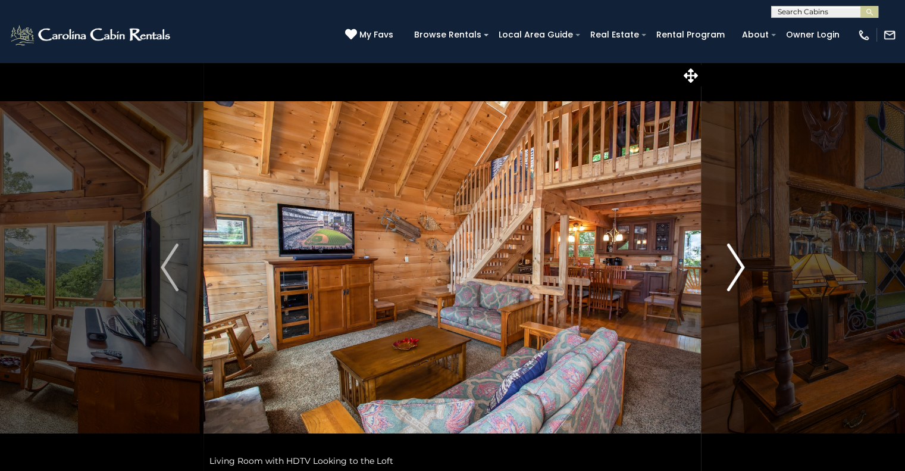
click at [732, 272] on img "Next" at bounding box center [736, 267] width 18 height 48
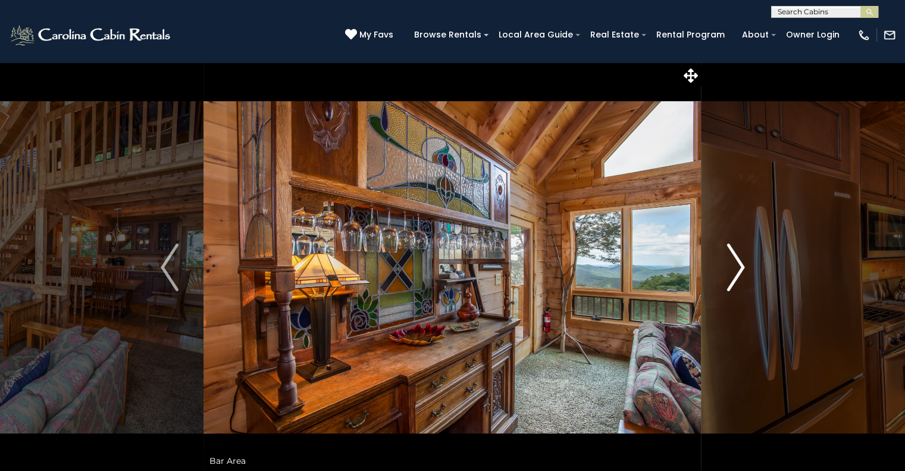
click at [732, 272] on img "Next" at bounding box center [736, 267] width 18 height 48
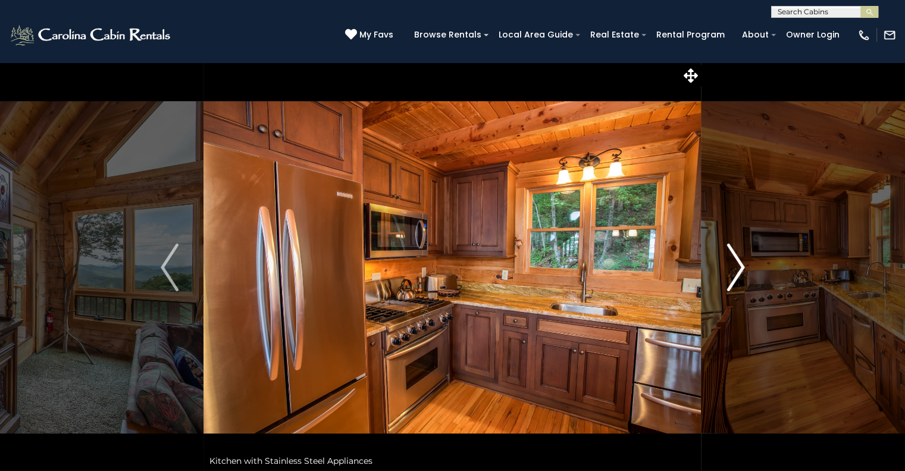
click at [732, 272] on img "Next" at bounding box center [736, 267] width 18 height 48
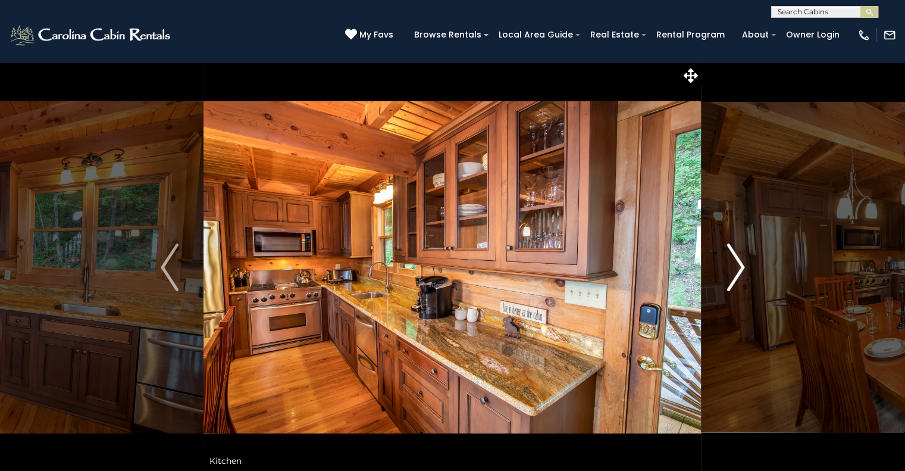
click at [732, 272] on img "Next" at bounding box center [736, 267] width 18 height 48
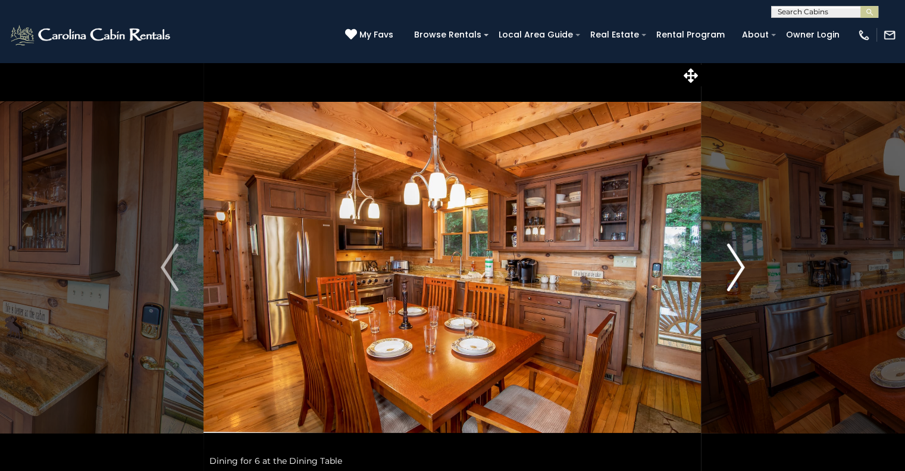
click at [732, 272] on img "Next" at bounding box center [736, 267] width 18 height 48
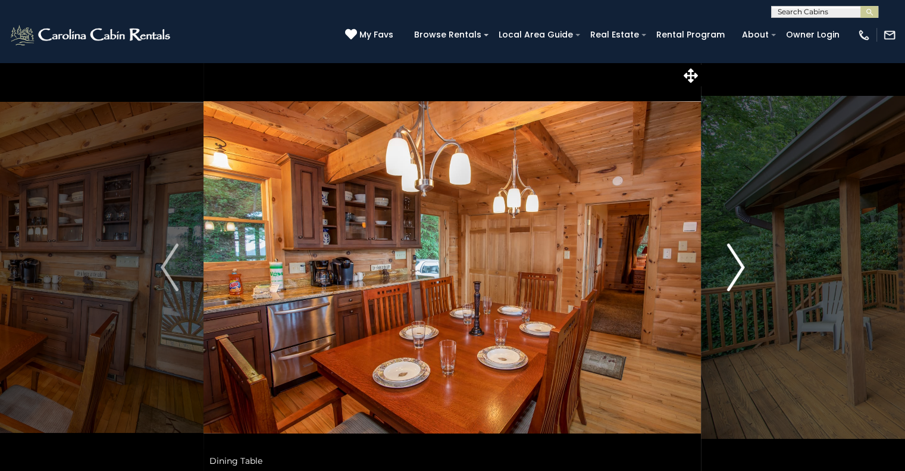
click at [732, 272] on img "Next" at bounding box center [736, 267] width 18 height 48
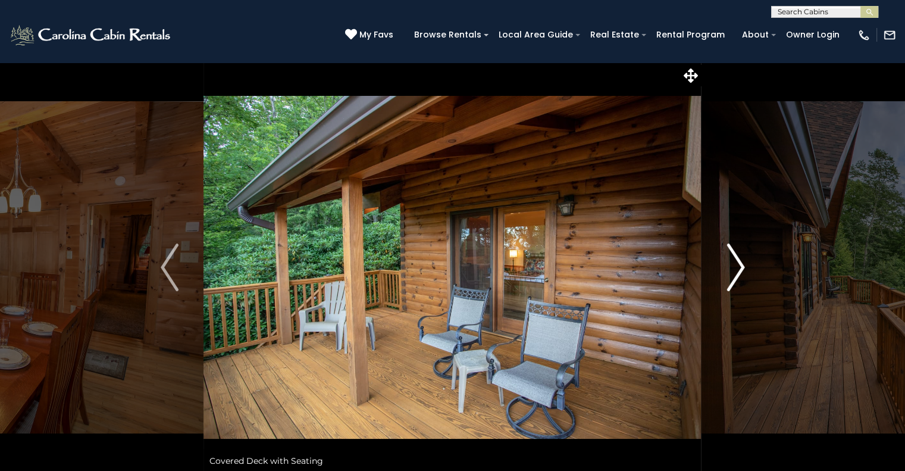
click at [732, 272] on img "Next" at bounding box center [736, 267] width 18 height 48
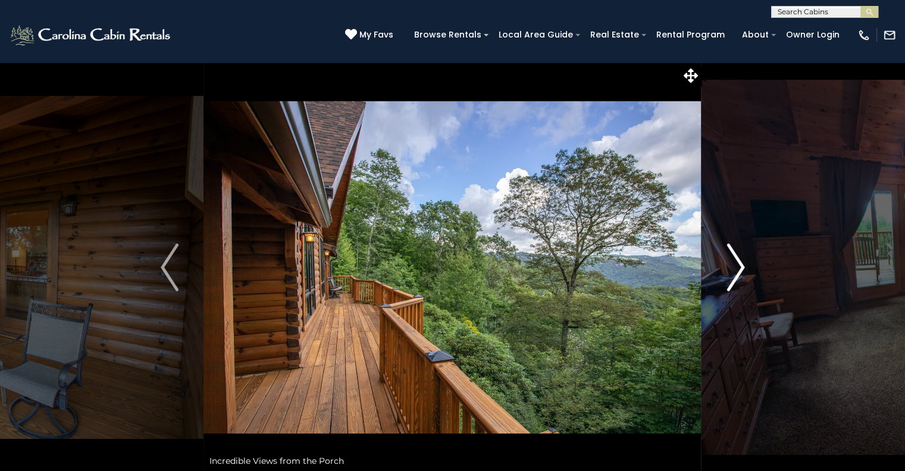
click at [732, 272] on img "Next" at bounding box center [736, 267] width 18 height 48
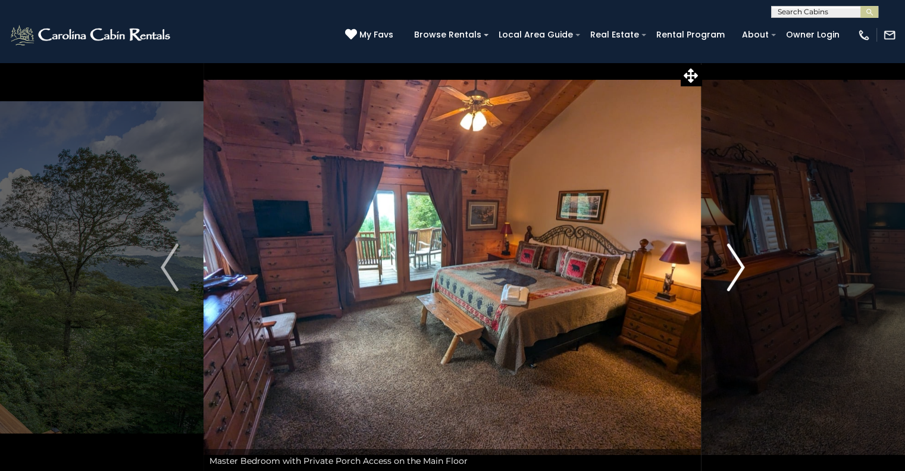
click at [732, 272] on img "Next" at bounding box center [736, 267] width 18 height 48
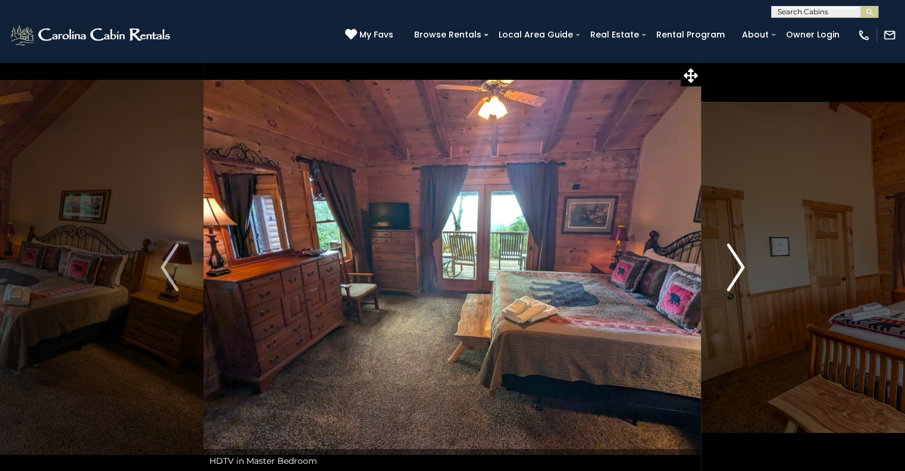
click at [731, 250] on img "Next" at bounding box center [736, 267] width 18 height 48
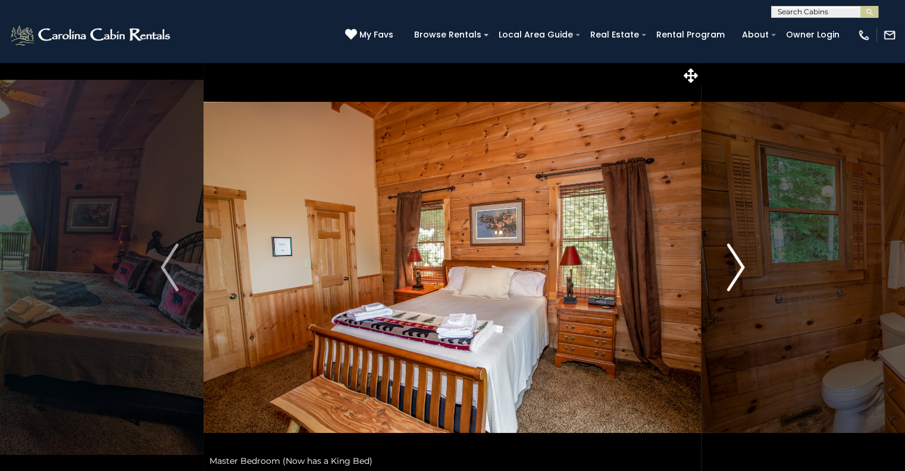
click at [731, 250] on img "Next" at bounding box center [736, 267] width 18 height 48
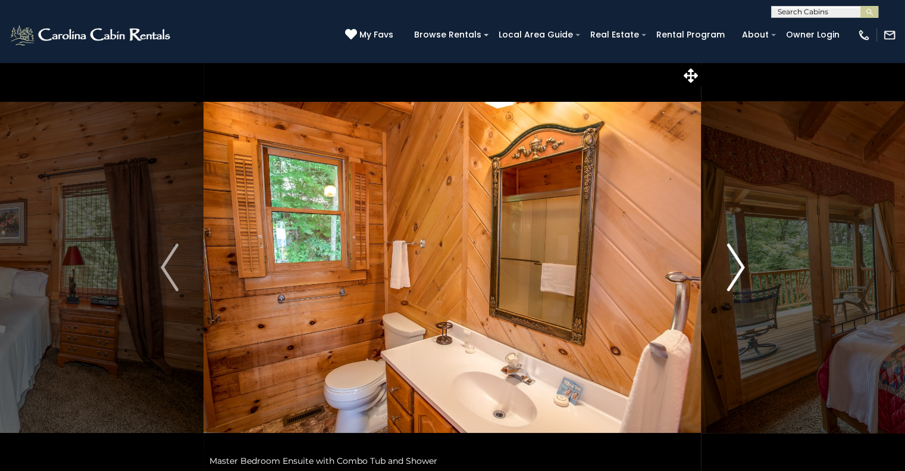
click at [731, 250] on img "Next" at bounding box center [736, 267] width 18 height 48
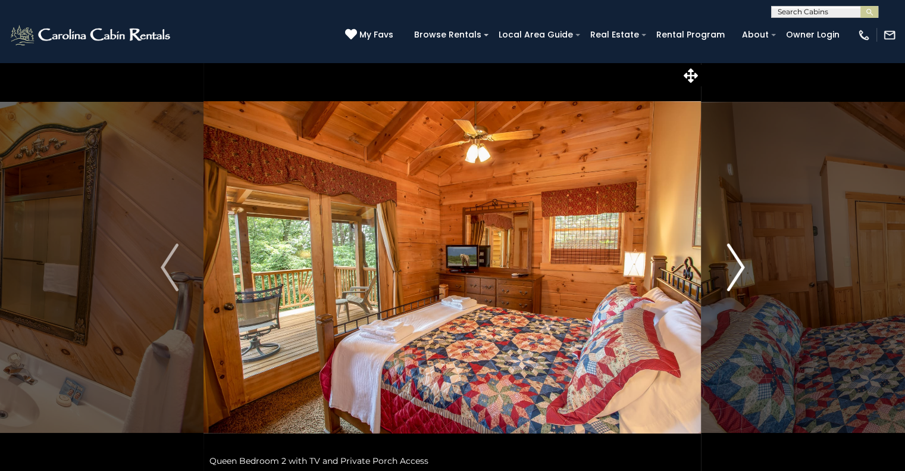
click at [731, 250] on img "Next" at bounding box center [736, 267] width 18 height 48
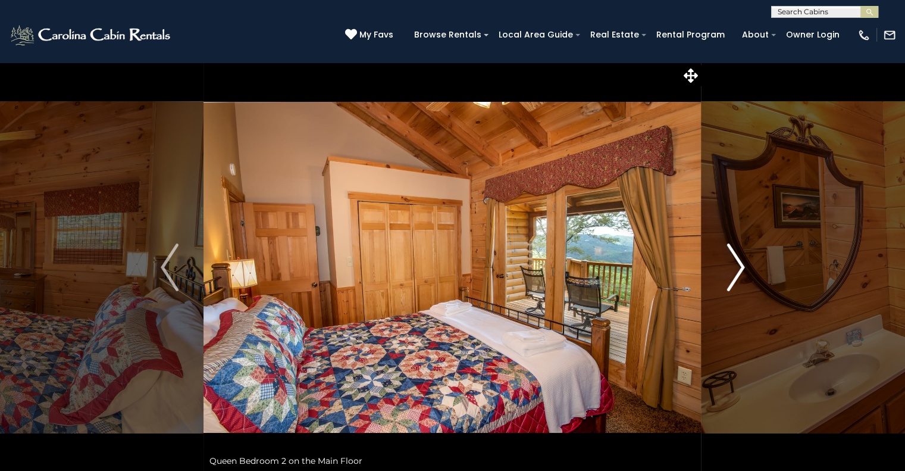
click at [731, 250] on img "Next" at bounding box center [736, 267] width 18 height 48
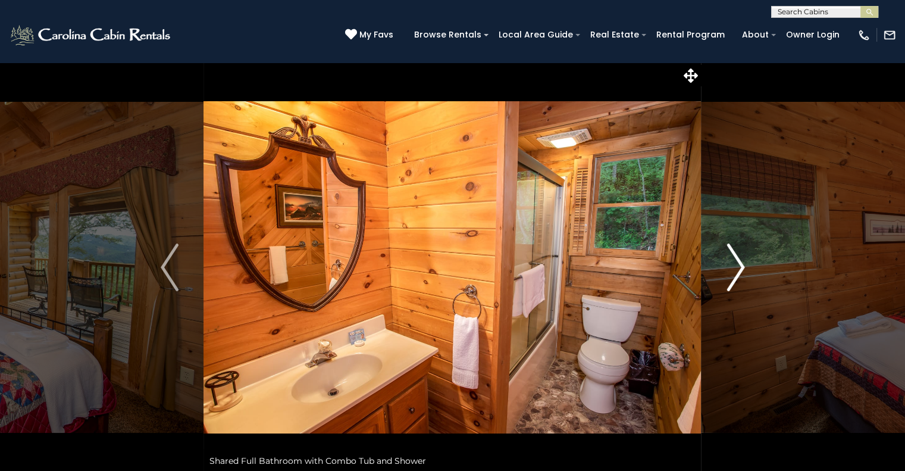
click at [731, 250] on img "Next" at bounding box center [736, 267] width 18 height 48
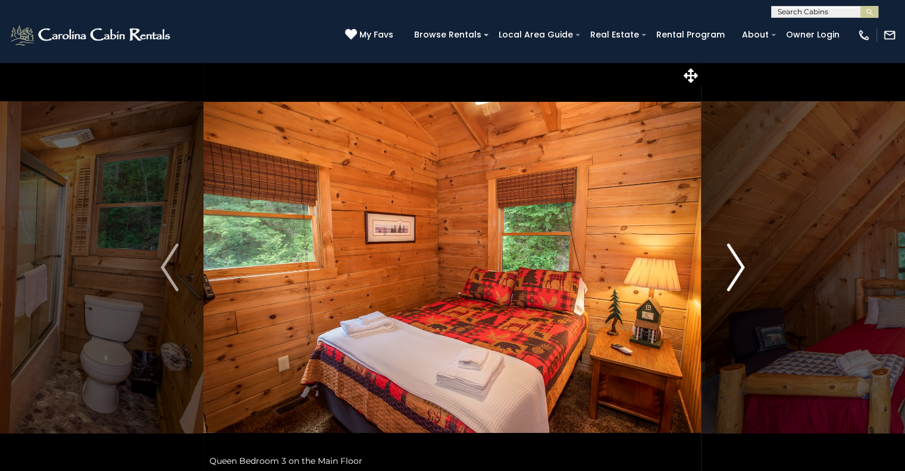
click at [731, 250] on img "Next" at bounding box center [736, 267] width 18 height 48
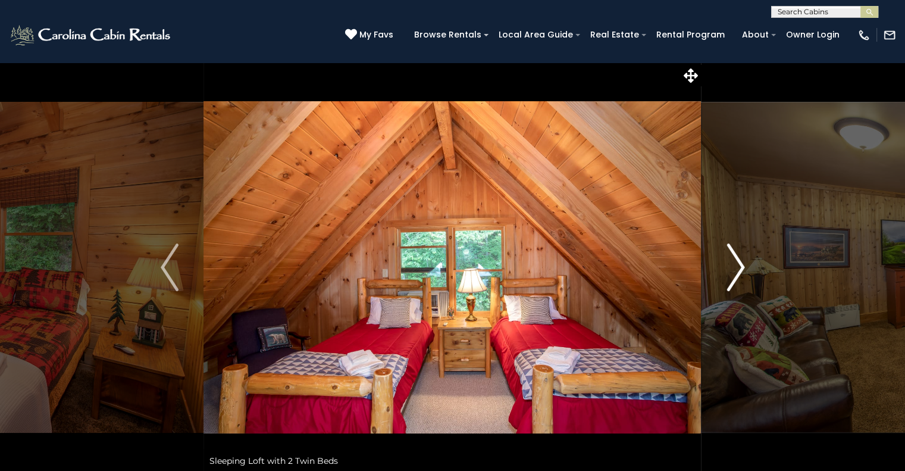
click at [731, 250] on img "Next" at bounding box center [736, 267] width 18 height 48
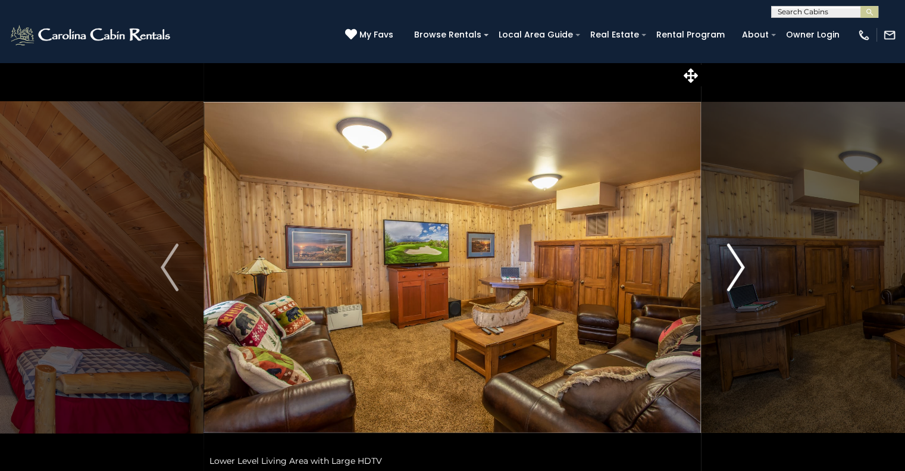
click at [731, 250] on img "Next" at bounding box center [736, 267] width 18 height 48
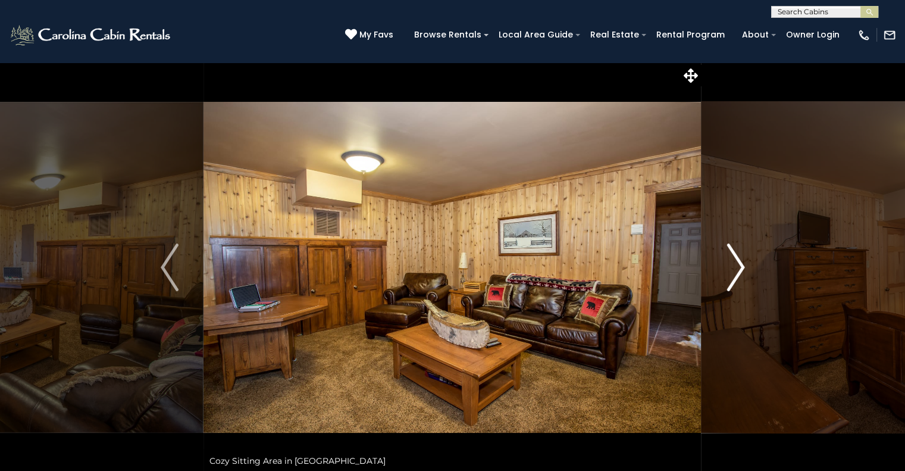
click at [731, 250] on img "Next" at bounding box center [736, 267] width 18 height 48
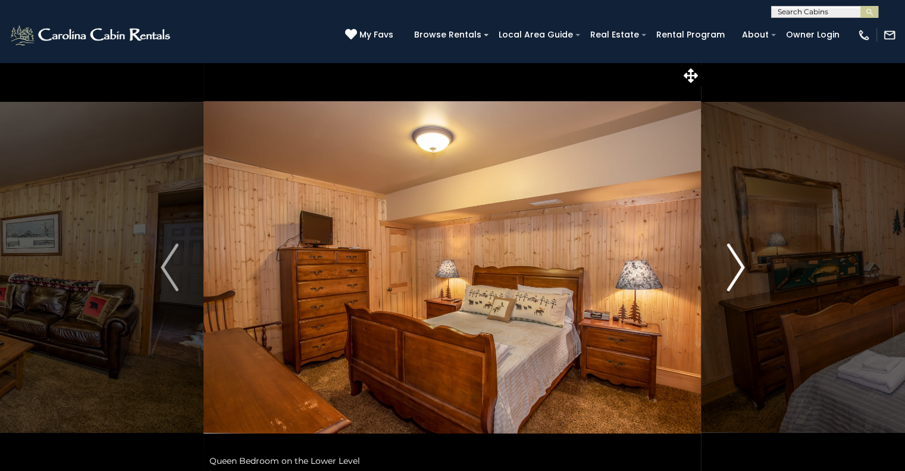
click at [731, 250] on img "Next" at bounding box center [736, 267] width 18 height 48
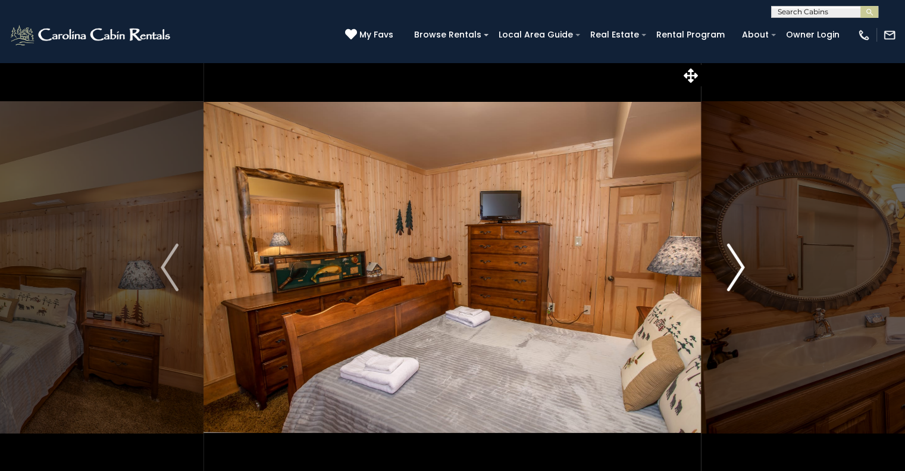
click at [731, 250] on img "Next" at bounding box center [736, 267] width 18 height 48
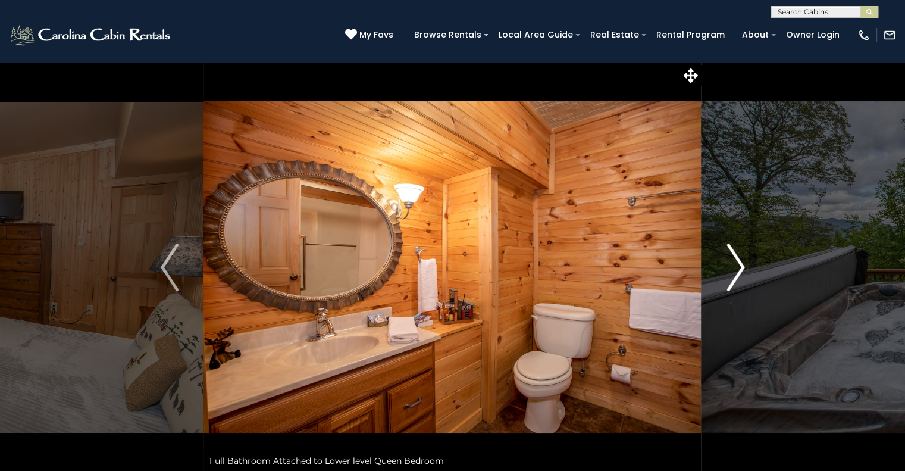
click at [731, 250] on img "Next" at bounding box center [736, 267] width 18 height 48
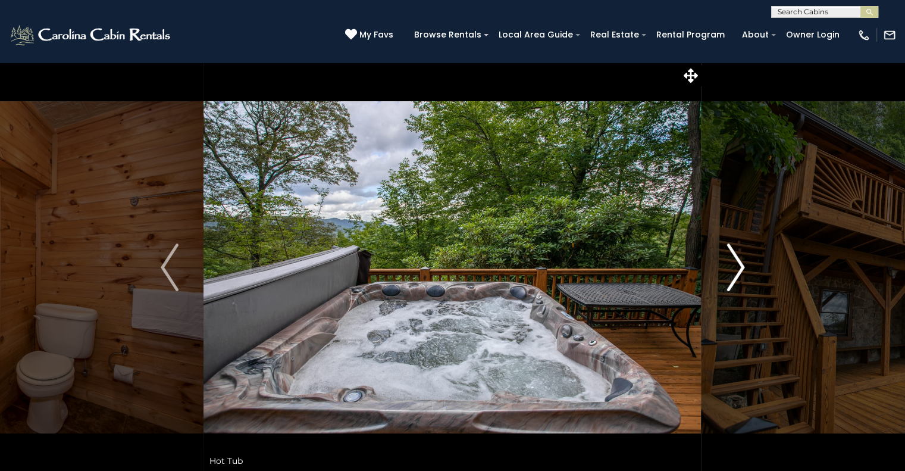
click at [731, 250] on img "Next" at bounding box center [736, 267] width 18 height 48
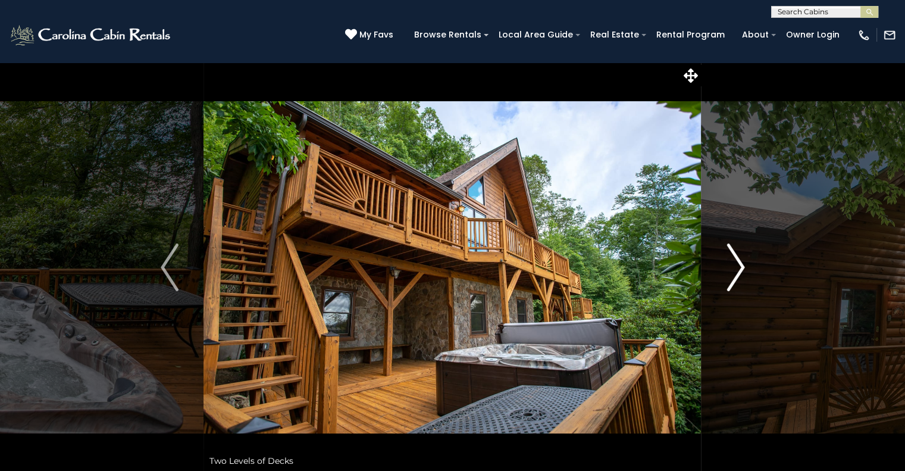
click at [731, 250] on img "Next" at bounding box center [736, 267] width 18 height 48
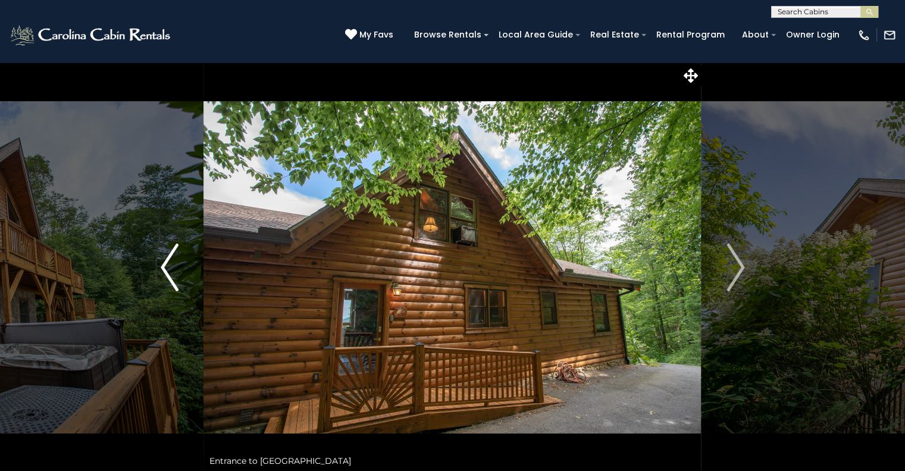
click at [174, 270] on img "Previous" at bounding box center [170, 267] width 18 height 48
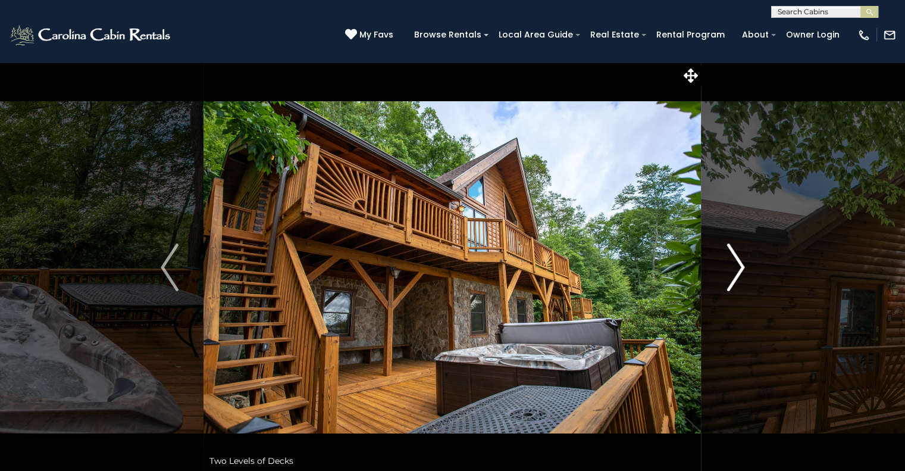
click at [730, 270] on img "Next" at bounding box center [736, 267] width 18 height 48
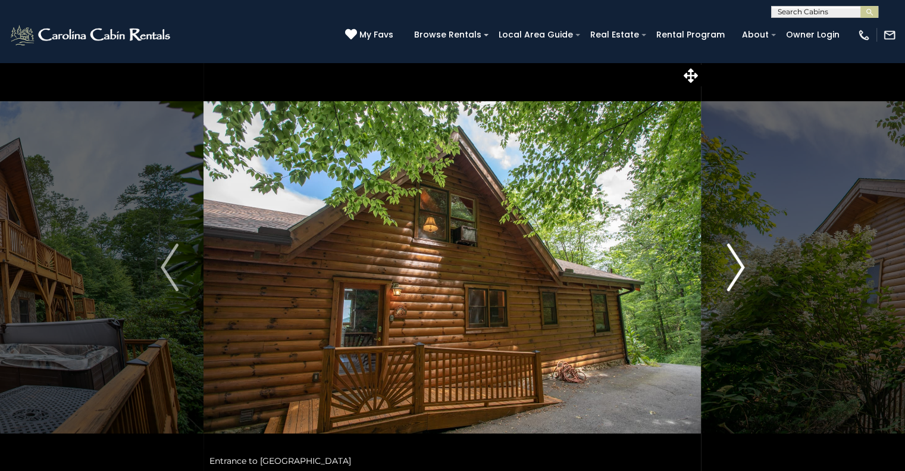
click at [730, 270] on img "Next" at bounding box center [736, 267] width 18 height 48
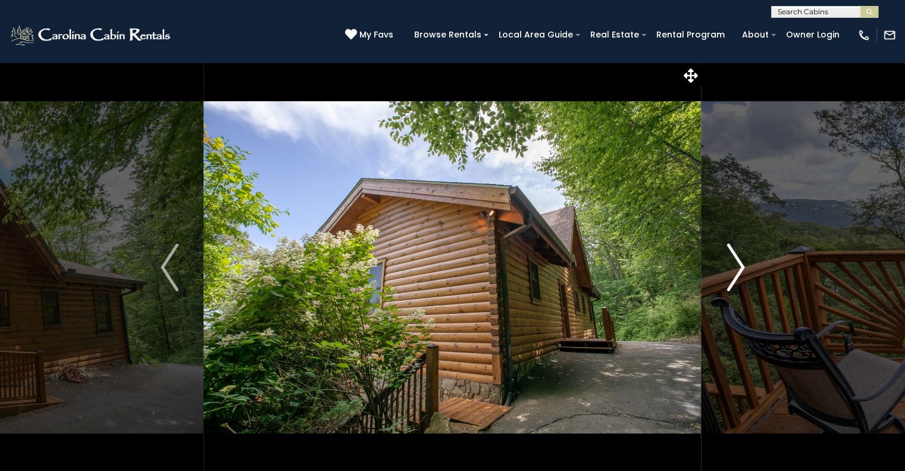
click at [730, 270] on img "Next" at bounding box center [736, 267] width 18 height 48
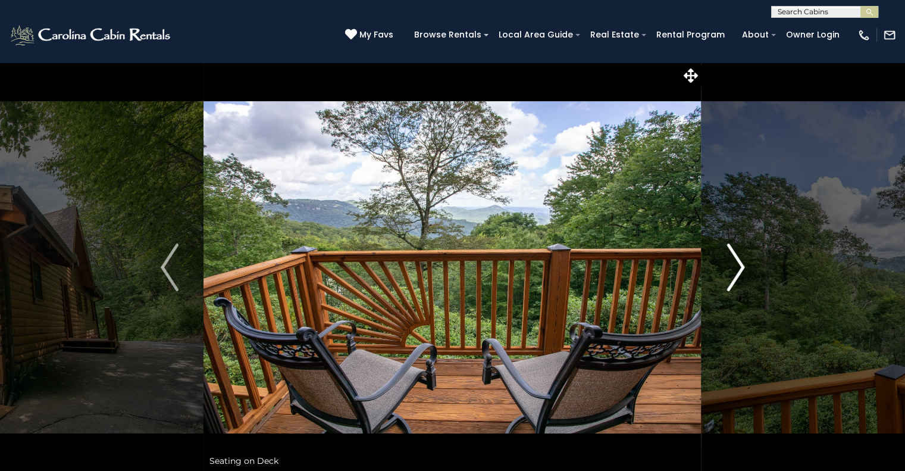
click at [730, 270] on img "Next" at bounding box center [736, 267] width 18 height 48
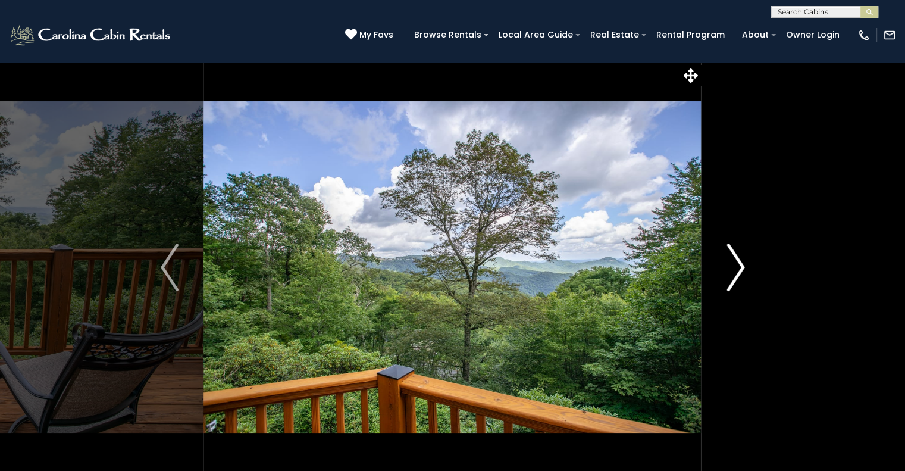
click at [730, 270] on img "Next" at bounding box center [736, 267] width 18 height 48
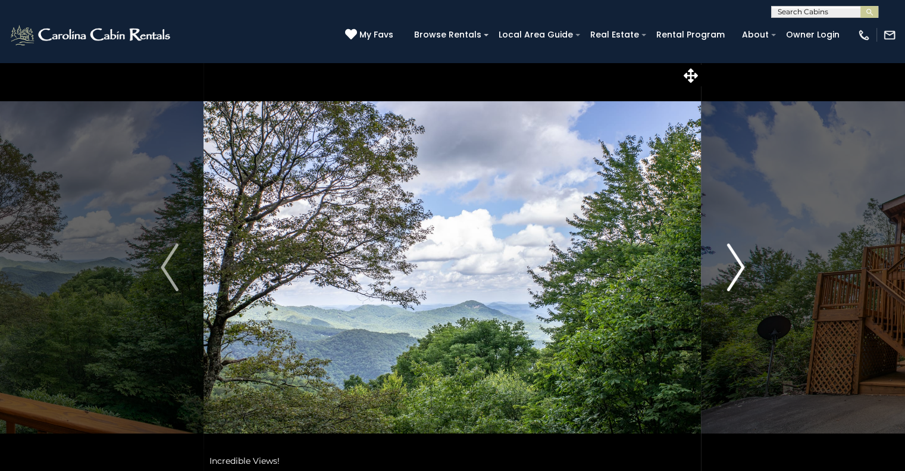
click at [730, 270] on img "Next" at bounding box center [736, 267] width 18 height 48
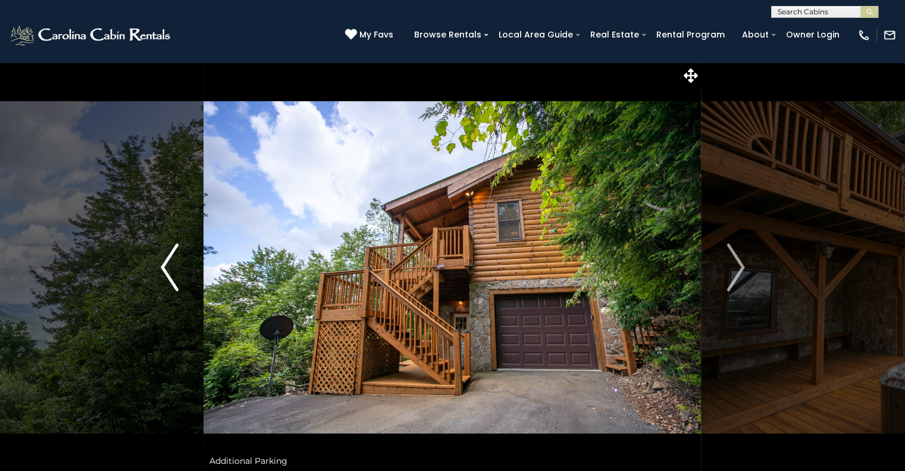
click at [177, 274] on img "Previous" at bounding box center [170, 267] width 18 height 48
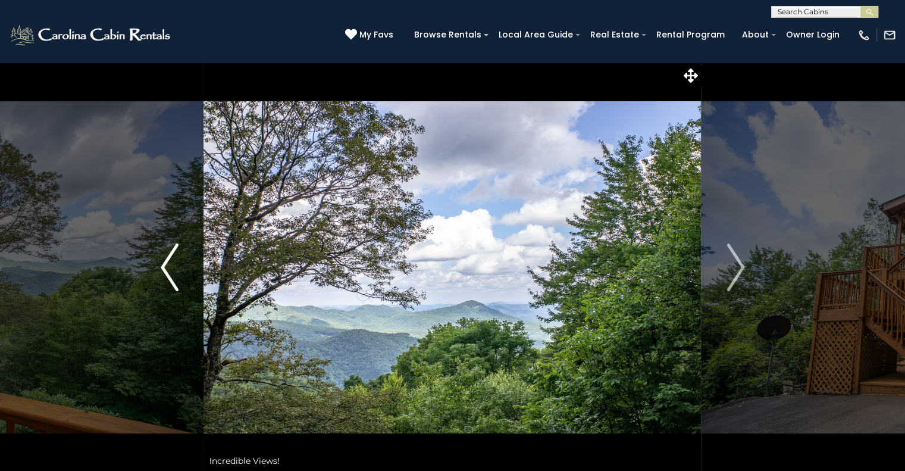
click at [177, 274] on img "Previous" at bounding box center [170, 267] width 18 height 48
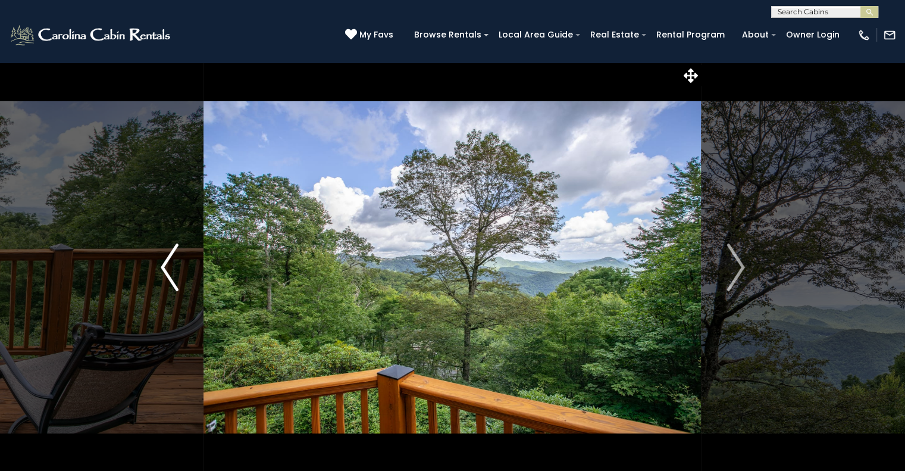
click at [177, 274] on img "Previous" at bounding box center [170, 267] width 18 height 48
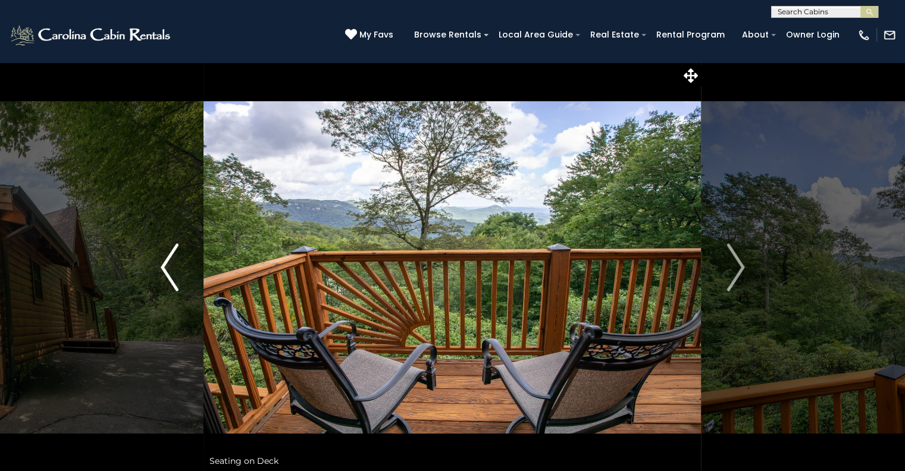
click at [177, 274] on img "Previous" at bounding box center [170, 267] width 18 height 48
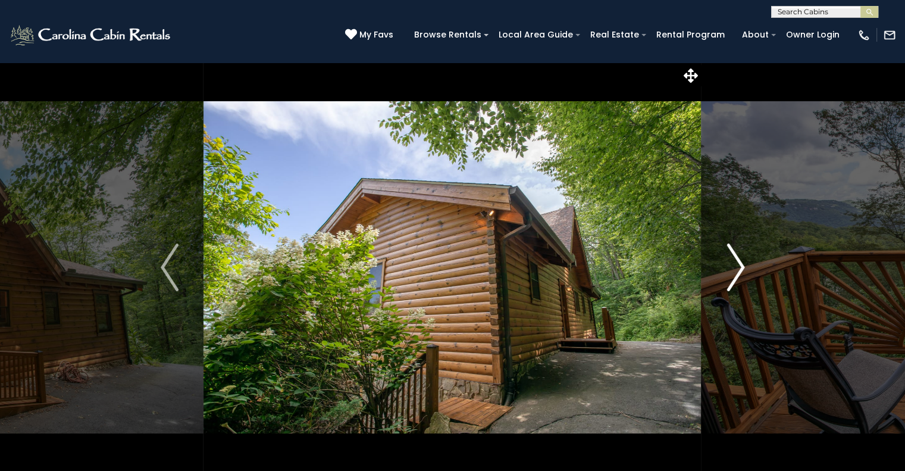
click at [747, 265] on button "Next" at bounding box center [736, 267] width 68 height 411
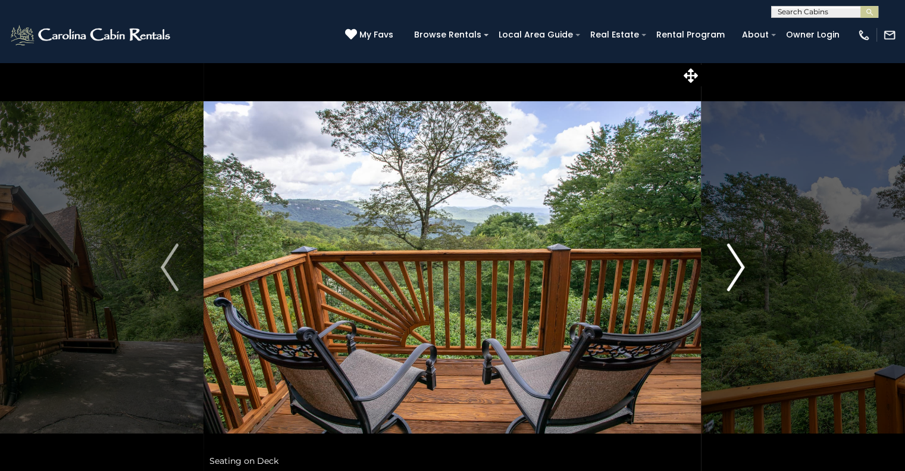
click at [747, 265] on button "Next" at bounding box center [736, 267] width 68 height 411
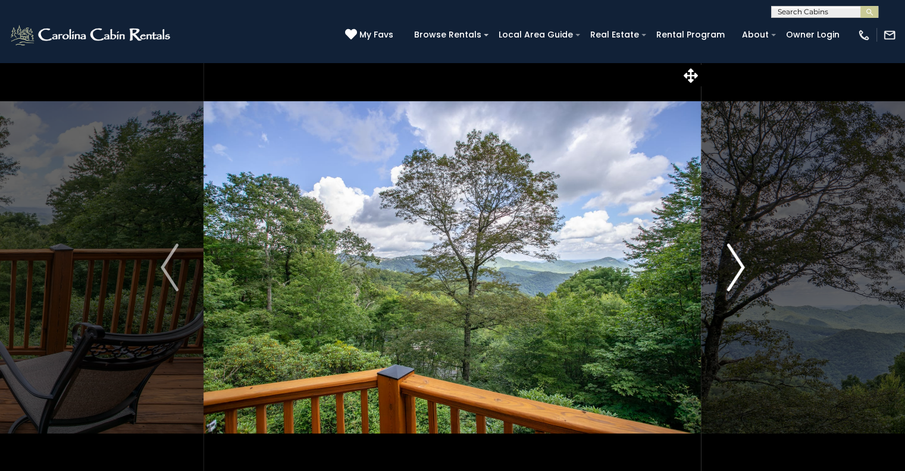
click at [747, 265] on button "Next" at bounding box center [736, 267] width 68 height 411
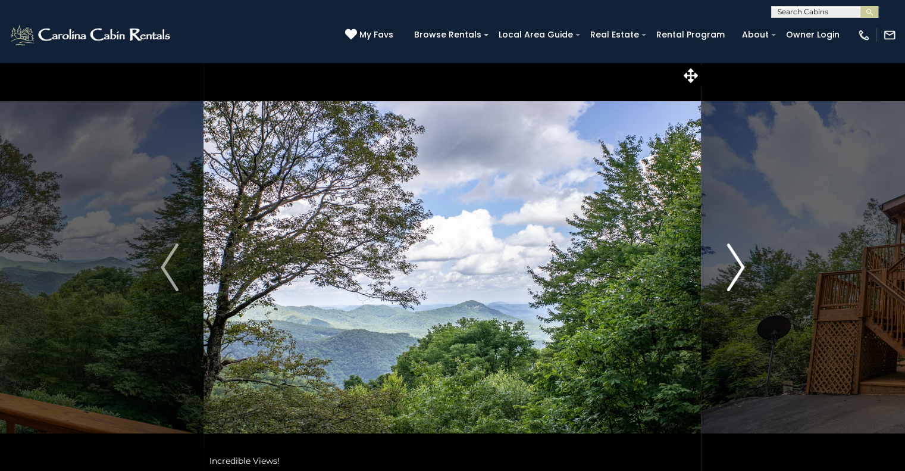
click at [747, 265] on button "Next" at bounding box center [736, 267] width 68 height 411
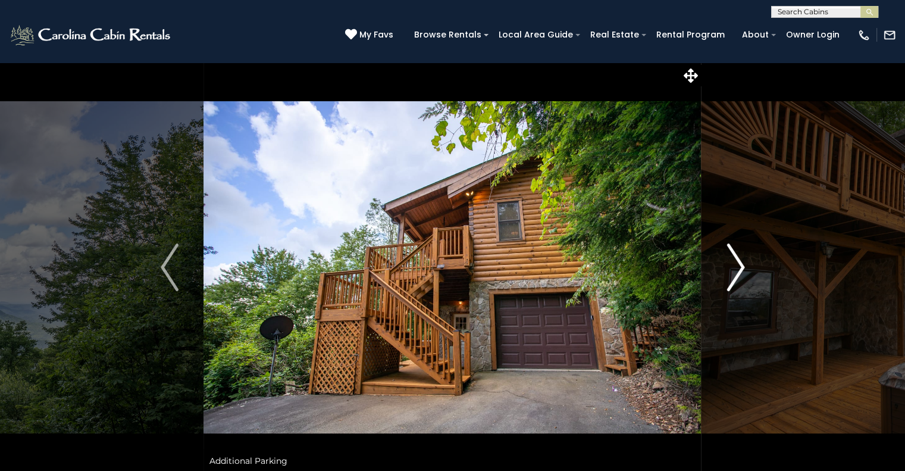
click at [747, 265] on button "Next" at bounding box center [736, 267] width 68 height 411
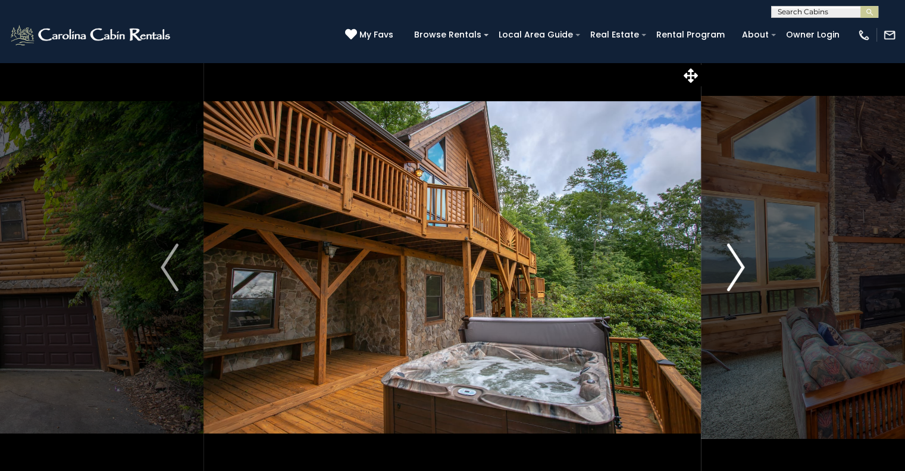
click at [747, 265] on button "Next" at bounding box center [736, 267] width 68 height 411
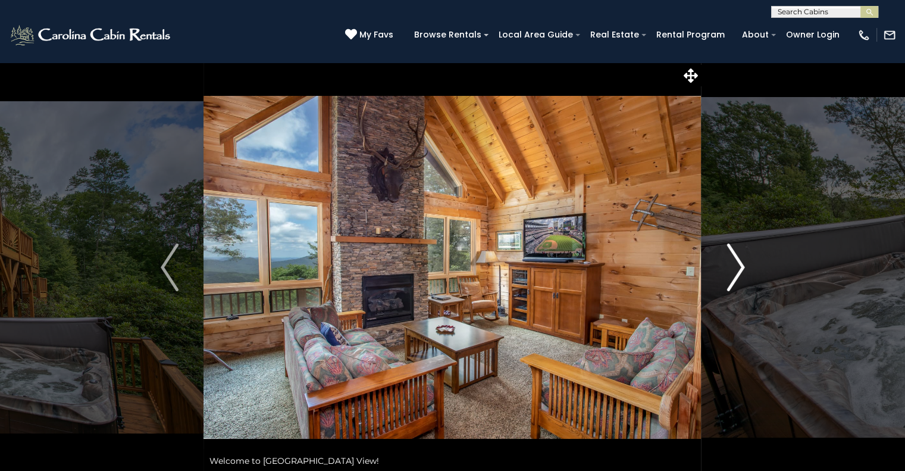
click at [747, 265] on button "Next" at bounding box center [736, 267] width 68 height 411
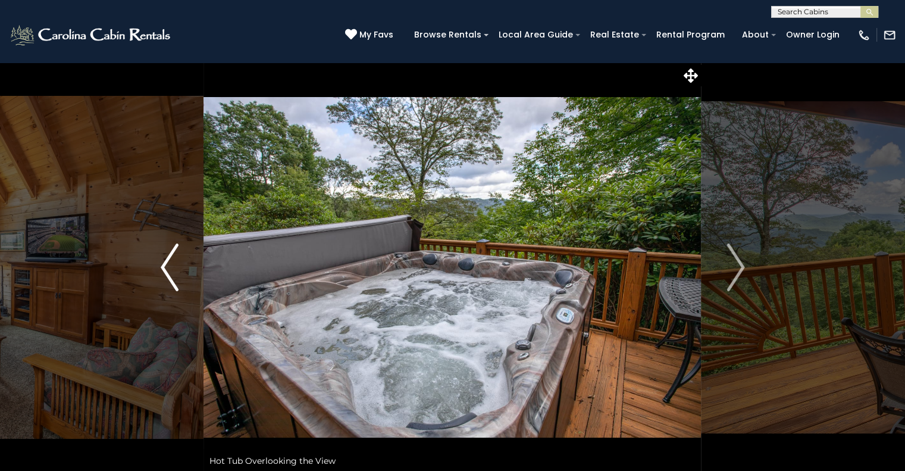
click at [169, 256] on img "Previous" at bounding box center [170, 267] width 18 height 48
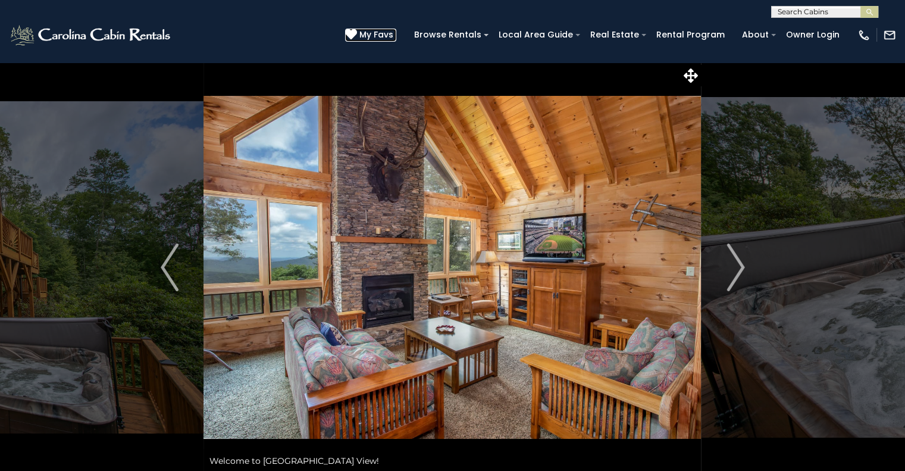
click at [378, 29] on span "My Favs" at bounding box center [376, 35] width 34 height 12
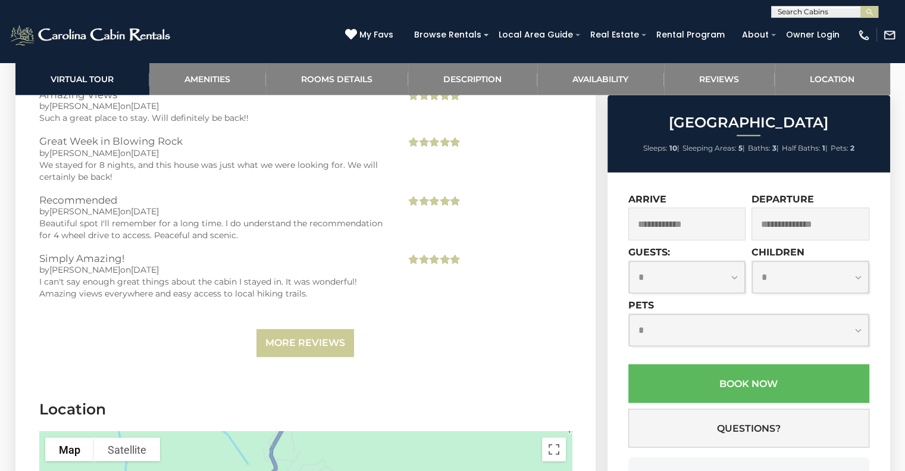
scroll to position [2653, 0]
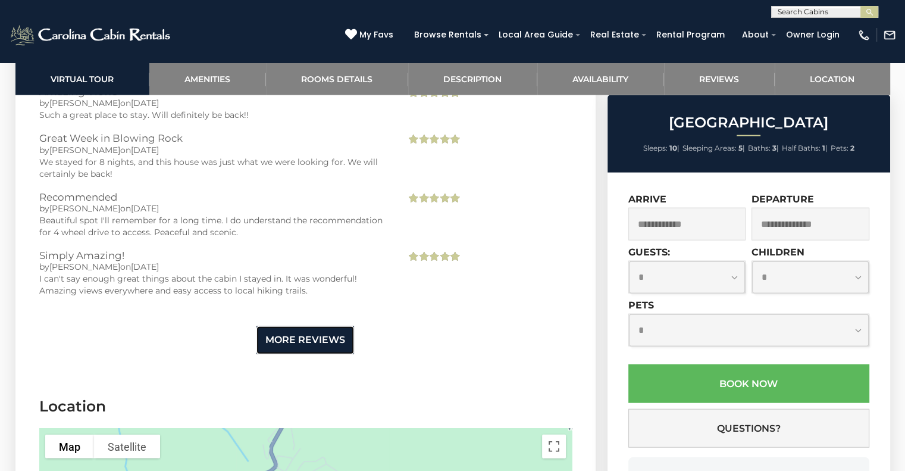
click at [296, 326] on link "More Reviews" at bounding box center [305, 340] width 98 height 28
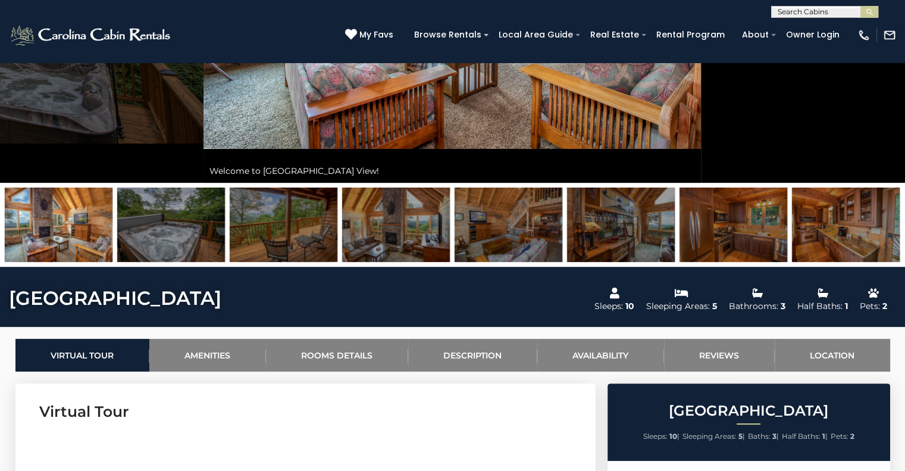
scroll to position [0, 0]
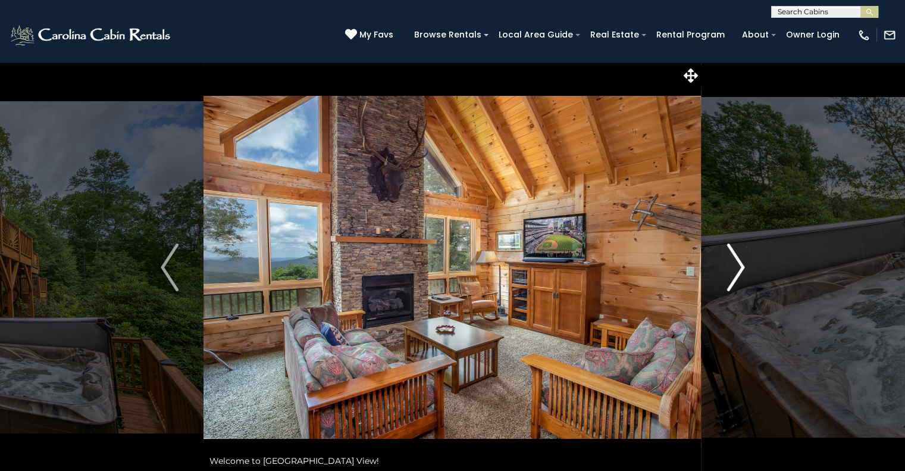
click at [727, 267] on img "Next" at bounding box center [736, 267] width 18 height 48
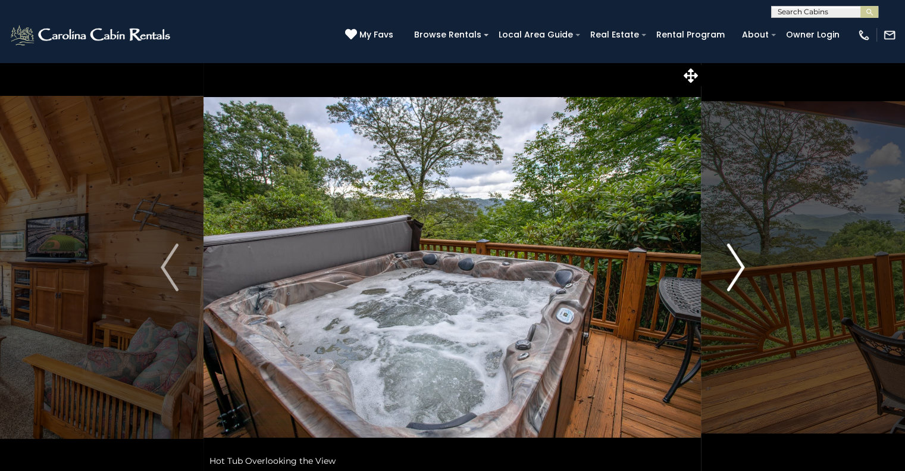
click at [727, 267] on img "Next" at bounding box center [736, 267] width 18 height 48
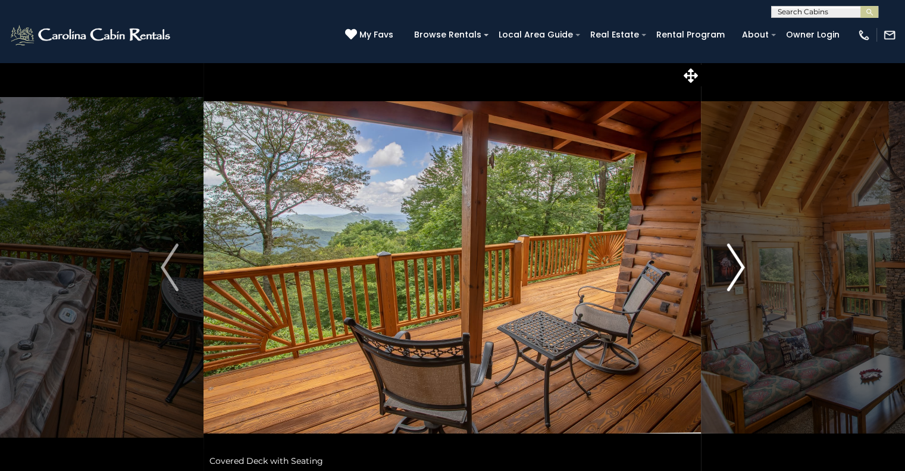
click at [727, 267] on img "Next" at bounding box center [736, 267] width 18 height 48
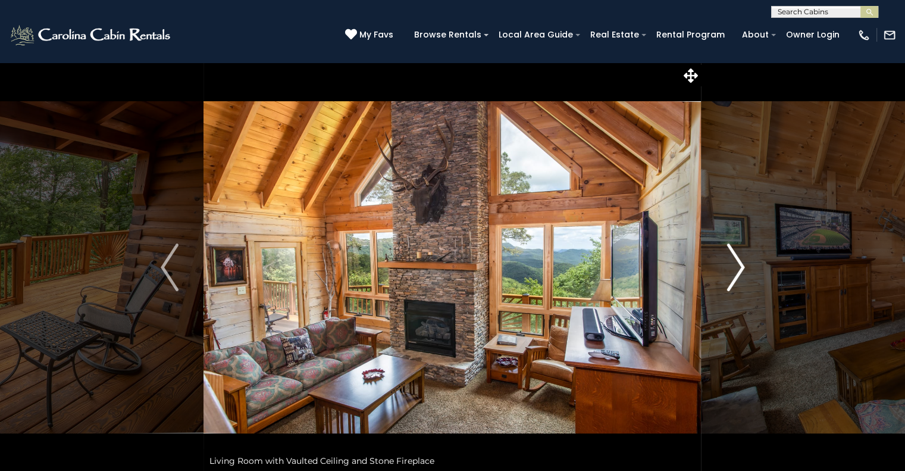
click at [727, 267] on img "Next" at bounding box center [736, 267] width 18 height 48
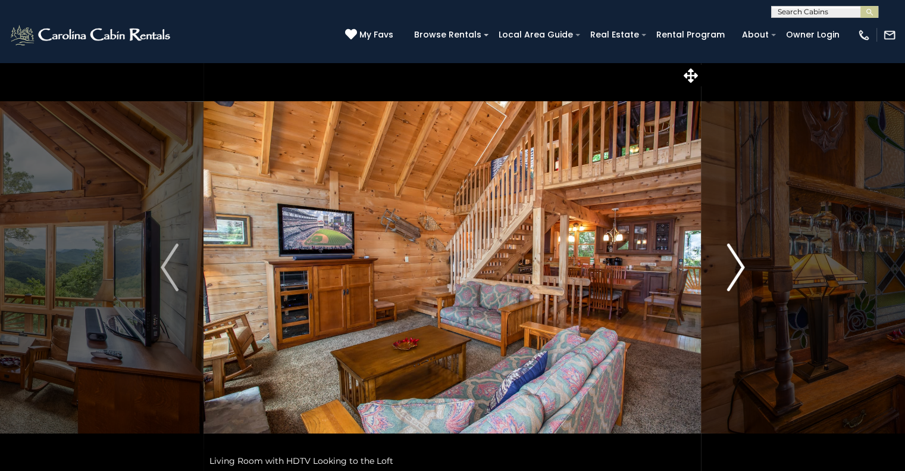
click at [727, 267] on img "Next" at bounding box center [736, 267] width 18 height 48
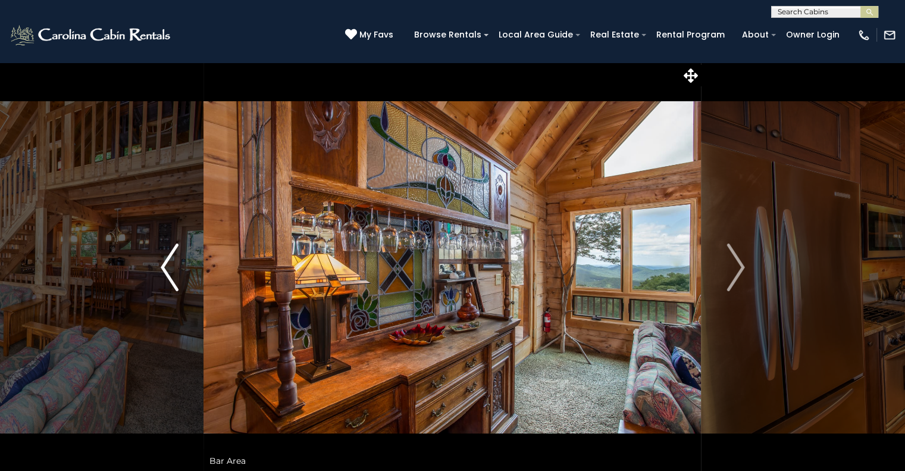
click at [172, 264] on img "Previous" at bounding box center [170, 267] width 18 height 48
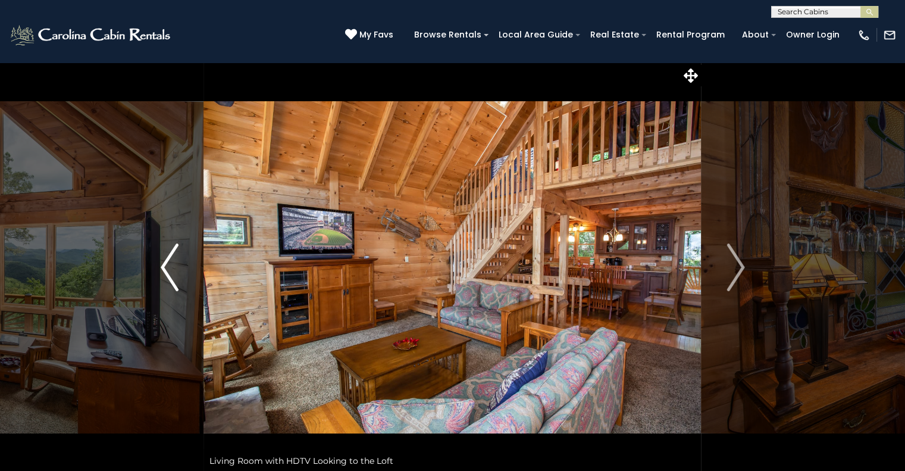
click at [172, 264] on img "Previous" at bounding box center [170, 267] width 18 height 48
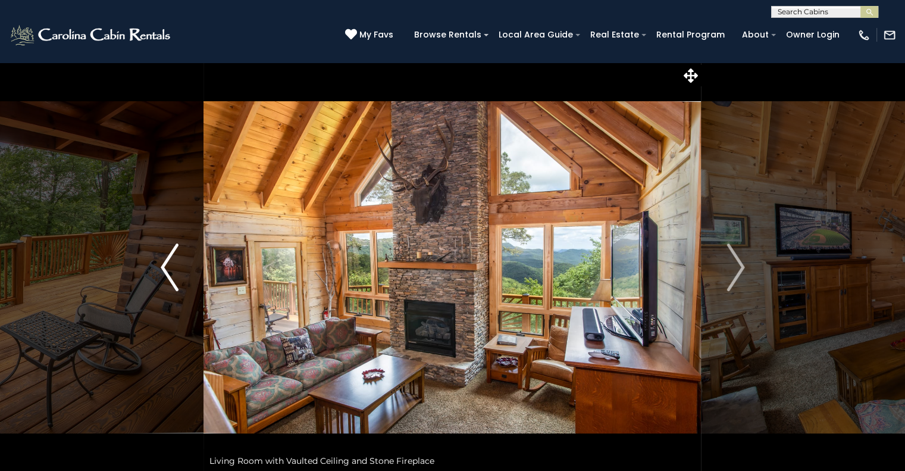
click at [172, 264] on img "Previous" at bounding box center [170, 267] width 18 height 48
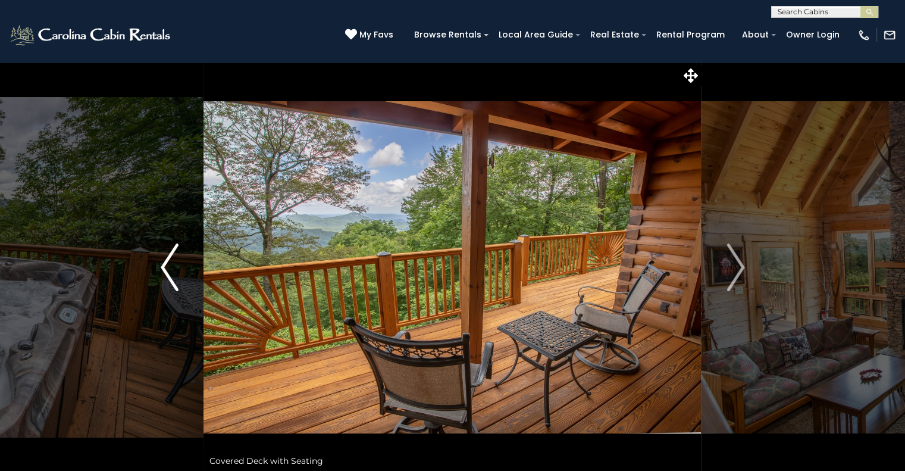
click at [172, 264] on img "Previous" at bounding box center [170, 267] width 18 height 48
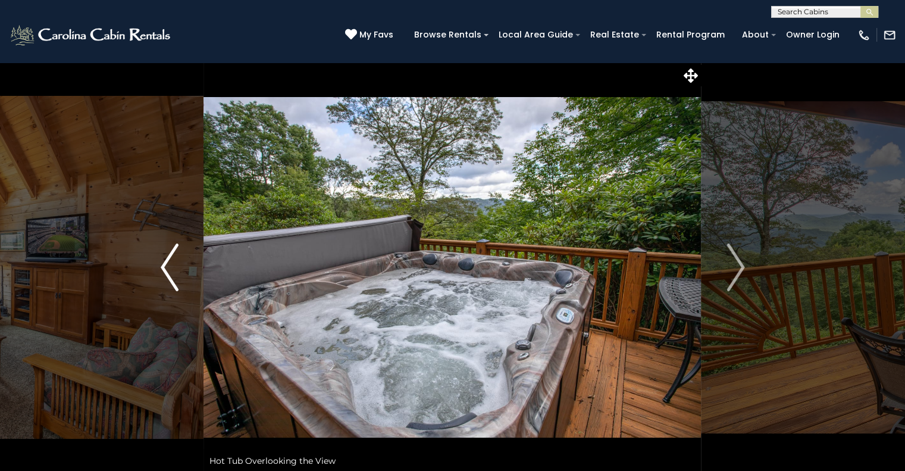
click at [172, 264] on img "Previous" at bounding box center [170, 267] width 18 height 48
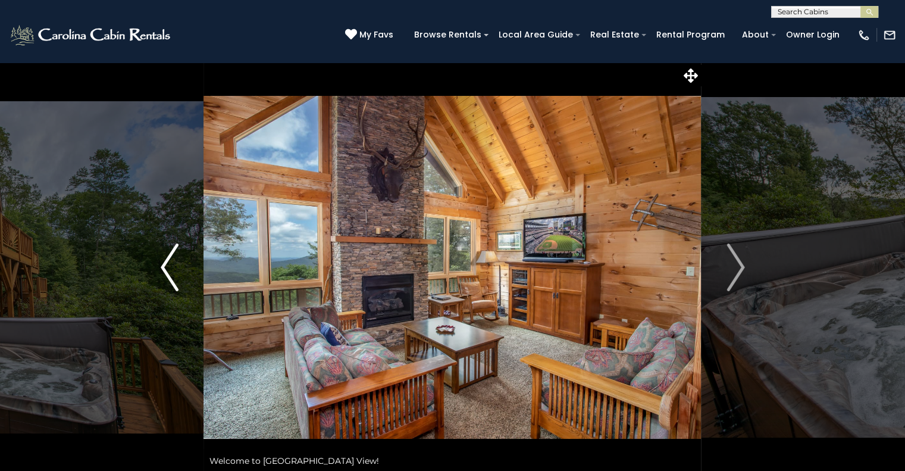
click at [172, 264] on img "Previous" at bounding box center [170, 267] width 18 height 48
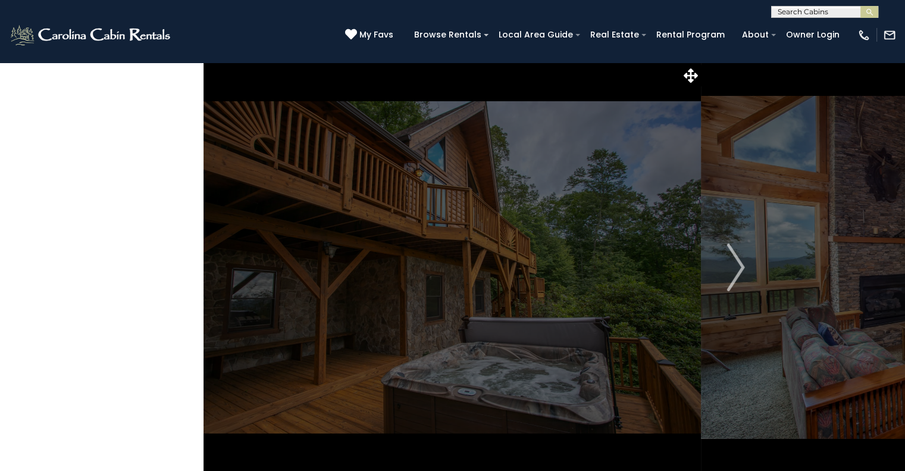
click at [172, 264] on img "Previous" at bounding box center [170, 267] width 18 height 48
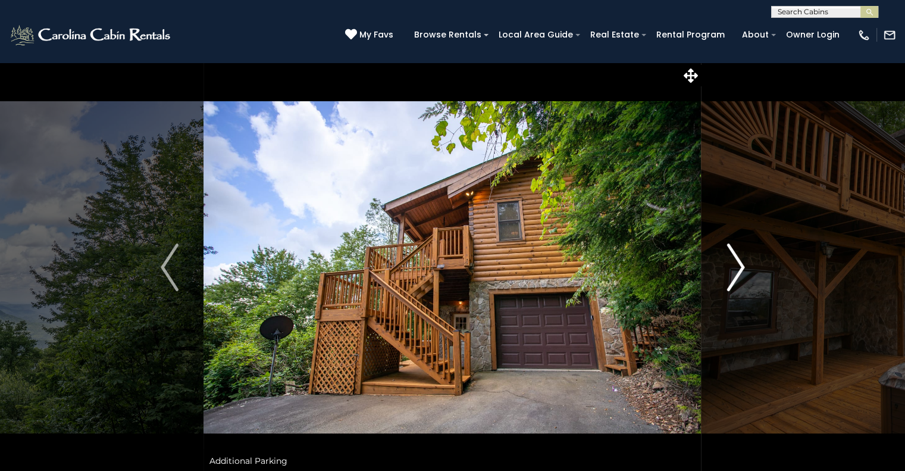
click at [721, 261] on button "Next" at bounding box center [736, 267] width 68 height 411
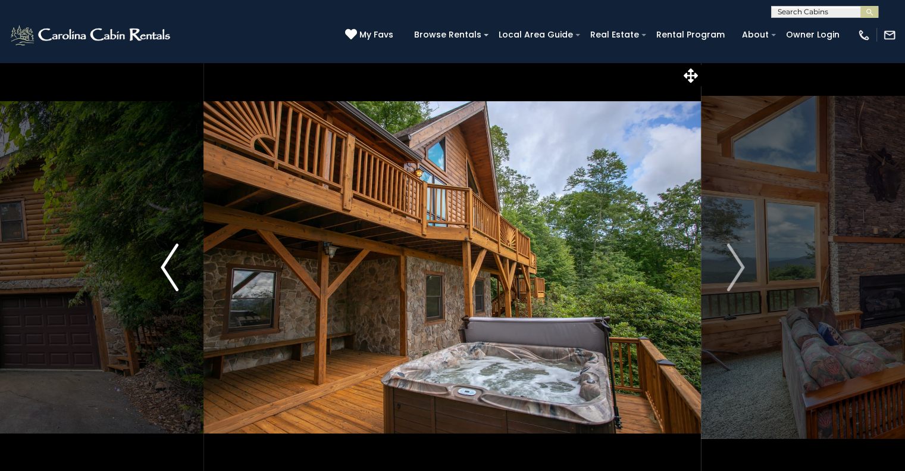
click at [175, 281] on img "Previous" at bounding box center [170, 267] width 18 height 48
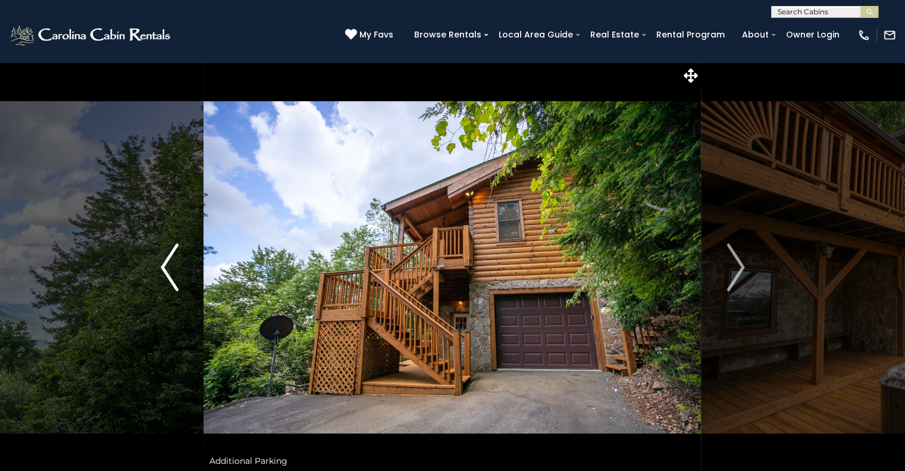
click at [175, 281] on img "Previous" at bounding box center [170, 267] width 18 height 48
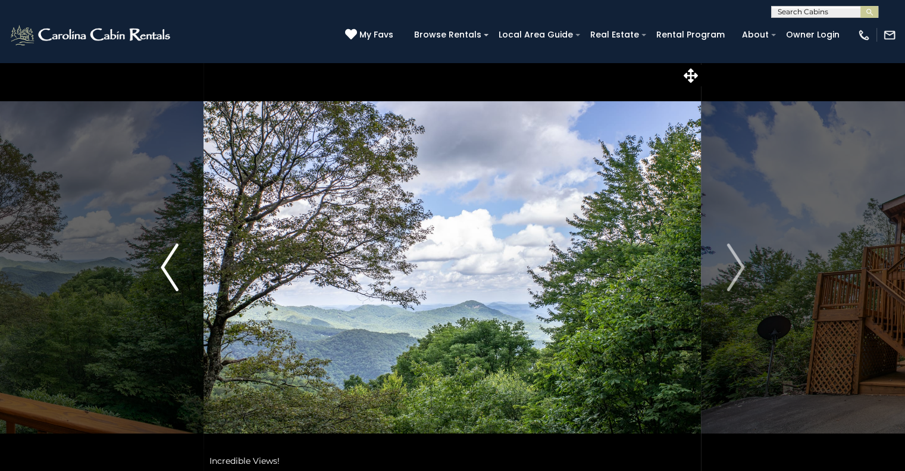
click at [175, 281] on img "Previous" at bounding box center [170, 267] width 18 height 48
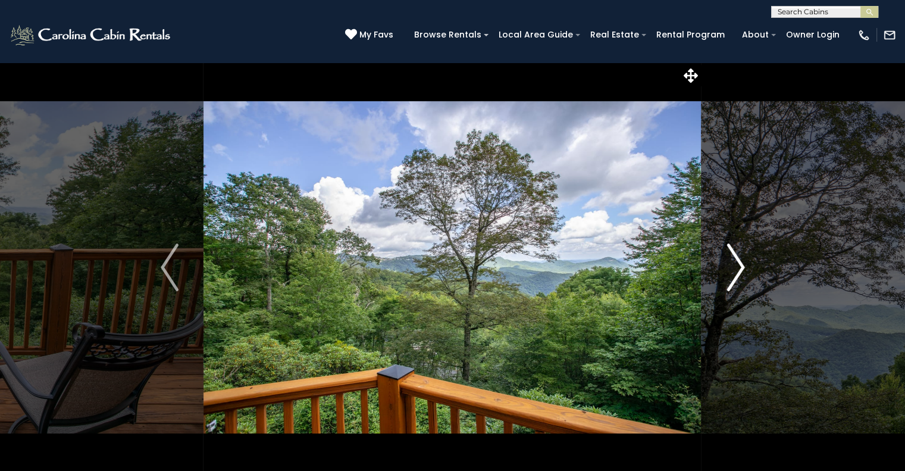
click at [748, 260] on button "Next" at bounding box center [736, 267] width 68 height 411
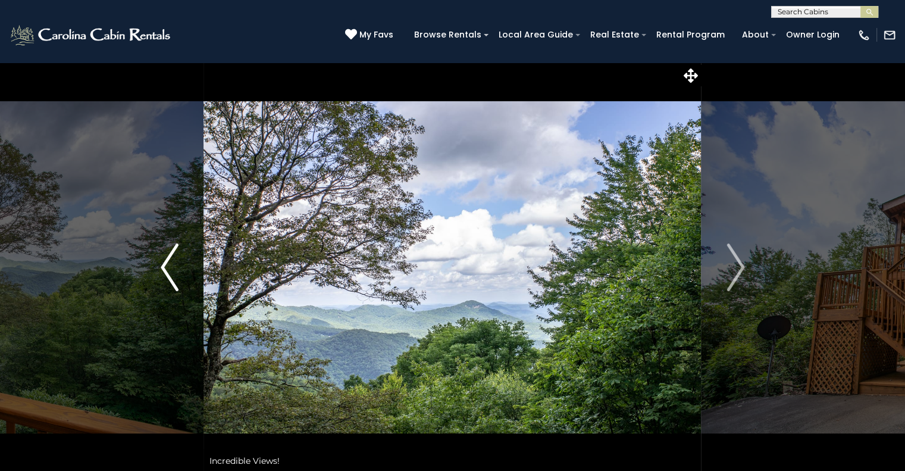
click at [168, 277] on img "Previous" at bounding box center [170, 267] width 18 height 48
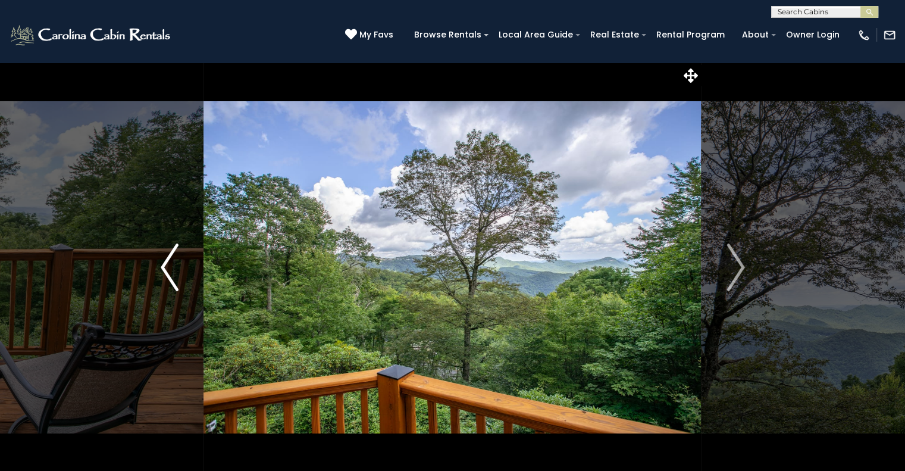
click at [170, 272] on img "Previous" at bounding box center [170, 267] width 18 height 48
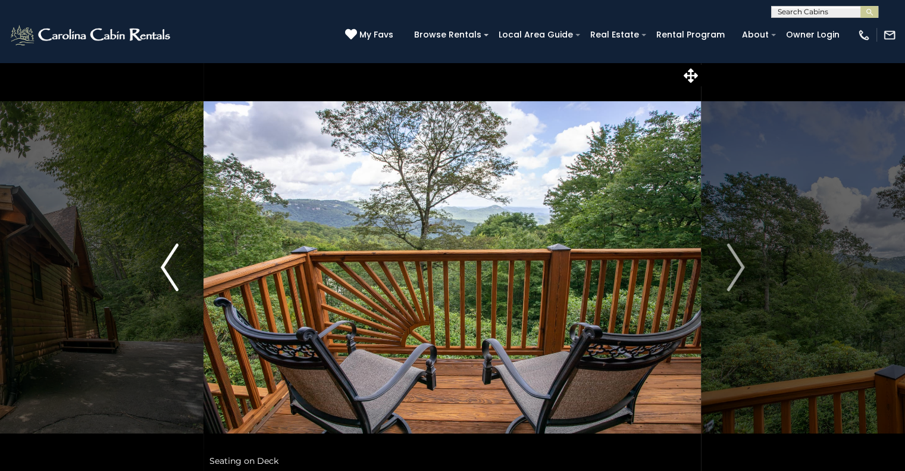
click at [177, 269] on img "Previous" at bounding box center [170, 267] width 18 height 48
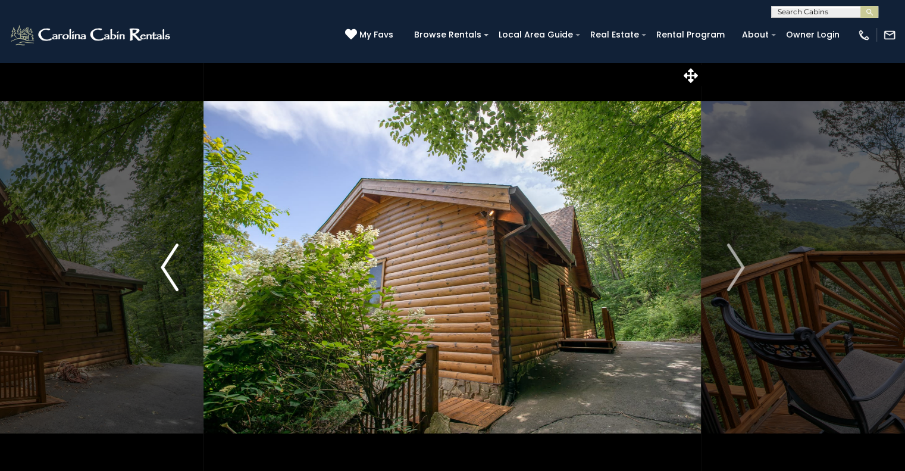
click at [177, 269] on img "Previous" at bounding box center [170, 267] width 18 height 48
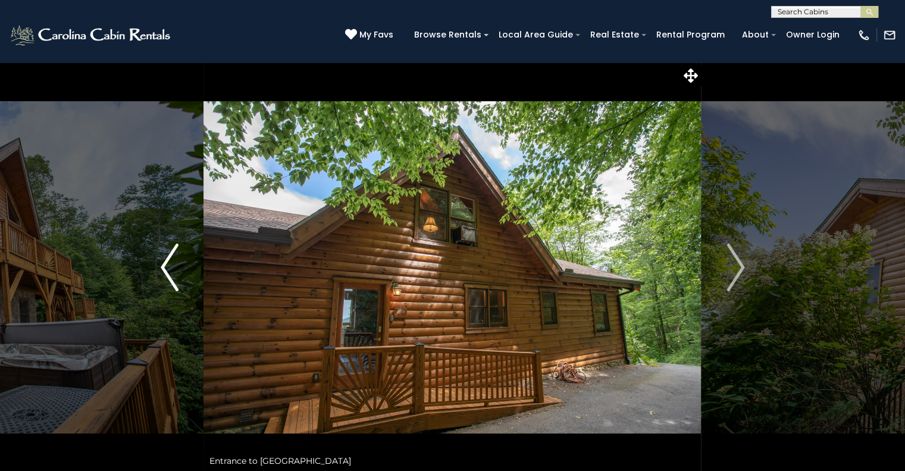
click at [177, 269] on img "Previous" at bounding box center [170, 267] width 18 height 48
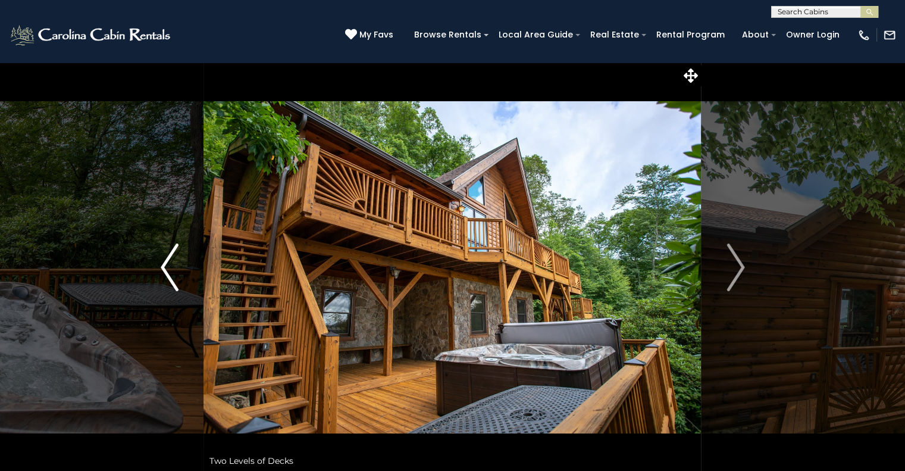
click at [177, 269] on img "Previous" at bounding box center [170, 267] width 18 height 48
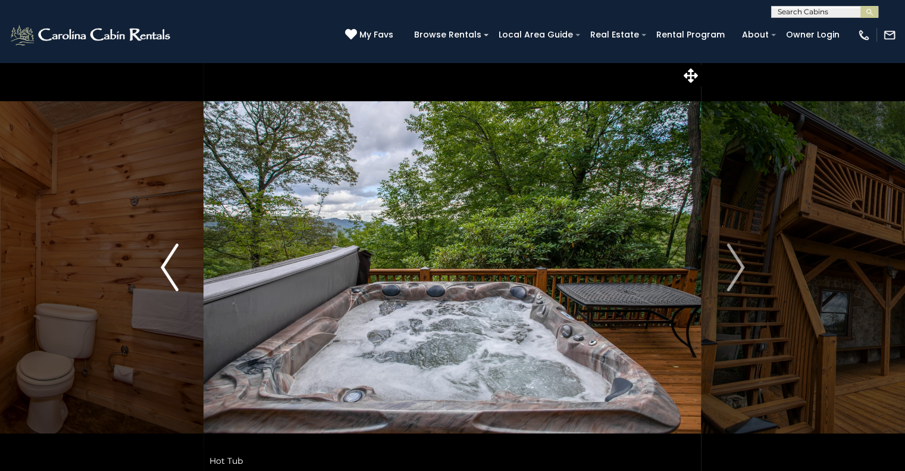
click at [177, 269] on img "Previous" at bounding box center [170, 267] width 18 height 48
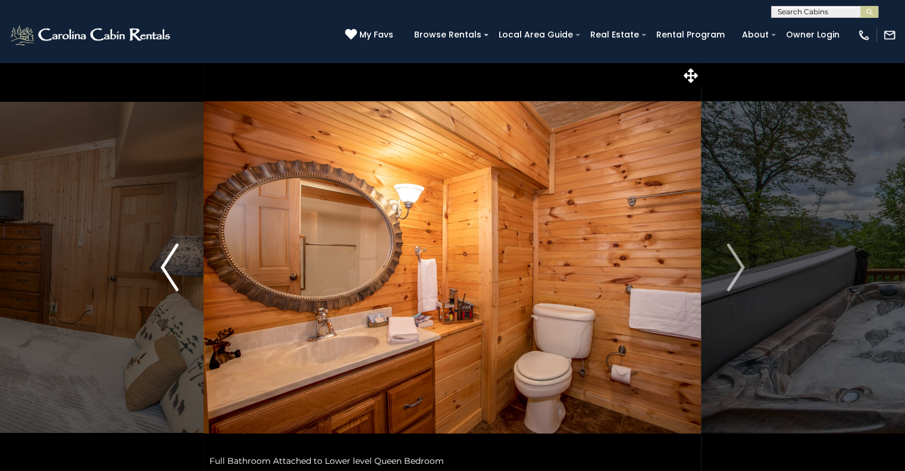
click at [177, 269] on img "Previous" at bounding box center [170, 267] width 18 height 48
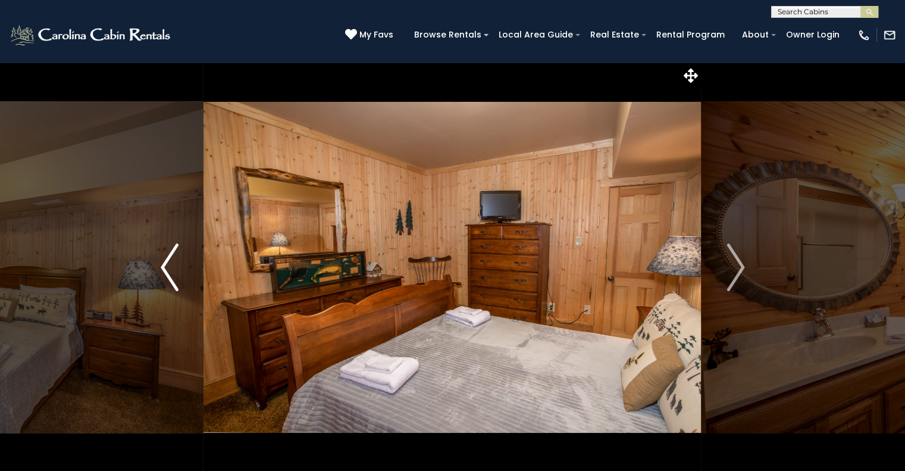
click at [177, 269] on img "Previous" at bounding box center [170, 267] width 18 height 48
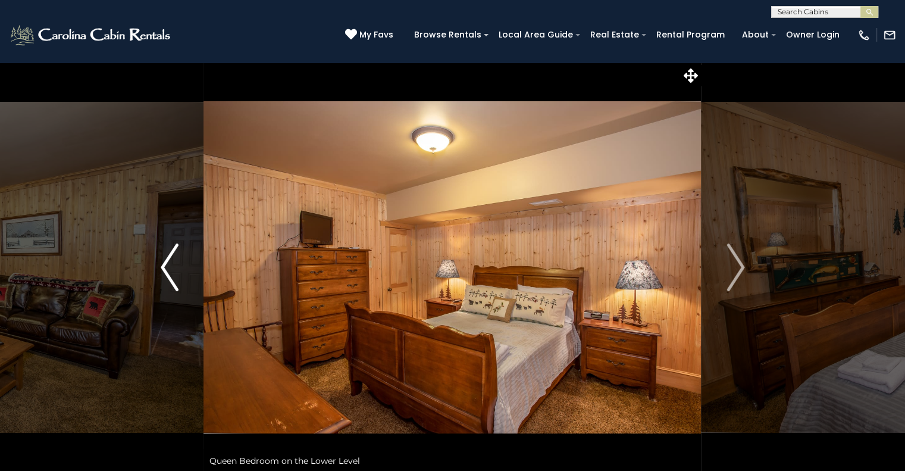
click at [177, 269] on img "Previous" at bounding box center [170, 267] width 18 height 48
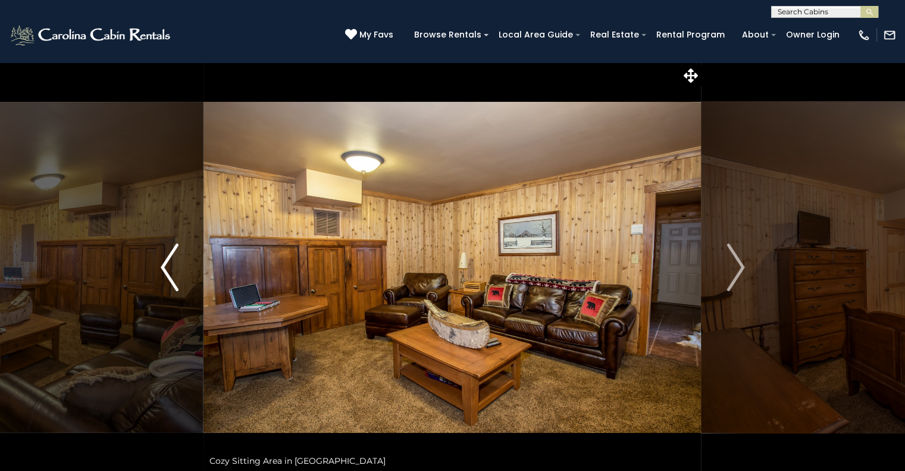
click at [177, 269] on img "Previous" at bounding box center [170, 267] width 18 height 48
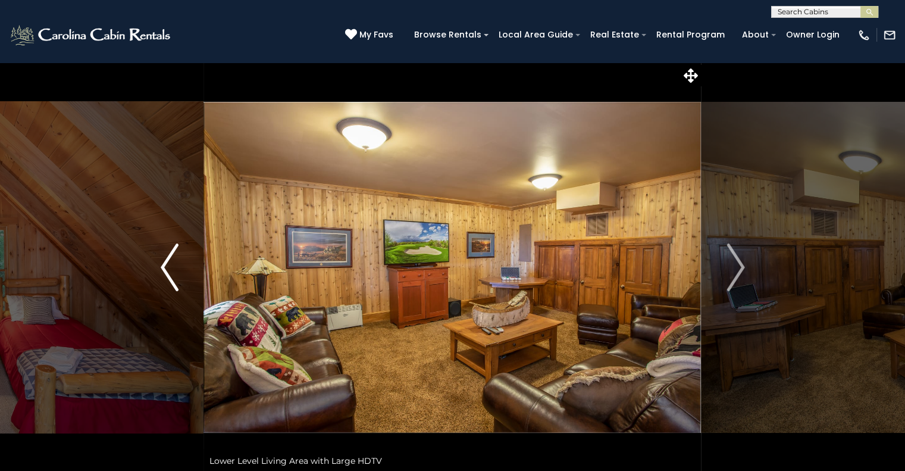
click at [177, 269] on img "Previous" at bounding box center [170, 267] width 18 height 48
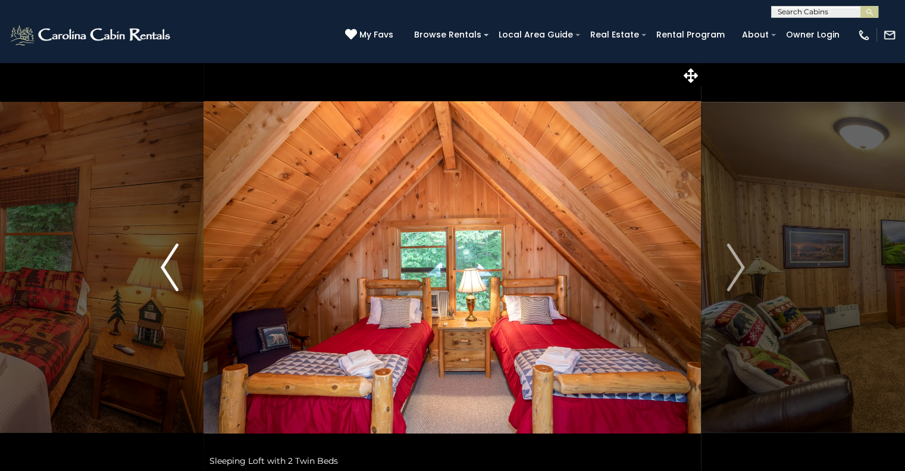
click at [177, 269] on img "Previous" at bounding box center [170, 267] width 18 height 48
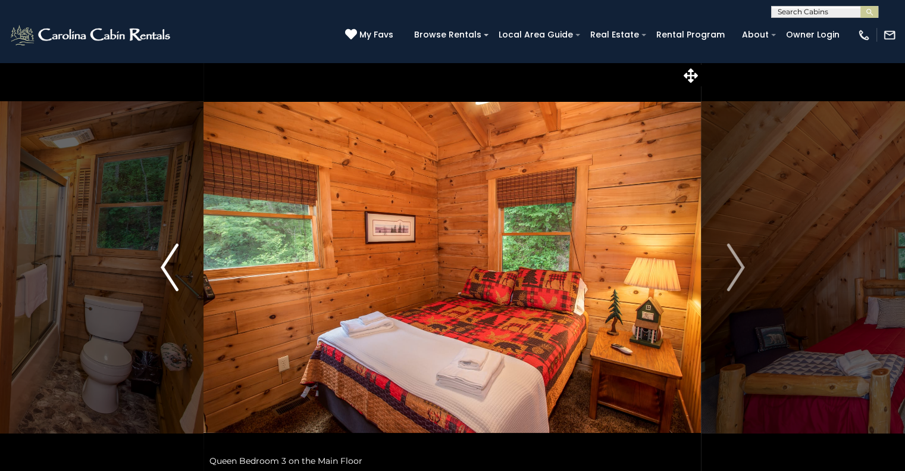
click at [177, 269] on img "Previous" at bounding box center [170, 267] width 18 height 48
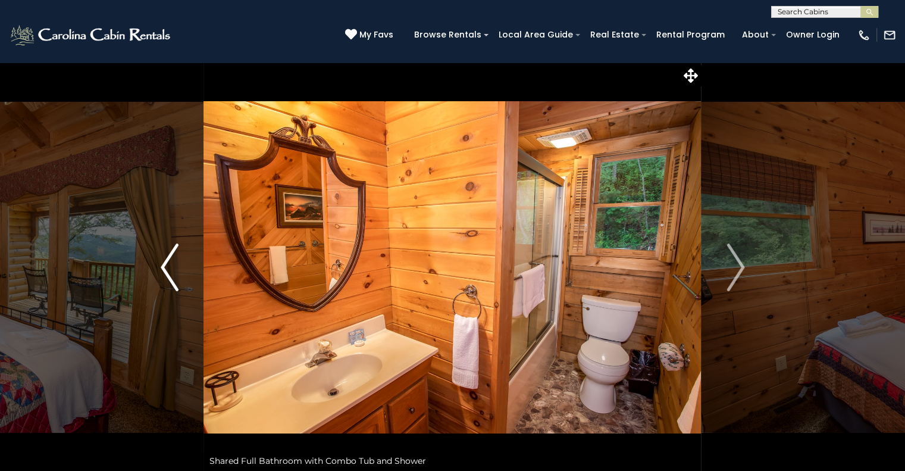
click at [177, 269] on img "Previous" at bounding box center [170, 267] width 18 height 48
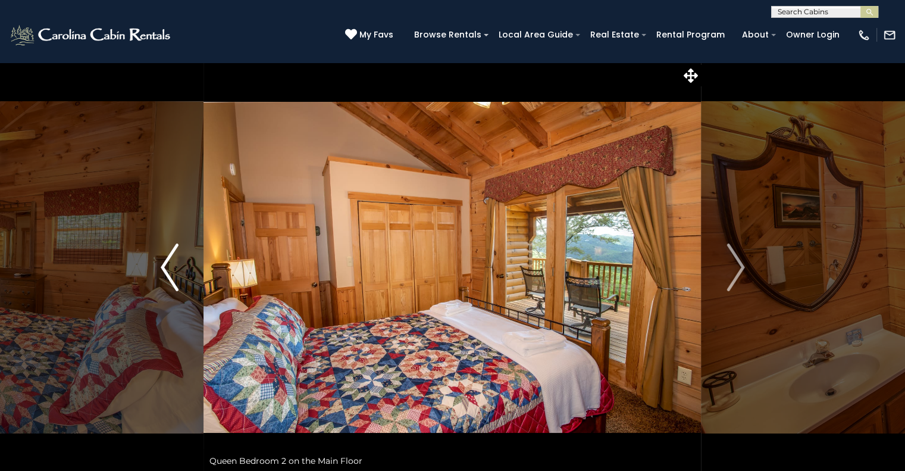
click at [177, 269] on img "Previous" at bounding box center [170, 267] width 18 height 48
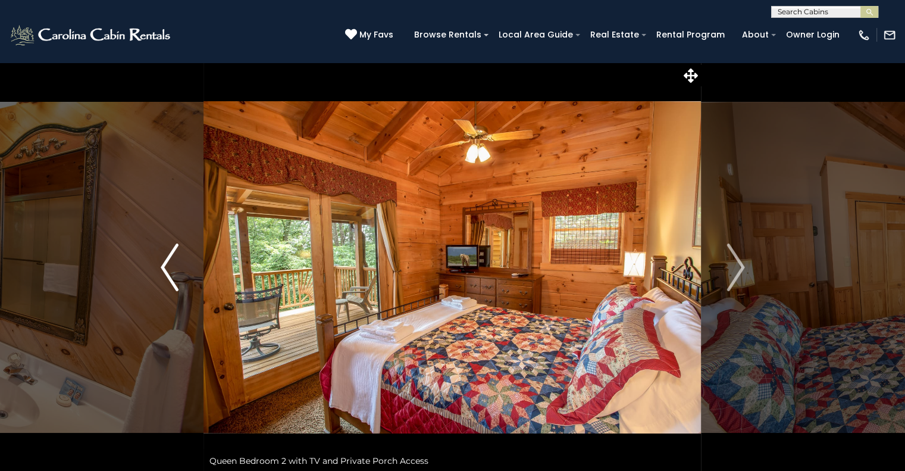
click at [177, 269] on img "Previous" at bounding box center [170, 267] width 18 height 48
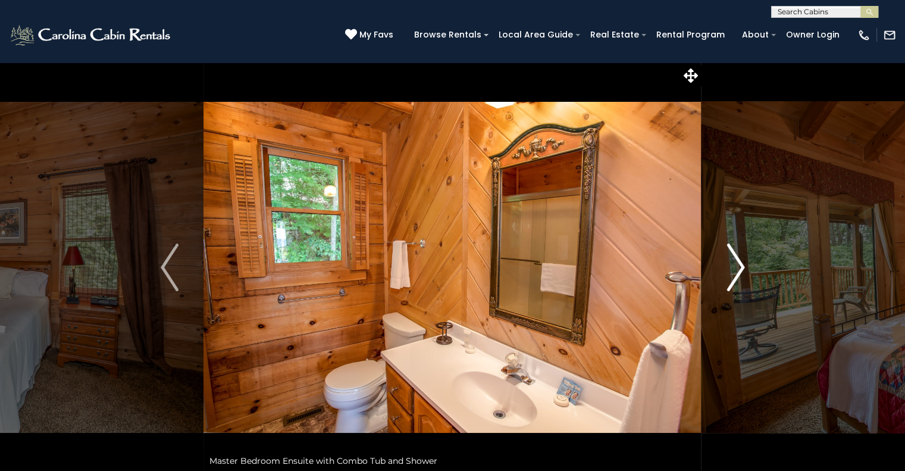
click at [739, 277] on img "Next" at bounding box center [736, 267] width 18 height 48
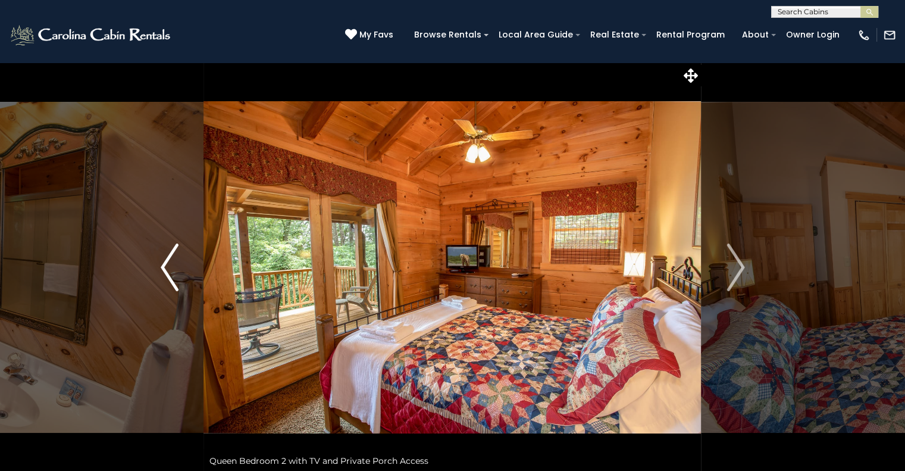
click at [176, 266] on img "Previous" at bounding box center [170, 267] width 18 height 48
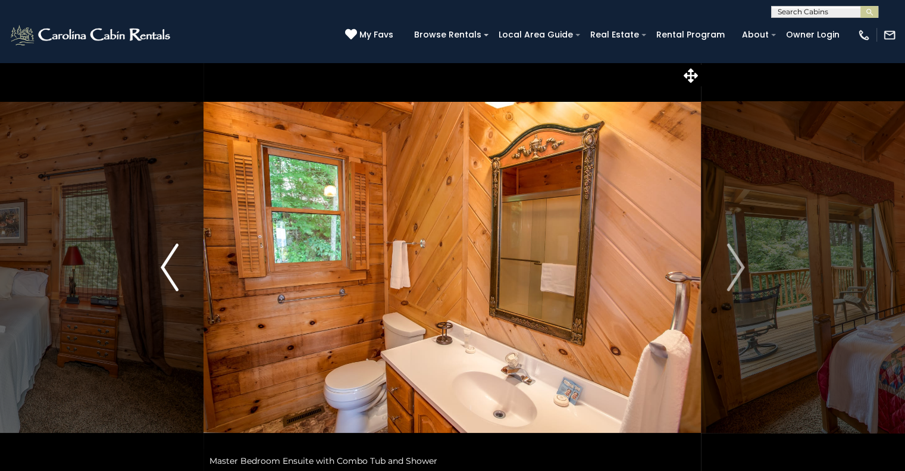
click at [176, 266] on img "Previous" at bounding box center [170, 267] width 18 height 48
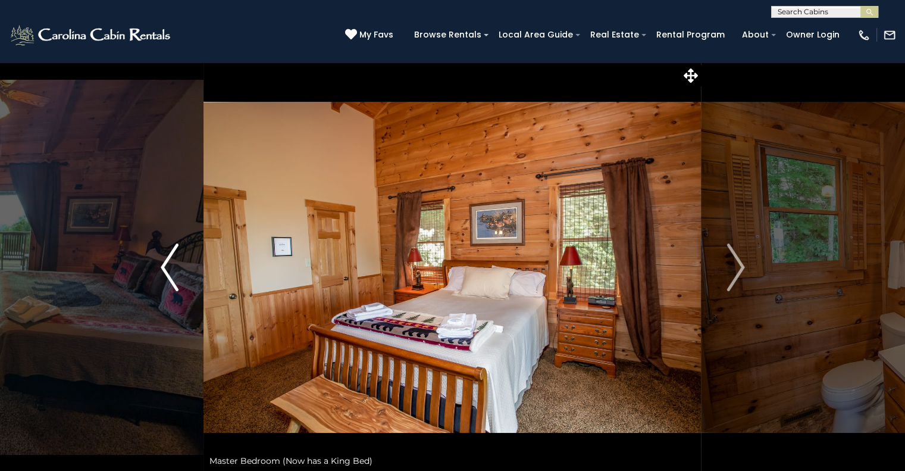
click at [176, 266] on img "Previous" at bounding box center [170, 267] width 18 height 48
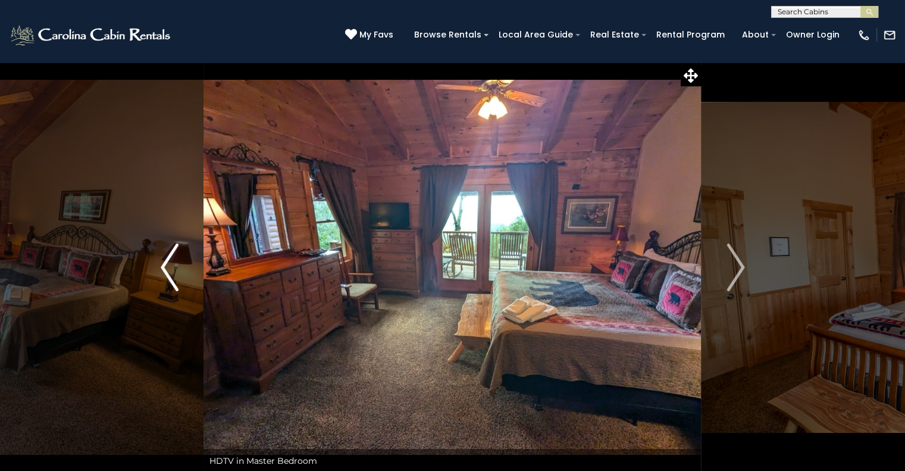
click at [176, 266] on img "Previous" at bounding box center [170, 267] width 18 height 48
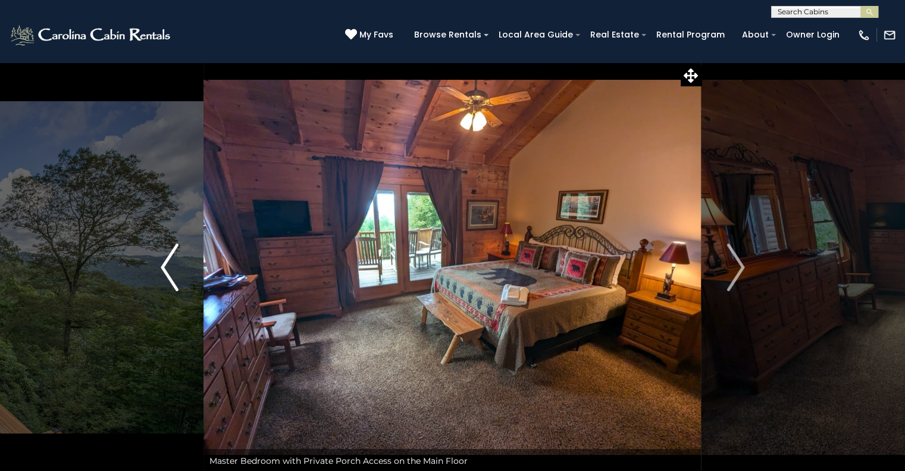
click at [176, 266] on img "Previous" at bounding box center [170, 267] width 18 height 48
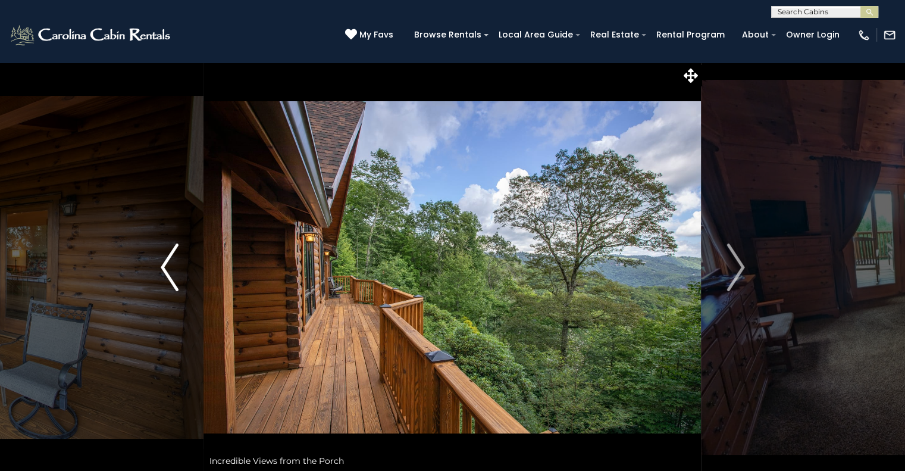
click at [176, 266] on img "Previous" at bounding box center [170, 267] width 18 height 48
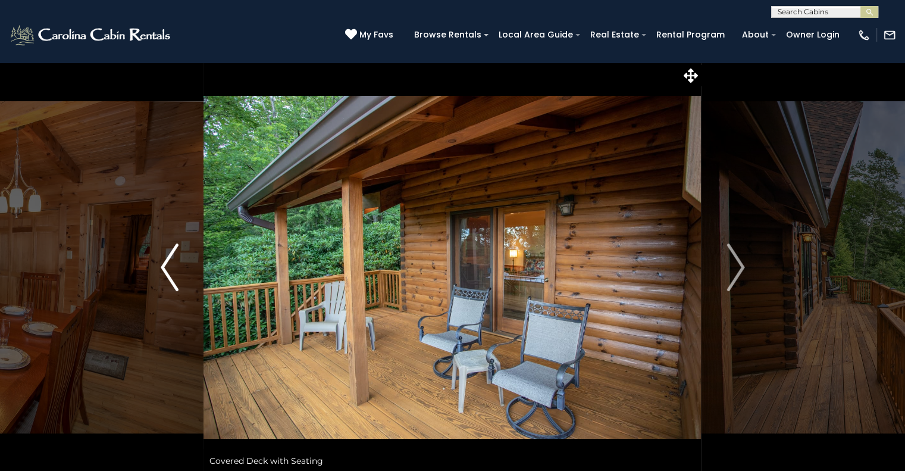
click at [176, 266] on img "Previous" at bounding box center [170, 267] width 18 height 48
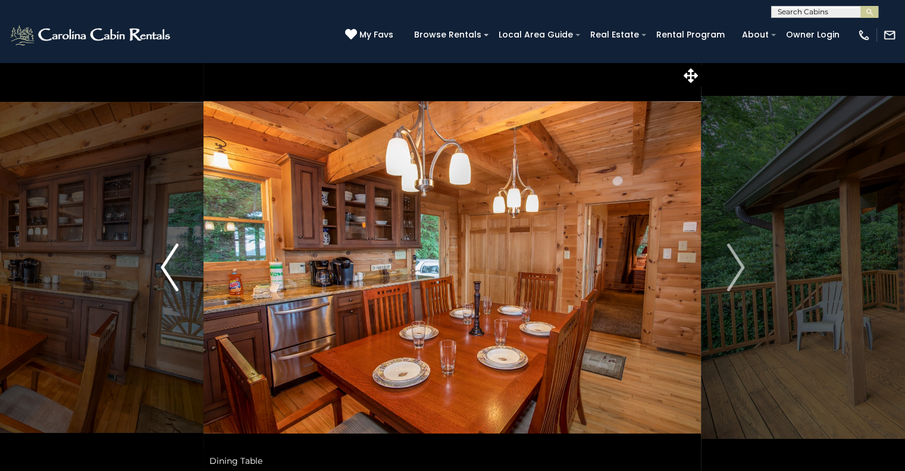
click at [176, 266] on img "Previous" at bounding box center [170, 267] width 18 height 48
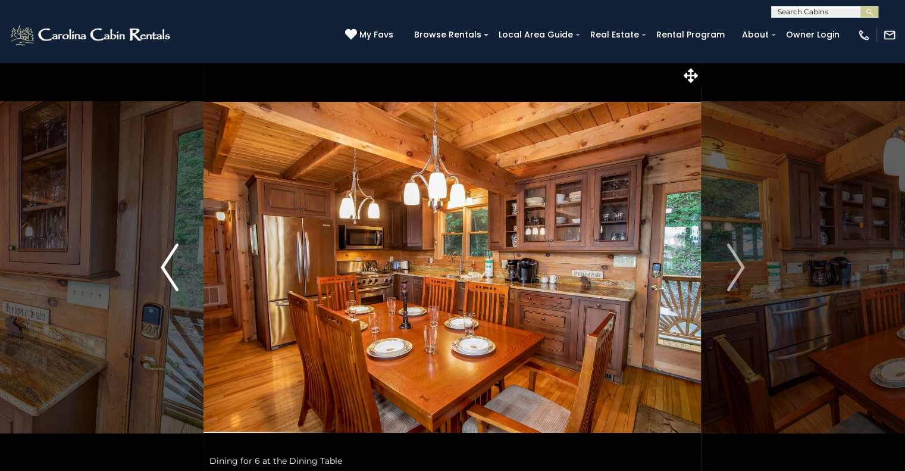
click at [176, 266] on img "Previous" at bounding box center [170, 267] width 18 height 48
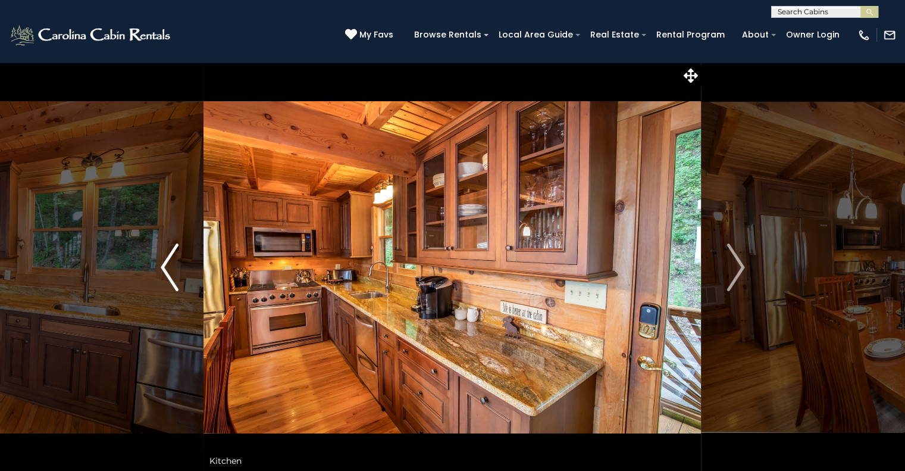
click at [176, 266] on img "Previous" at bounding box center [170, 267] width 18 height 48
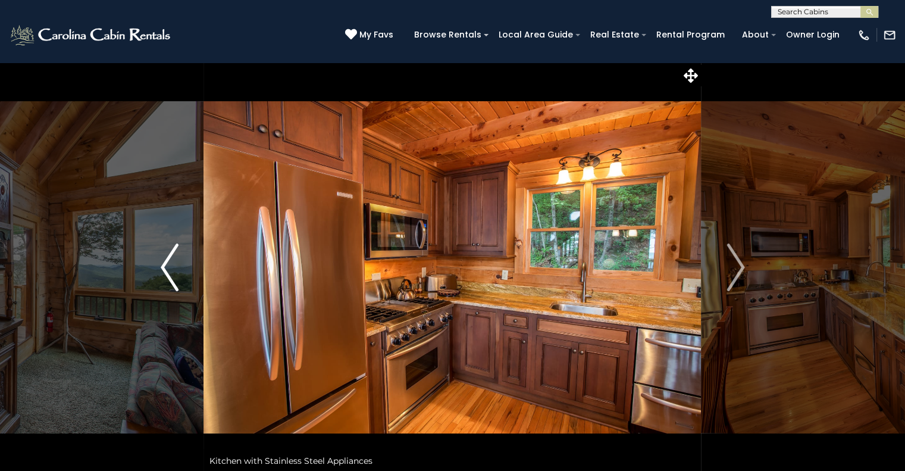
click at [176, 266] on img "Previous" at bounding box center [170, 267] width 18 height 48
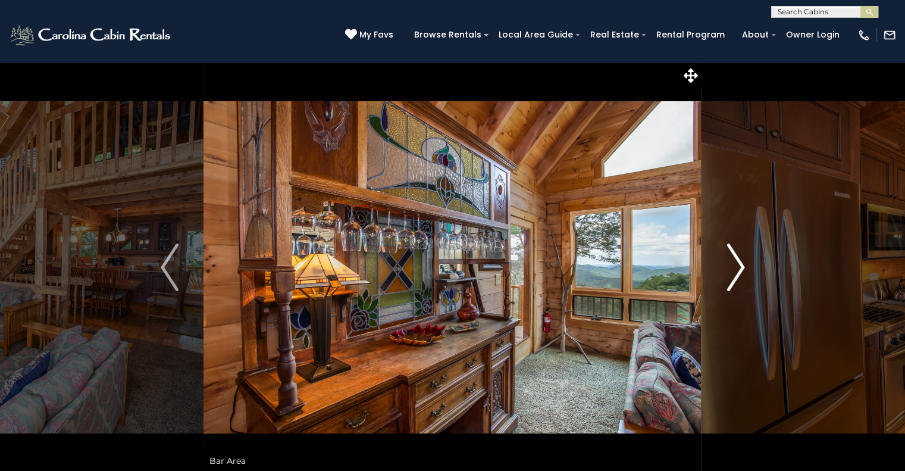
click at [742, 268] on img "Next" at bounding box center [736, 267] width 18 height 48
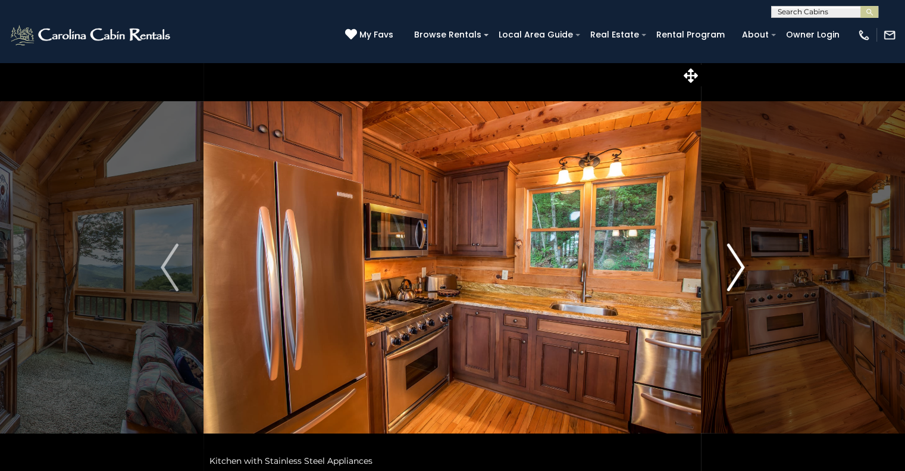
click at [742, 268] on img "Next" at bounding box center [736, 267] width 18 height 48
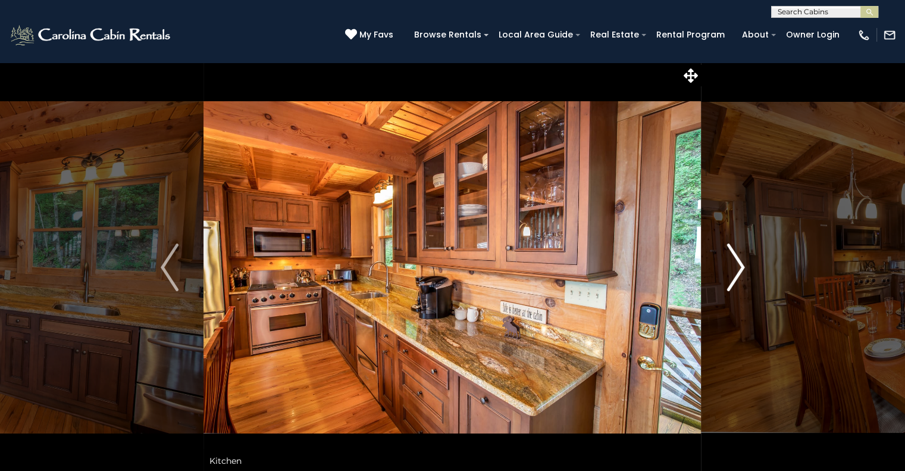
click at [742, 268] on img "Next" at bounding box center [736, 267] width 18 height 48
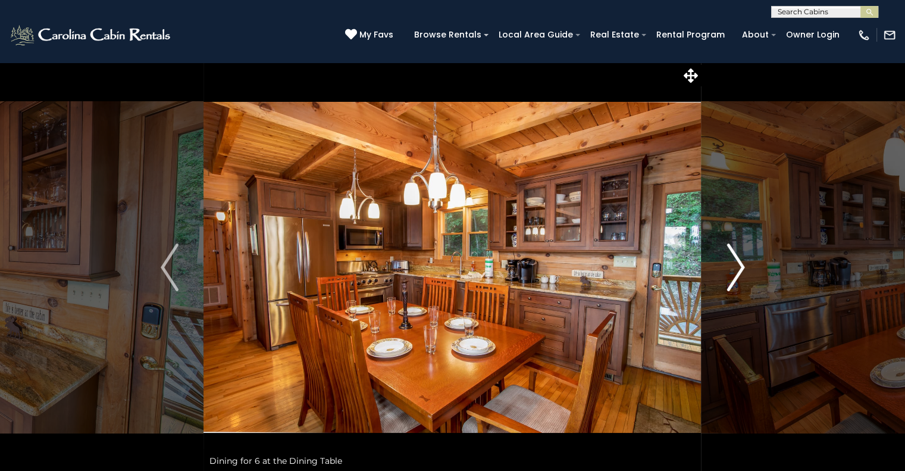
click at [742, 268] on img "Next" at bounding box center [736, 267] width 18 height 48
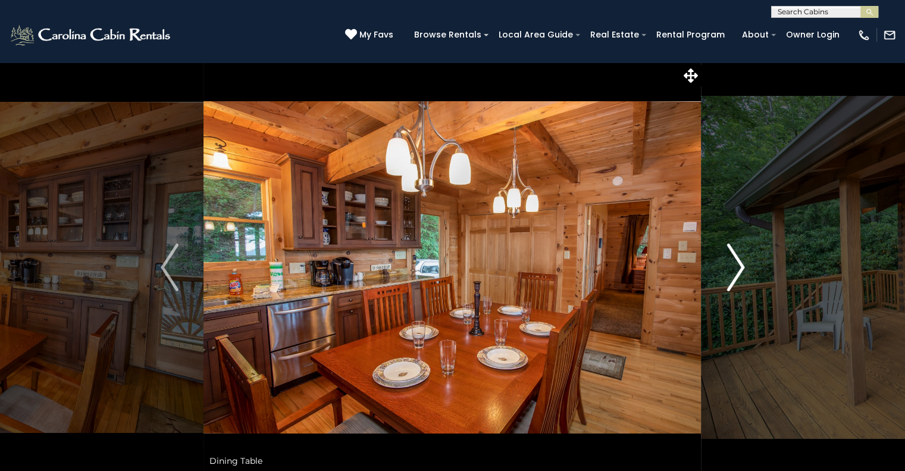
click at [742, 268] on img "Next" at bounding box center [736, 267] width 18 height 48
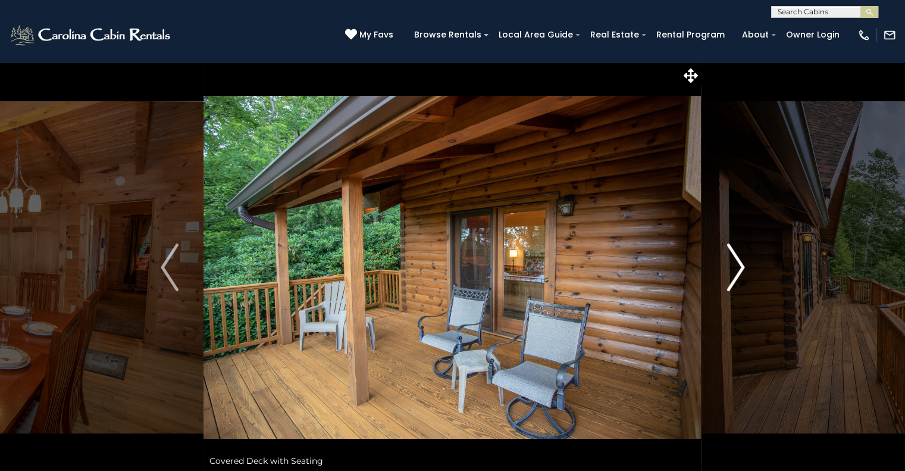
click at [742, 268] on img "Next" at bounding box center [736, 267] width 18 height 48
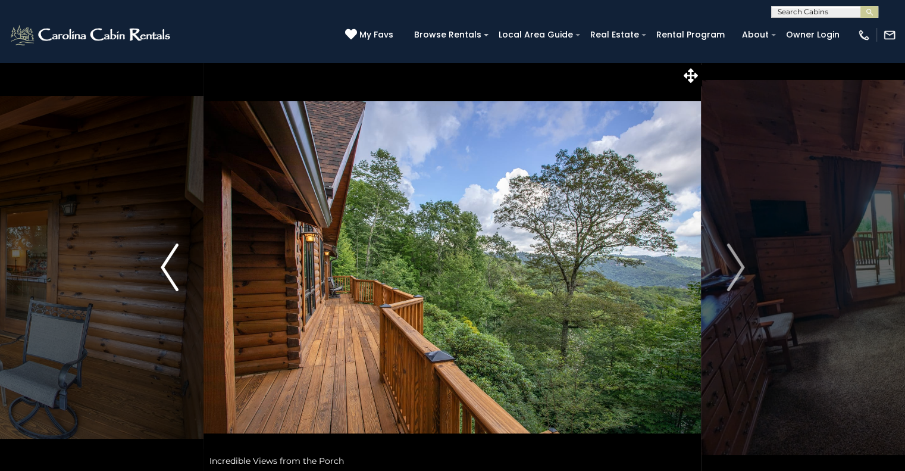
click at [170, 252] on img "Previous" at bounding box center [170, 267] width 18 height 48
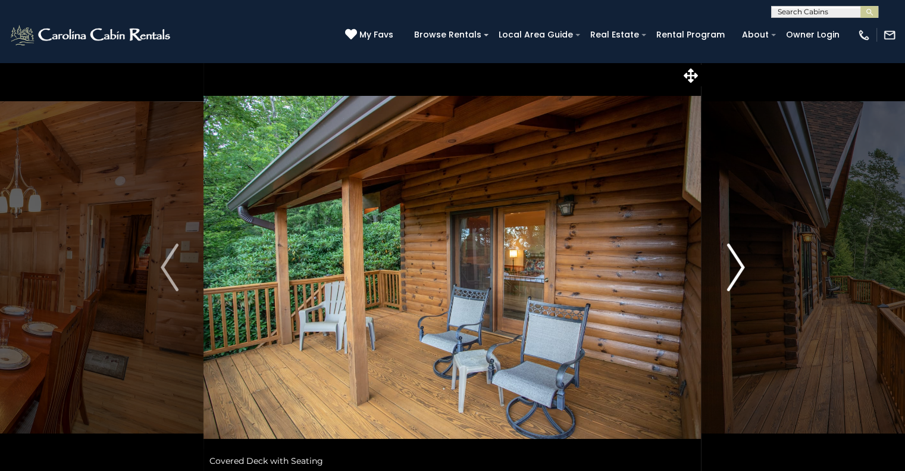
click at [725, 261] on button "Next" at bounding box center [736, 267] width 68 height 411
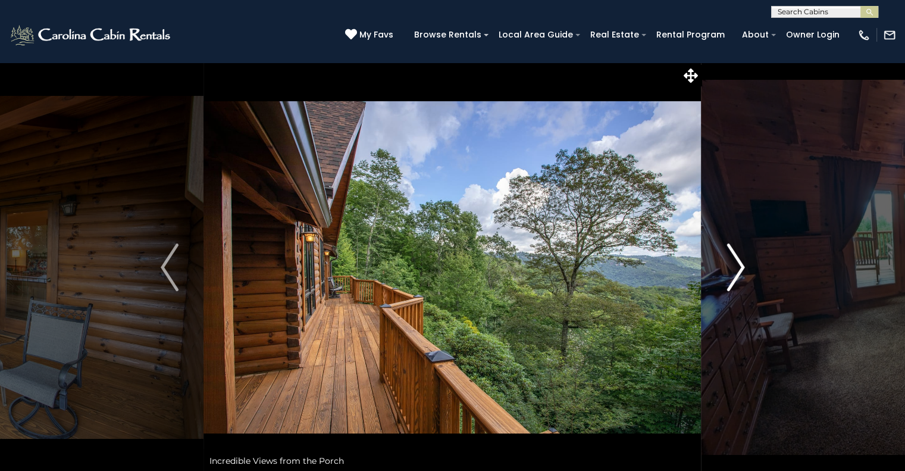
click at [725, 261] on button "Next" at bounding box center [736, 267] width 68 height 411
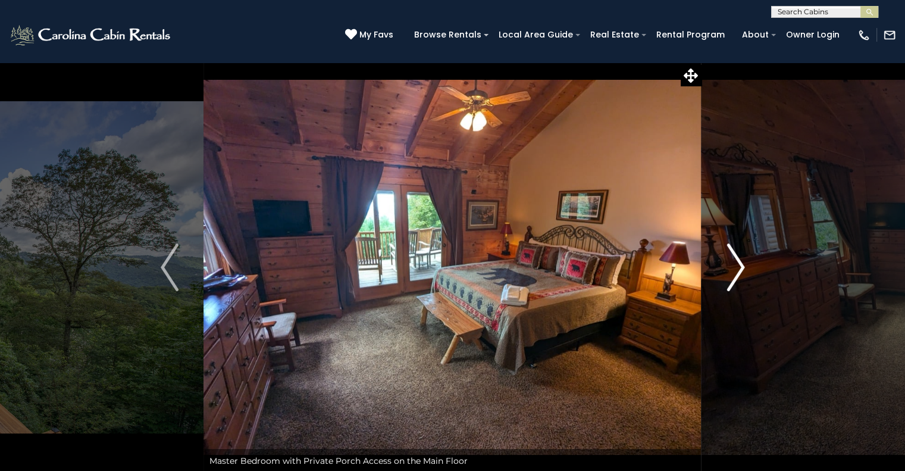
click at [725, 261] on button "Next" at bounding box center [736, 267] width 68 height 411
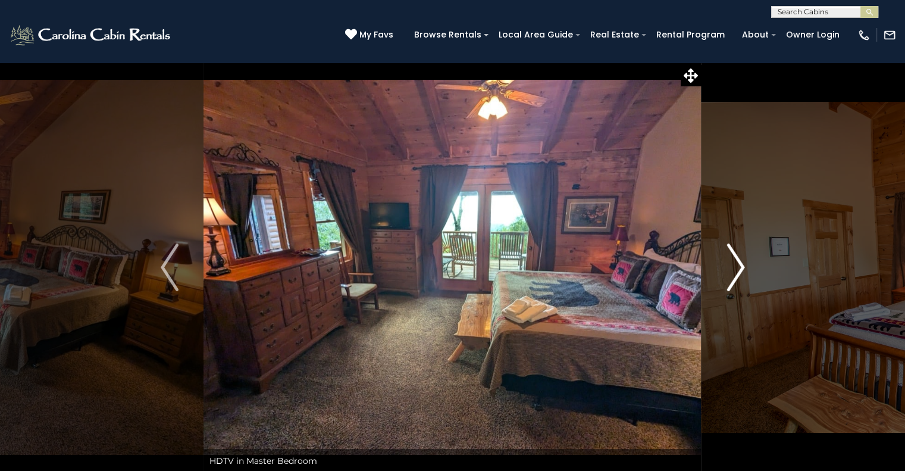
click at [725, 261] on button "Next" at bounding box center [736, 267] width 68 height 411
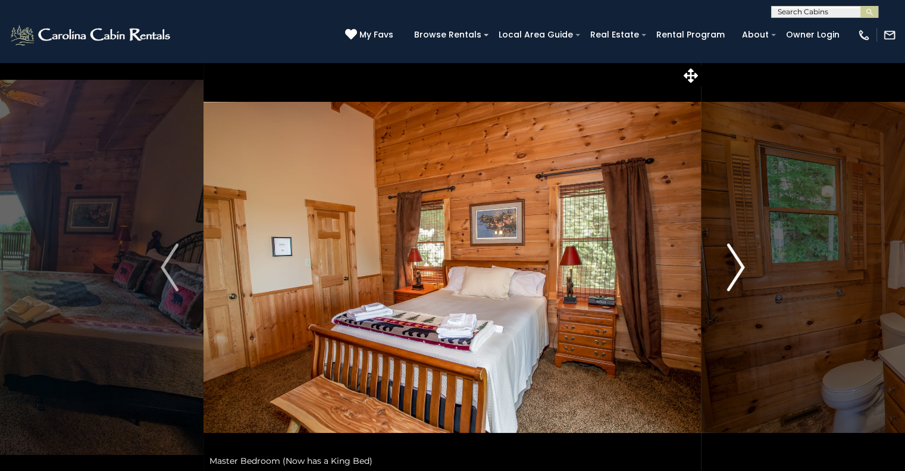
click at [725, 261] on button "Next" at bounding box center [736, 267] width 68 height 411
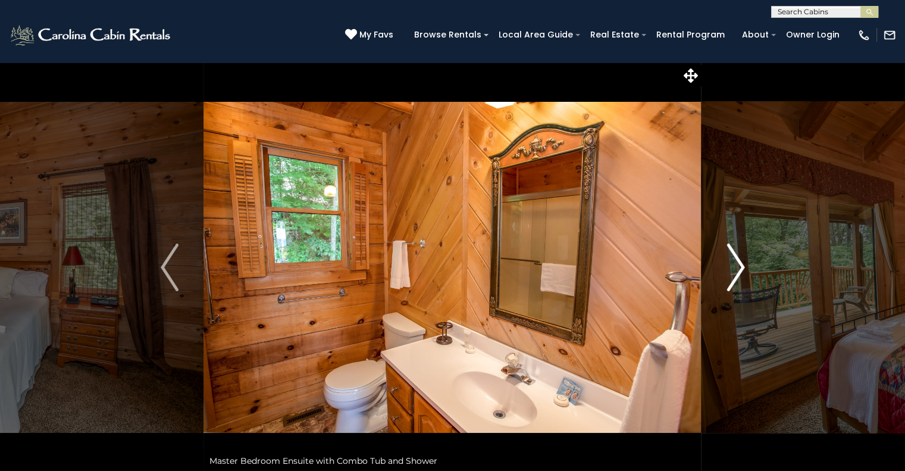
click at [725, 261] on button "Next" at bounding box center [736, 267] width 68 height 411
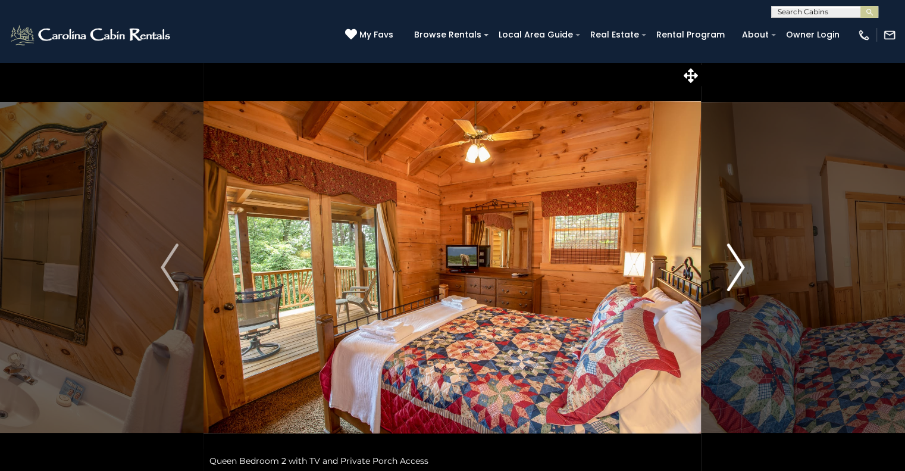
click at [725, 261] on button "Next" at bounding box center [736, 267] width 68 height 411
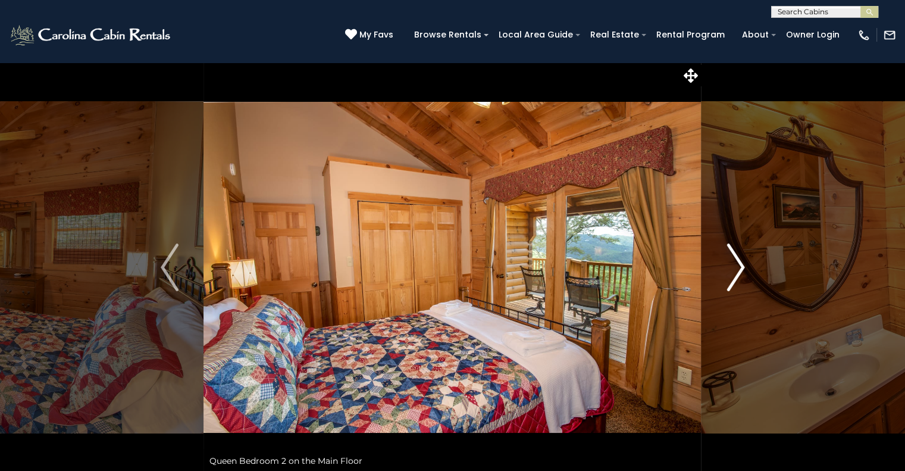
click at [725, 261] on button "Next" at bounding box center [736, 267] width 68 height 411
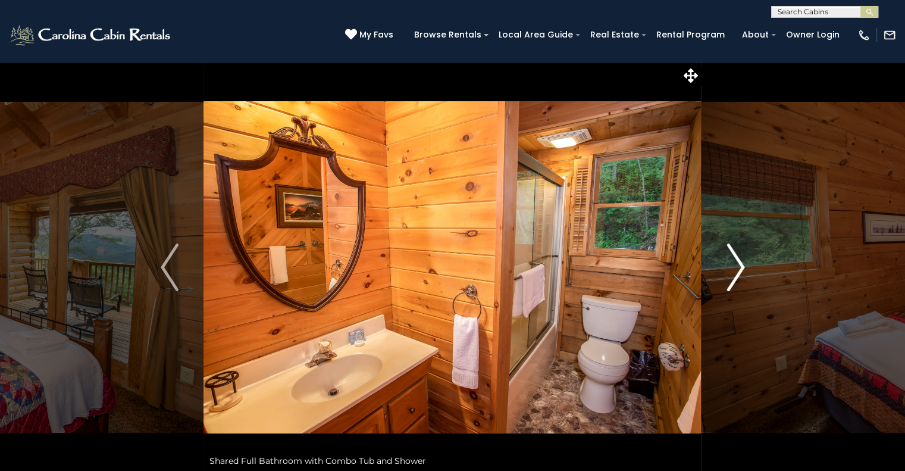
click at [725, 261] on button "Next" at bounding box center [736, 267] width 68 height 411
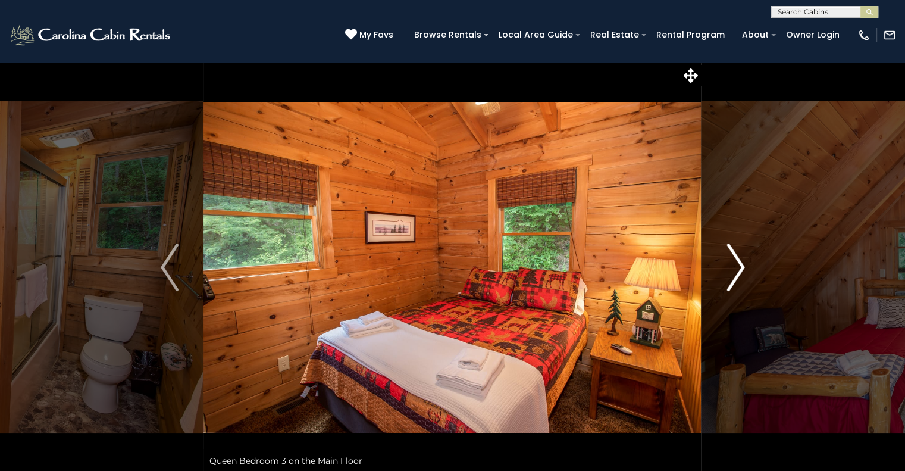
click at [738, 287] on img "Next" at bounding box center [736, 267] width 18 height 48
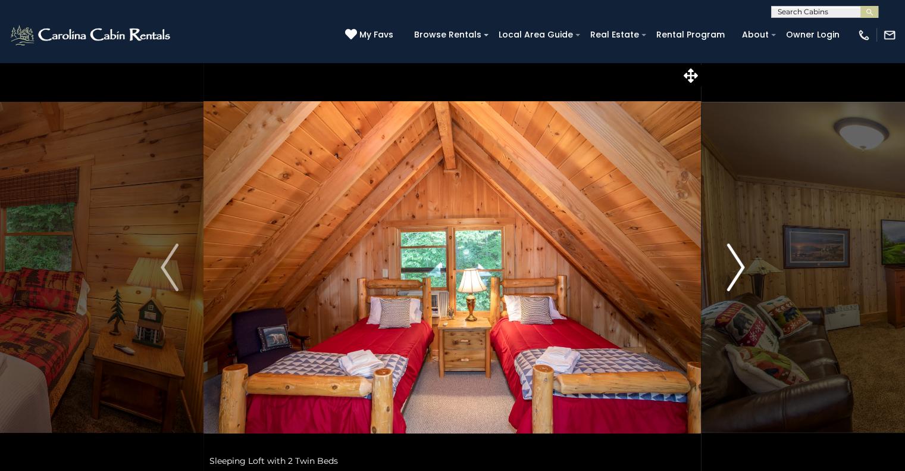
click at [738, 287] on img "Next" at bounding box center [736, 267] width 18 height 48
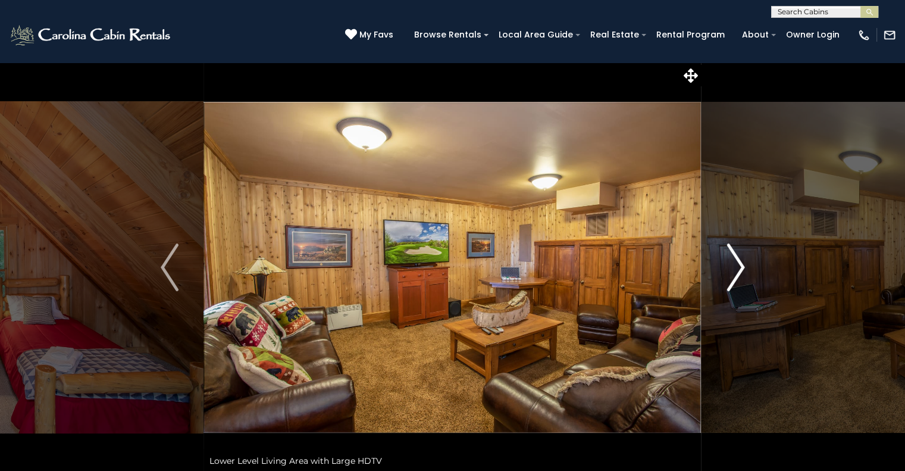
click at [738, 287] on img "Next" at bounding box center [736, 267] width 18 height 48
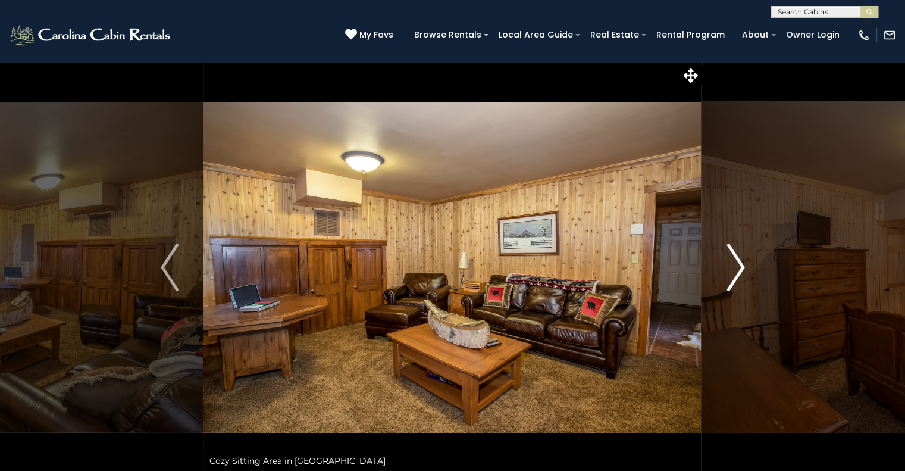
click at [738, 287] on img "Next" at bounding box center [736, 267] width 18 height 48
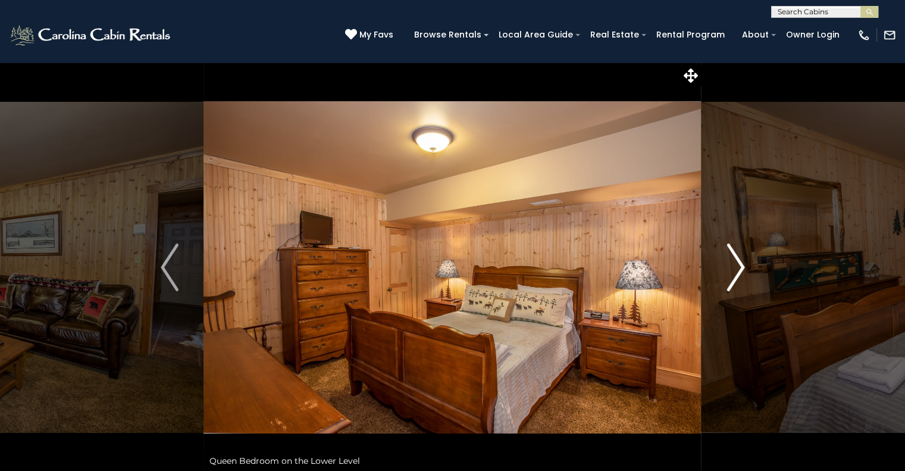
click at [738, 287] on img "Next" at bounding box center [736, 267] width 18 height 48
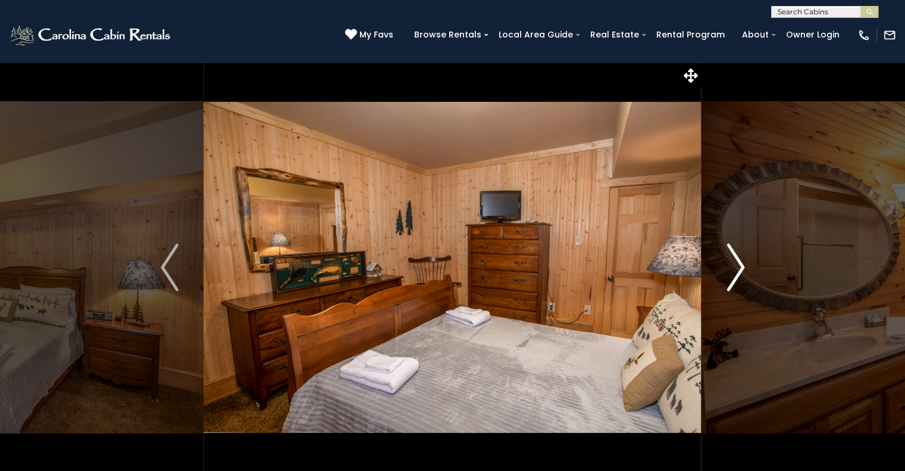
click at [738, 287] on img "Next" at bounding box center [736, 267] width 18 height 48
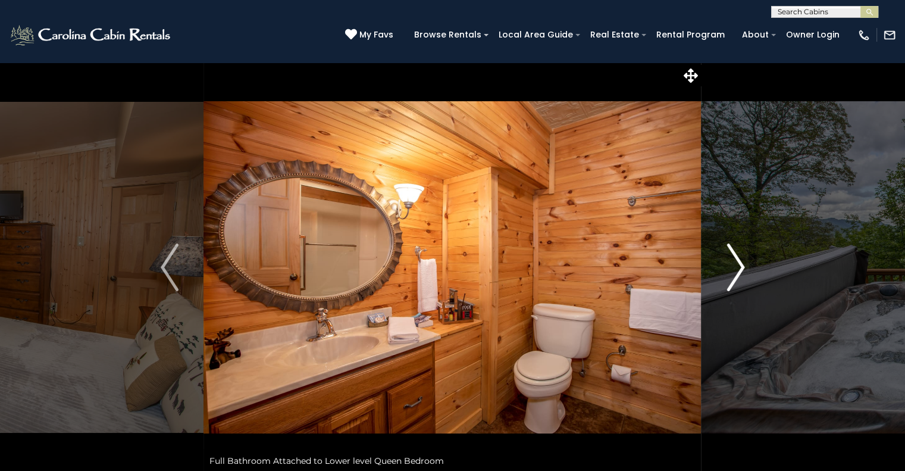
click at [738, 287] on img "Next" at bounding box center [736, 267] width 18 height 48
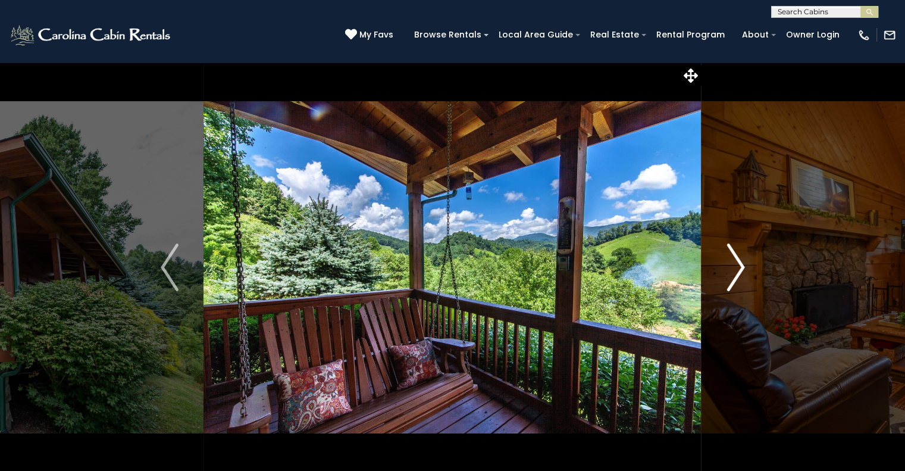
click at [741, 257] on img "Next" at bounding box center [736, 267] width 18 height 48
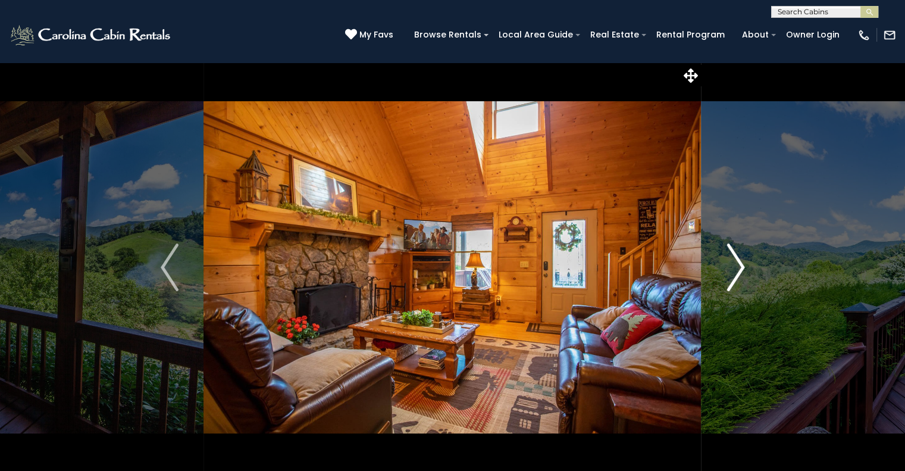
click at [741, 257] on img "Next" at bounding box center [736, 267] width 18 height 48
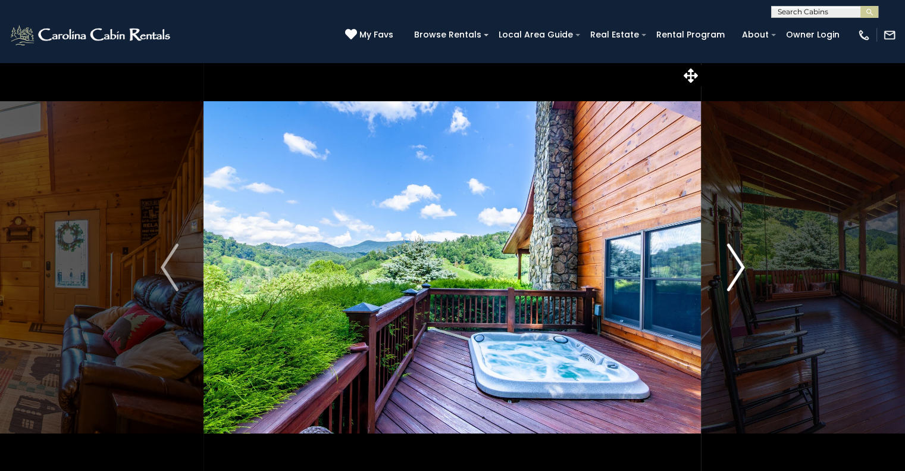
click at [741, 257] on img "Next" at bounding box center [736, 267] width 18 height 48
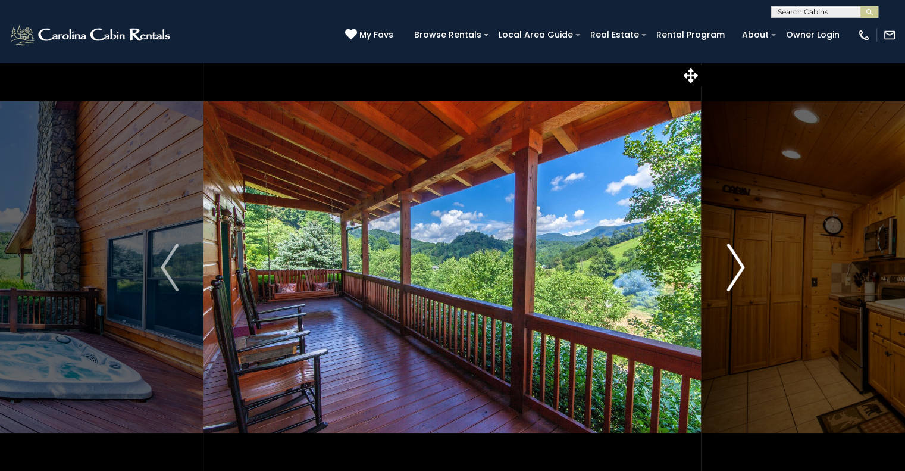
click at [741, 257] on img "Next" at bounding box center [736, 267] width 18 height 48
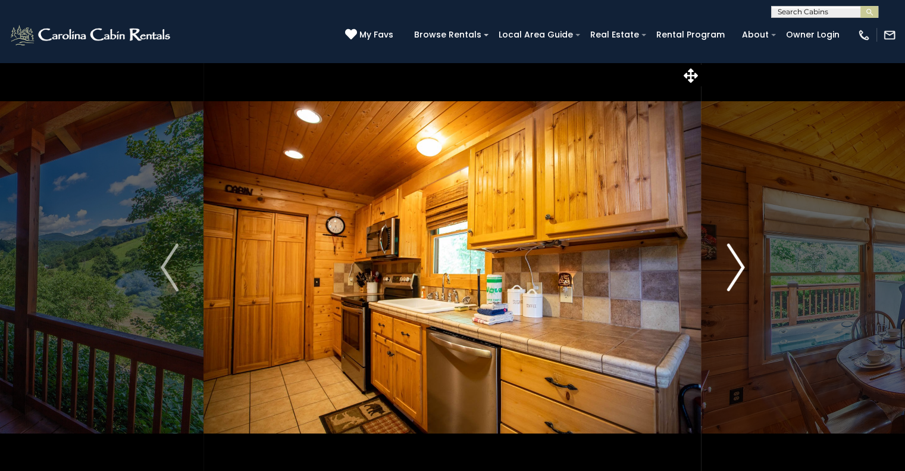
click at [741, 257] on img "Next" at bounding box center [736, 267] width 18 height 48
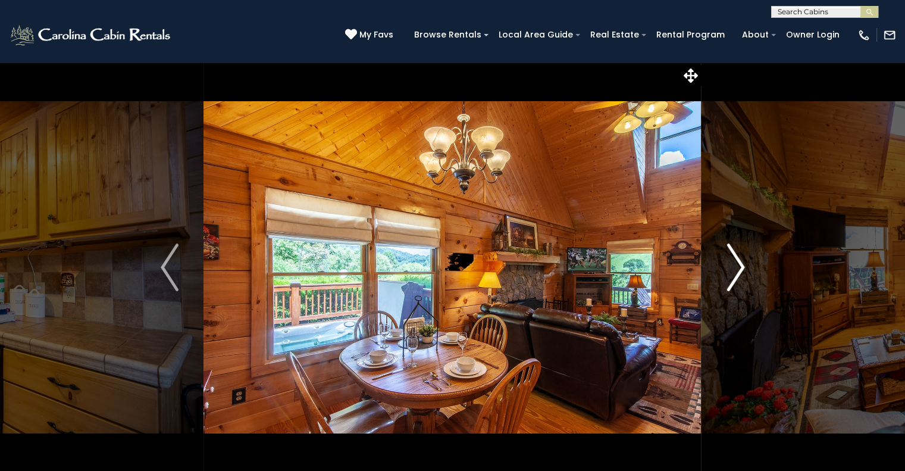
click at [741, 257] on img "Next" at bounding box center [736, 267] width 18 height 48
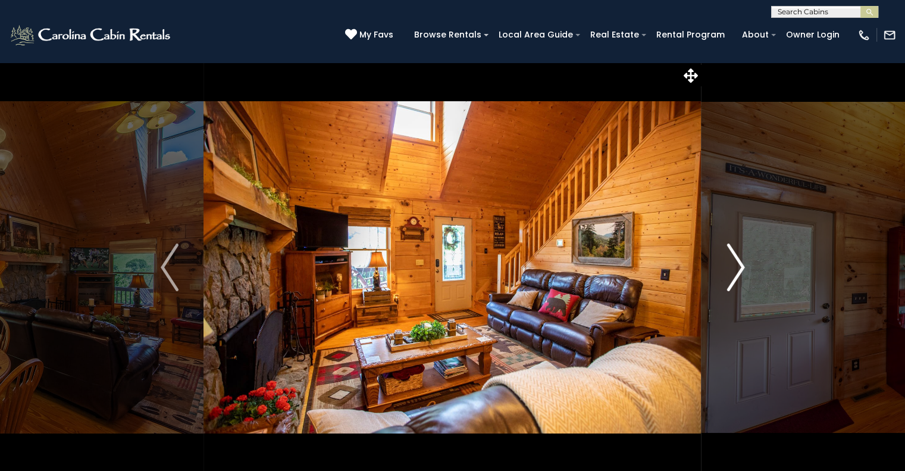
click at [741, 257] on img "Next" at bounding box center [736, 267] width 18 height 48
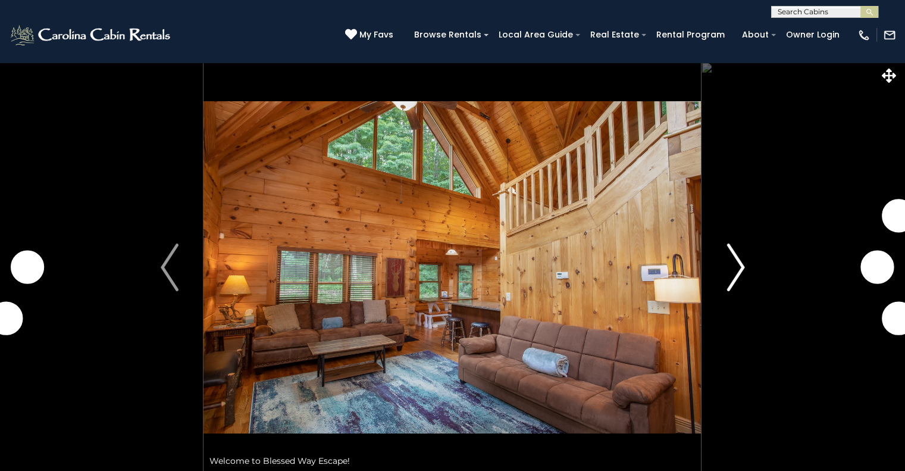
click at [730, 271] on img "Next" at bounding box center [736, 267] width 18 height 48
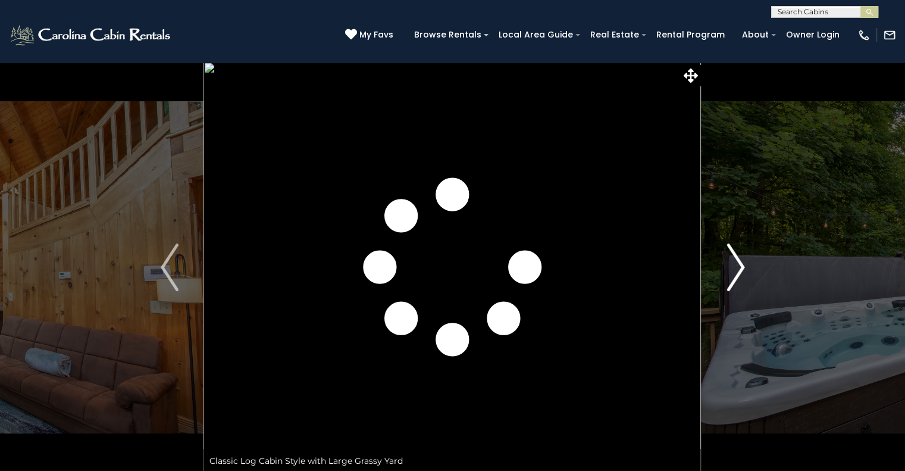
click at [730, 271] on img "Next" at bounding box center [736, 267] width 18 height 48
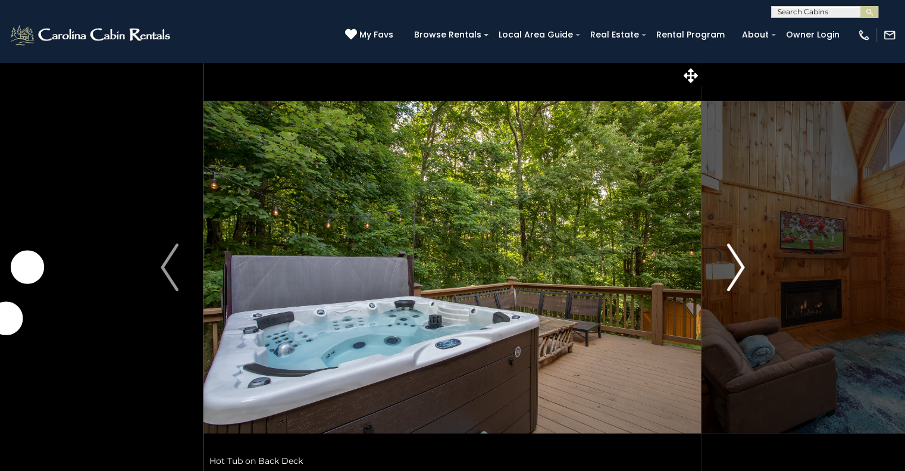
click at [730, 271] on img "Next" at bounding box center [736, 267] width 18 height 48
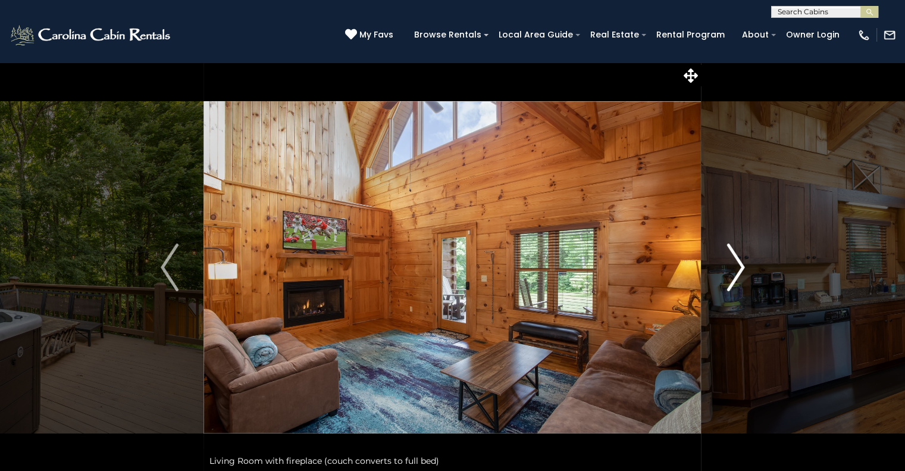
click at [730, 271] on img "Next" at bounding box center [736, 267] width 18 height 48
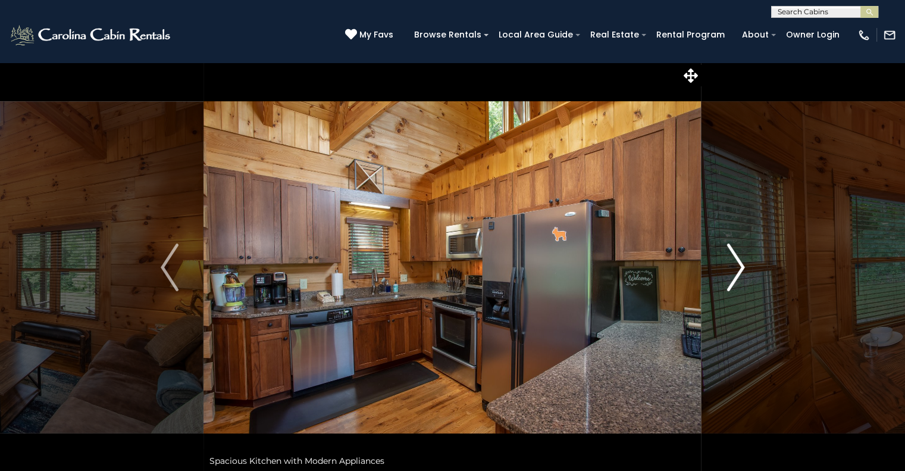
click at [730, 271] on img "Next" at bounding box center [736, 267] width 18 height 48
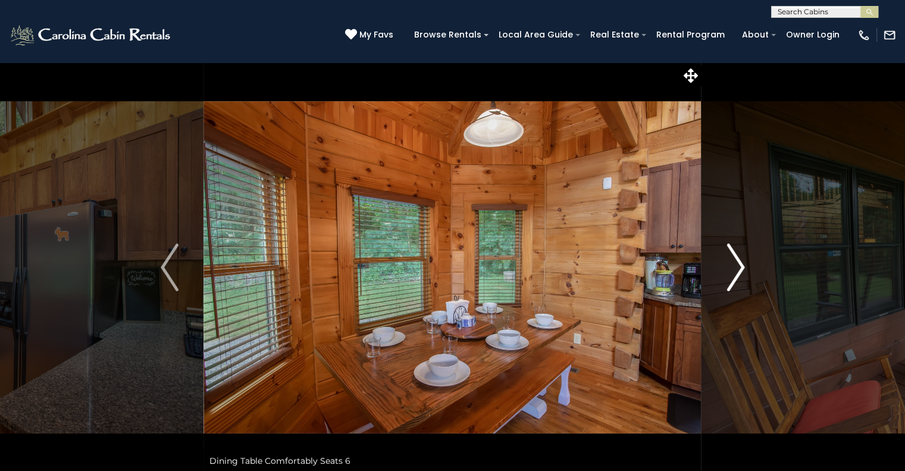
click at [730, 271] on img "Next" at bounding box center [736, 267] width 18 height 48
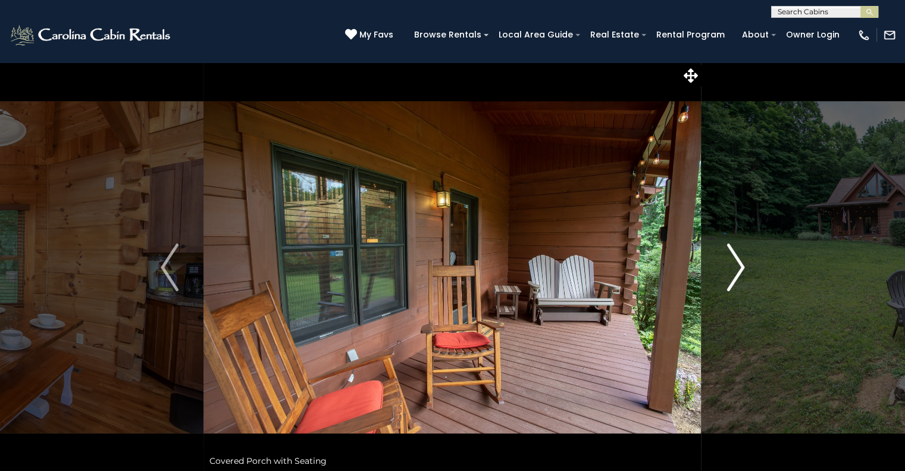
click at [730, 271] on img "Next" at bounding box center [736, 267] width 18 height 48
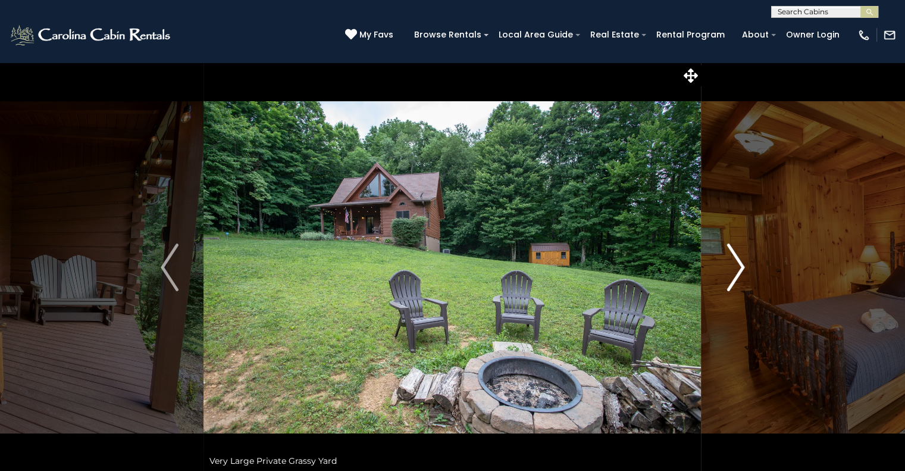
click at [730, 271] on img "Next" at bounding box center [736, 267] width 18 height 48
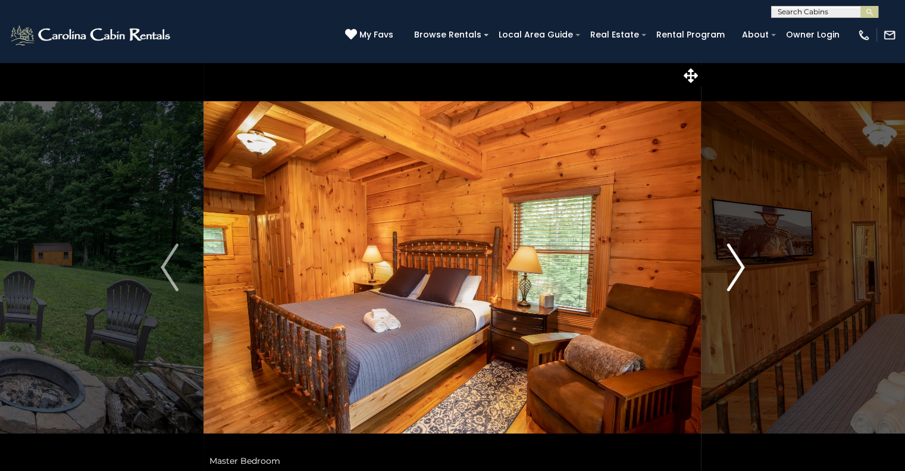
click at [730, 271] on img "Next" at bounding box center [736, 267] width 18 height 48
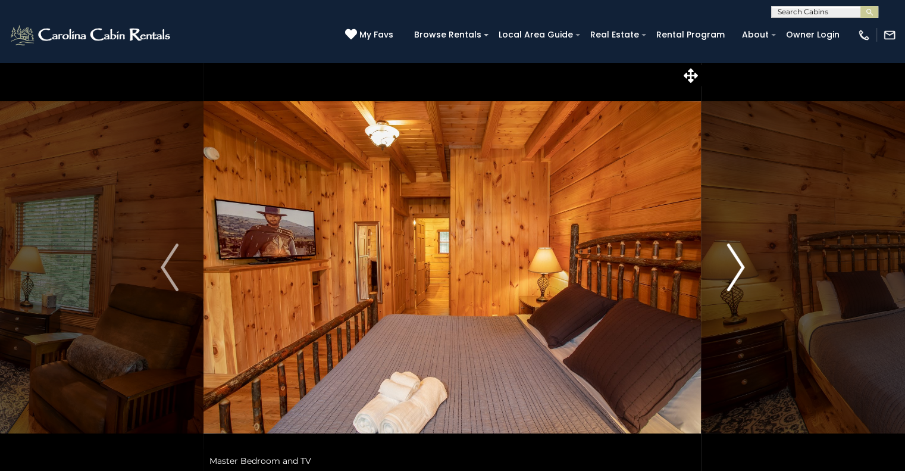
click at [730, 271] on img "Next" at bounding box center [736, 267] width 18 height 48
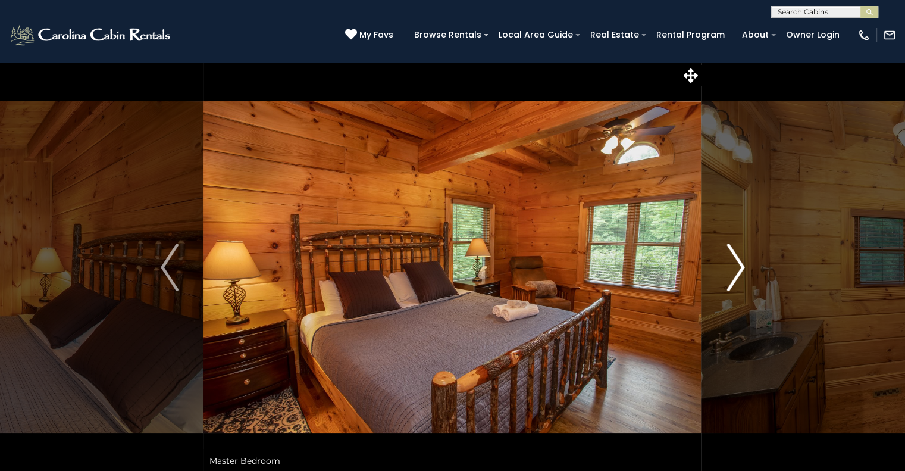
click at [730, 271] on img "Next" at bounding box center [736, 267] width 18 height 48
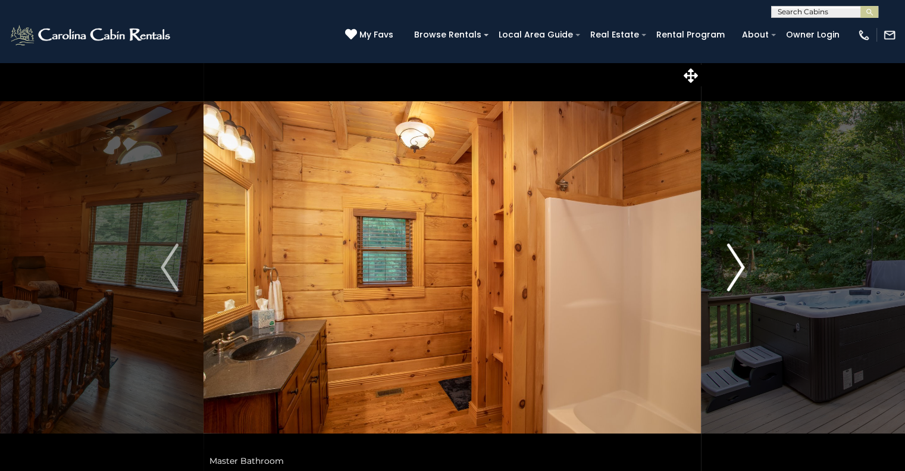
click at [730, 271] on img "Next" at bounding box center [736, 267] width 18 height 48
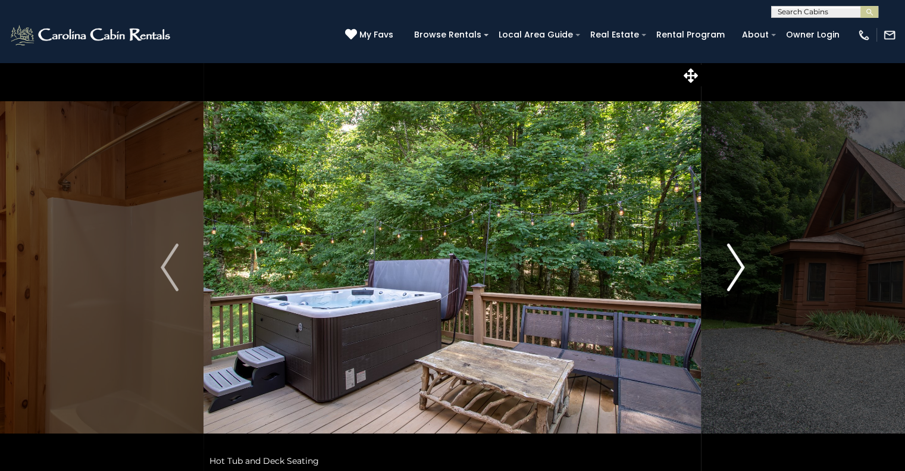
click at [730, 271] on img "Next" at bounding box center [736, 267] width 18 height 48
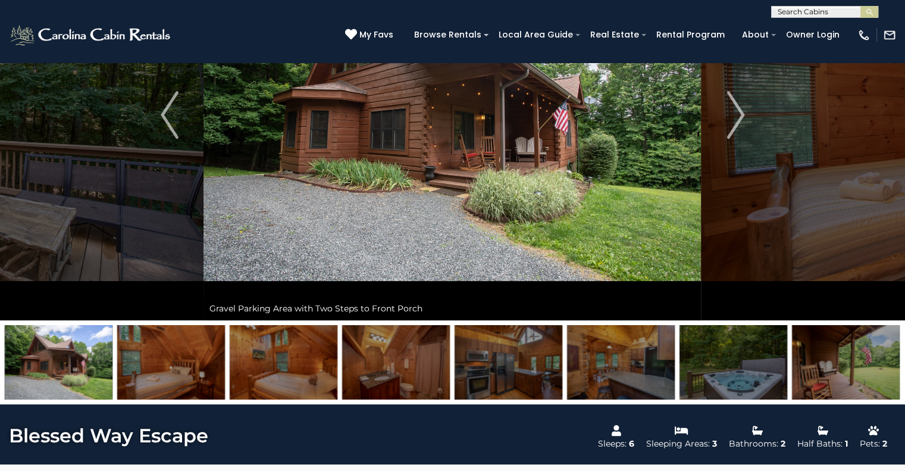
scroll to position [217, 0]
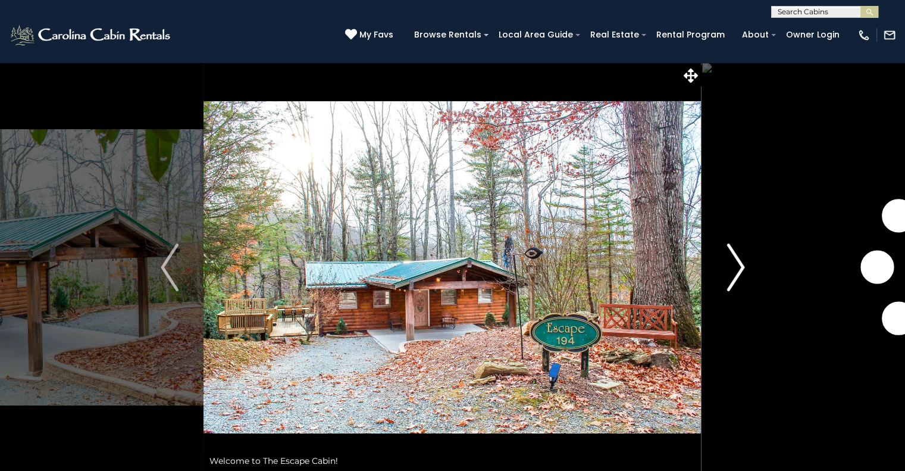
click at [738, 267] on img "Next" at bounding box center [736, 267] width 18 height 48
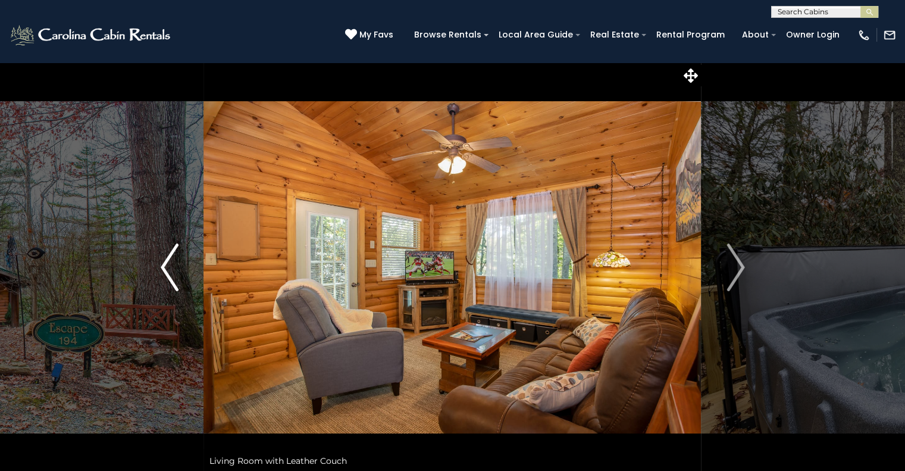
click at [161, 277] on img "Previous" at bounding box center [170, 267] width 18 height 48
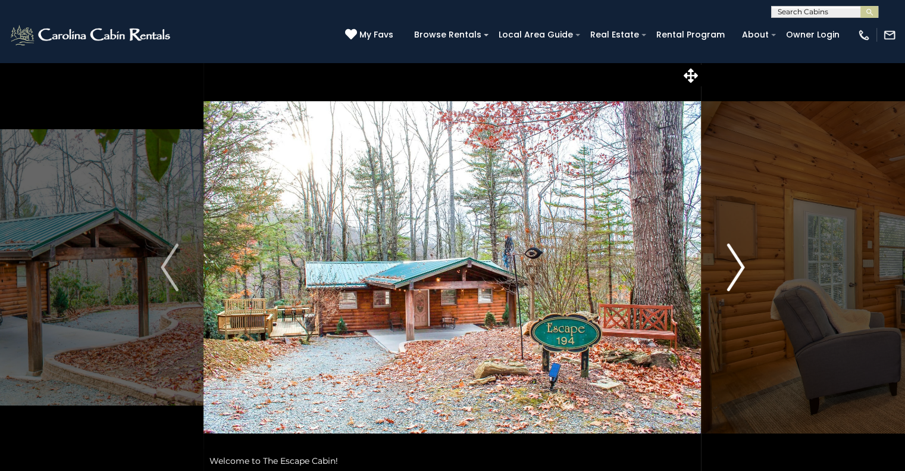
click at [741, 259] on img "Next" at bounding box center [736, 267] width 18 height 48
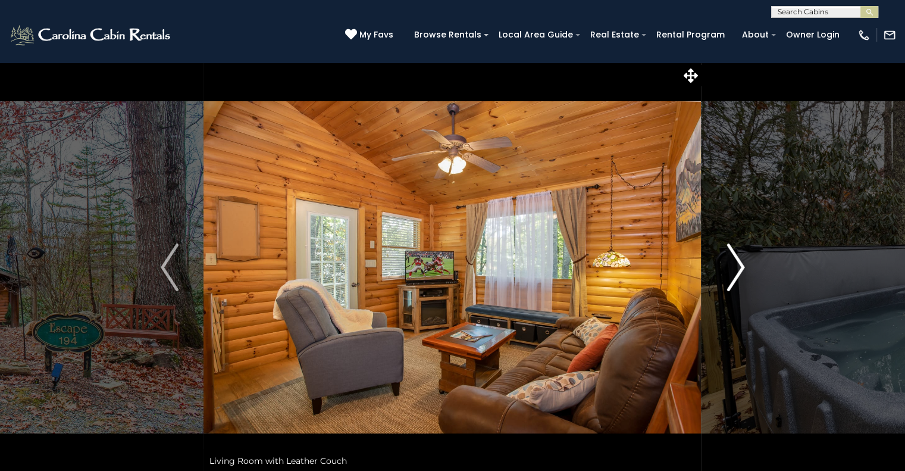
click at [741, 259] on img "Next" at bounding box center [736, 267] width 18 height 48
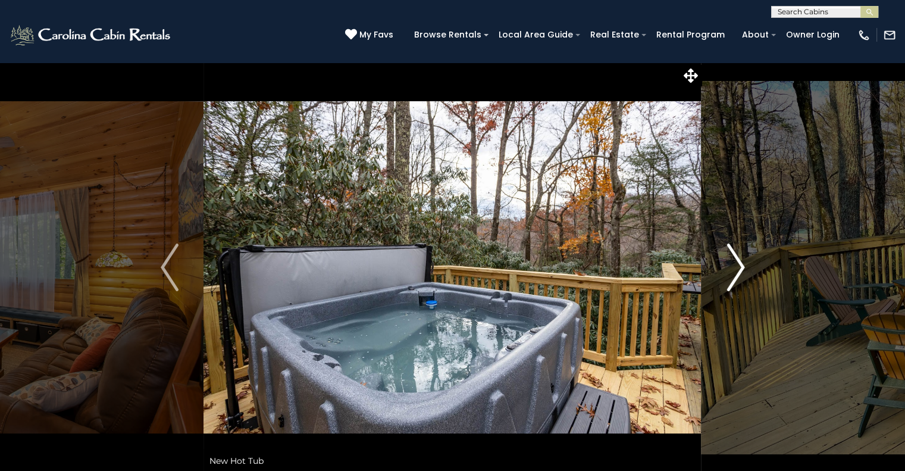
click at [741, 259] on img "Next" at bounding box center [736, 267] width 18 height 48
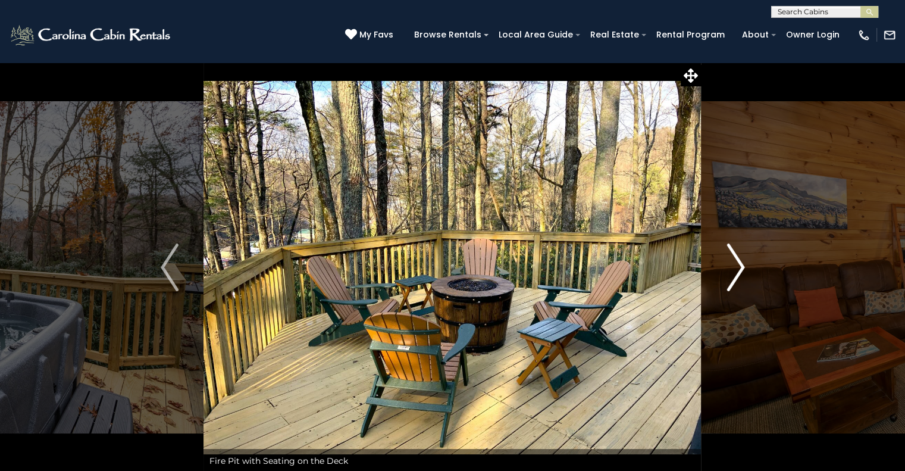
click at [741, 259] on img "Next" at bounding box center [736, 267] width 18 height 48
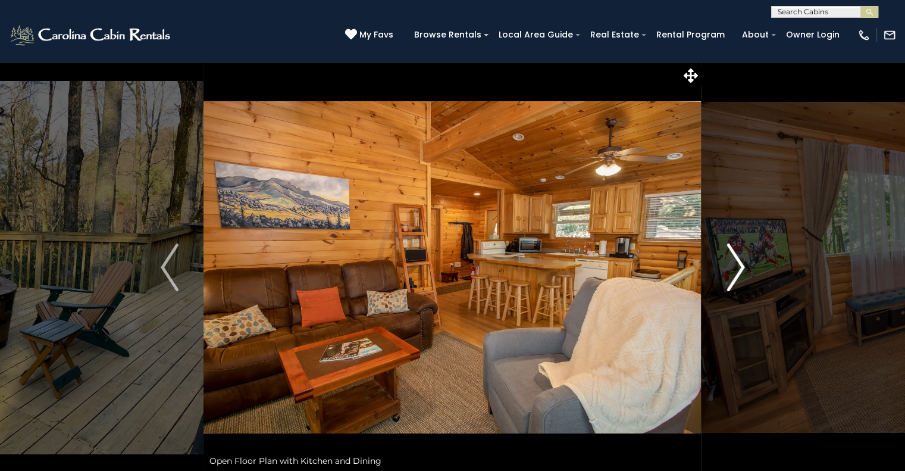
click at [741, 259] on img "Next" at bounding box center [736, 267] width 18 height 48
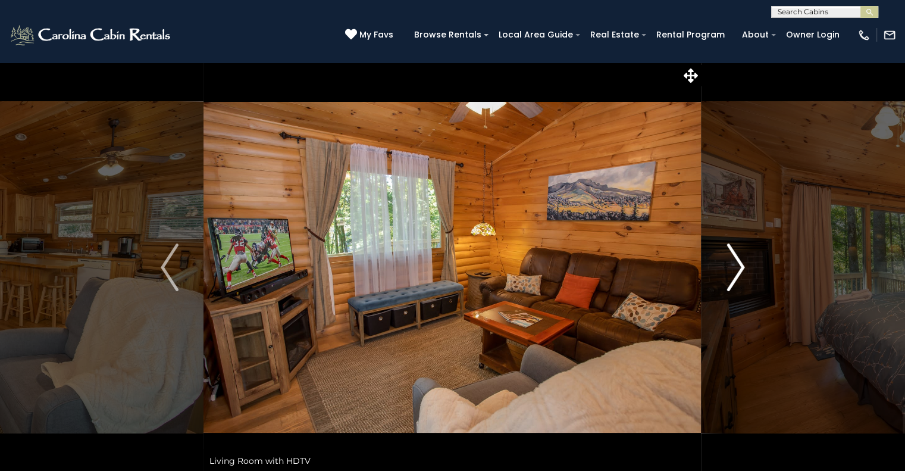
click at [741, 259] on img "Next" at bounding box center [736, 267] width 18 height 48
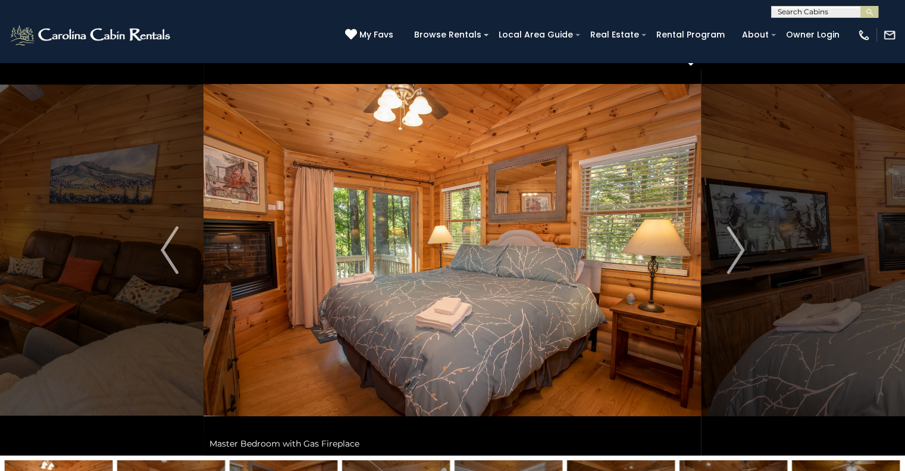
scroll to position [12, 0]
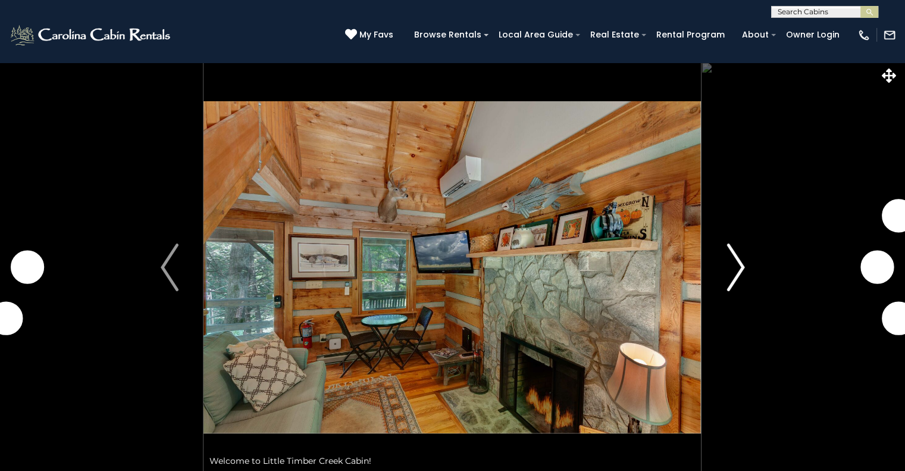
click at [736, 277] on img "Next" at bounding box center [736, 267] width 18 height 48
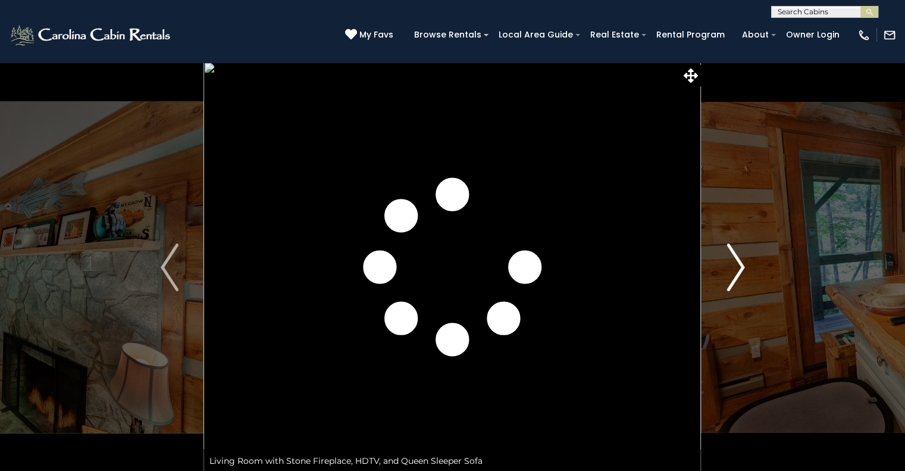
click at [736, 277] on img "Next" at bounding box center [736, 267] width 18 height 48
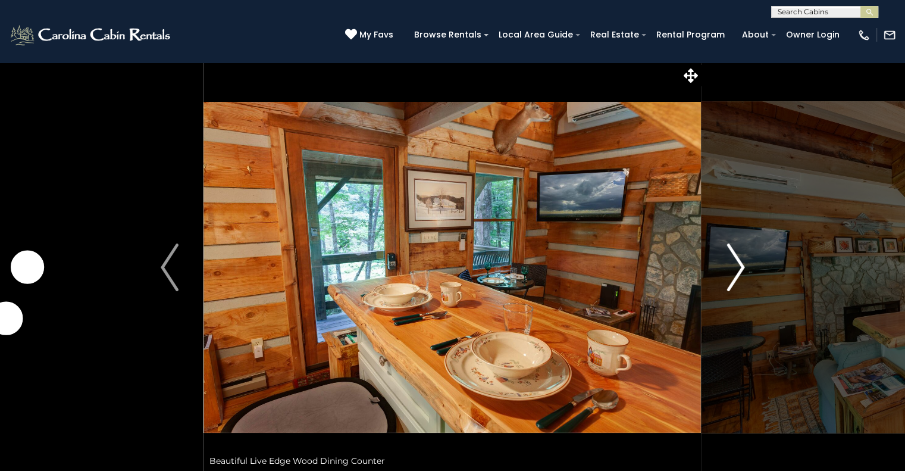
click at [736, 277] on img "Next" at bounding box center [736, 267] width 18 height 48
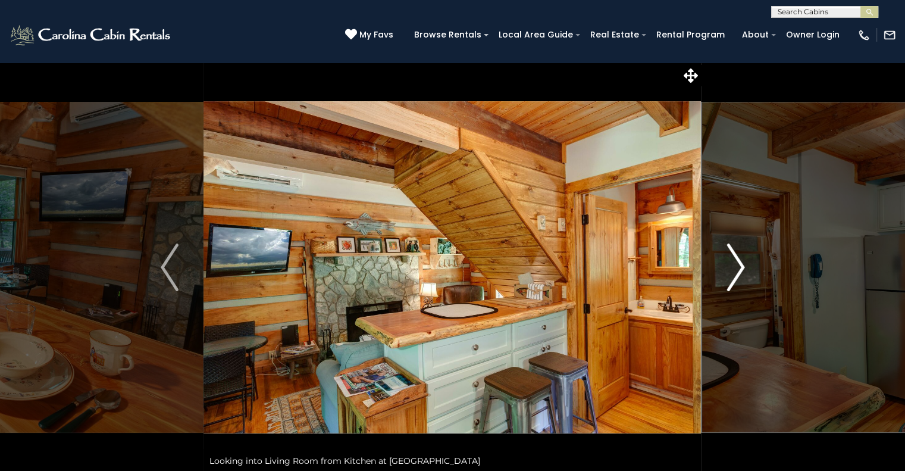
click at [736, 277] on img "Next" at bounding box center [736, 267] width 18 height 48
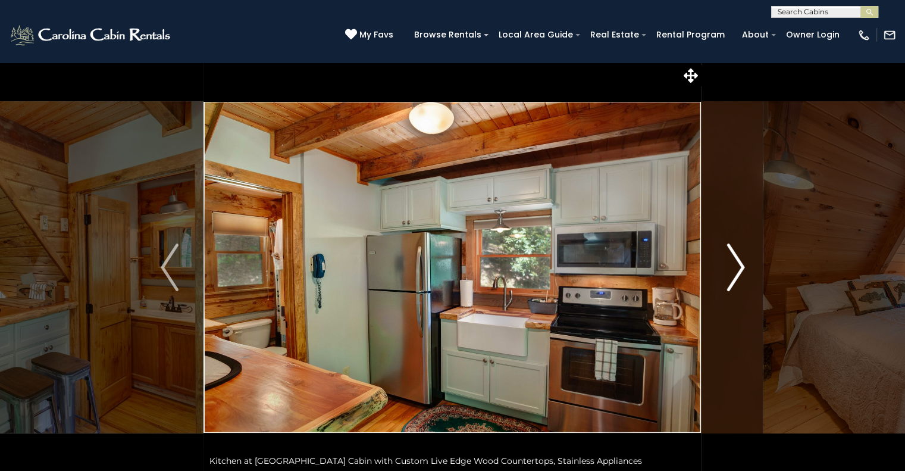
click at [736, 277] on img "Next" at bounding box center [736, 267] width 18 height 48
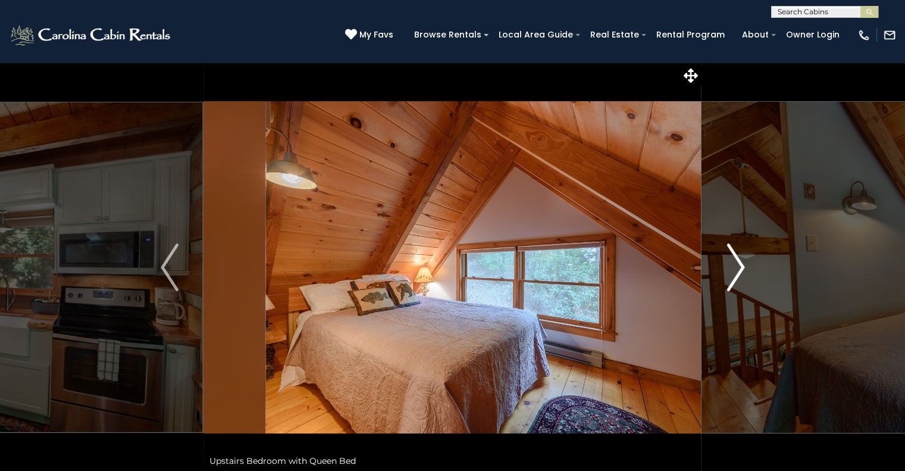
click at [736, 277] on img "Next" at bounding box center [736, 267] width 18 height 48
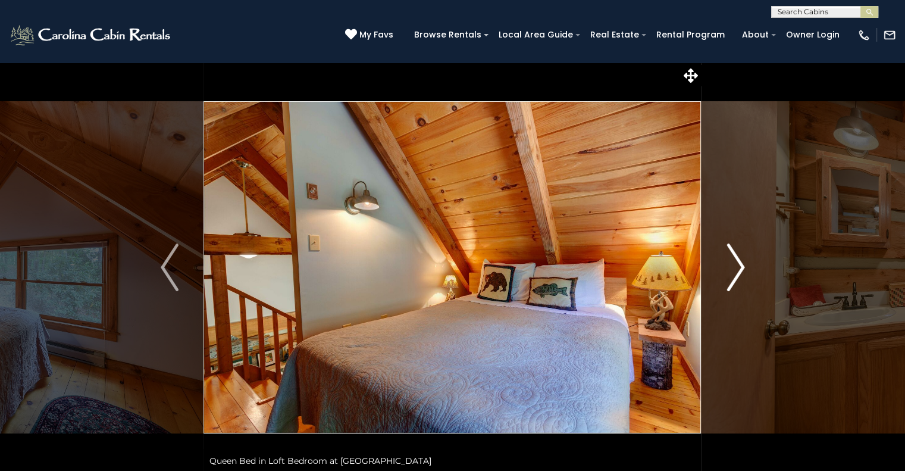
click at [736, 277] on img "Next" at bounding box center [736, 267] width 18 height 48
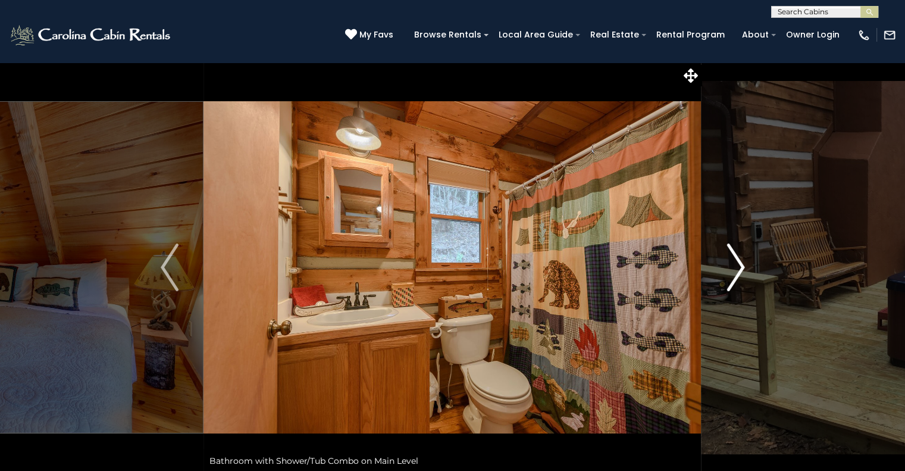
click at [736, 277] on img "Next" at bounding box center [736, 267] width 18 height 48
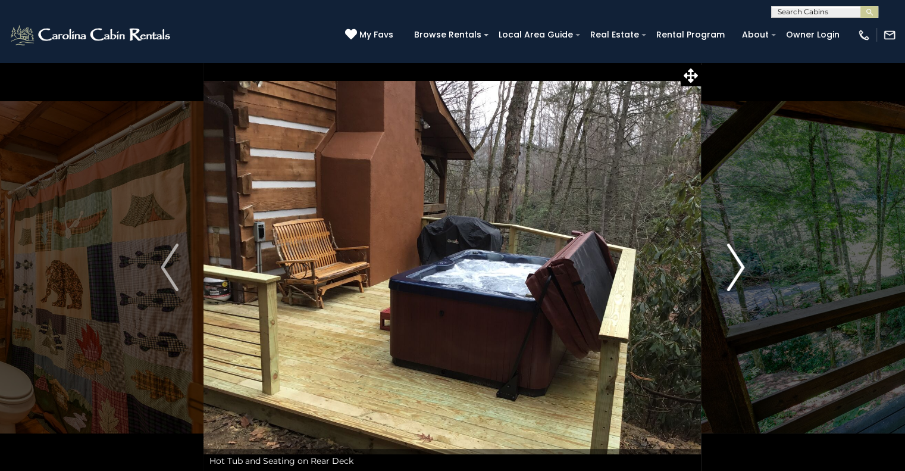
click at [736, 277] on img "Next" at bounding box center [736, 267] width 18 height 48
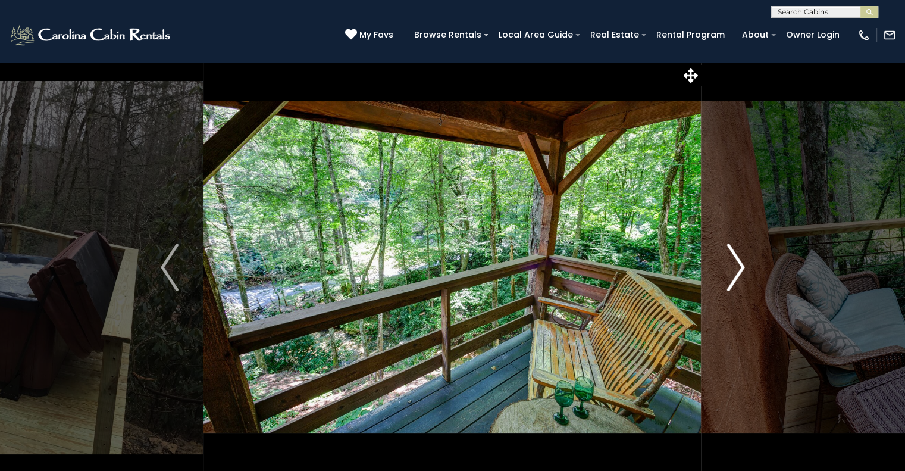
click at [736, 277] on img "Next" at bounding box center [736, 267] width 18 height 48
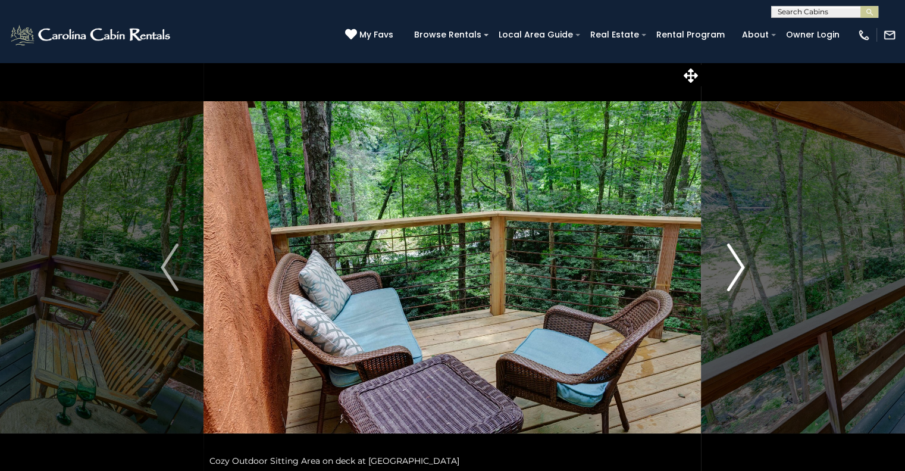
click at [738, 263] on img "Next" at bounding box center [736, 267] width 18 height 48
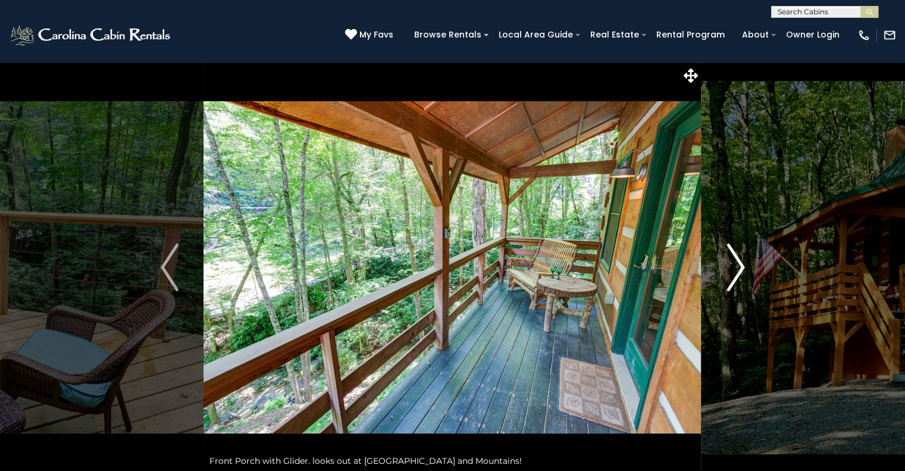
click at [738, 263] on img "Next" at bounding box center [736, 267] width 18 height 48
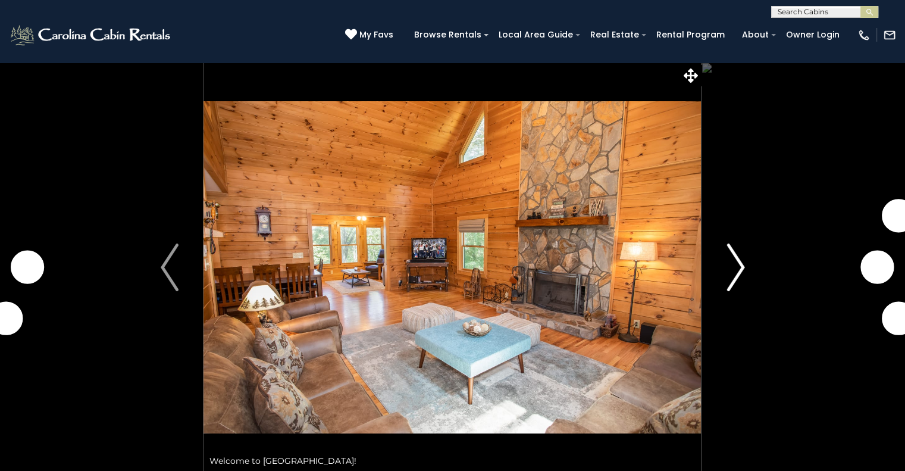
click at [747, 271] on button "Next" at bounding box center [736, 267] width 68 height 411
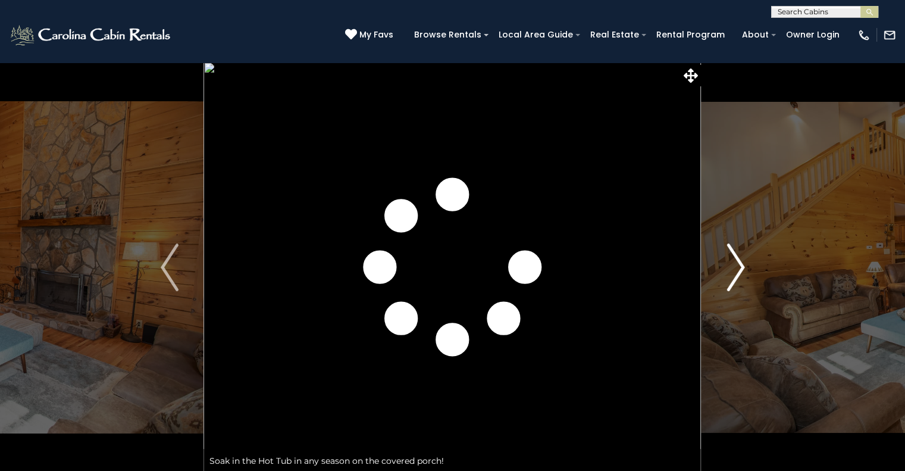
click at [747, 271] on button "Next" at bounding box center [736, 267] width 68 height 411
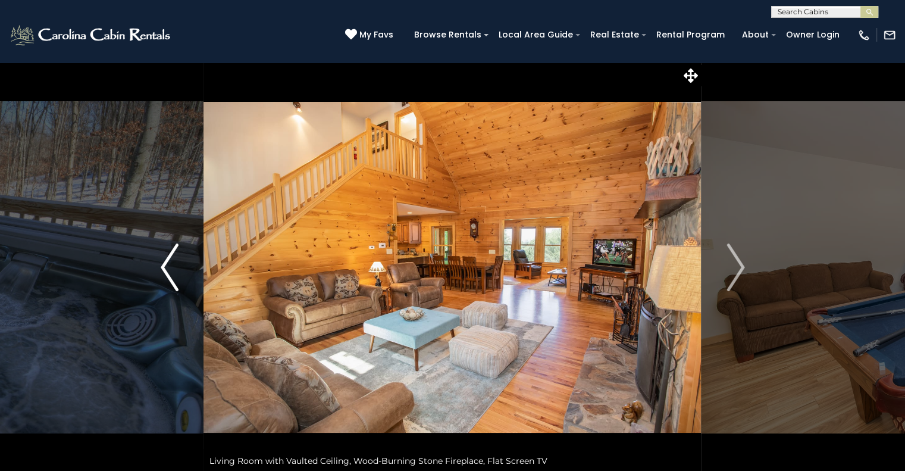
click at [177, 261] on img "Previous" at bounding box center [170, 267] width 18 height 48
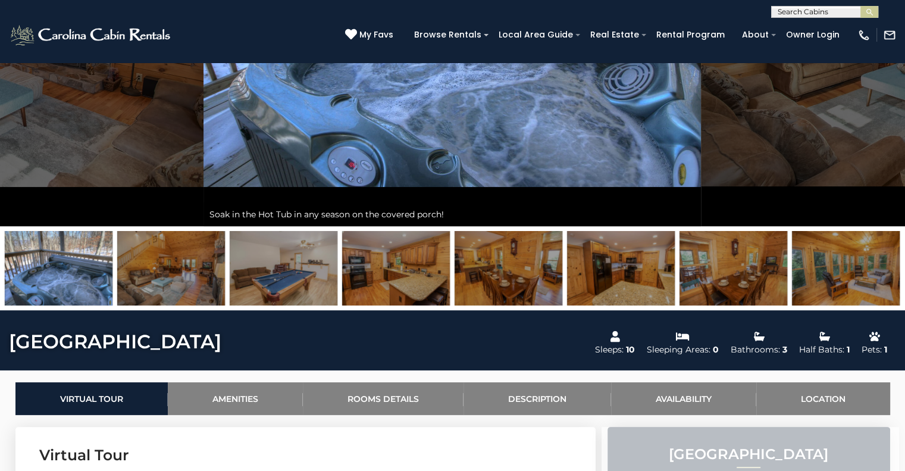
scroll to position [235, 0]
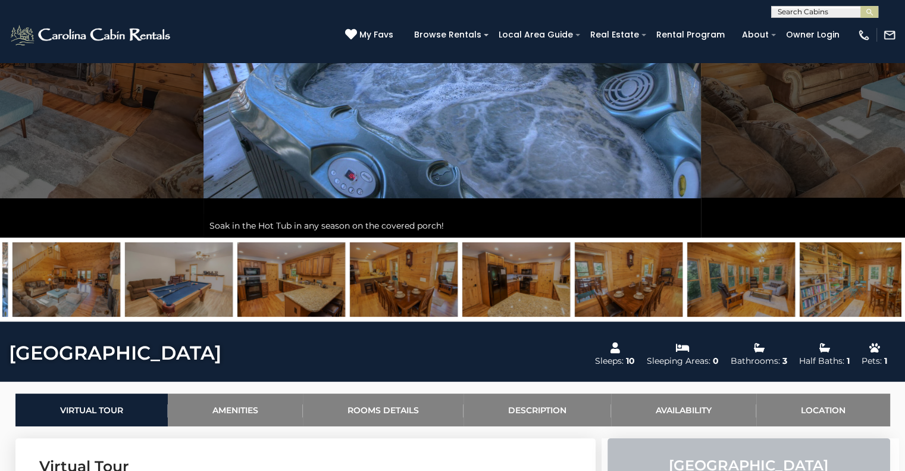
drag, startPoint x: 680, startPoint y: 306, endPoint x: 158, endPoint y: 313, distance: 521.9
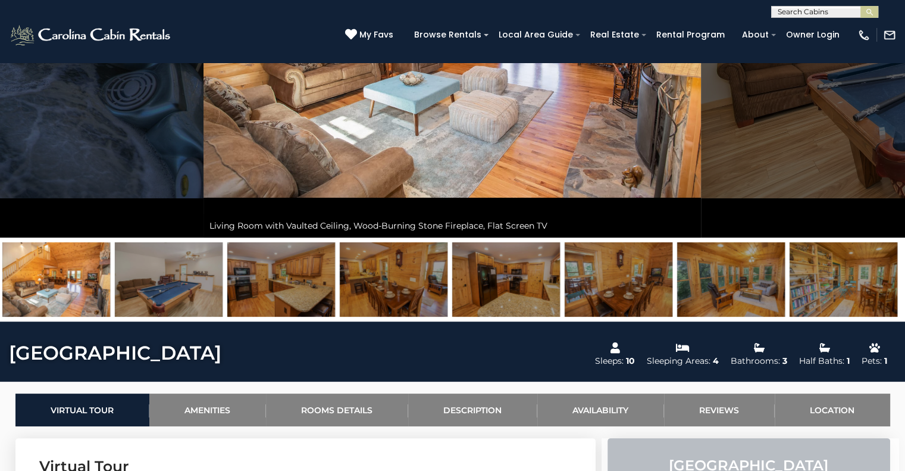
drag, startPoint x: 158, startPoint y: 313, endPoint x: 189, endPoint y: 346, distance: 45.9
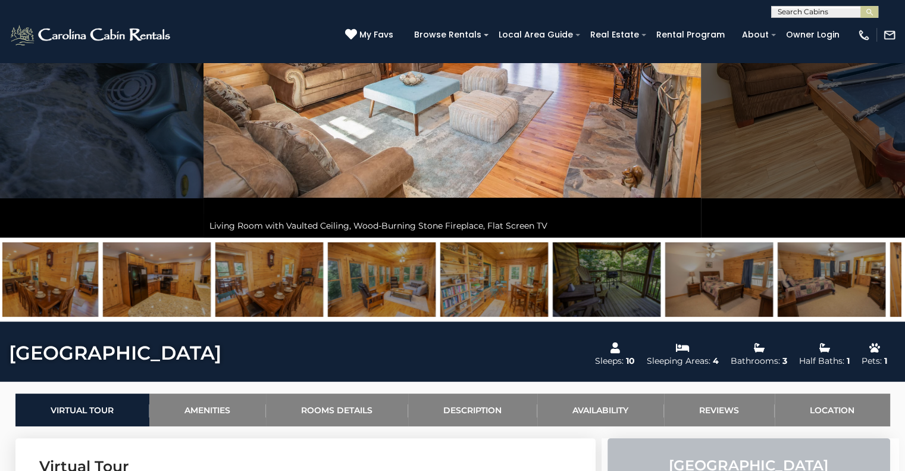
drag, startPoint x: 568, startPoint y: 282, endPoint x: 186, endPoint y: 280, distance: 382.1
click at [215, 280] on img at bounding box center [269, 279] width 108 height 74
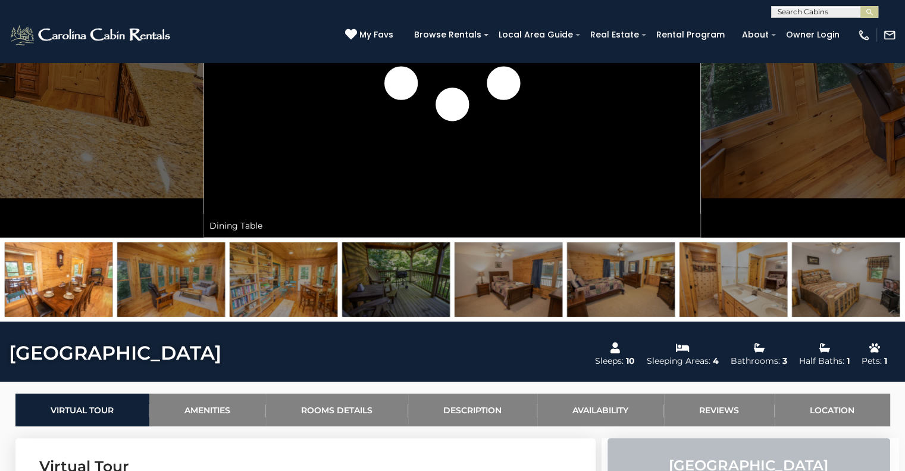
click at [413, 259] on img at bounding box center [396, 279] width 108 height 74
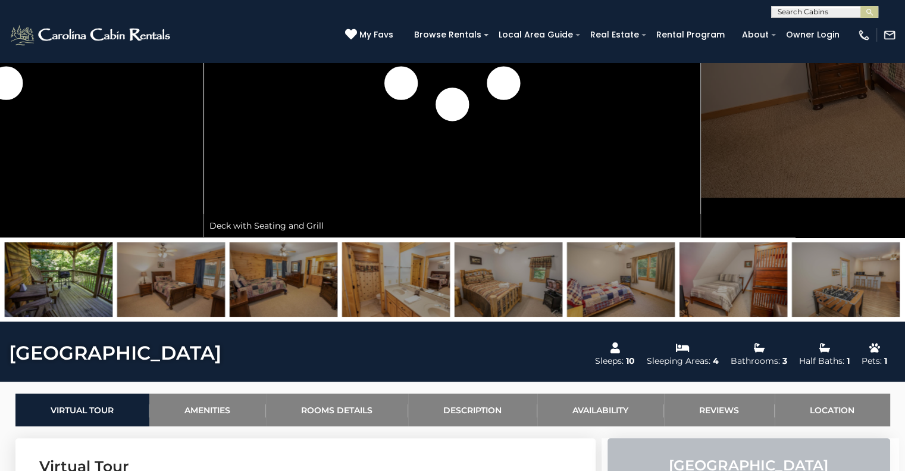
click at [863, 285] on img at bounding box center [846, 279] width 108 height 74
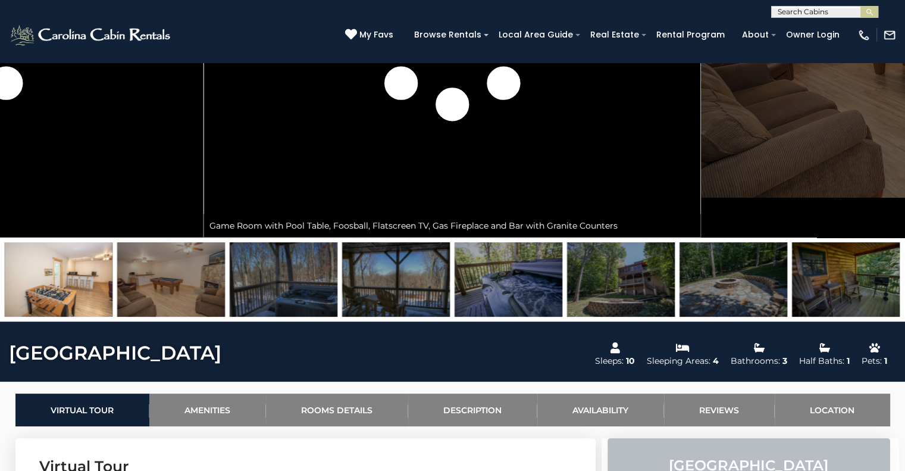
click at [273, 282] on img at bounding box center [284, 279] width 108 height 74
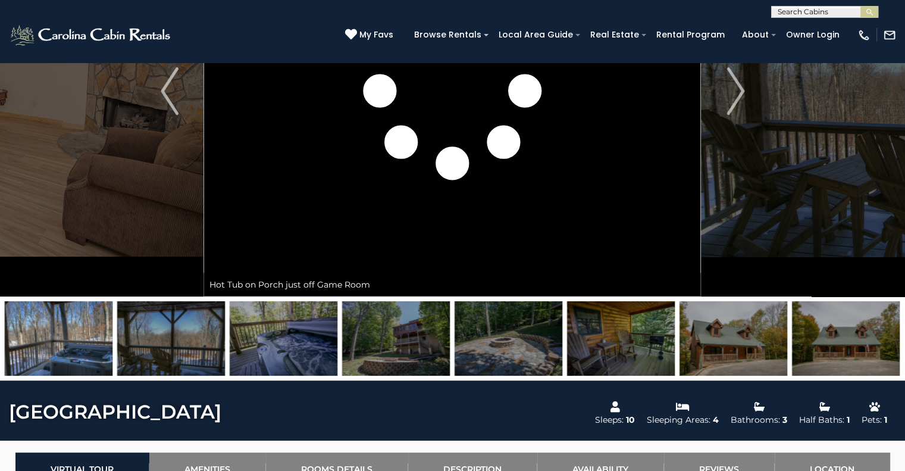
scroll to position [176, 0]
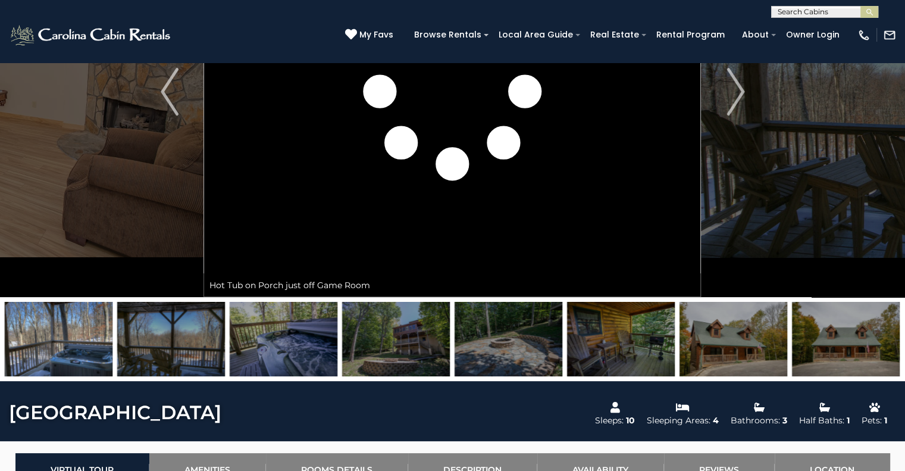
click at [395, 360] on img at bounding box center [396, 339] width 108 height 74
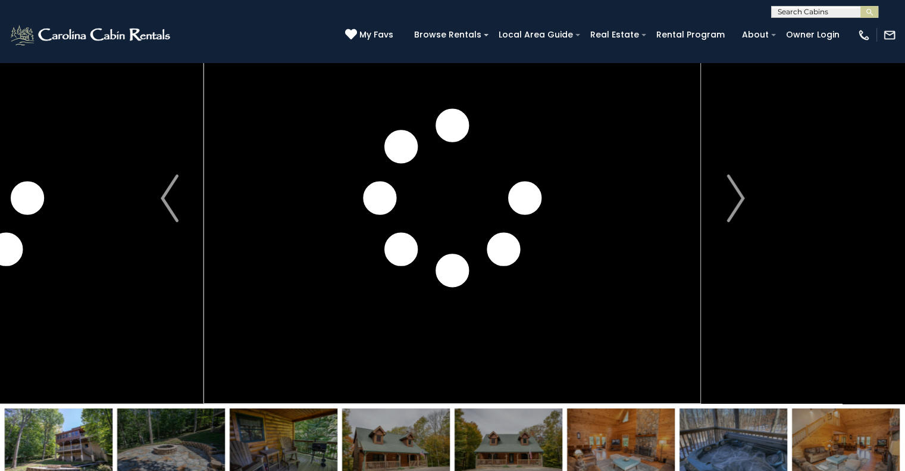
scroll to position [0, 0]
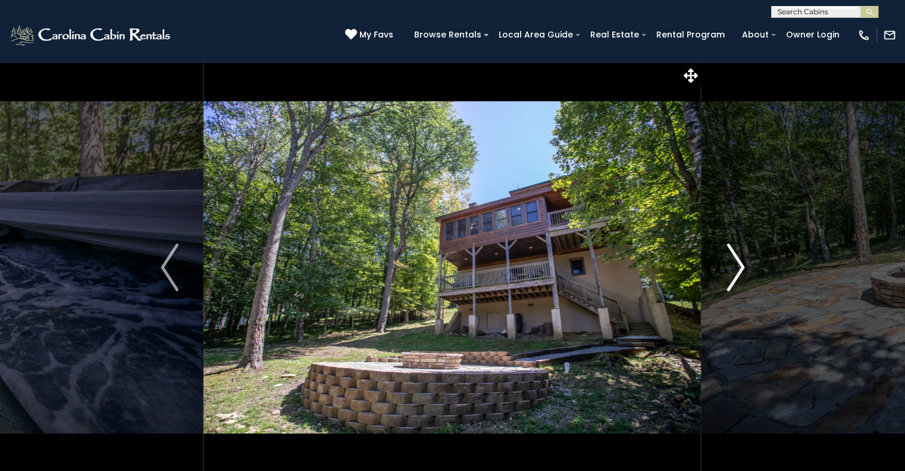
click at [739, 268] on img "Next" at bounding box center [736, 267] width 18 height 48
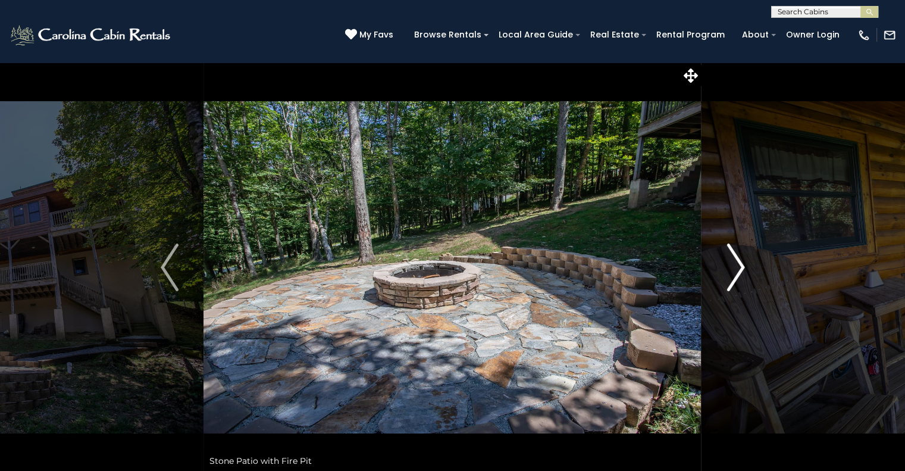
click at [739, 268] on img "Next" at bounding box center [736, 267] width 18 height 48
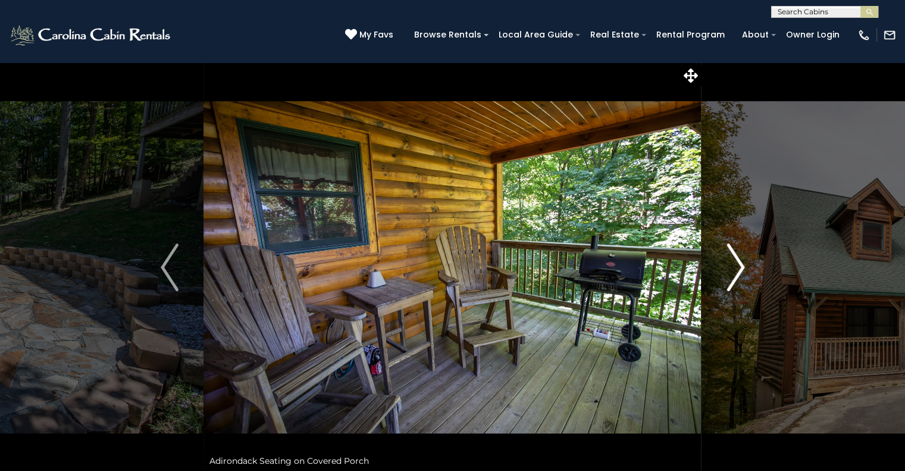
click at [739, 268] on img "Next" at bounding box center [736, 267] width 18 height 48
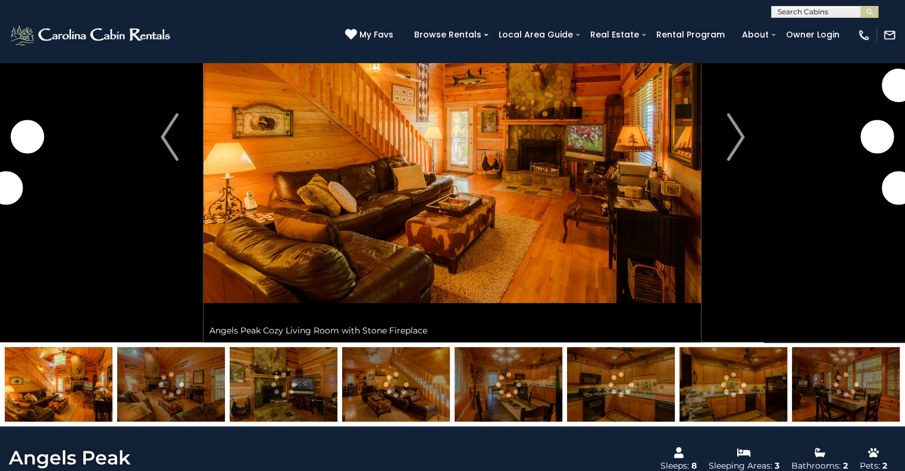
scroll to position [134, 0]
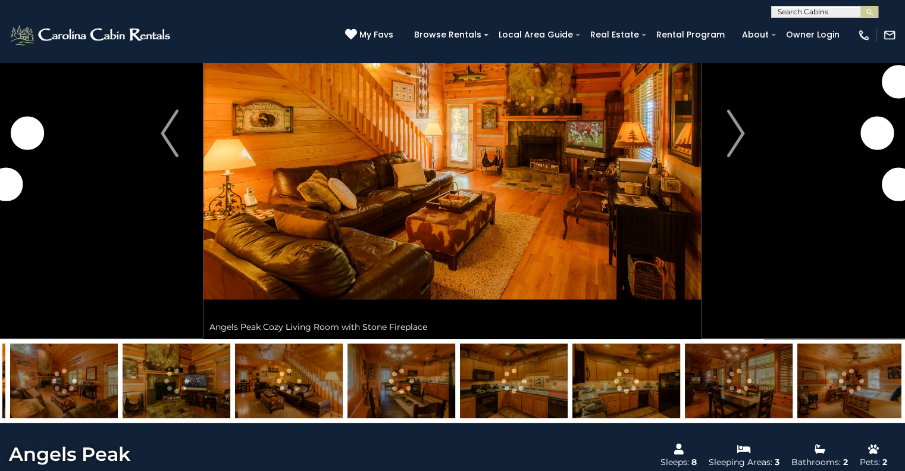
drag, startPoint x: 762, startPoint y: 386, endPoint x: 415, endPoint y: 358, distance: 347.5
click at [572, 358] on img at bounding box center [626, 380] width 108 height 74
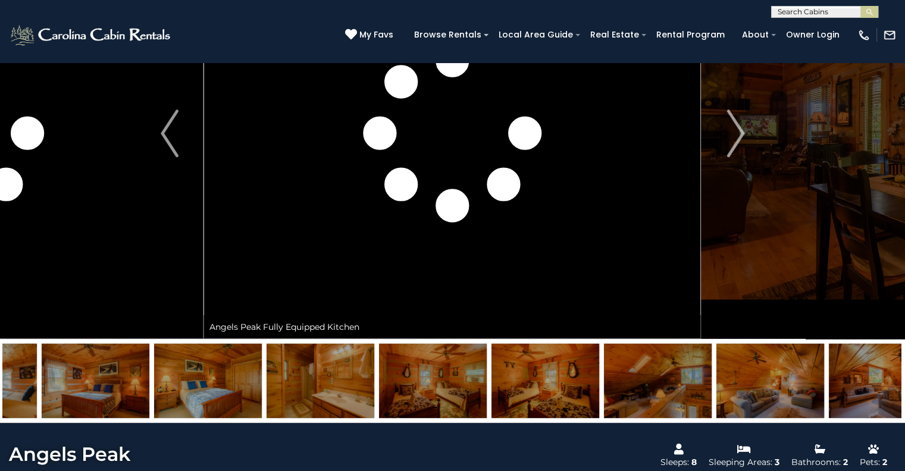
drag, startPoint x: 750, startPoint y: 382, endPoint x: 369, endPoint y: 392, distance: 381.0
click at [379, 392] on img at bounding box center [433, 380] width 108 height 74
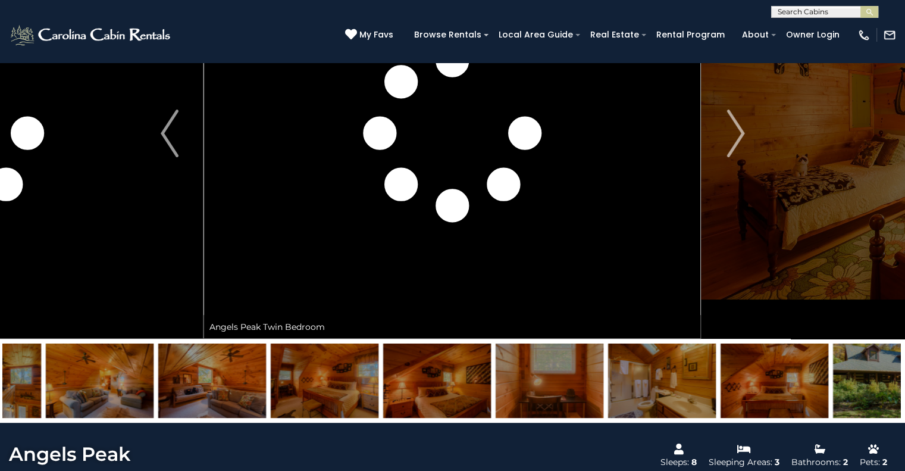
drag, startPoint x: 626, startPoint y: 376, endPoint x: 315, endPoint y: 383, distance: 310.7
click at [315, 383] on img at bounding box center [325, 380] width 108 height 74
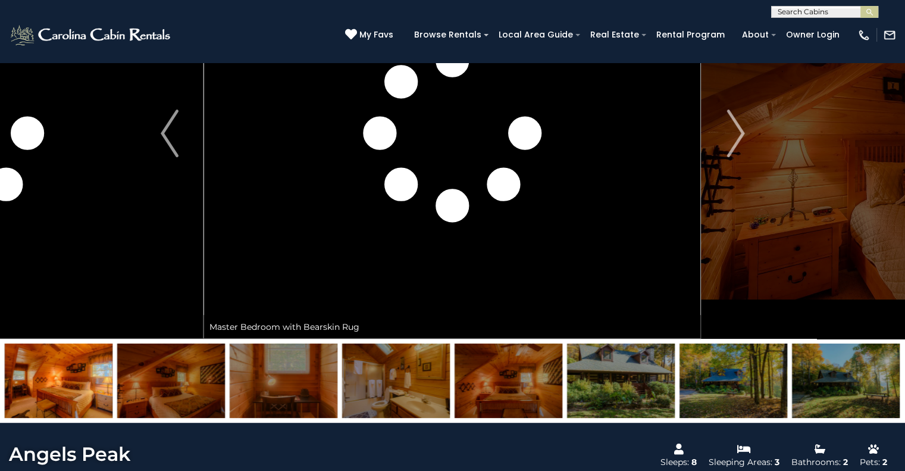
click at [655, 374] on img at bounding box center [621, 380] width 108 height 74
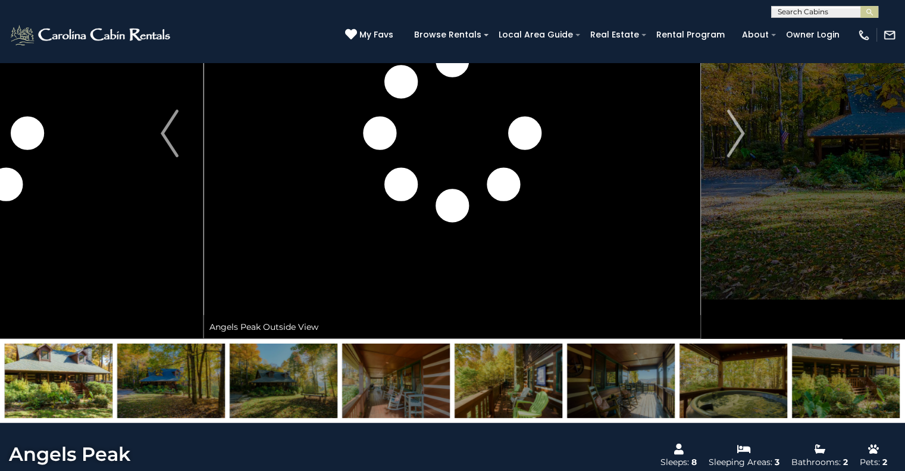
click at [725, 395] on img at bounding box center [734, 380] width 108 height 74
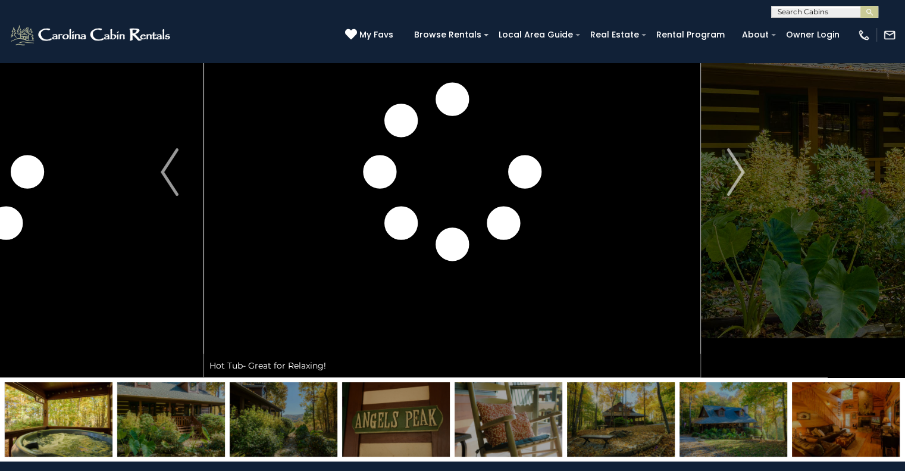
scroll to position [0, 0]
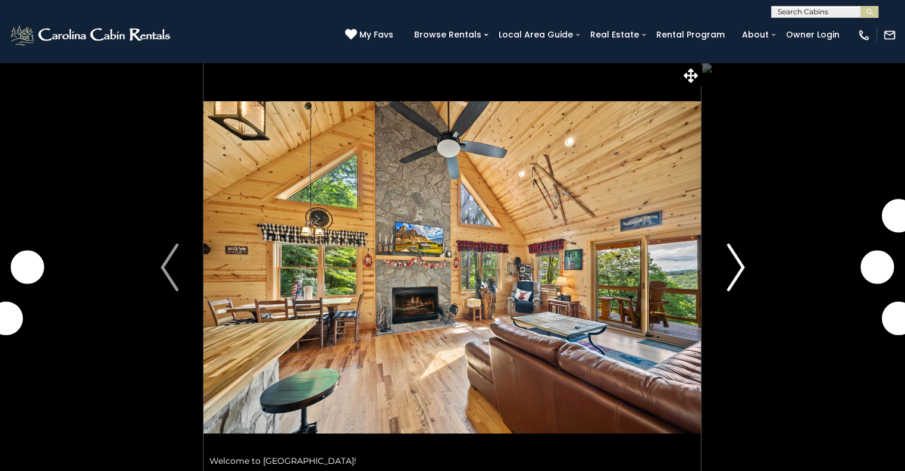
click at [736, 267] on img "Next" at bounding box center [736, 267] width 18 height 48
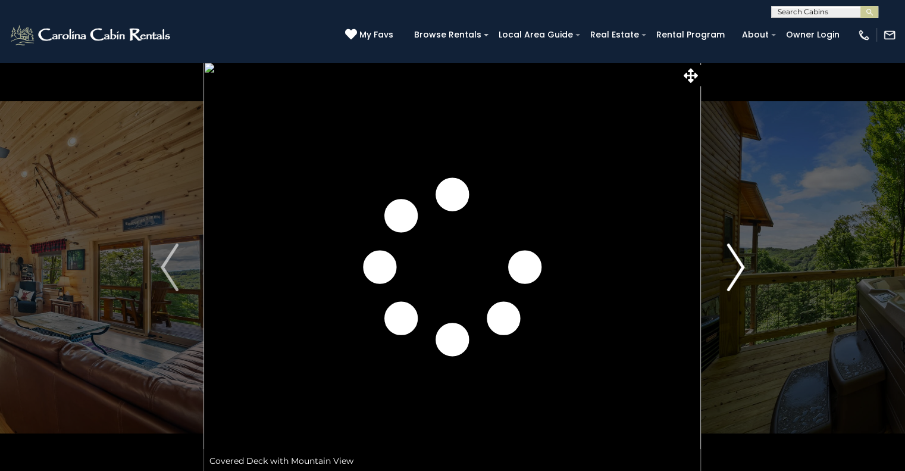
click at [736, 267] on img "Next" at bounding box center [736, 267] width 18 height 48
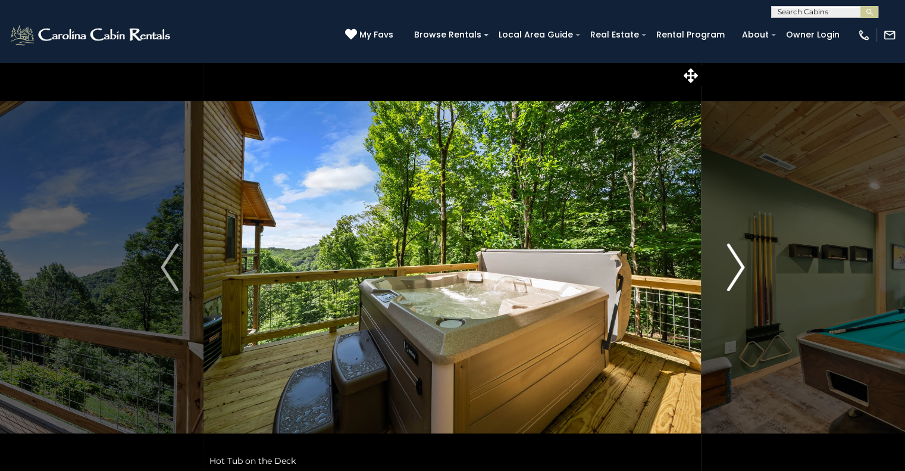
click at [736, 267] on img "Next" at bounding box center [736, 267] width 18 height 48
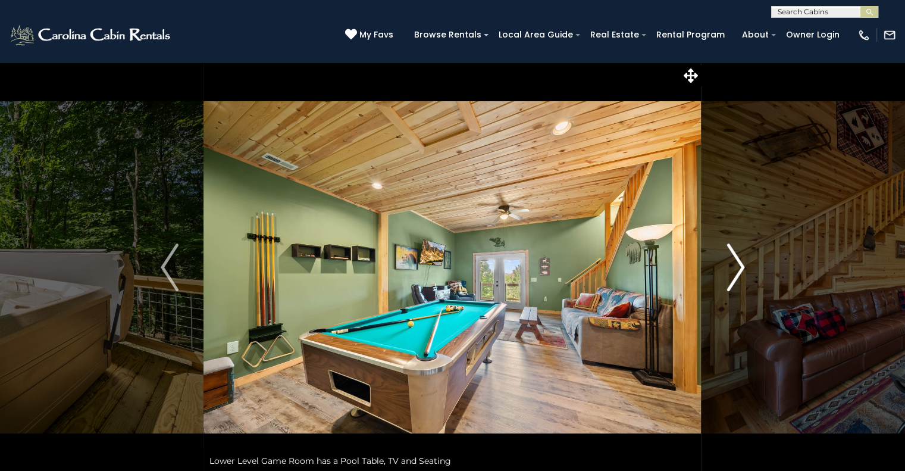
click at [736, 267] on img "Next" at bounding box center [736, 267] width 18 height 48
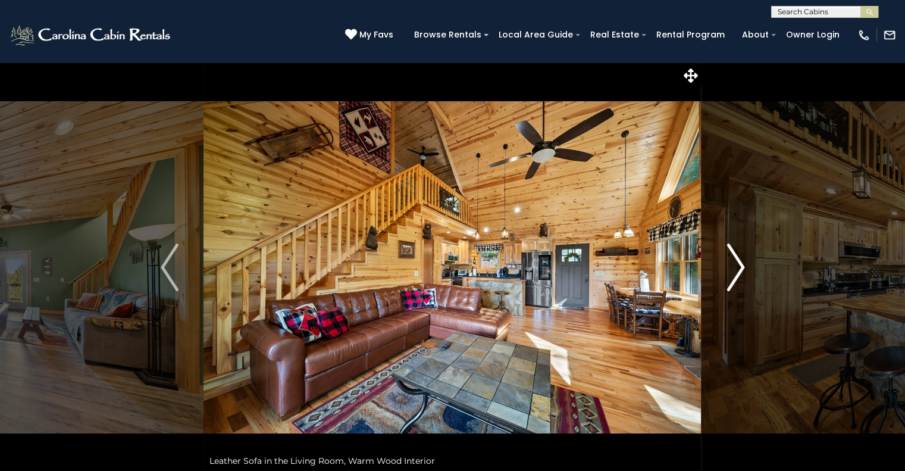
click at [736, 267] on img "Next" at bounding box center [736, 267] width 18 height 48
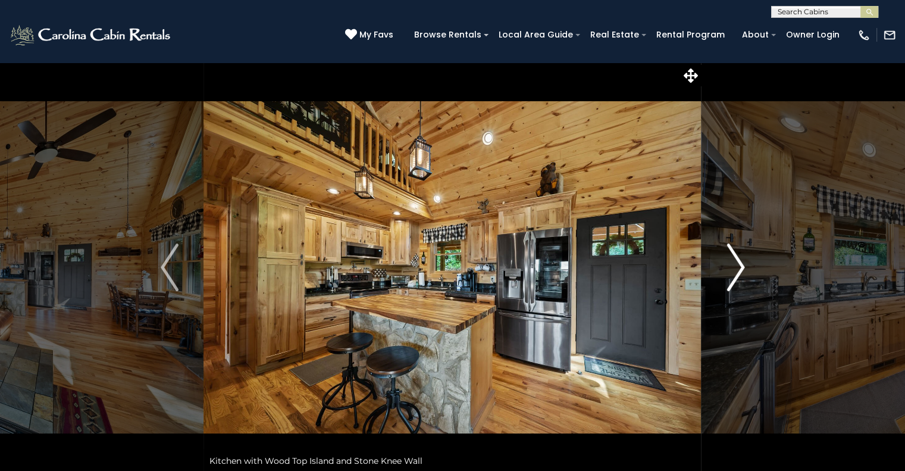
click at [736, 267] on img "Next" at bounding box center [736, 267] width 18 height 48
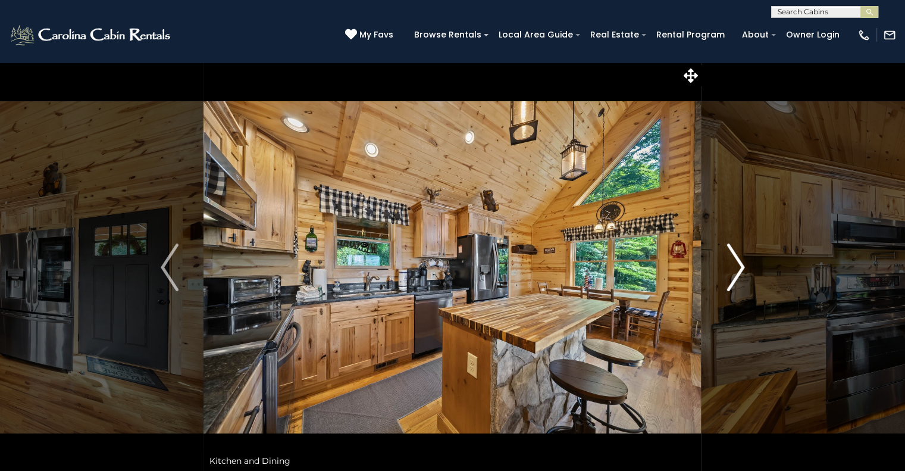
click at [736, 267] on img "Next" at bounding box center [736, 267] width 18 height 48
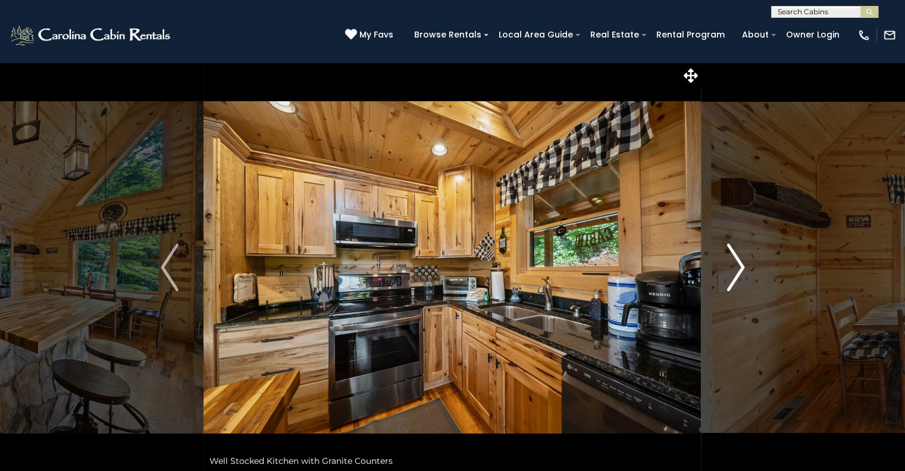
click at [736, 267] on img "Next" at bounding box center [736, 267] width 18 height 48
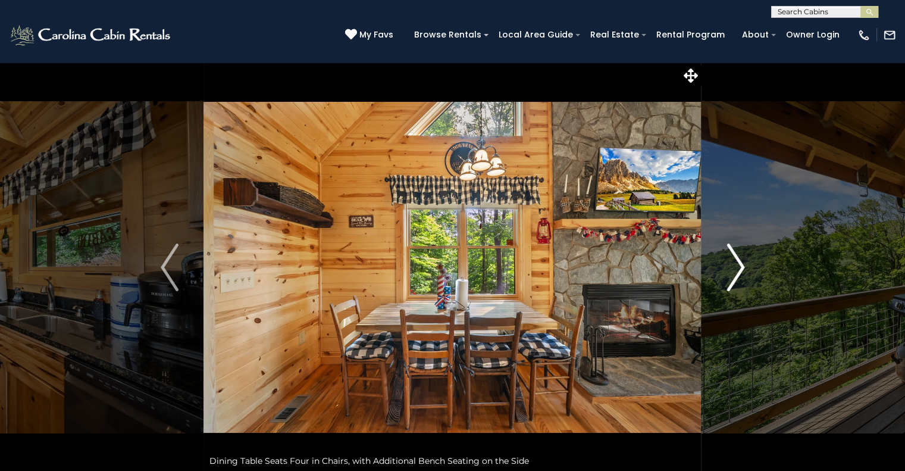
click at [736, 267] on img "Next" at bounding box center [736, 267] width 18 height 48
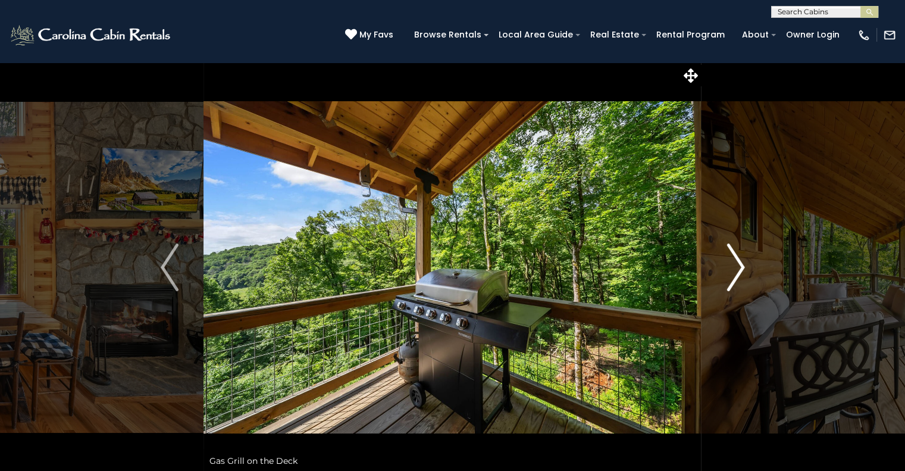
click at [736, 267] on img "Next" at bounding box center [736, 267] width 18 height 48
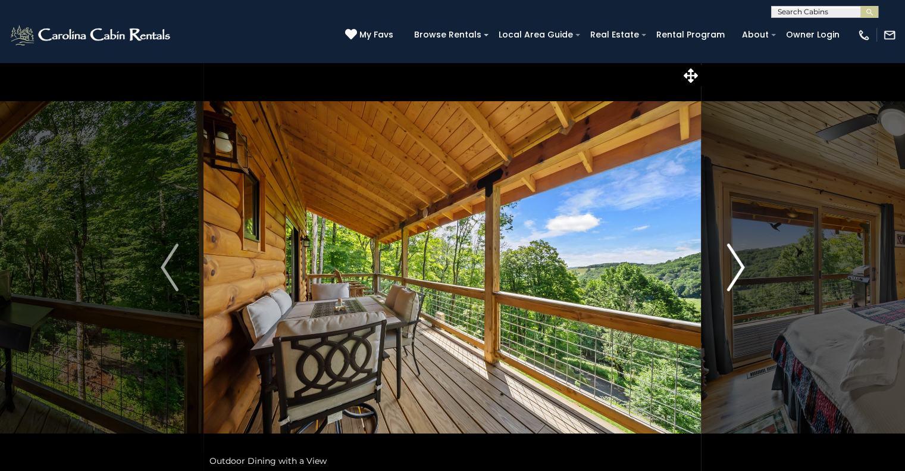
click at [736, 267] on img "Next" at bounding box center [736, 267] width 18 height 48
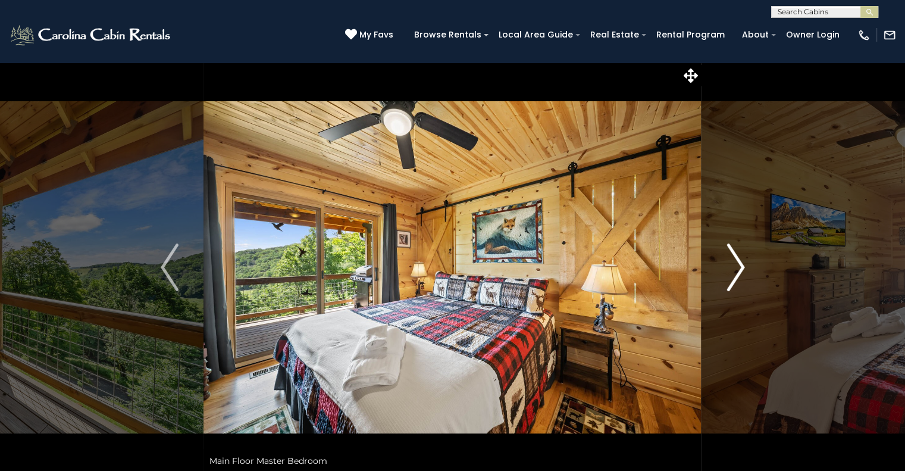
click at [736, 267] on img "Next" at bounding box center [736, 267] width 18 height 48
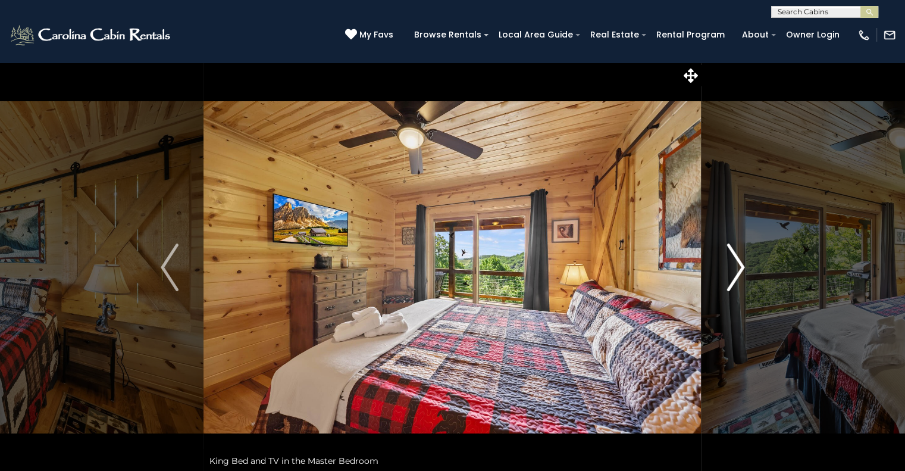
click at [736, 267] on img "Next" at bounding box center [736, 267] width 18 height 48
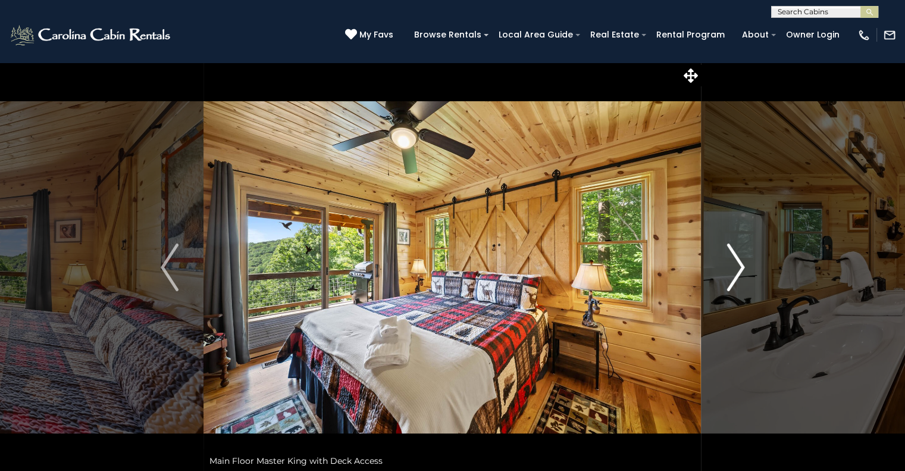
click at [736, 267] on img "Next" at bounding box center [736, 267] width 18 height 48
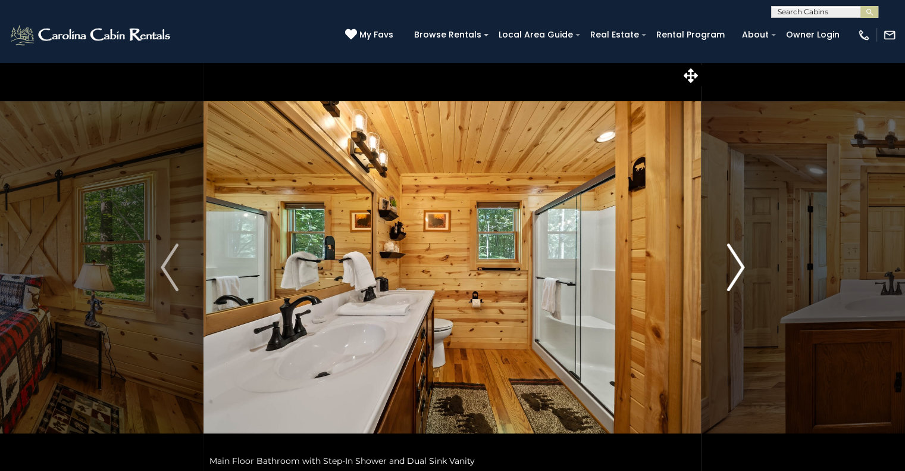
click at [736, 267] on img "Next" at bounding box center [736, 267] width 18 height 48
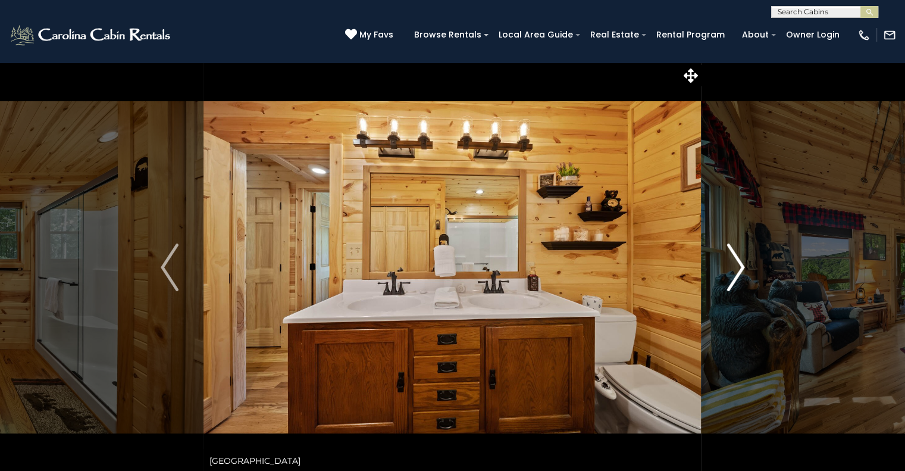
click at [736, 267] on img "Next" at bounding box center [736, 267] width 18 height 48
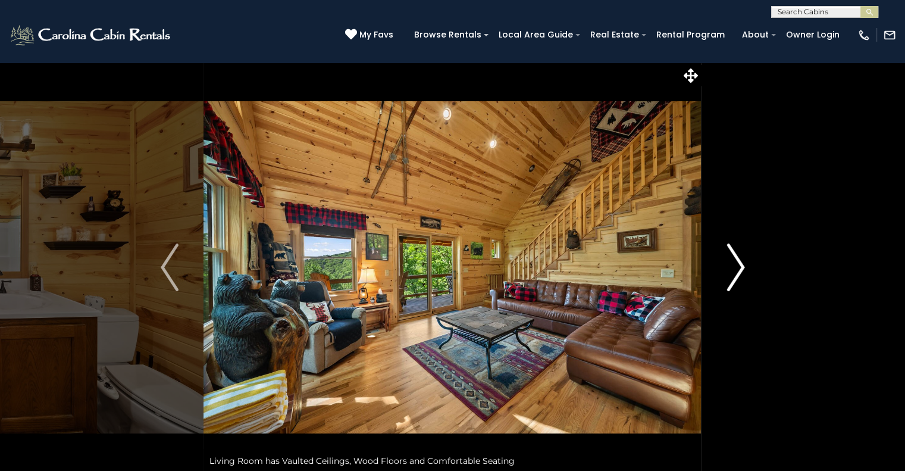
click at [736, 267] on img "Next" at bounding box center [736, 267] width 18 height 48
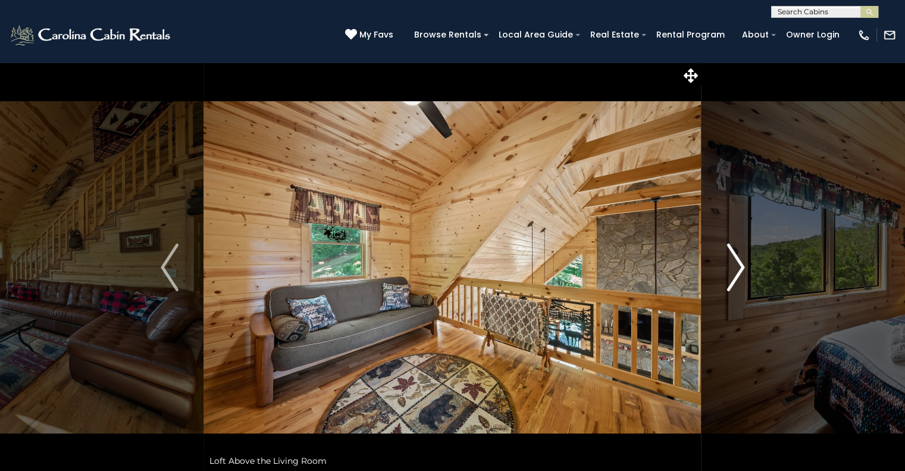
click at [736, 267] on img "Next" at bounding box center [736, 267] width 18 height 48
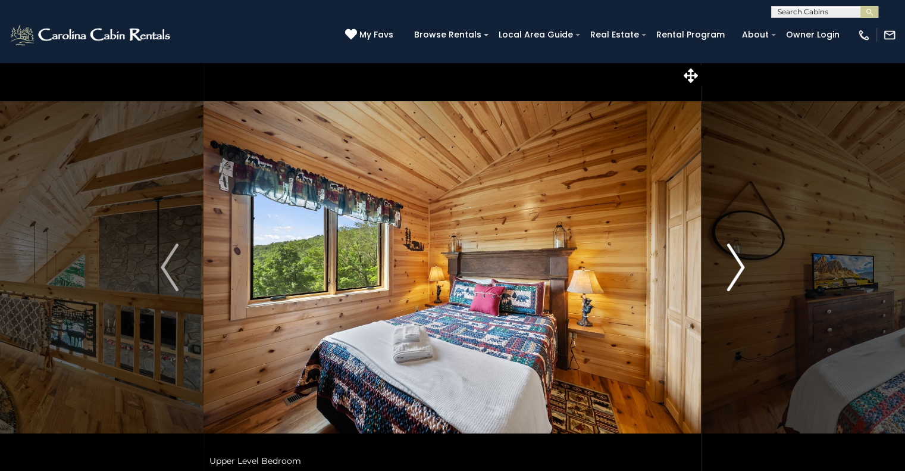
click at [736, 267] on img "Next" at bounding box center [736, 267] width 18 height 48
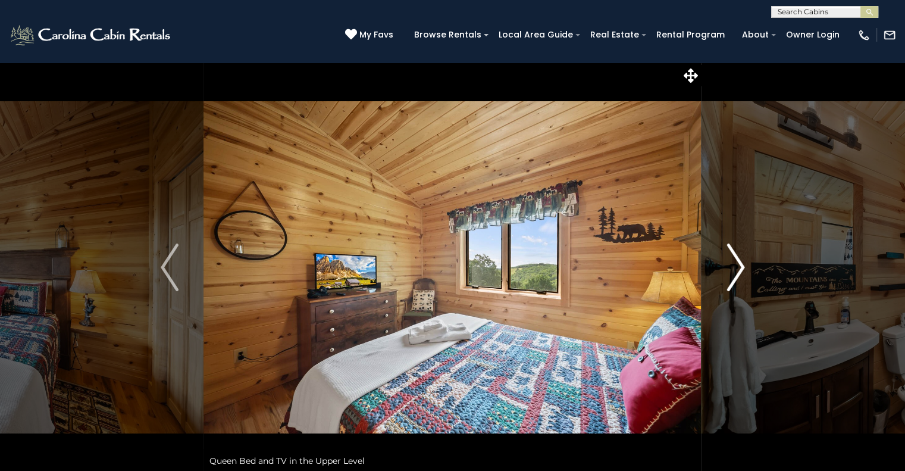
click at [736, 267] on img "Next" at bounding box center [736, 267] width 18 height 48
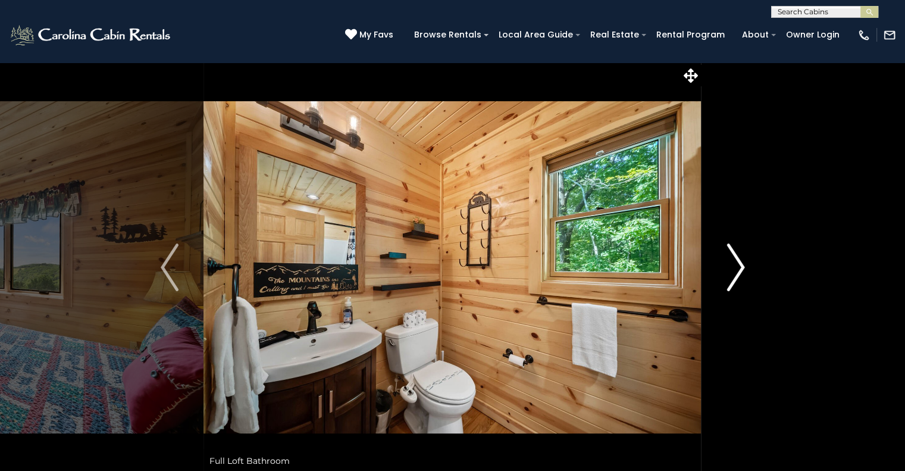
click at [736, 267] on img "Next" at bounding box center [736, 267] width 18 height 48
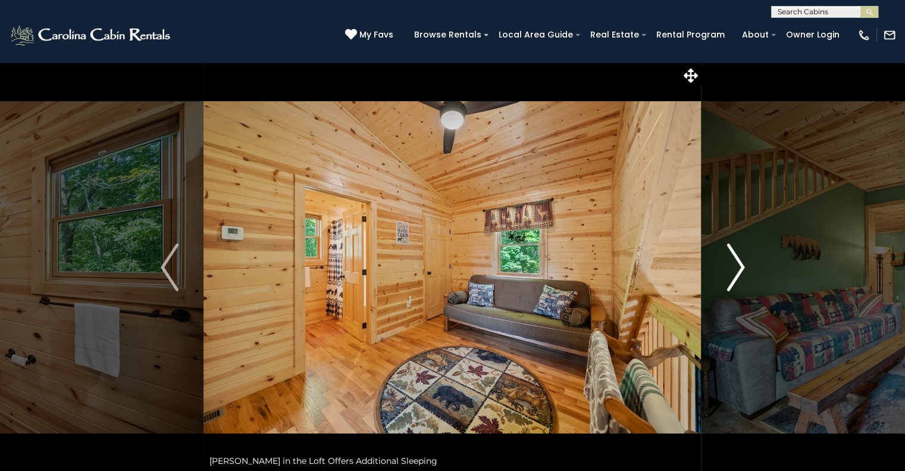
click at [736, 267] on img "Next" at bounding box center [736, 267] width 18 height 48
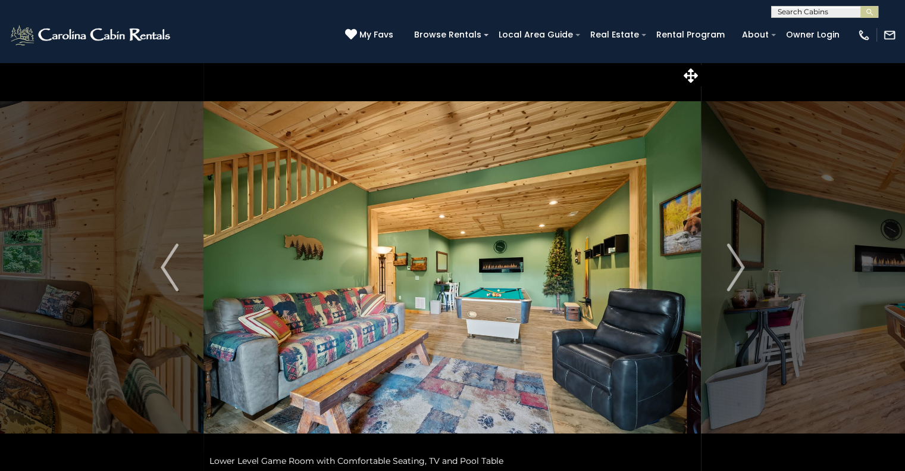
click at [577, 216] on img at bounding box center [452, 267] width 497 height 411
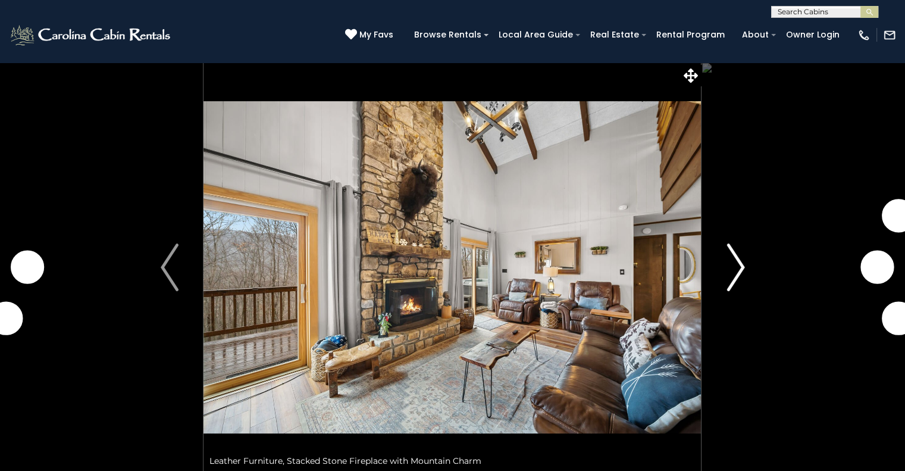
click at [731, 272] on img "Next" at bounding box center [736, 267] width 18 height 48
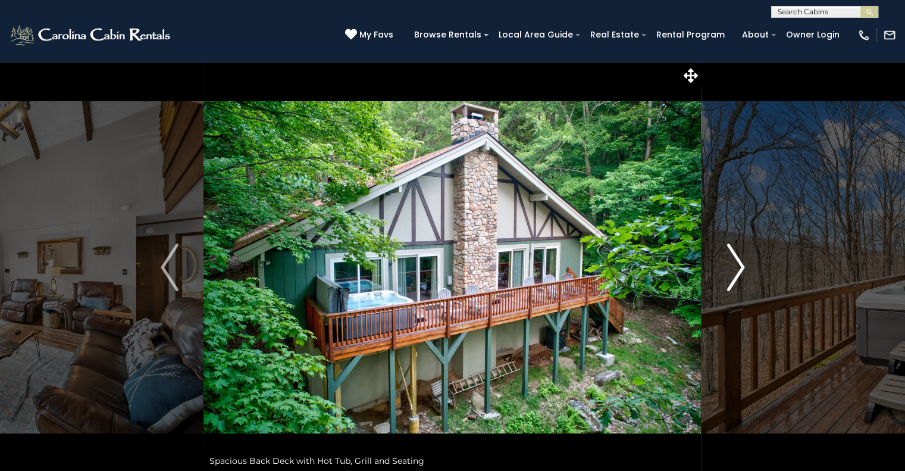
click at [731, 272] on img "Next" at bounding box center [736, 267] width 18 height 48
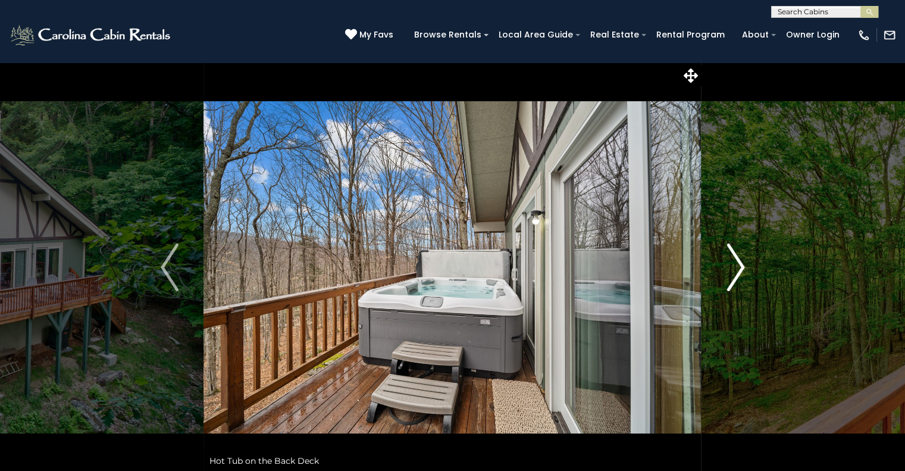
click at [731, 272] on img "Next" at bounding box center [736, 267] width 18 height 48
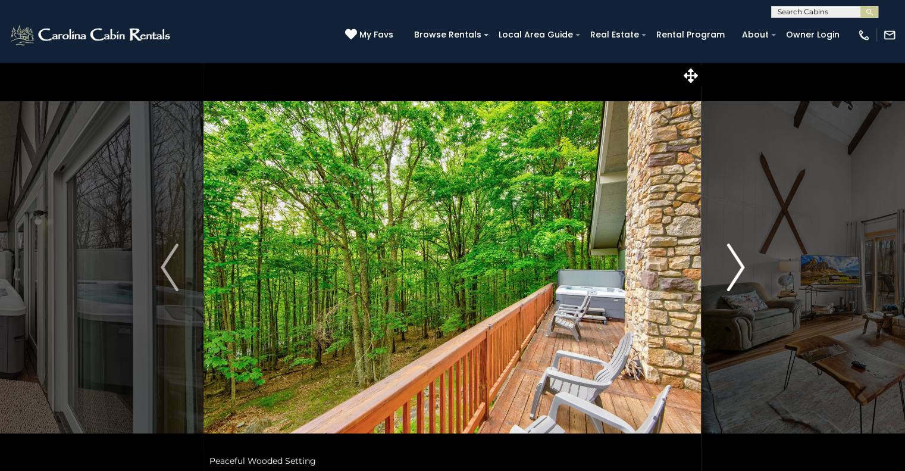
click at [731, 272] on img "Next" at bounding box center [736, 267] width 18 height 48
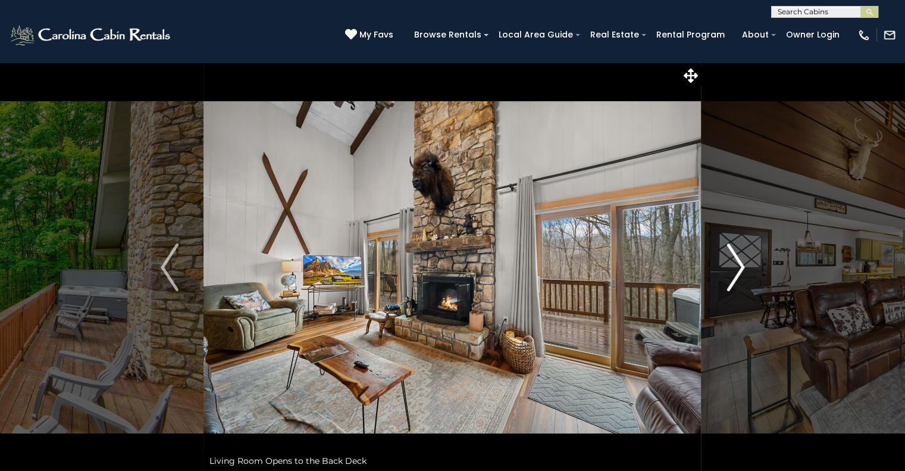
click at [731, 272] on img "Next" at bounding box center [736, 267] width 18 height 48
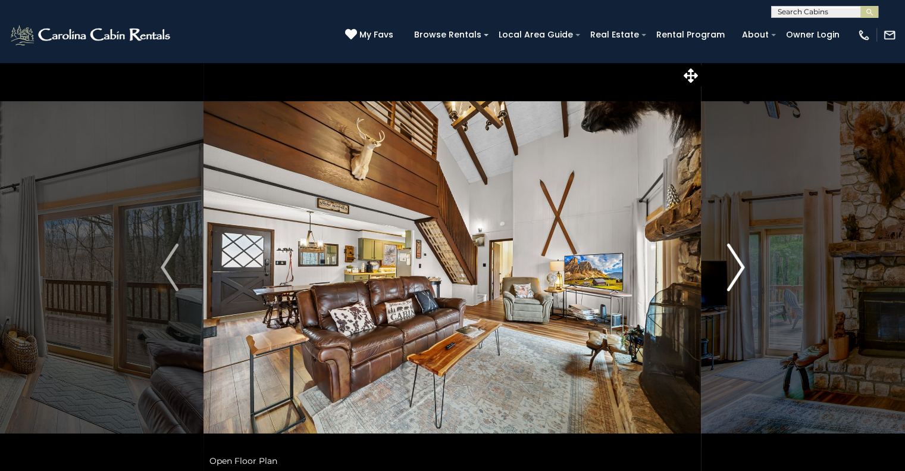
click at [731, 272] on img "Next" at bounding box center [736, 267] width 18 height 48
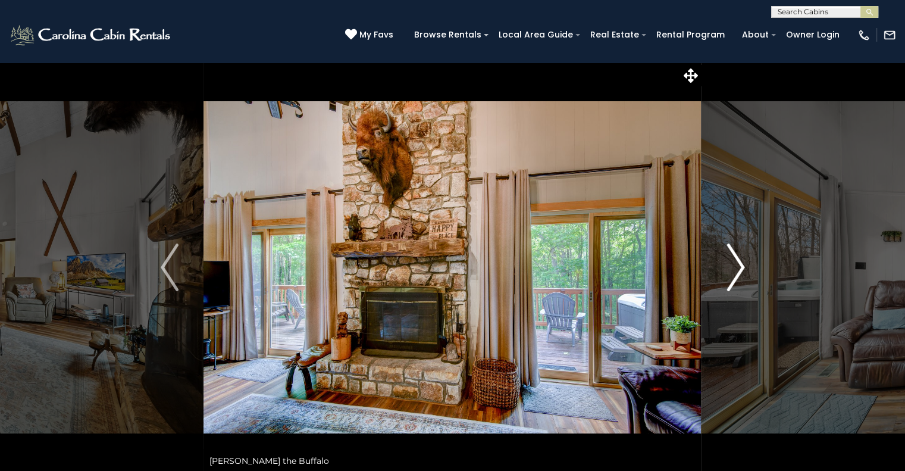
click at [731, 272] on img "Next" at bounding box center [736, 267] width 18 height 48
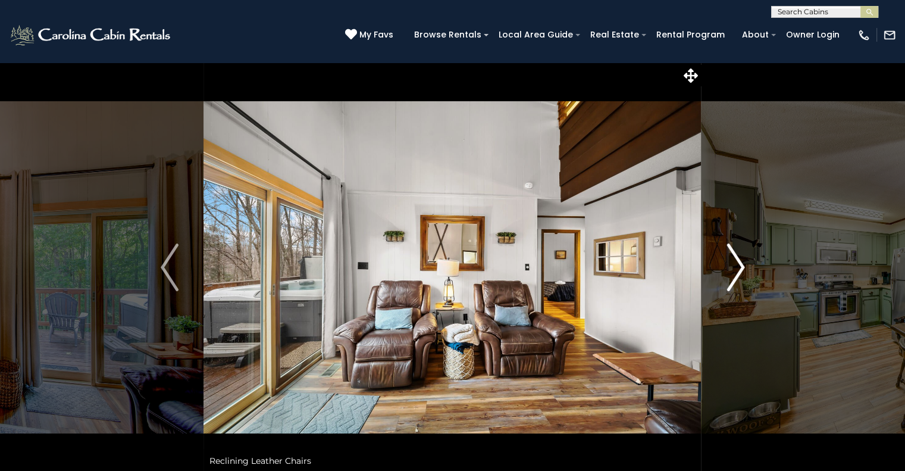
click at [731, 272] on img "Next" at bounding box center [736, 267] width 18 height 48
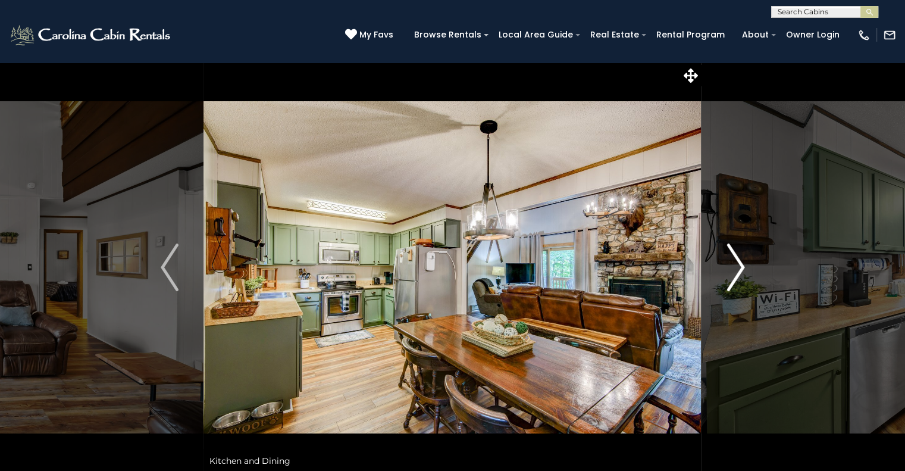
click at [731, 272] on img "Next" at bounding box center [736, 267] width 18 height 48
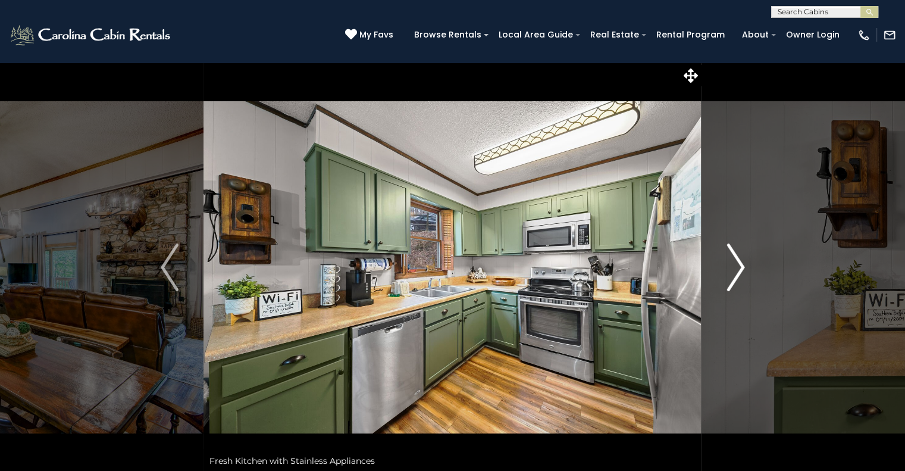
click at [731, 272] on img "Next" at bounding box center [736, 267] width 18 height 48
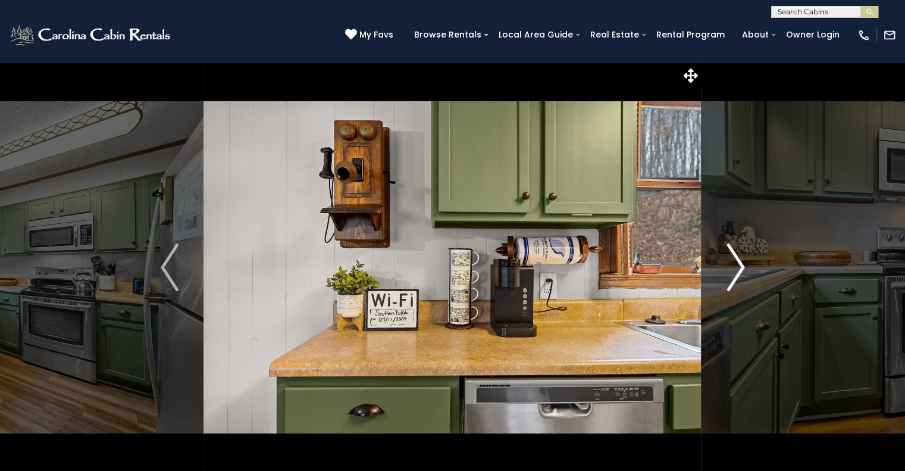
click at [731, 272] on img "Next" at bounding box center [736, 267] width 18 height 48
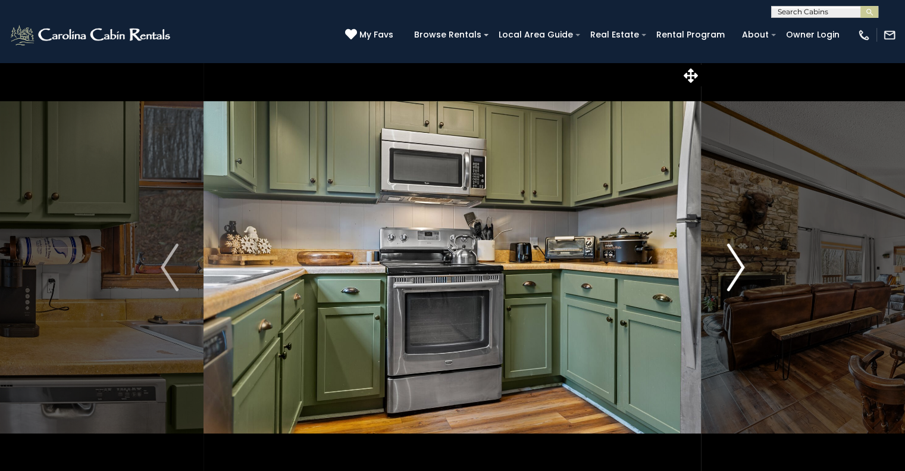
click at [731, 272] on img "Next" at bounding box center [736, 267] width 18 height 48
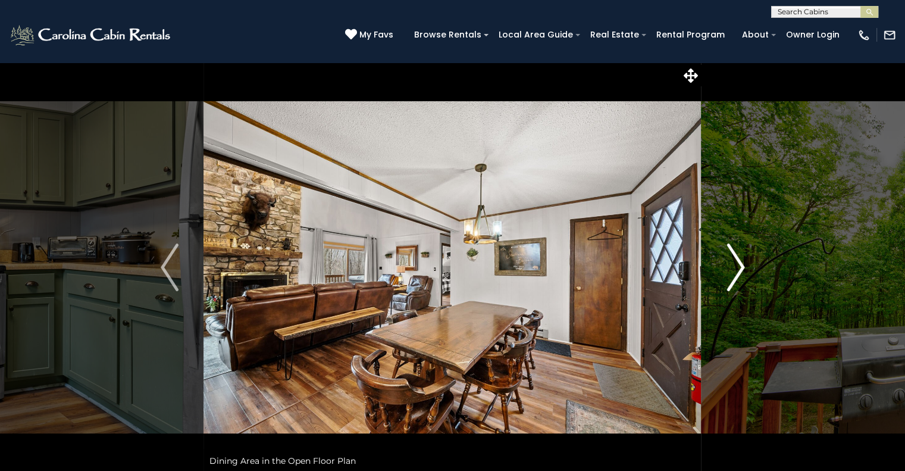
click at [731, 272] on img "Next" at bounding box center [736, 267] width 18 height 48
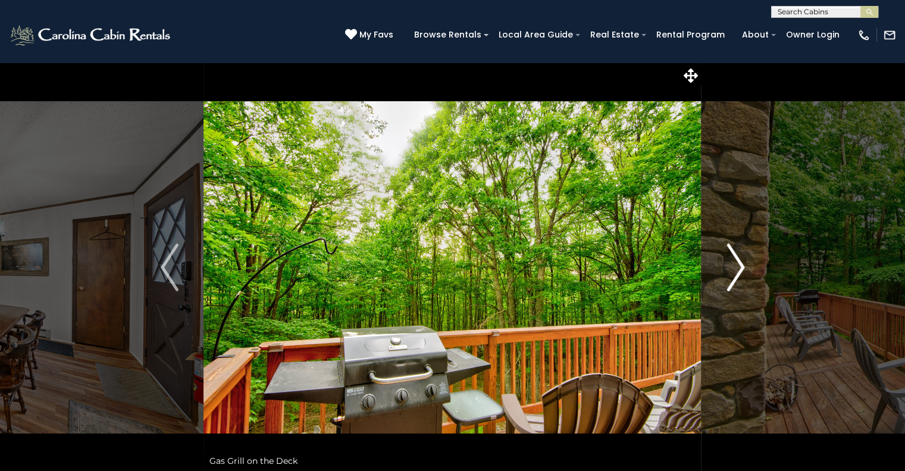
click at [731, 272] on img "Next" at bounding box center [736, 267] width 18 height 48
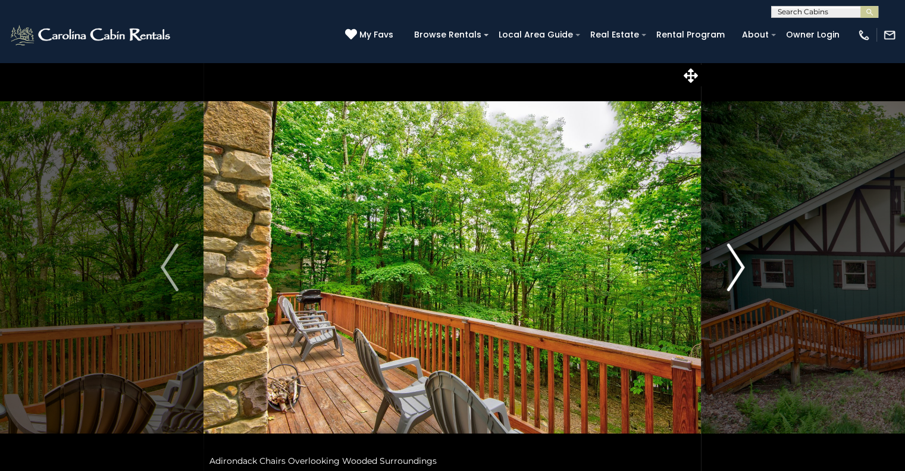
click at [731, 272] on img "Next" at bounding box center [736, 267] width 18 height 48
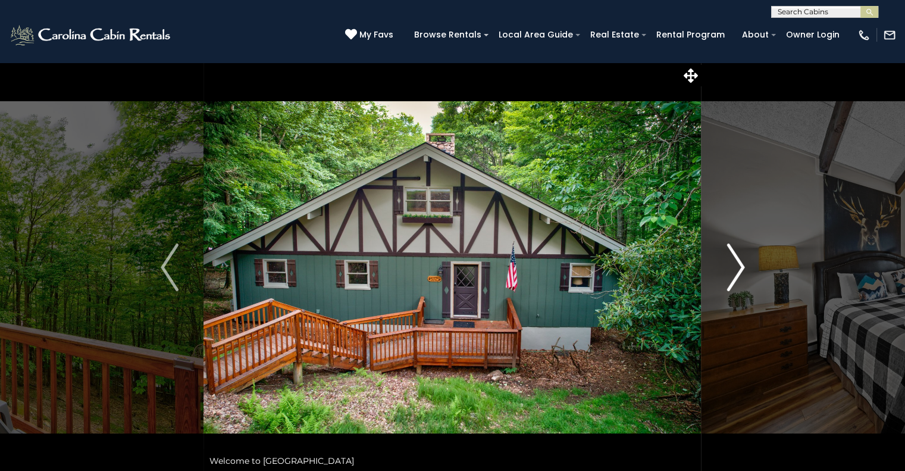
click at [731, 272] on img "Next" at bounding box center [736, 267] width 18 height 48
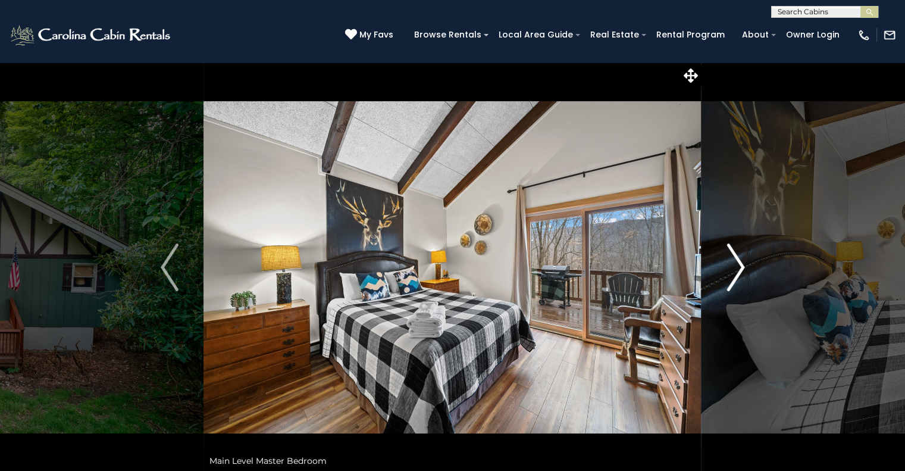
click at [731, 272] on img "Next" at bounding box center [736, 267] width 18 height 48
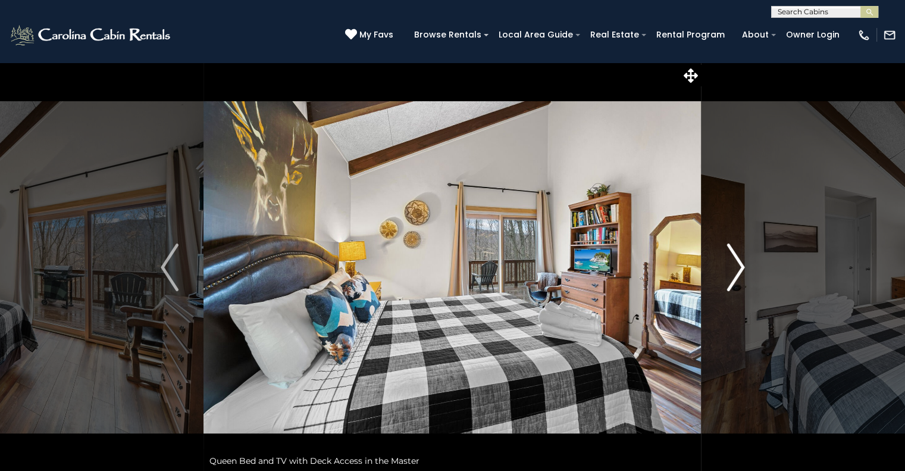
click at [731, 272] on img "Next" at bounding box center [736, 267] width 18 height 48
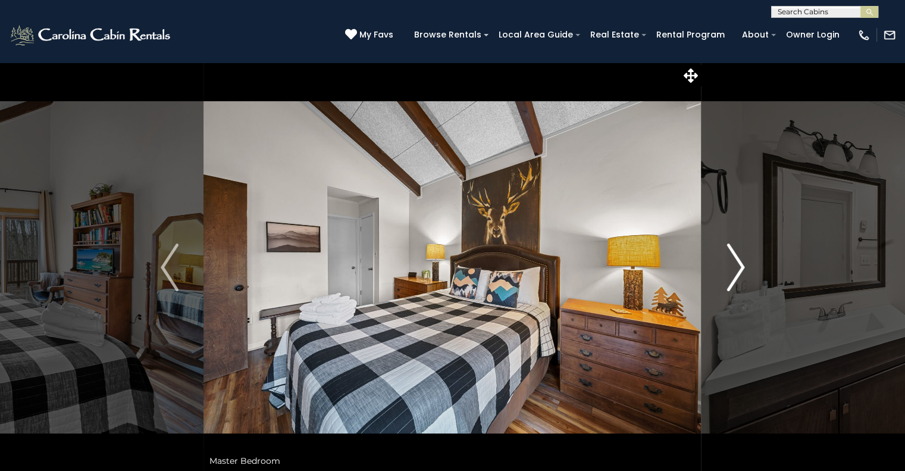
click at [731, 272] on img "Next" at bounding box center [736, 267] width 18 height 48
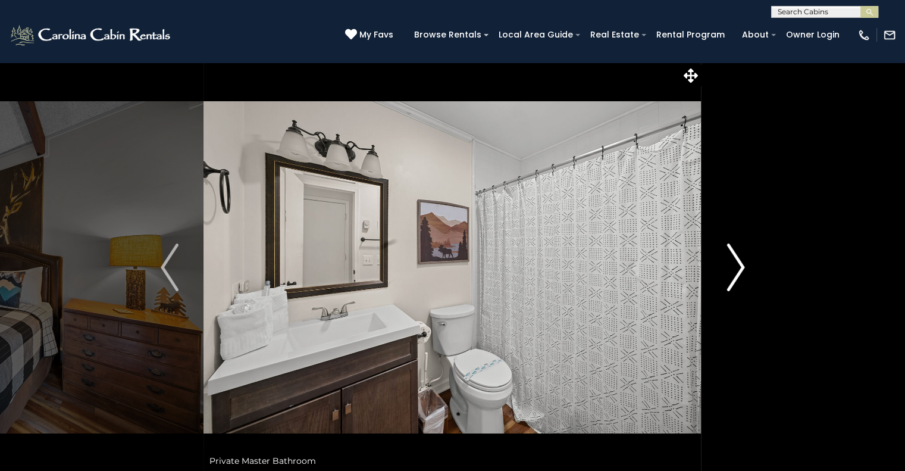
click at [731, 272] on img "Next" at bounding box center [736, 267] width 18 height 48
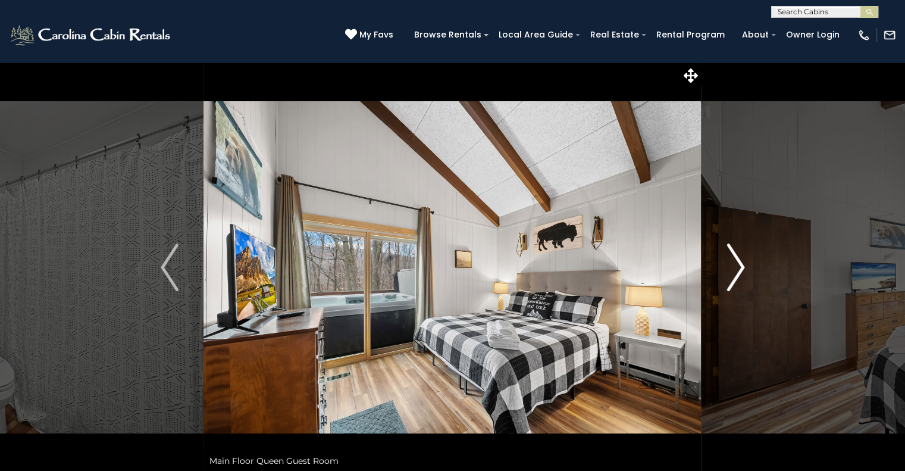
click at [731, 272] on img "Next" at bounding box center [736, 267] width 18 height 48
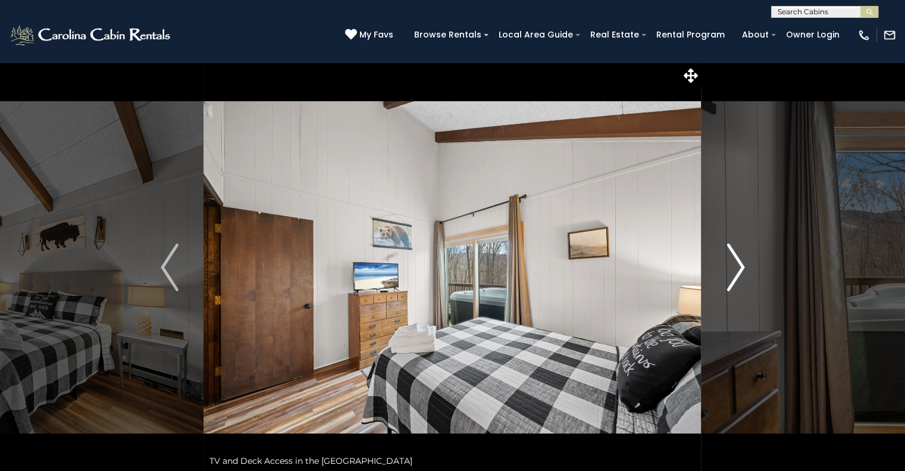
click at [731, 272] on img "Next" at bounding box center [736, 267] width 18 height 48
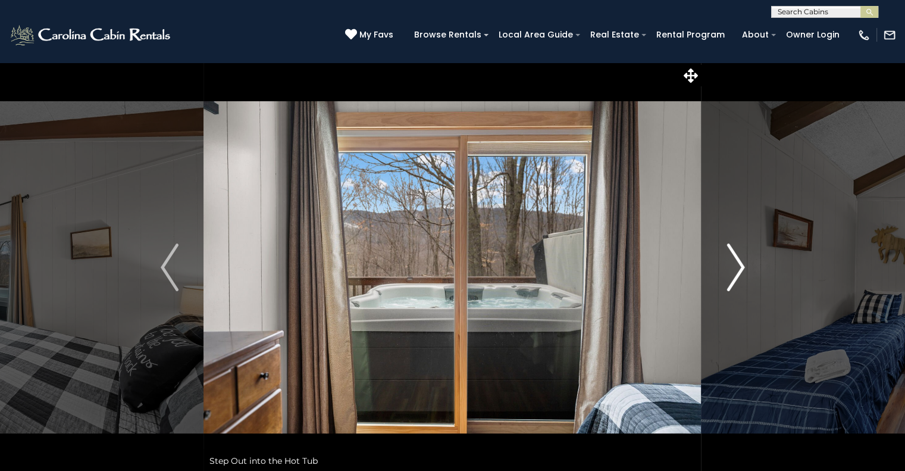
click at [731, 272] on img "Next" at bounding box center [736, 267] width 18 height 48
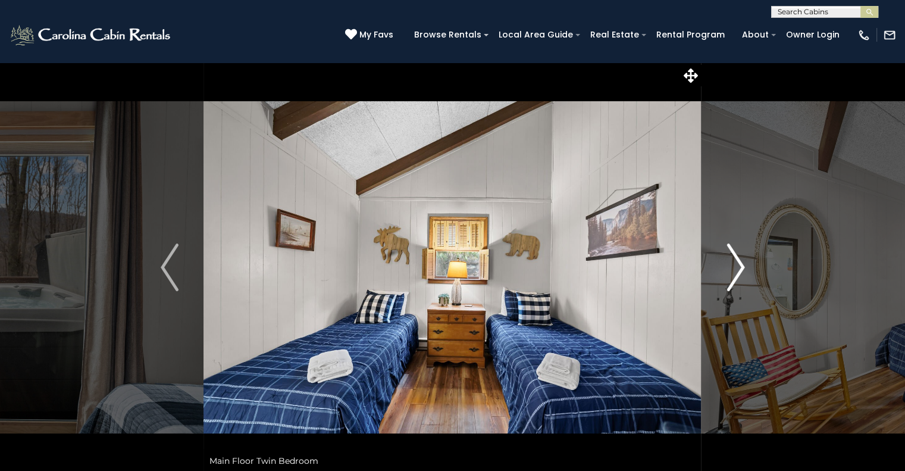
click at [731, 272] on img "Next" at bounding box center [736, 267] width 18 height 48
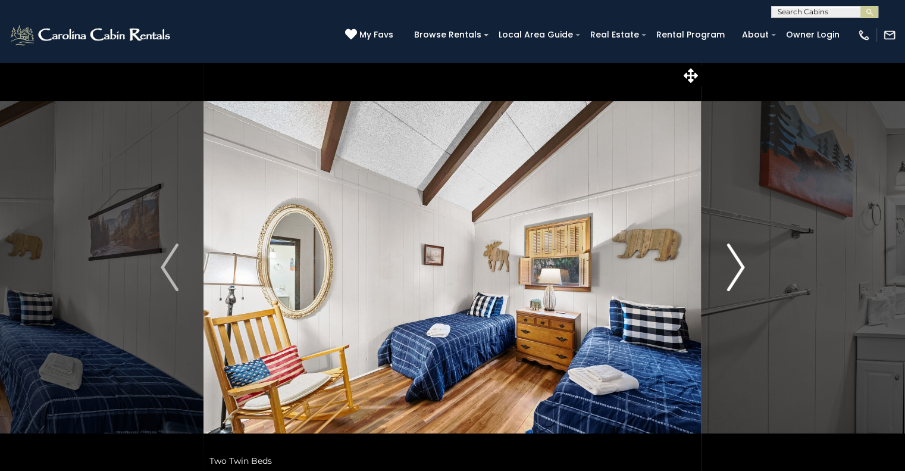
click at [731, 272] on img "Next" at bounding box center [736, 267] width 18 height 48
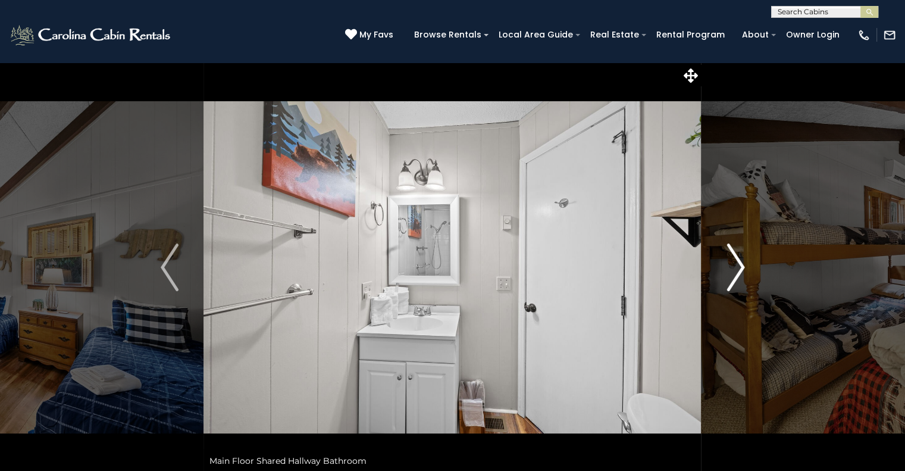
click at [731, 272] on img "Next" at bounding box center [736, 267] width 18 height 48
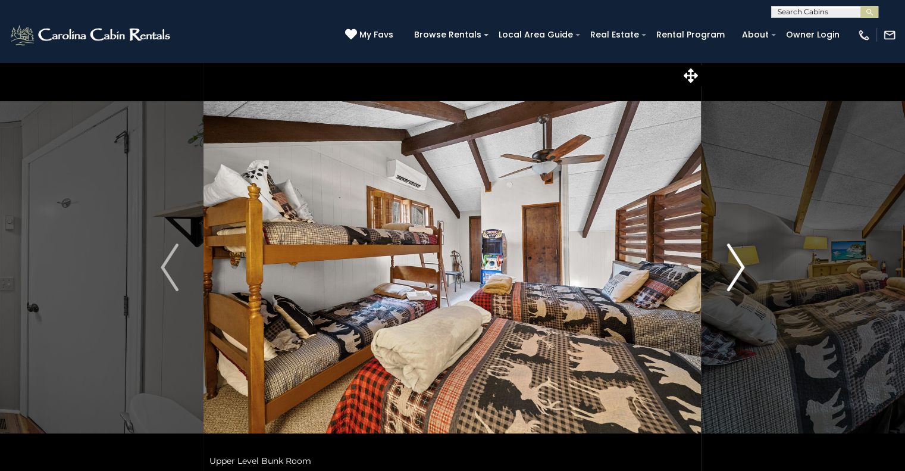
click at [731, 272] on img "Next" at bounding box center [736, 267] width 18 height 48
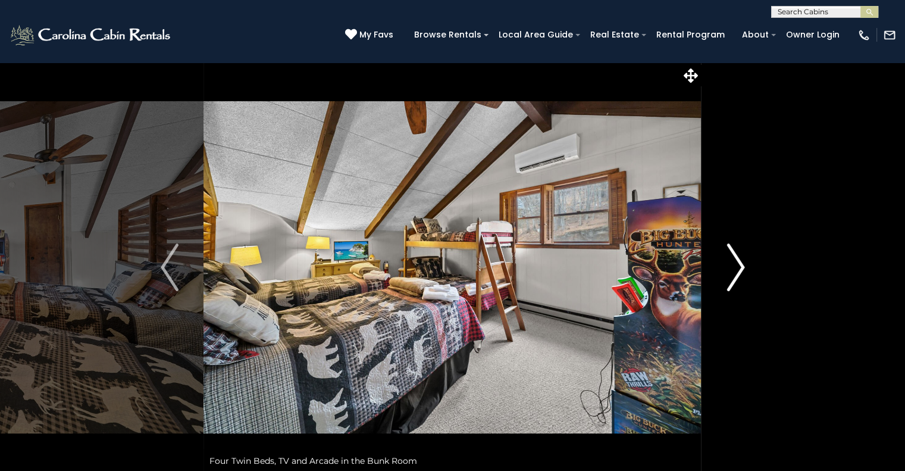
click at [731, 272] on img "Next" at bounding box center [736, 267] width 18 height 48
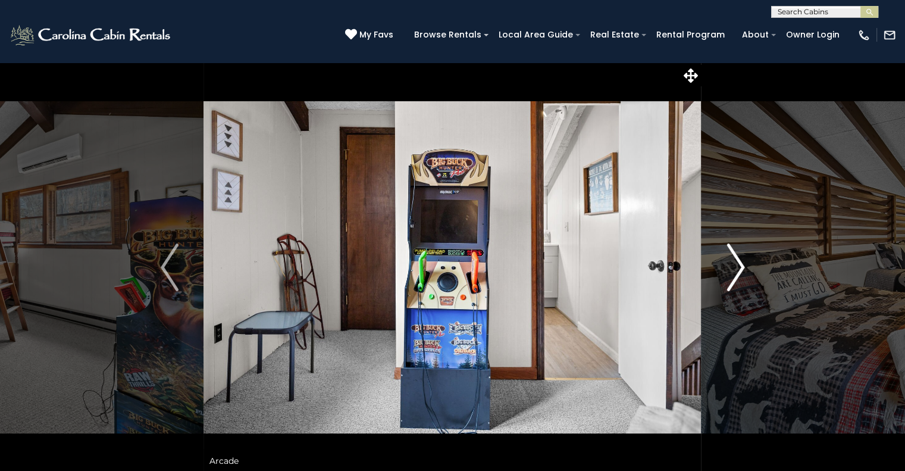
click at [731, 272] on img "Next" at bounding box center [736, 267] width 18 height 48
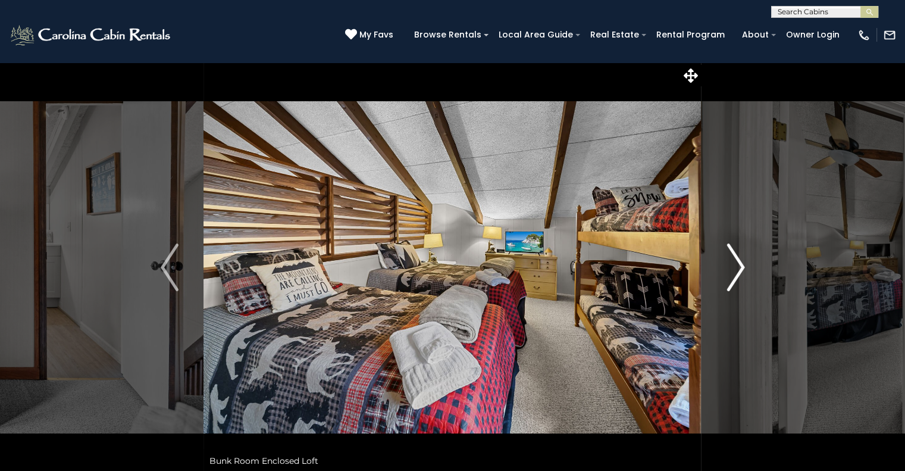
click at [731, 272] on img "Next" at bounding box center [736, 267] width 18 height 48
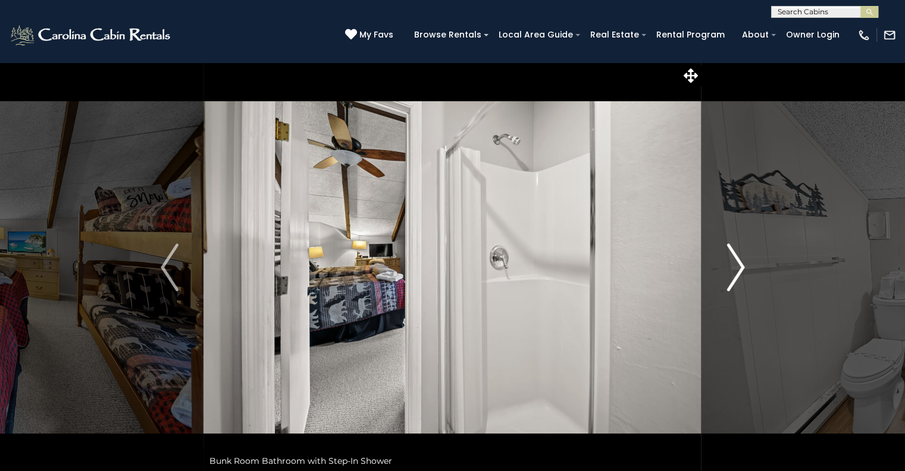
click at [731, 272] on img "Next" at bounding box center [736, 267] width 18 height 48
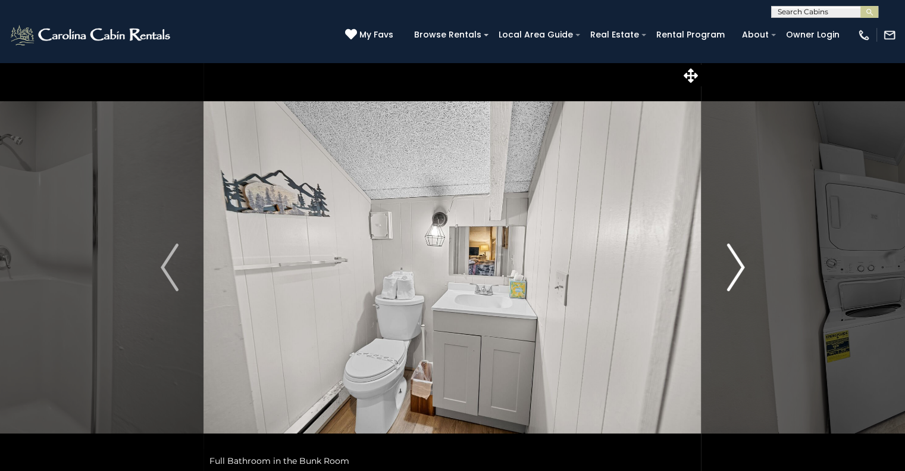
click at [731, 272] on img "Next" at bounding box center [736, 267] width 18 height 48
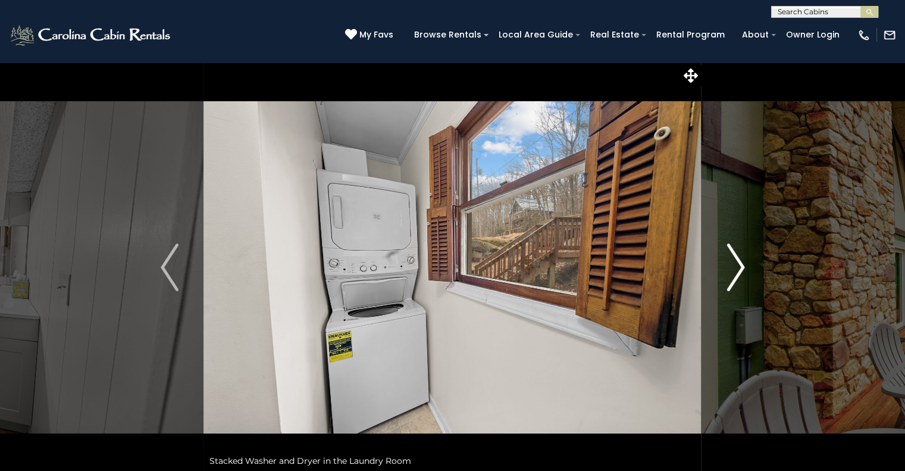
click at [731, 272] on img "Next" at bounding box center [736, 267] width 18 height 48
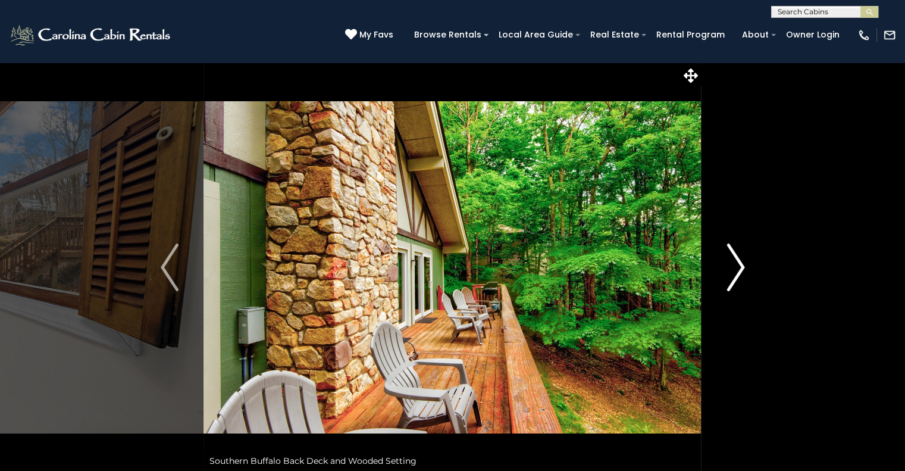
click at [731, 272] on img "Next" at bounding box center [736, 267] width 18 height 48
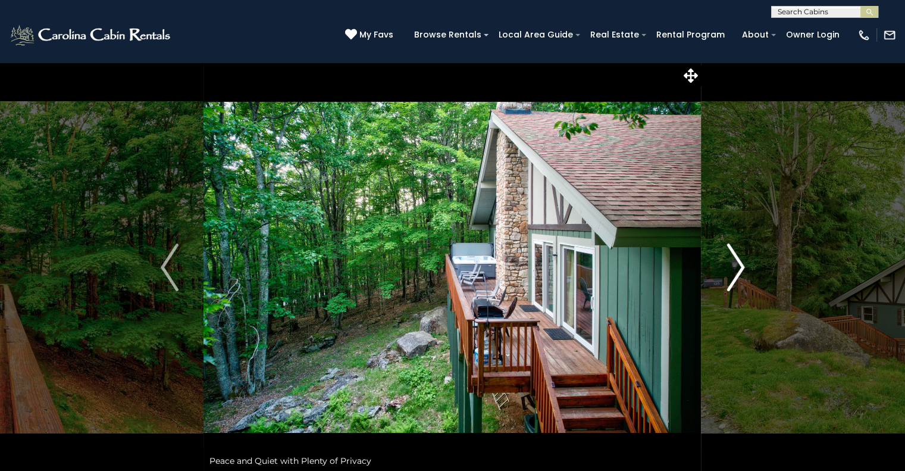
click at [731, 272] on img "Next" at bounding box center [736, 267] width 18 height 48
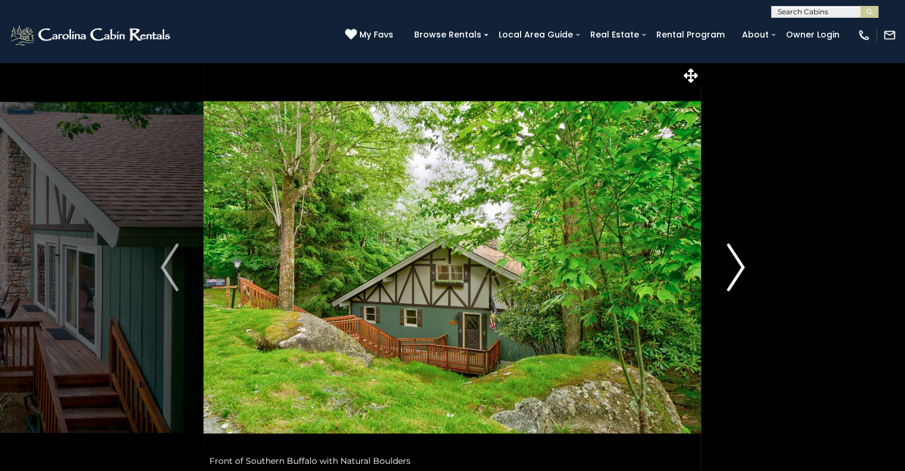
click at [731, 272] on img "Next" at bounding box center [736, 267] width 18 height 48
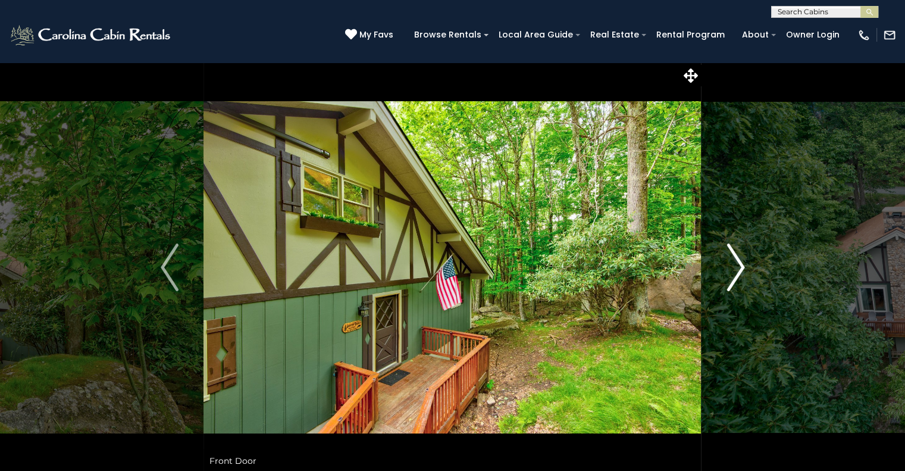
click at [731, 272] on img "Next" at bounding box center [736, 267] width 18 height 48
